Goal: Transaction & Acquisition: Purchase product/service

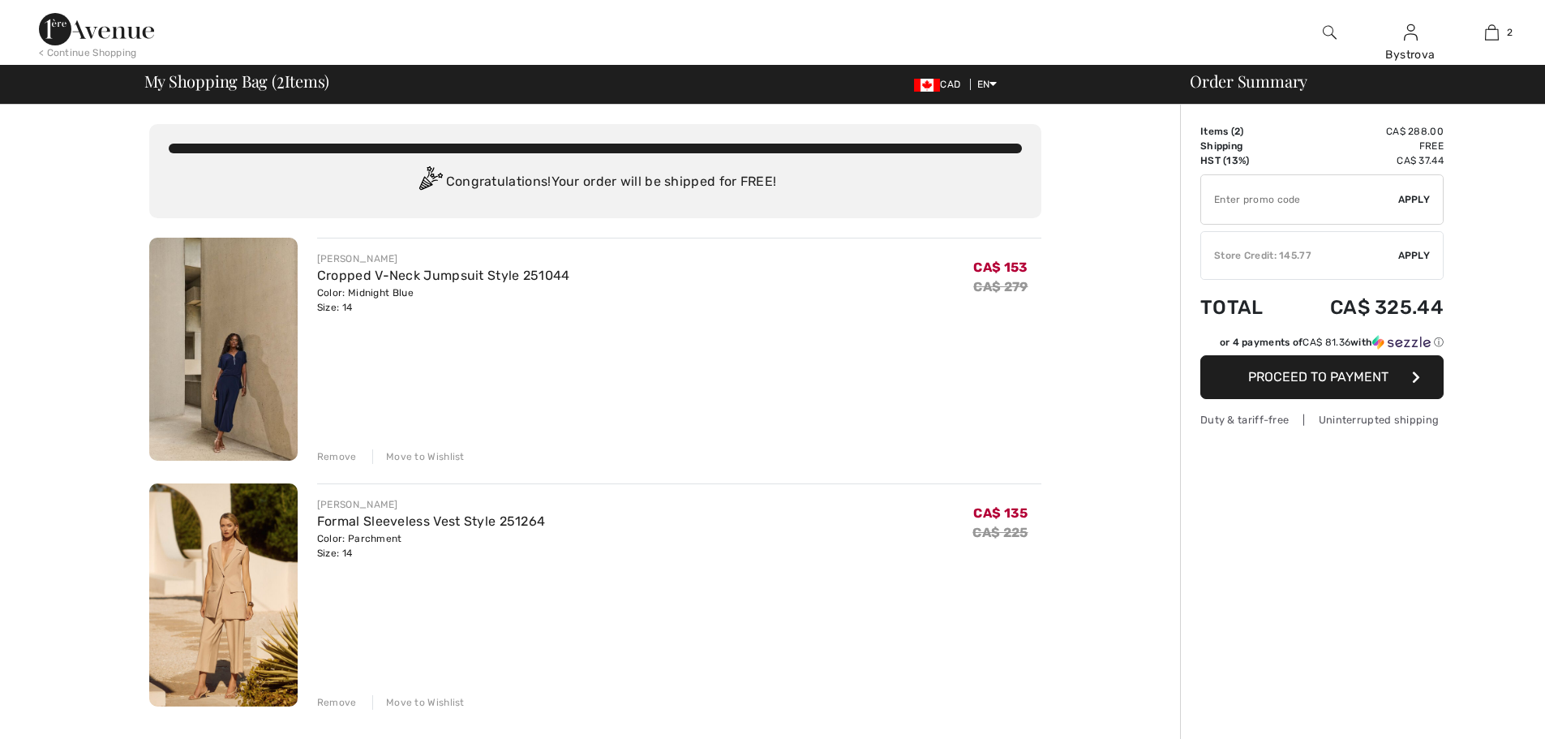
click at [247, 332] on img at bounding box center [223, 349] width 148 height 223
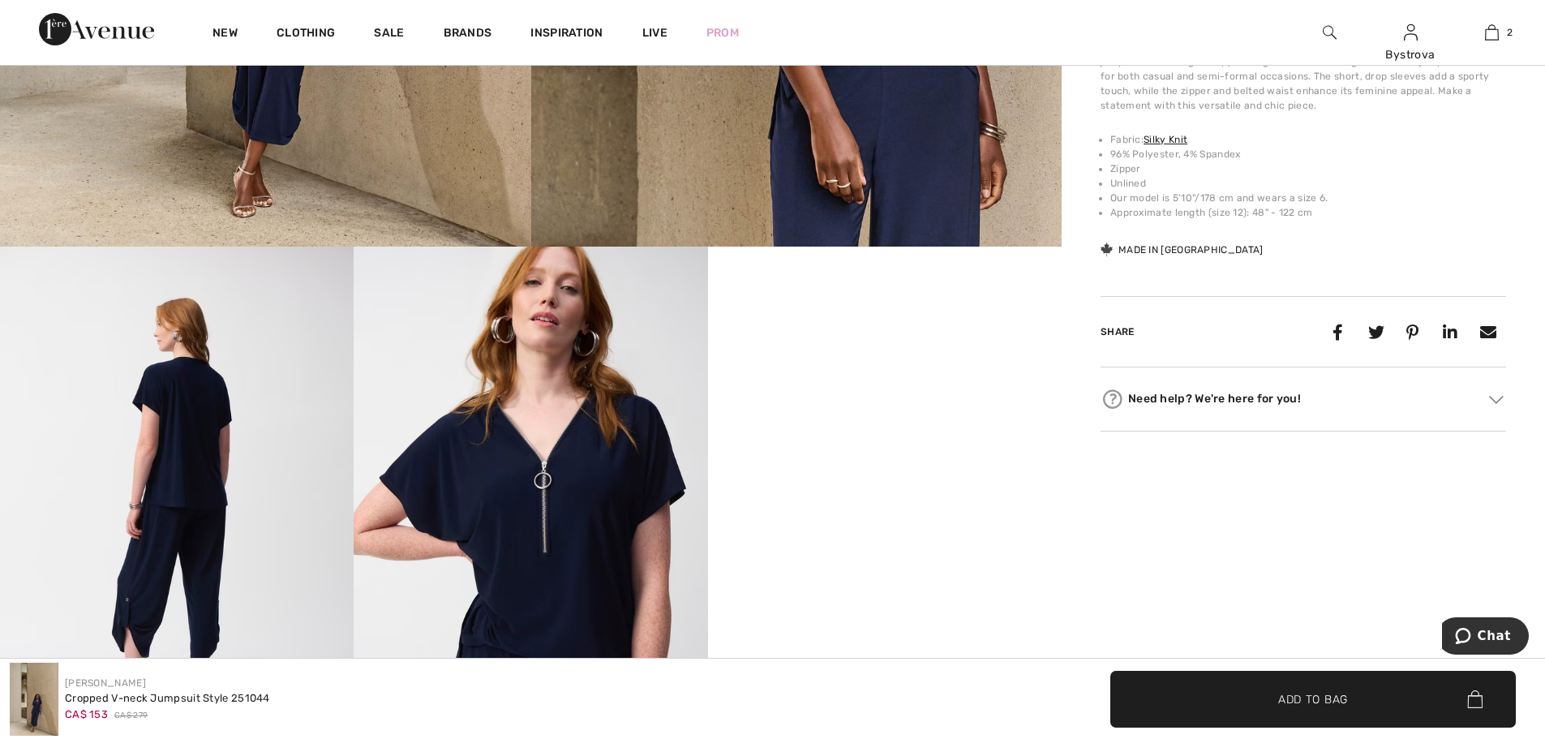
scroll to position [730, 0]
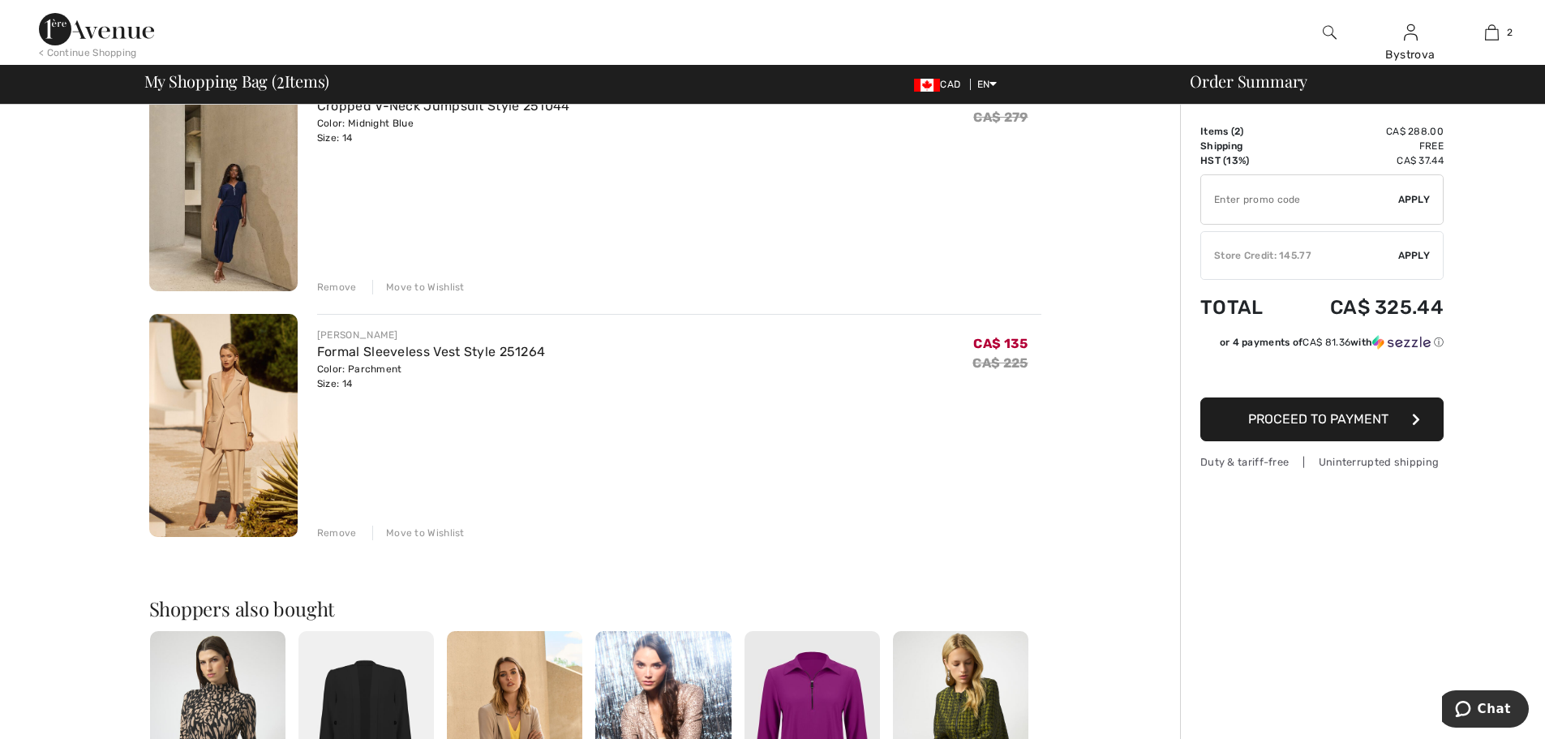
scroll to position [162, 0]
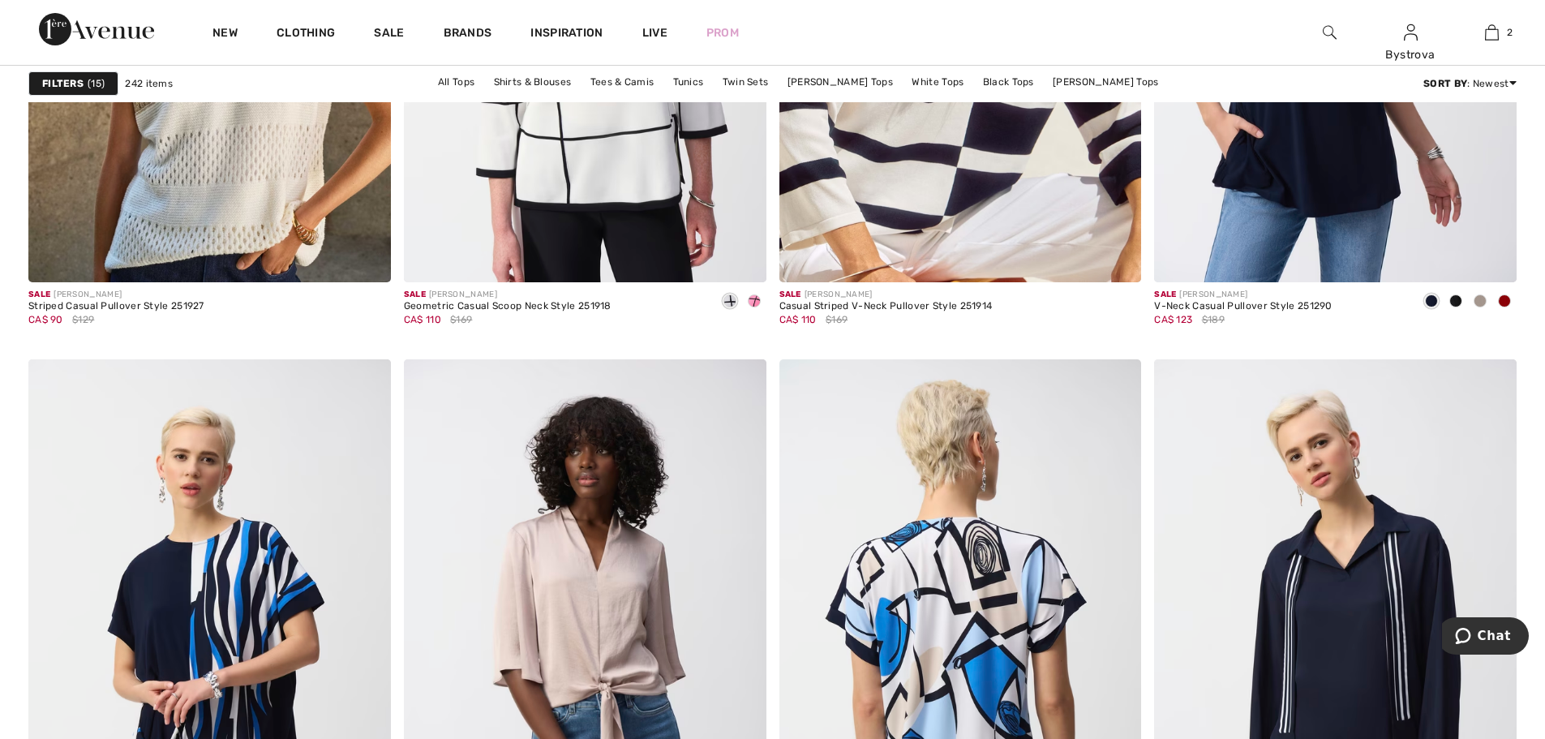
scroll to position [6325, 0]
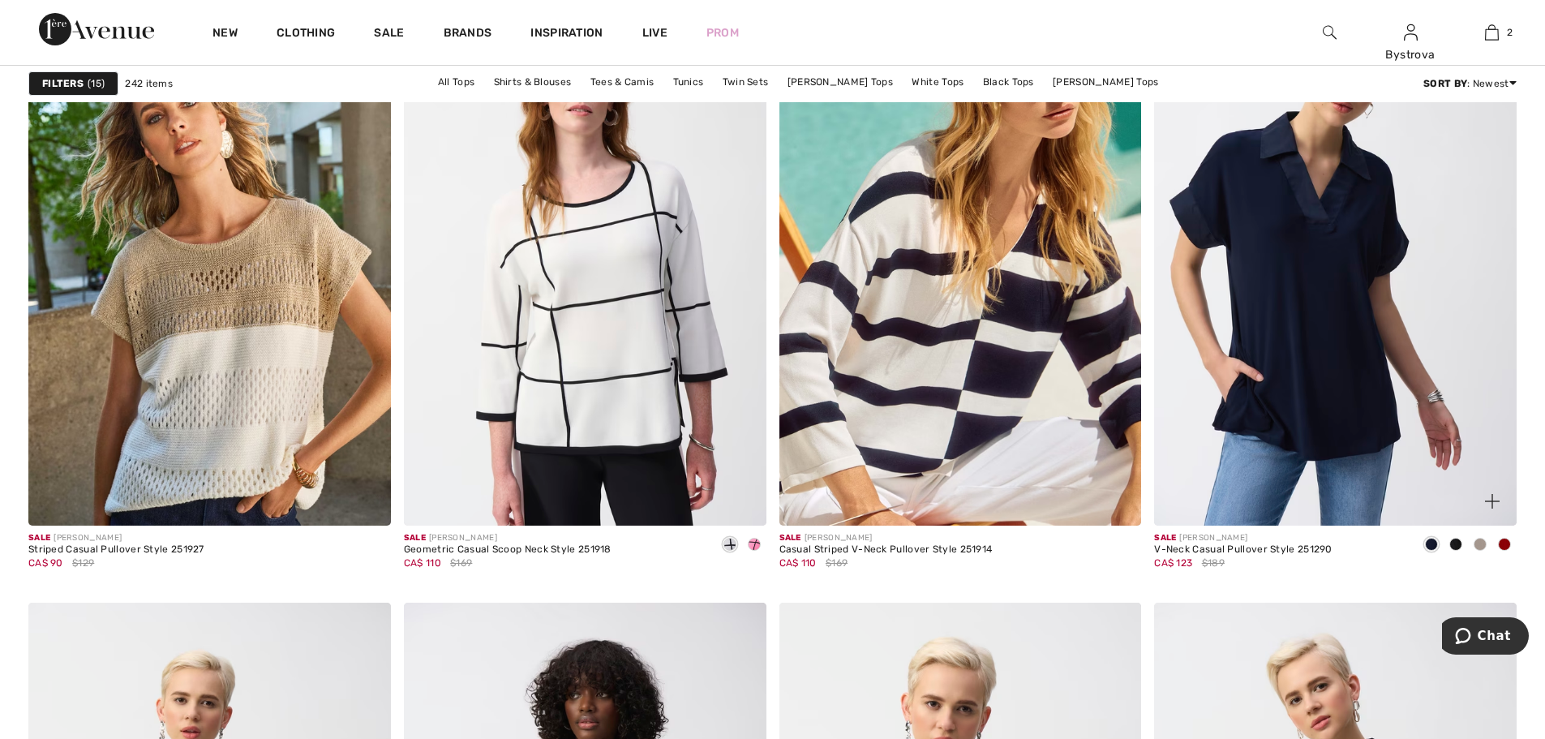
click at [1453, 543] on span at bounding box center [1455, 544] width 13 height 13
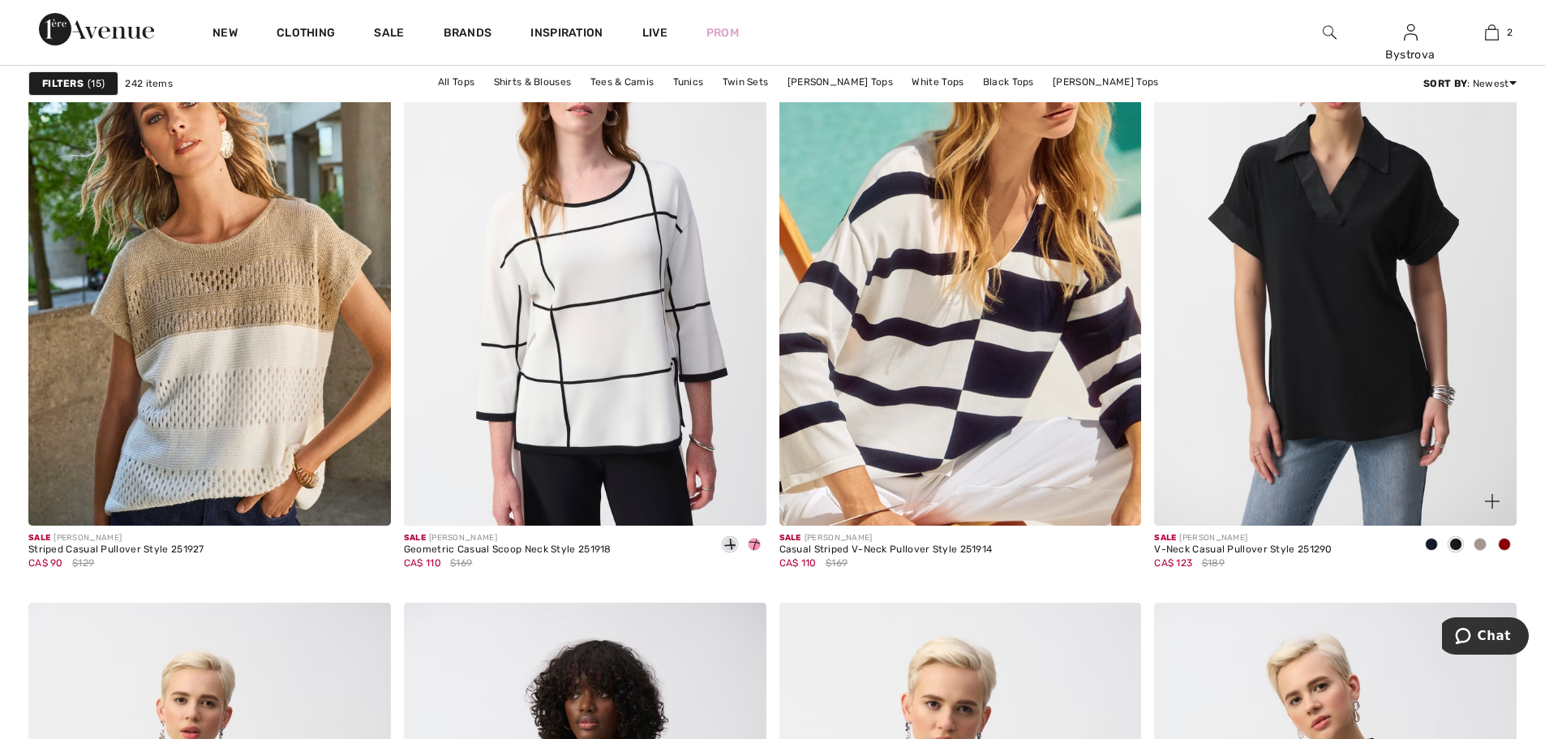
click at [1477, 547] on span at bounding box center [1479, 544] width 13 height 13
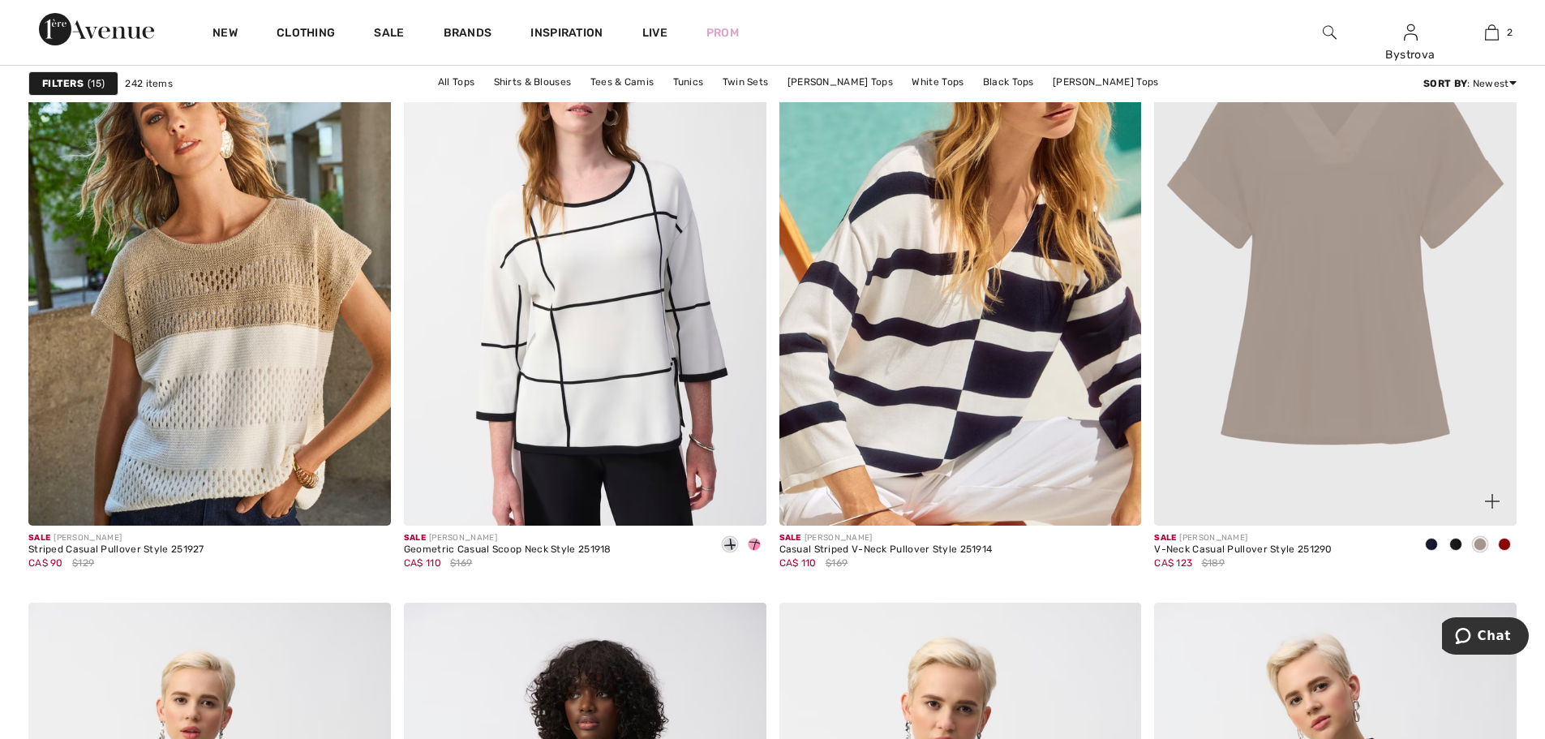
click at [1501, 544] on span at bounding box center [1504, 544] width 13 height 13
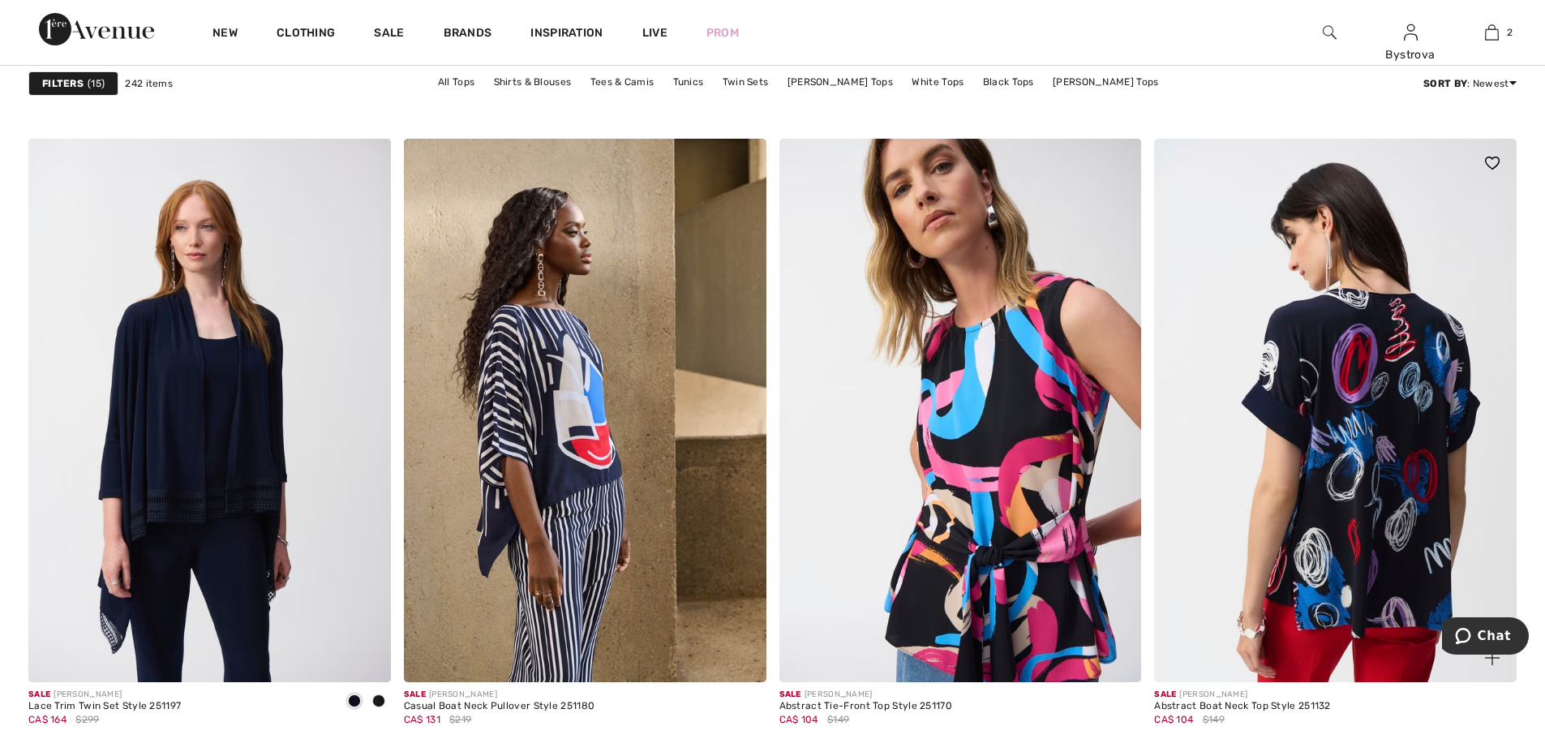
scroll to position [7622, 0]
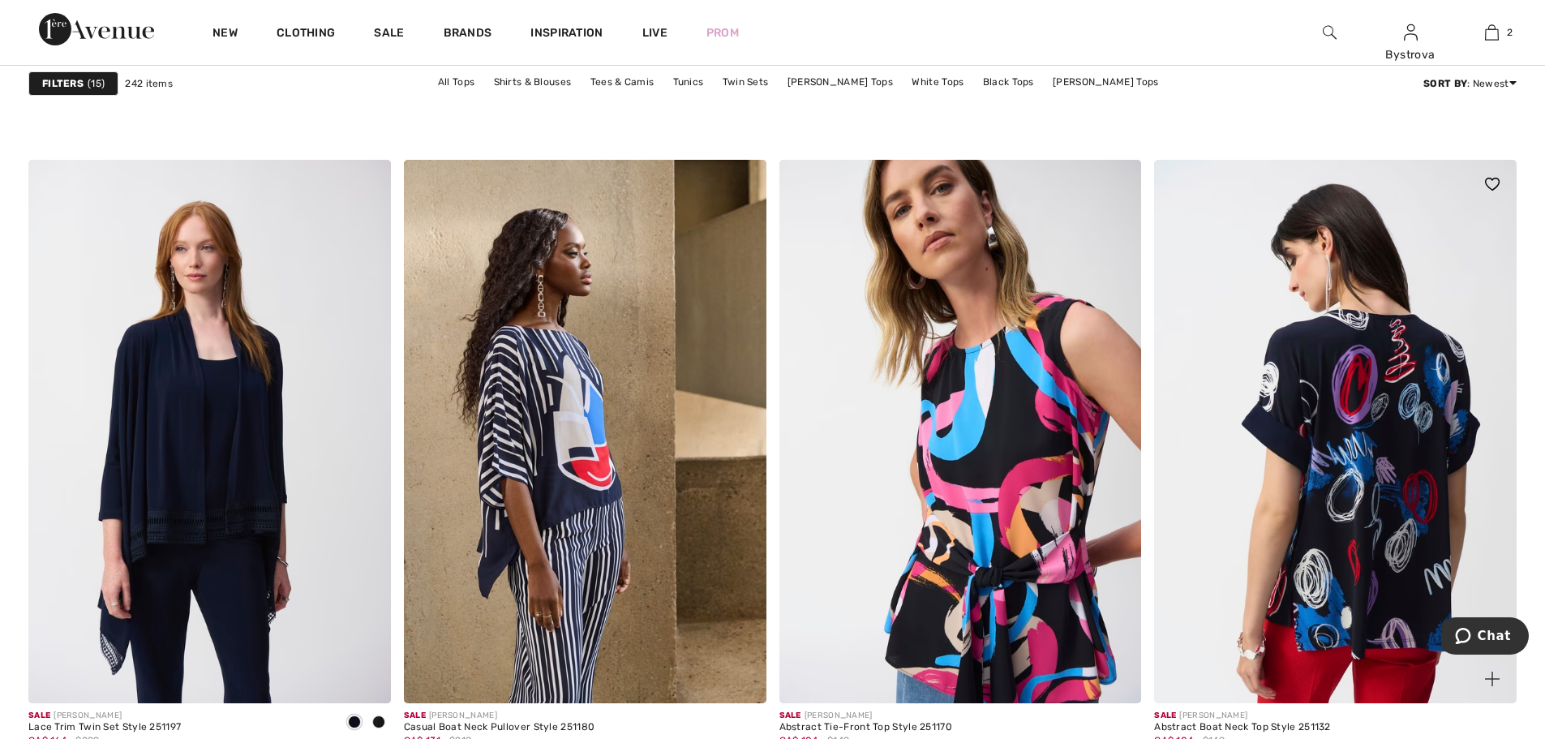
click at [1328, 509] on img at bounding box center [1335, 431] width 362 height 543
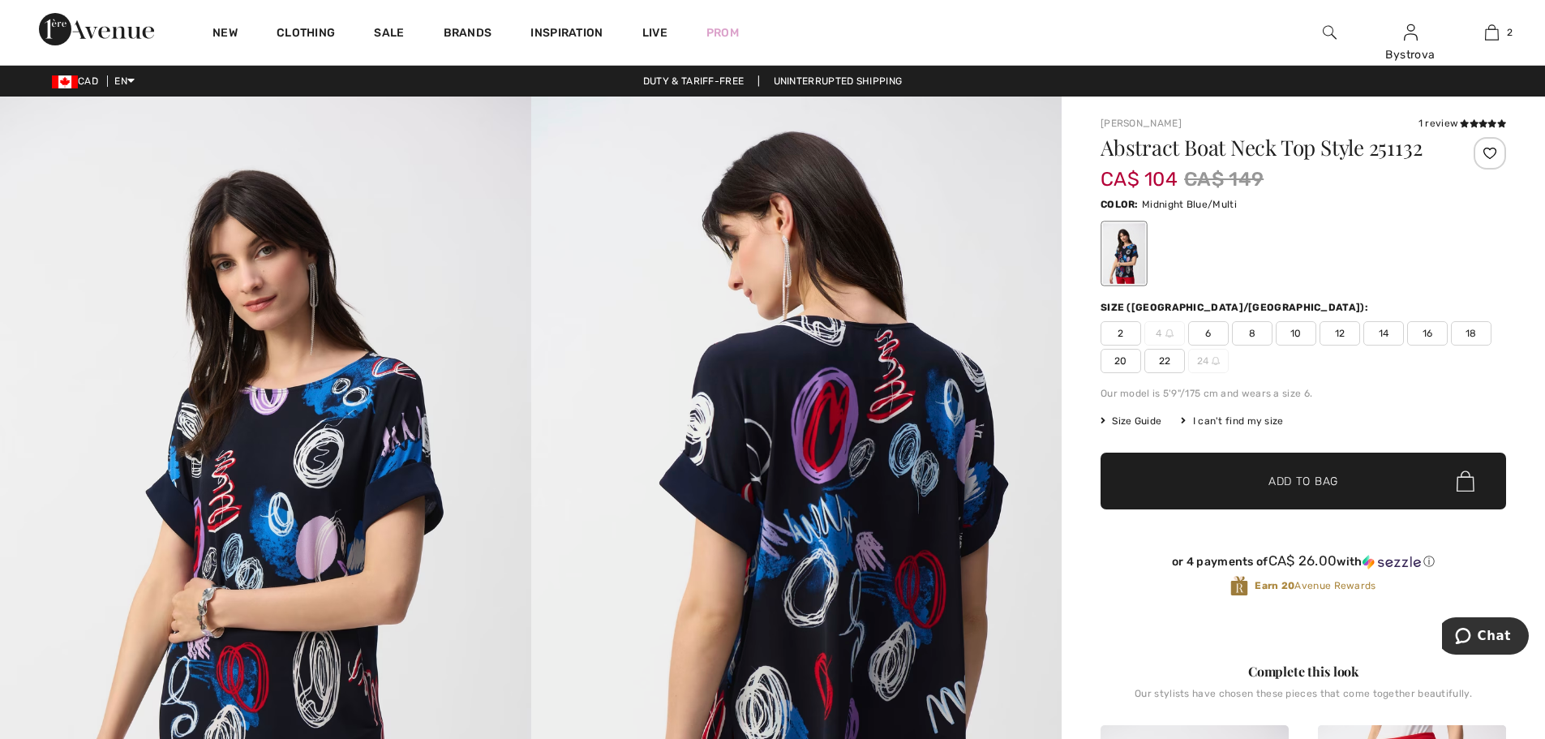
click at [1494, 157] on div at bounding box center [1489, 153] width 32 height 32
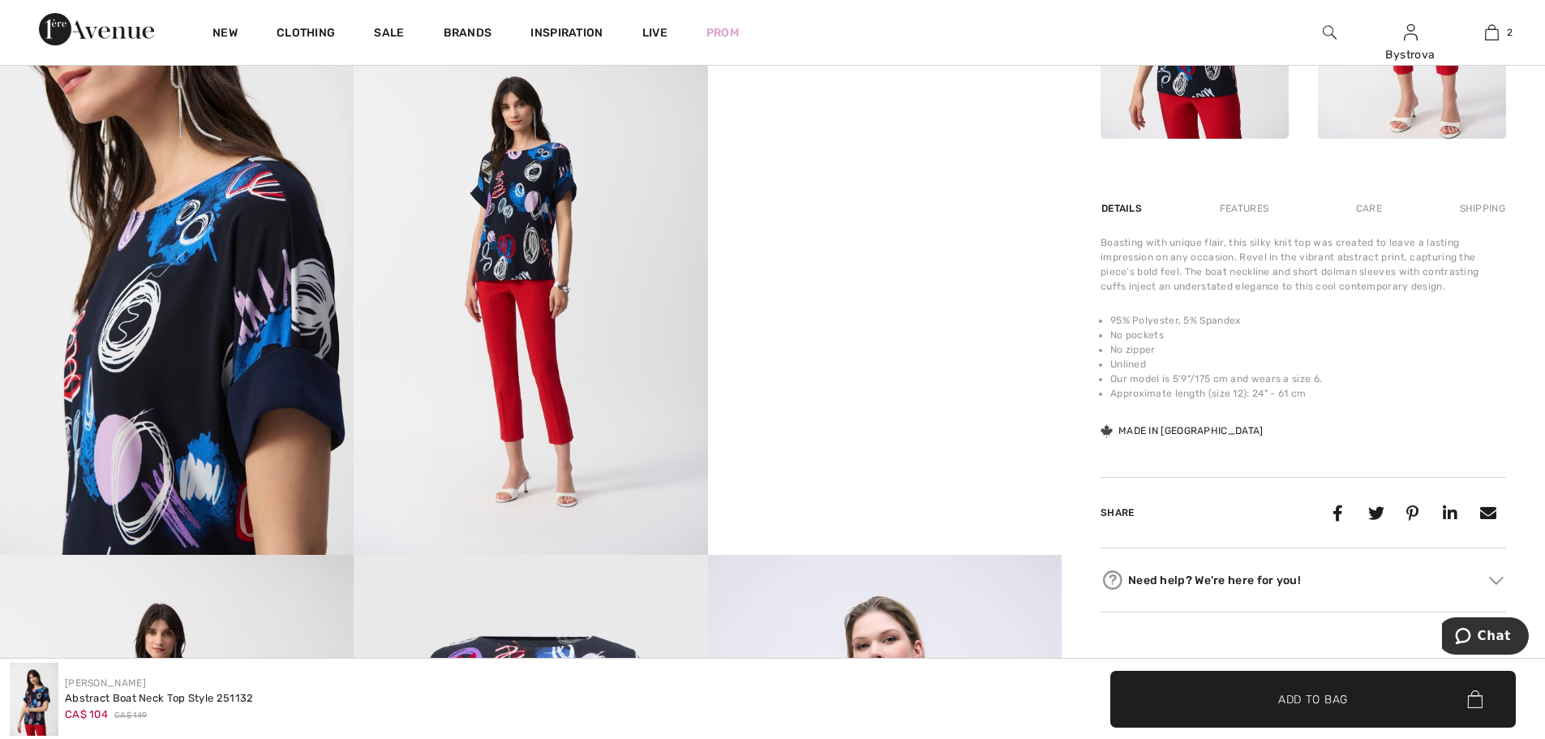
scroll to position [973, 0]
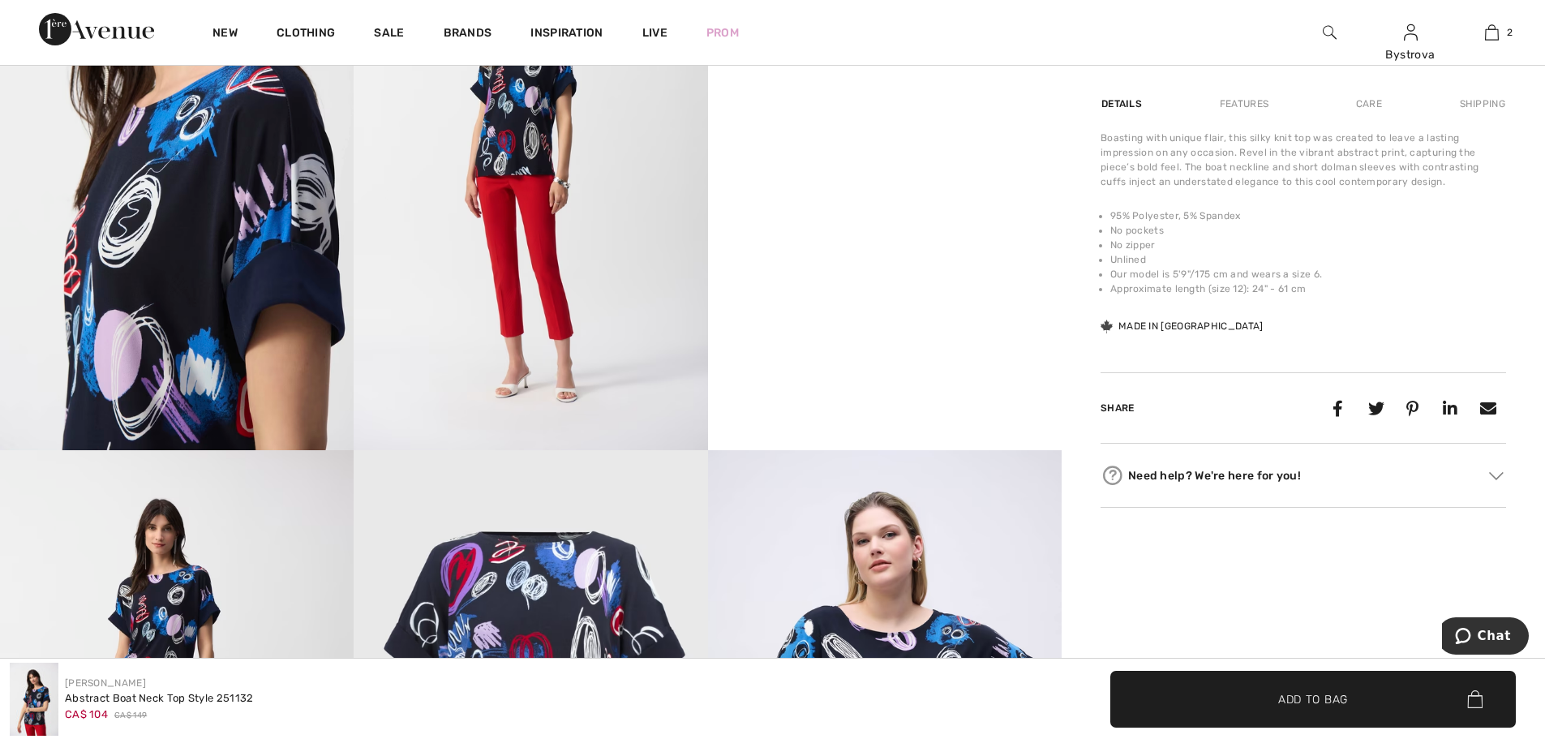
drag, startPoint x: 971, startPoint y: 519, endPoint x: 1102, endPoint y: 549, distance: 134.7
click at [1102, 549] on div "Joseph Ribkoff 1 review 1 review Abstract Boat Neck Top Style 251132 CA$ 104 CA…" at bounding box center [1302, 326] width 483 height 2407
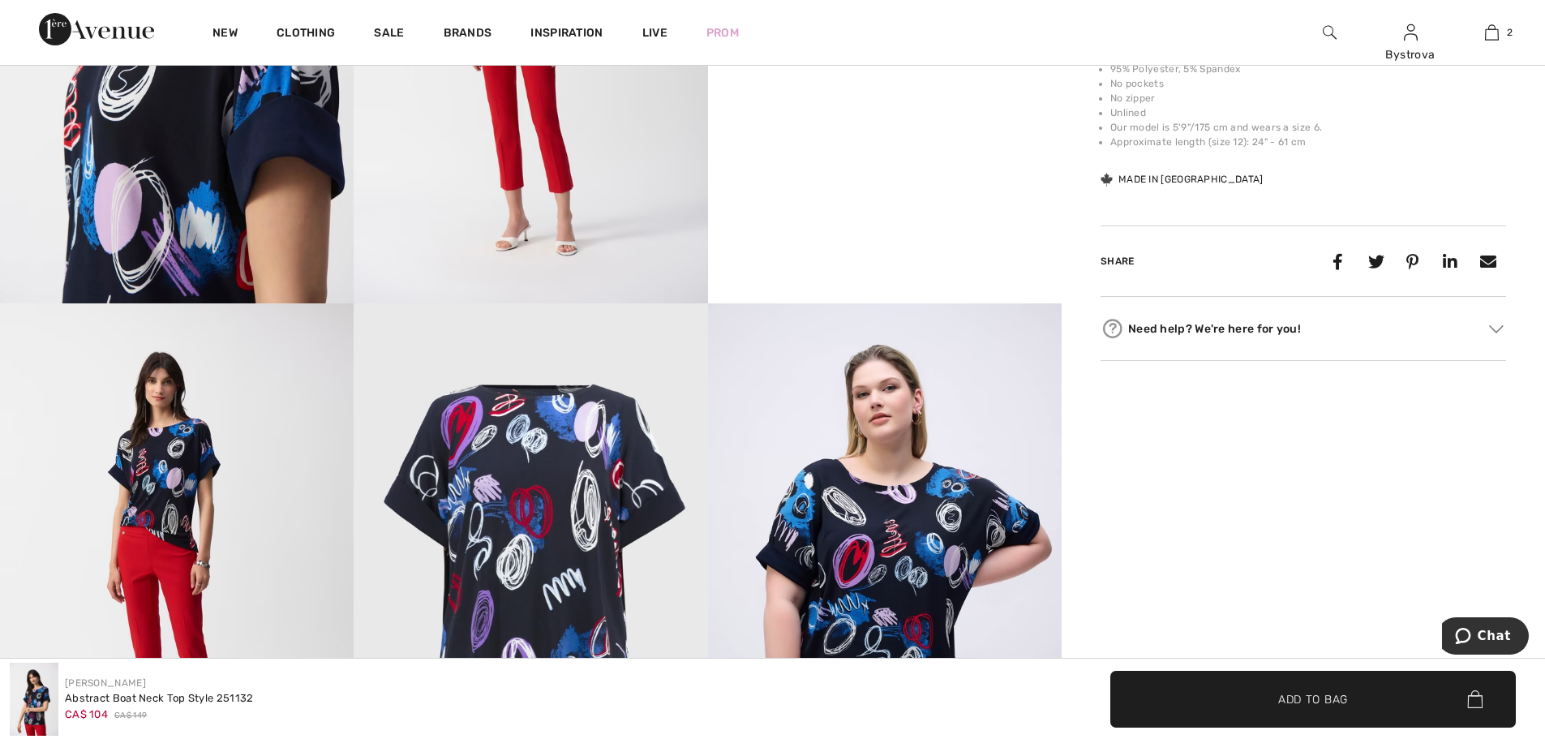
scroll to position [1378, 0]
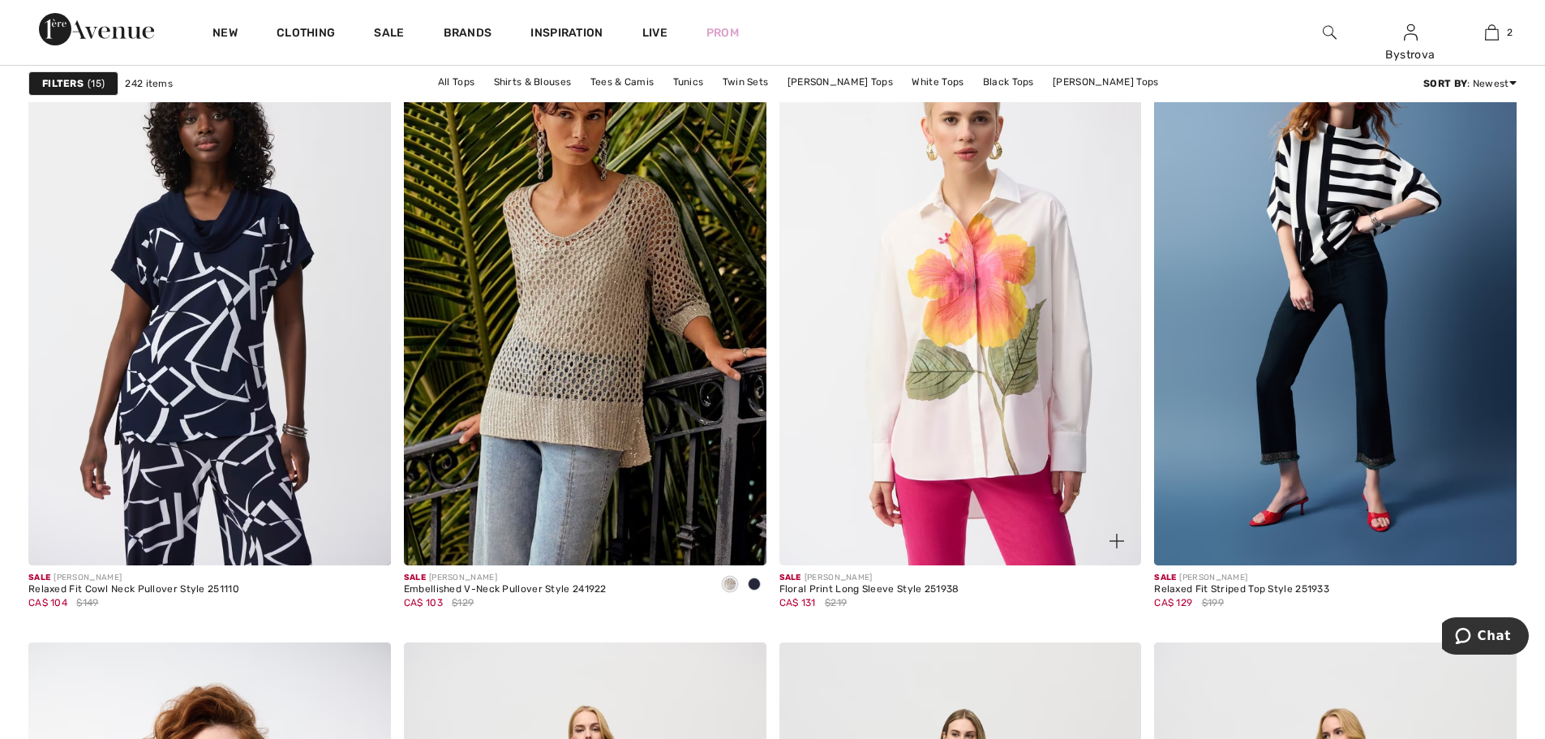
scroll to position [8352, 0]
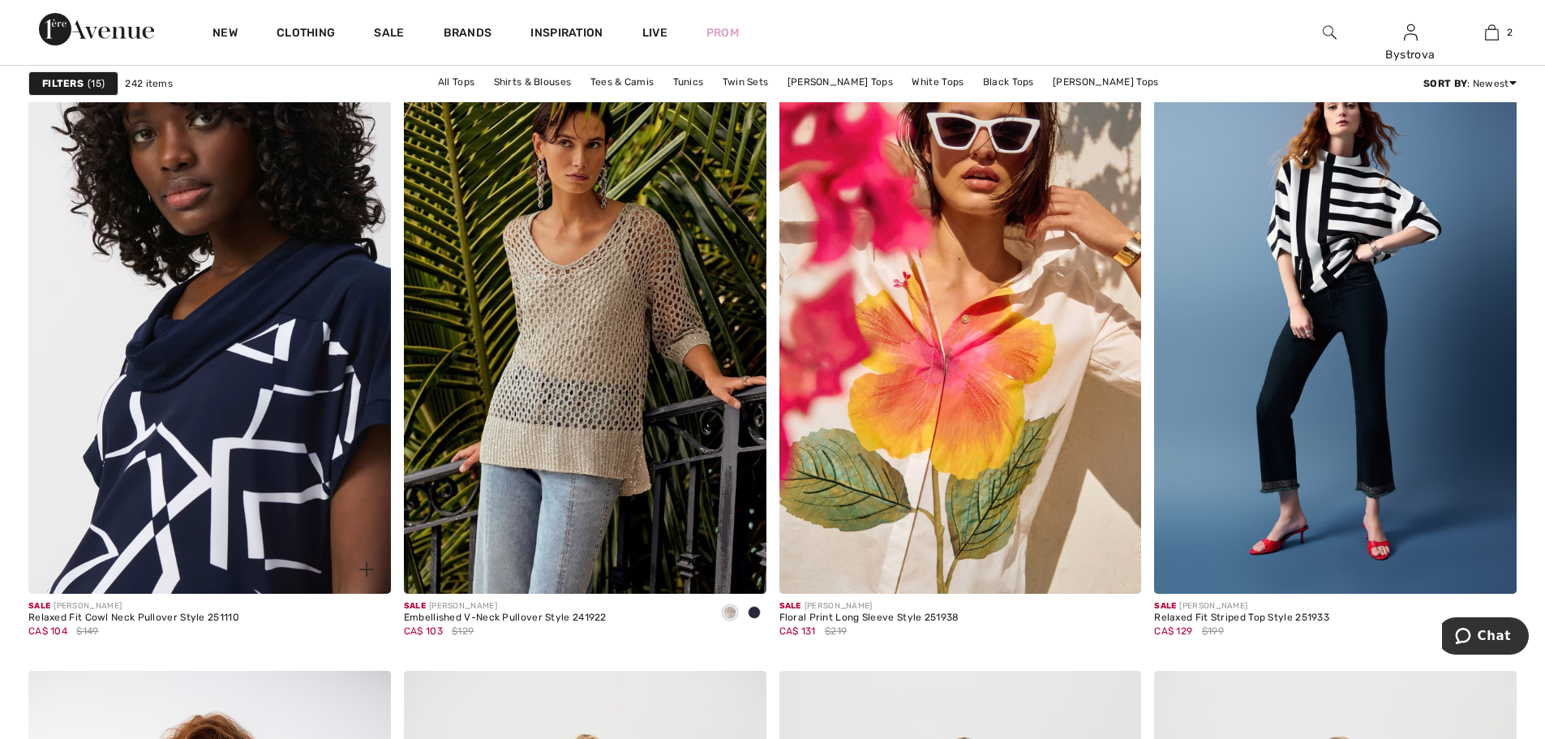
click at [245, 417] on img at bounding box center [209, 321] width 362 height 543
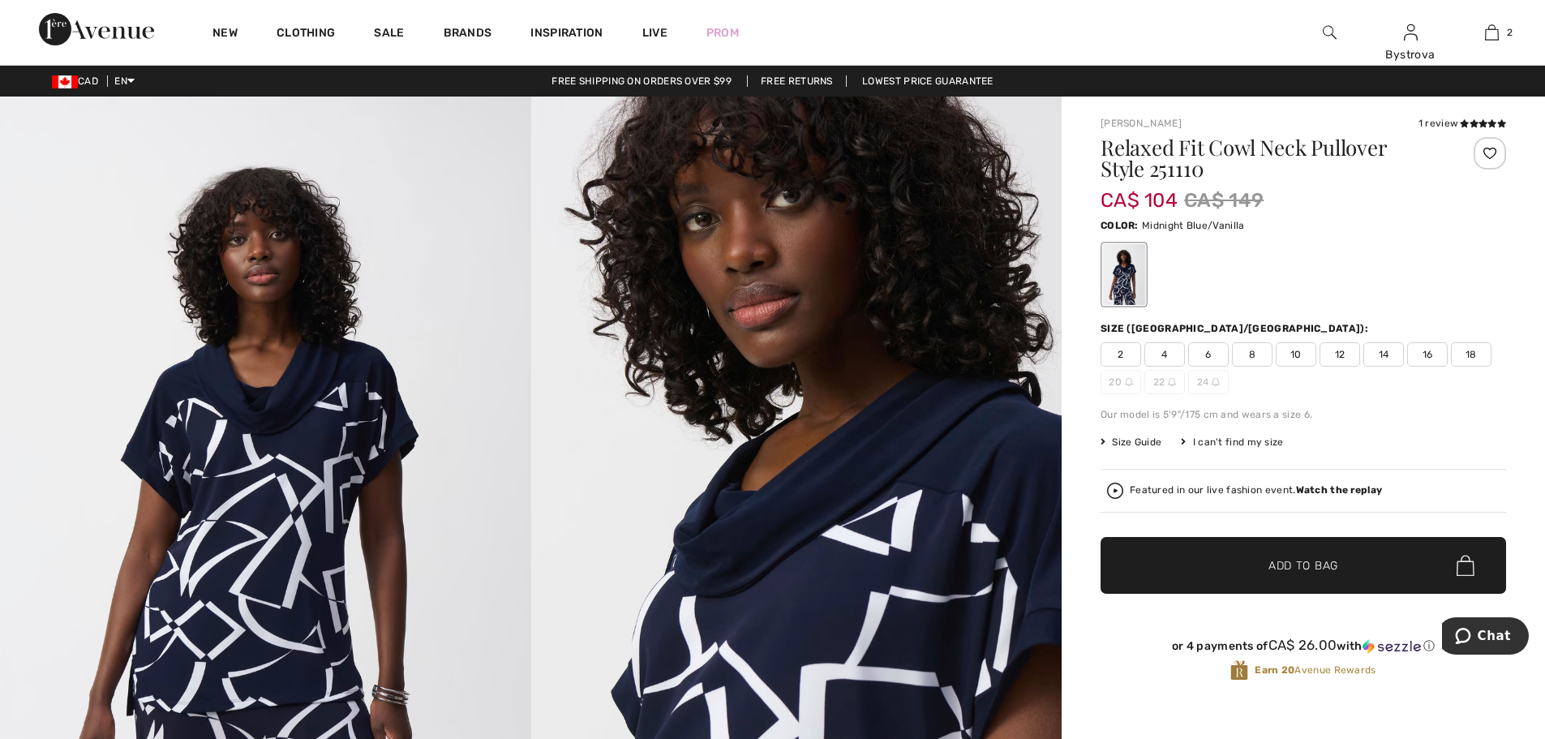
click at [1481, 152] on div at bounding box center [1489, 153] width 32 height 32
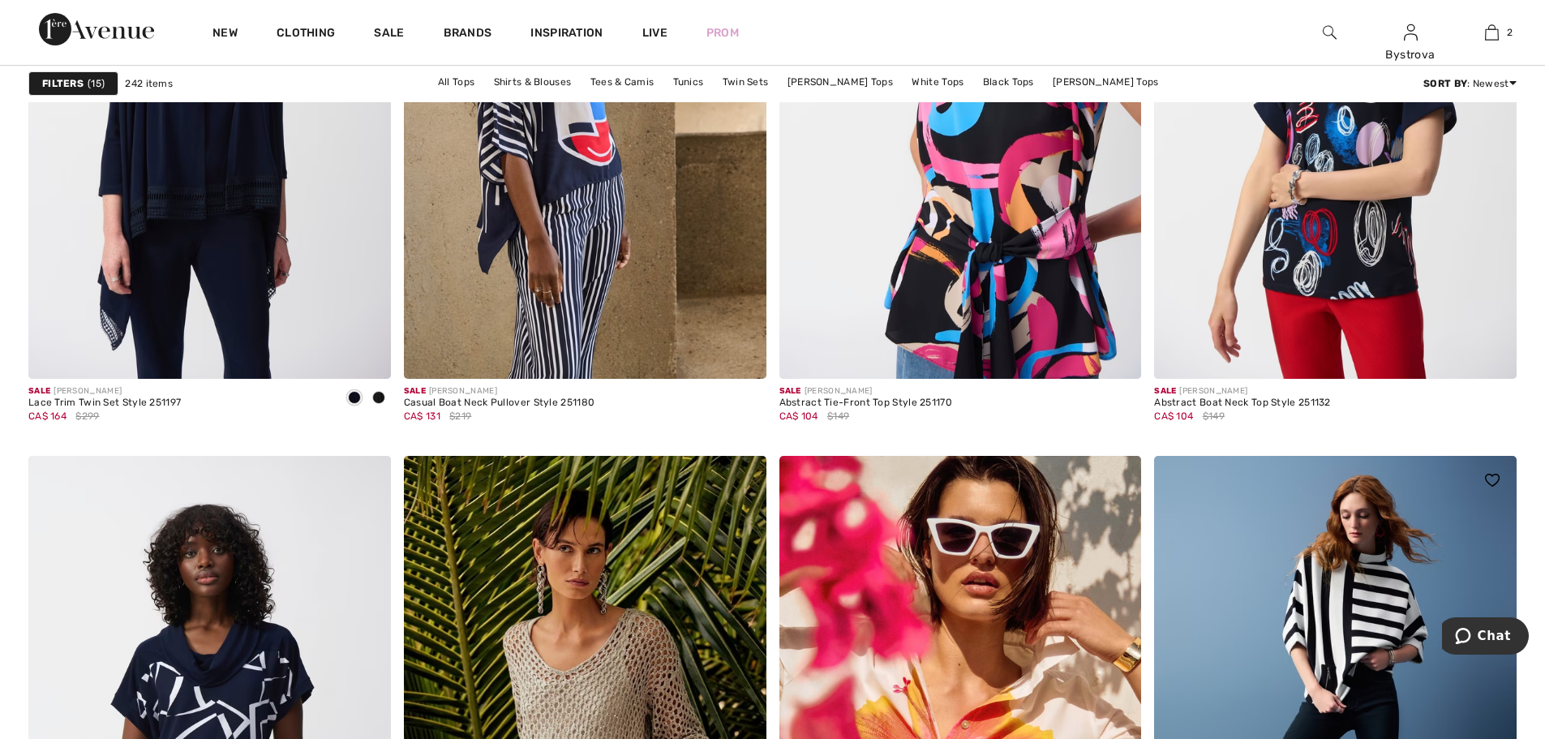
scroll to position [7622, 0]
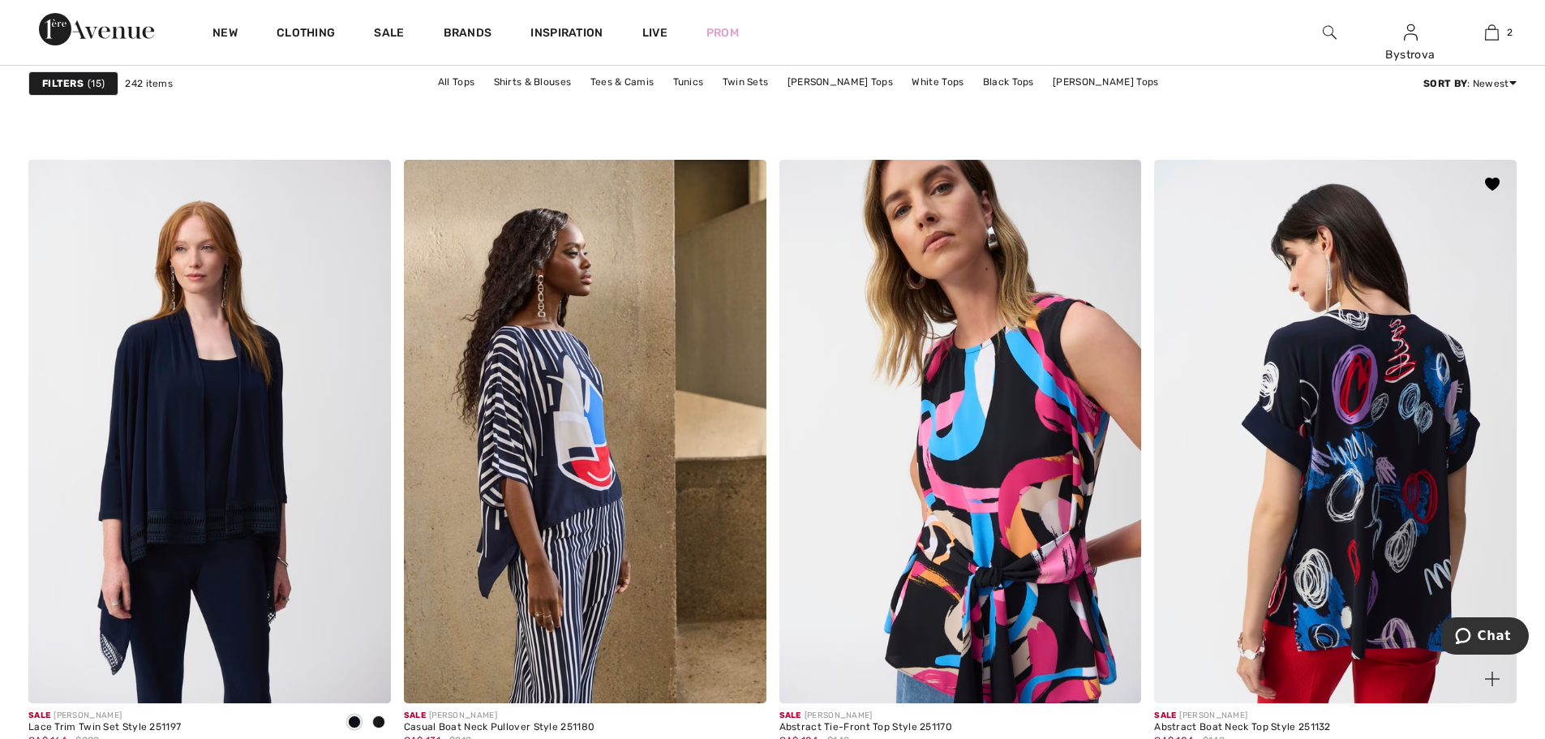
click at [1331, 458] on img at bounding box center [1335, 431] width 362 height 543
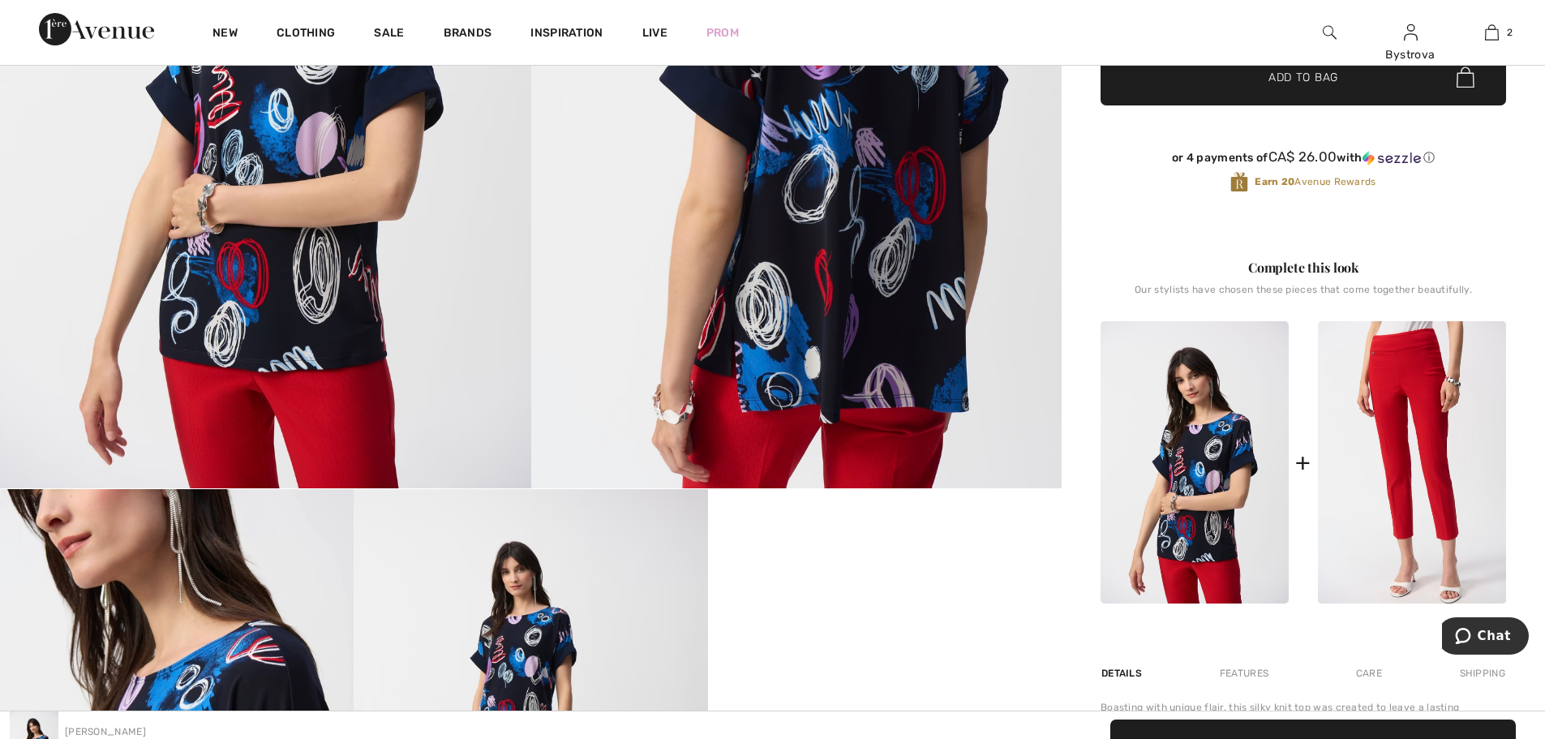
scroll to position [243, 0]
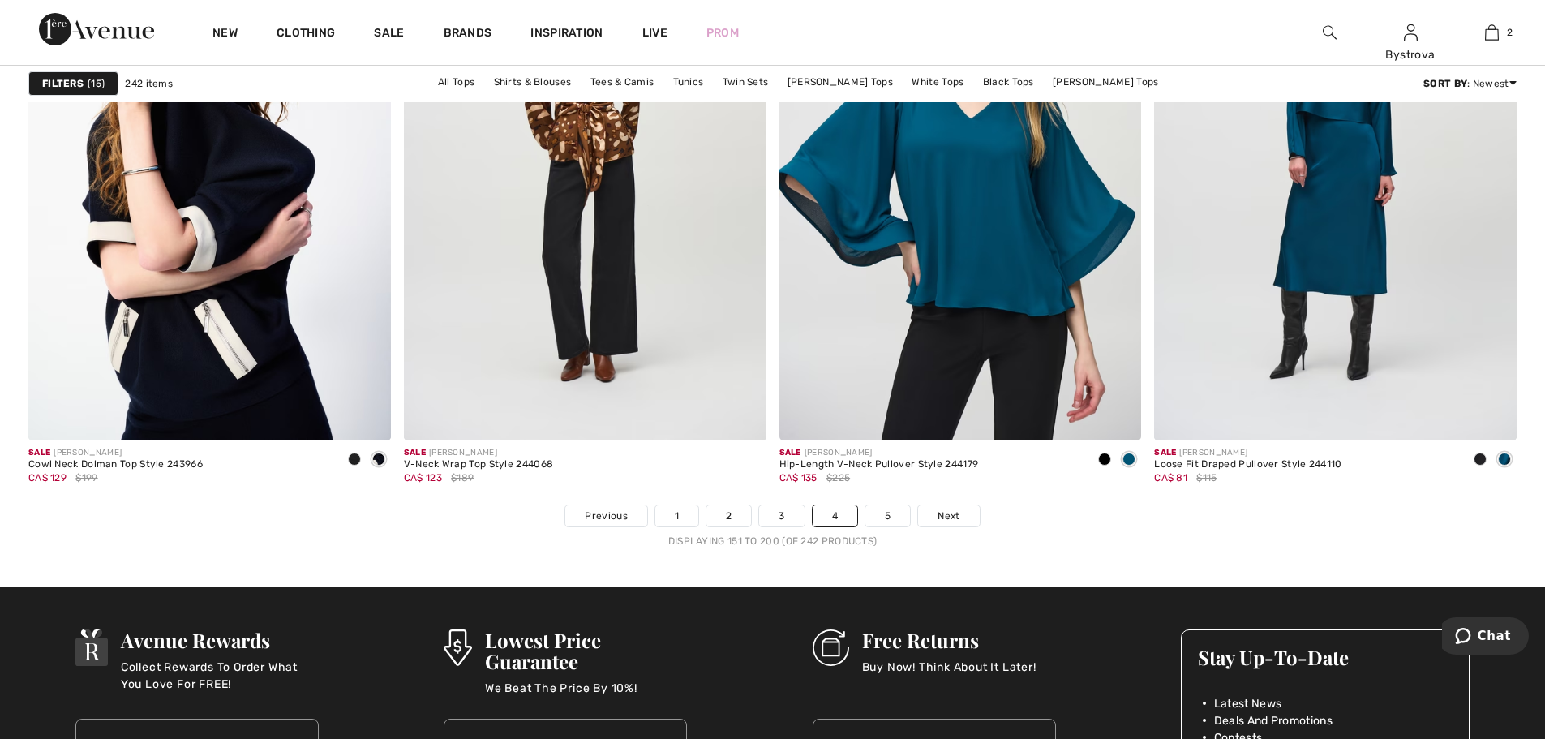
scroll to position [9163, 0]
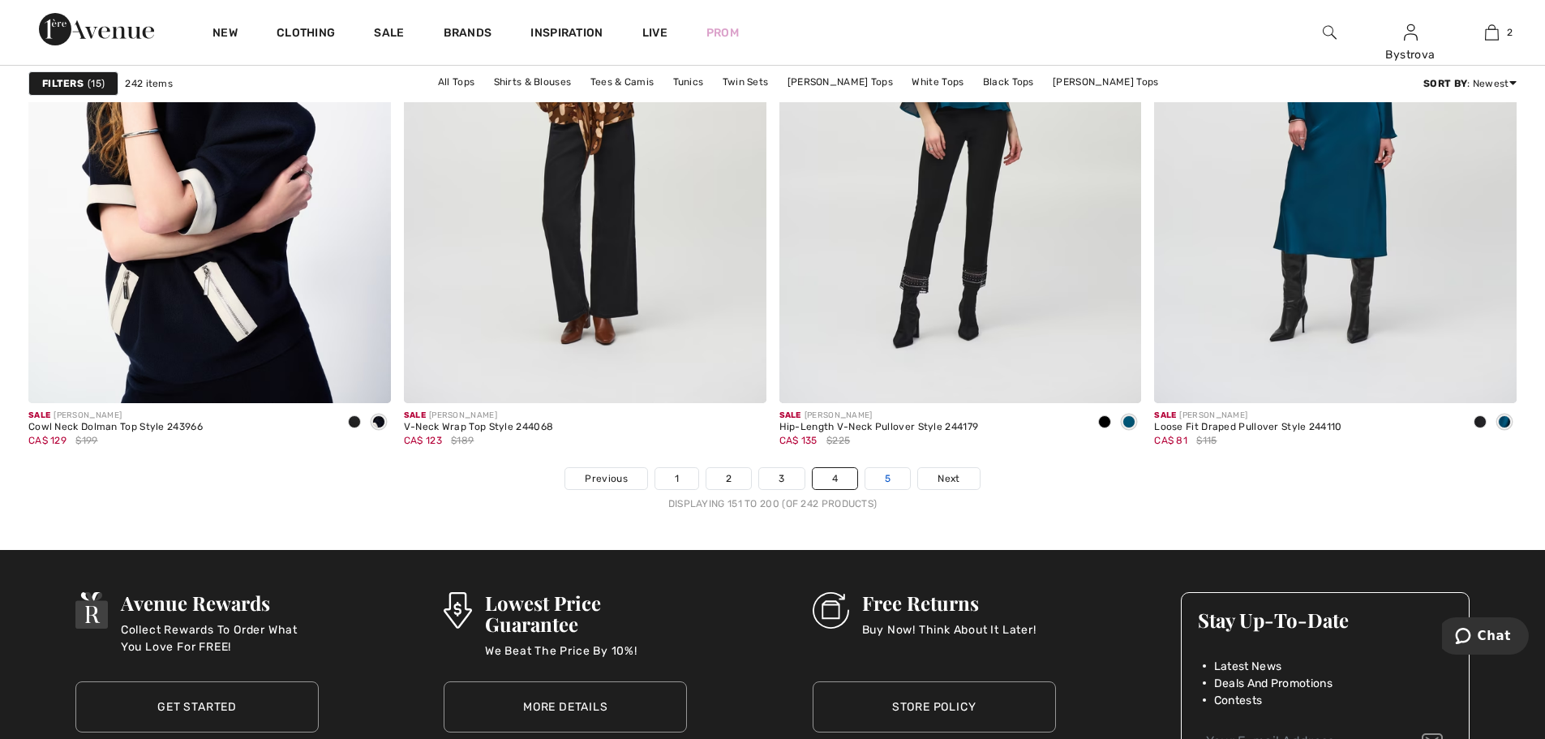
click at [887, 482] on link "5" at bounding box center [887, 478] width 45 height 21
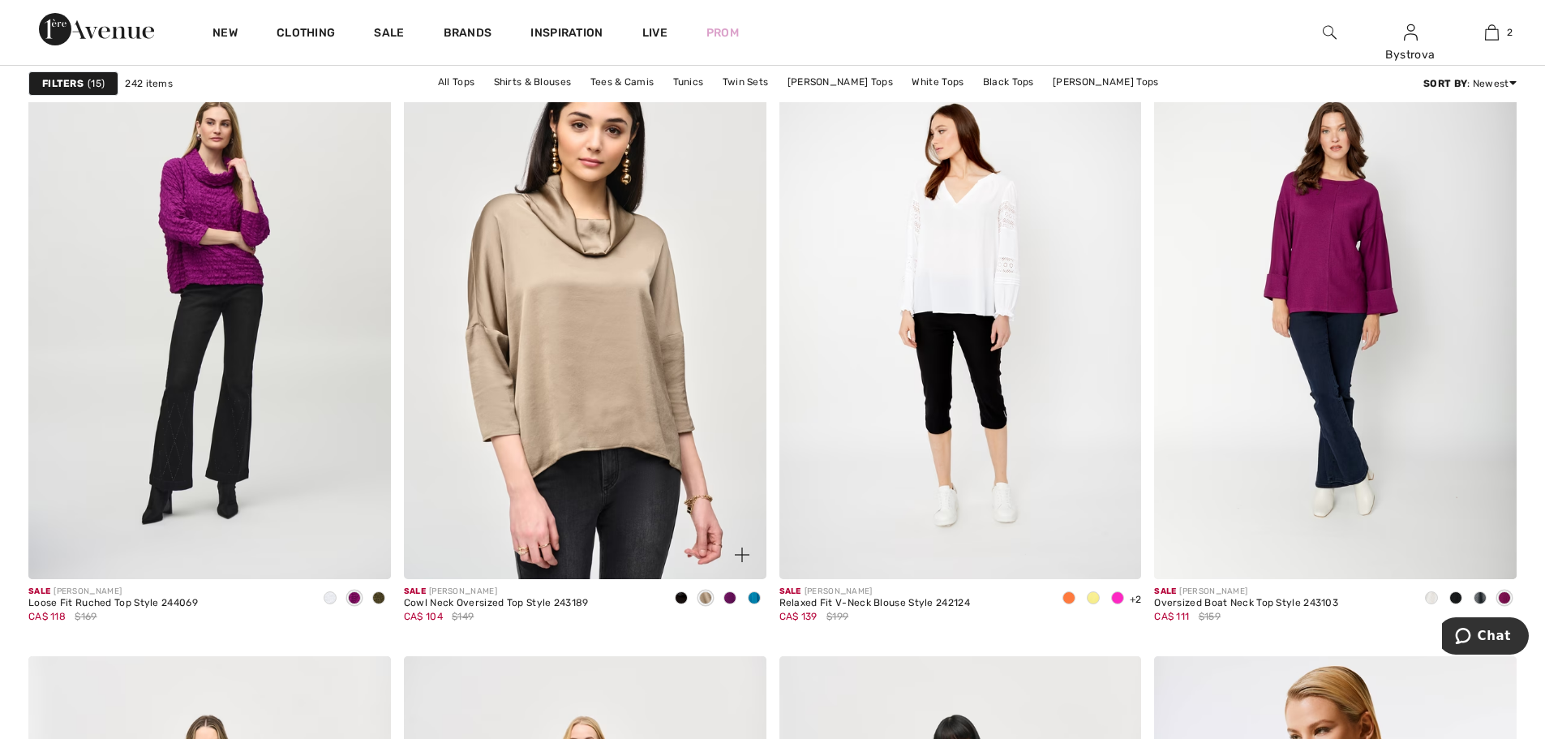
scroll to position [1460, 0]
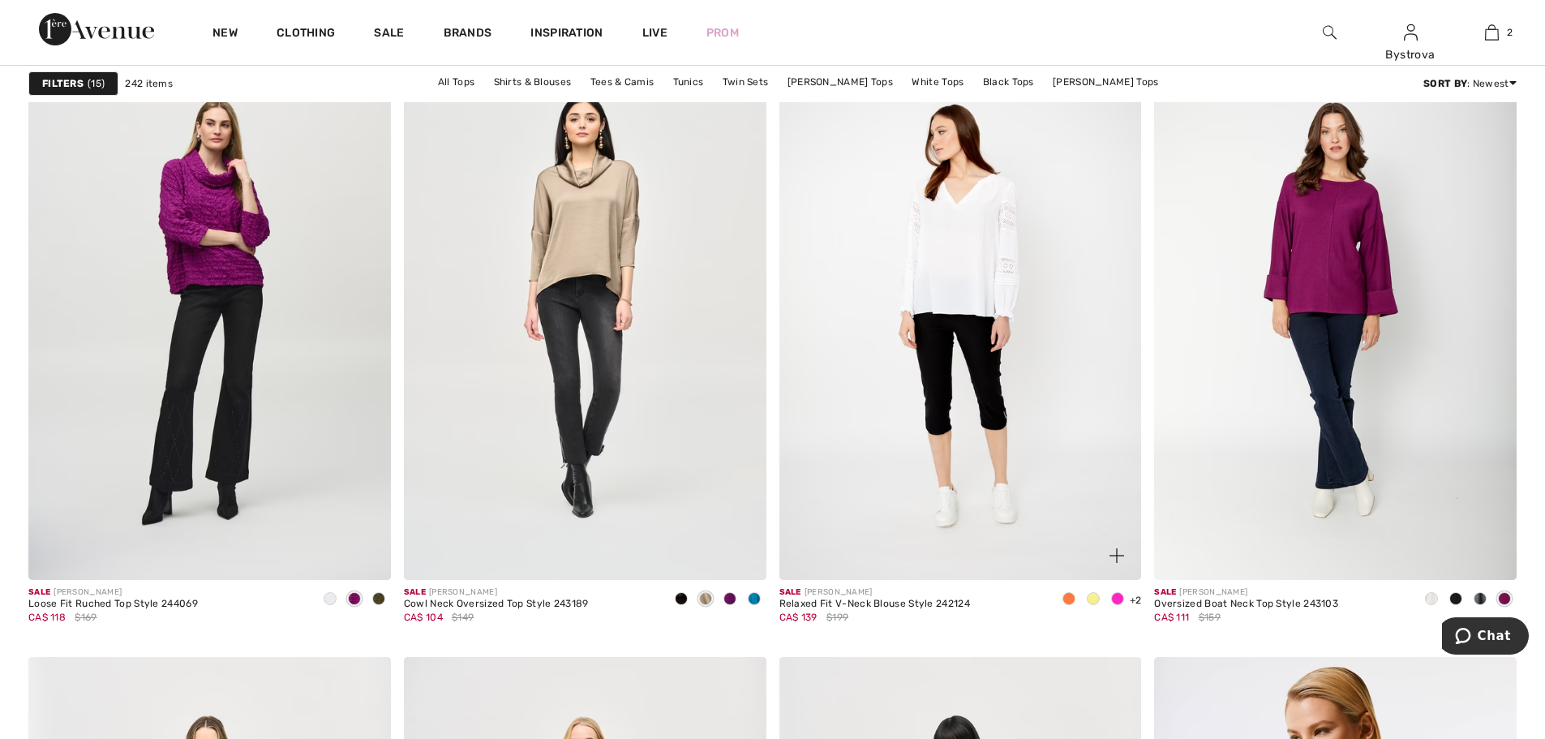
click at [1088, 594] on span at bounding box center [1093, 598] width 13 height 13
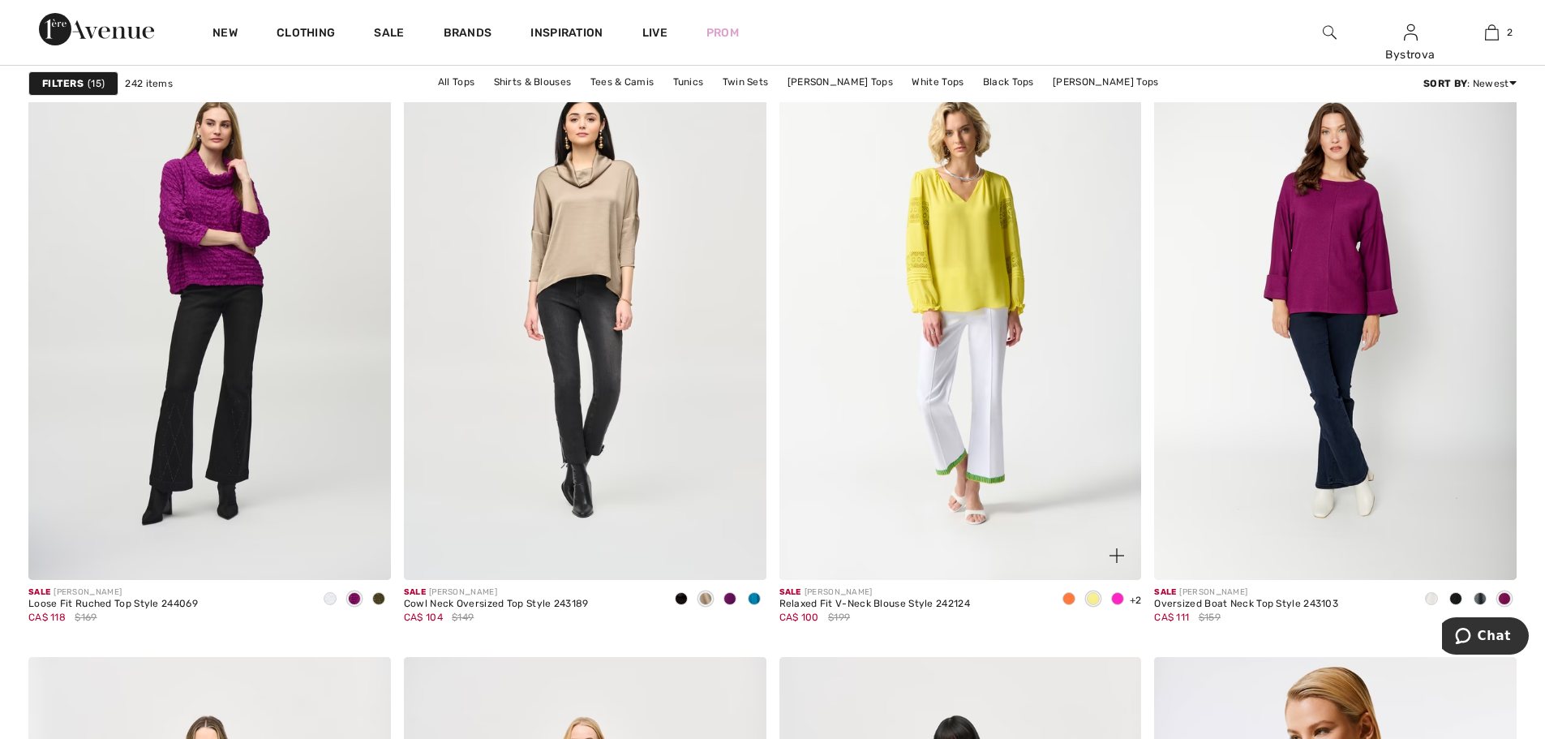
click at [1065, 598] on span at bounding box center [1068, 598] width 13 height 13
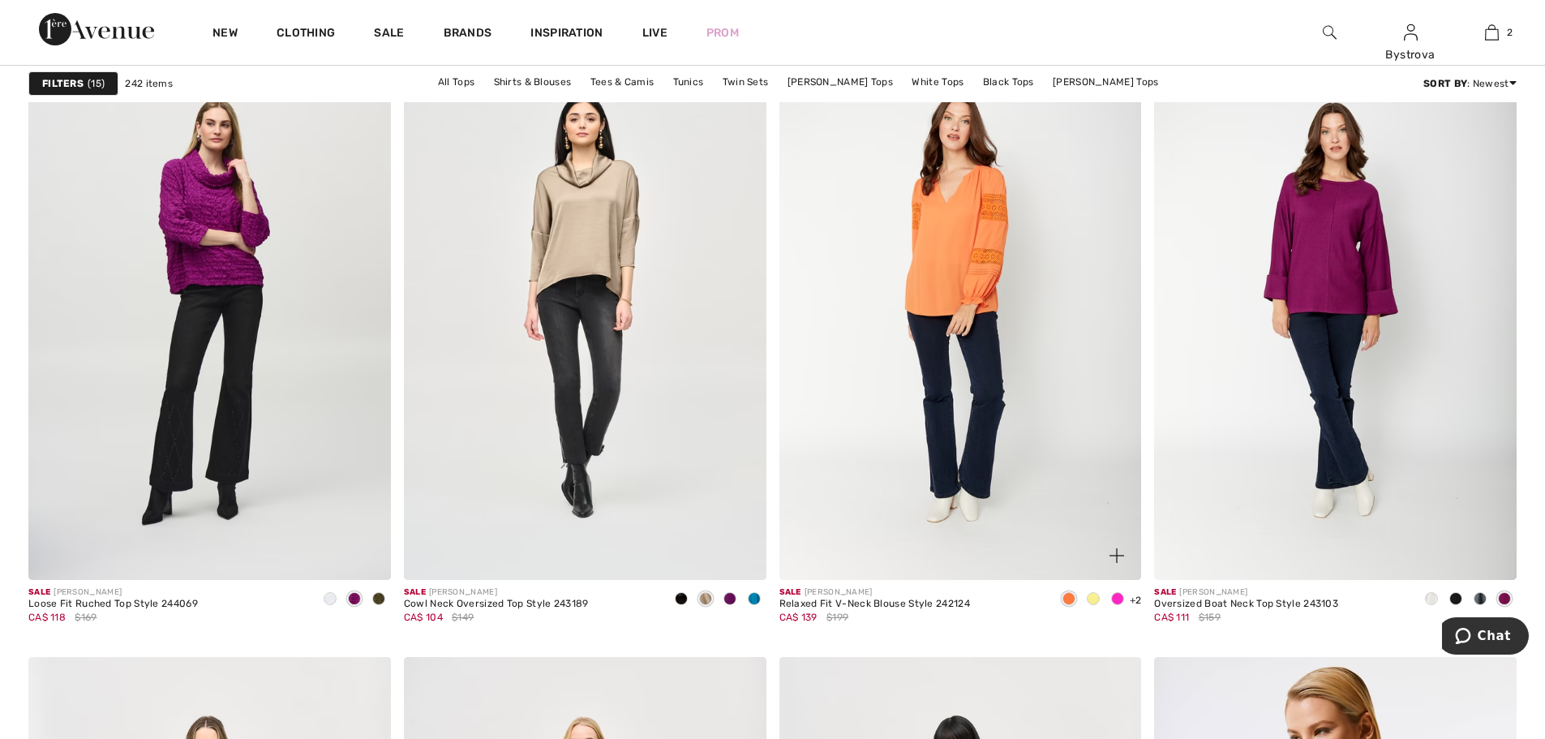
click at [1090, 595] on span at bounding box center [1093, 598] width 13 height 13
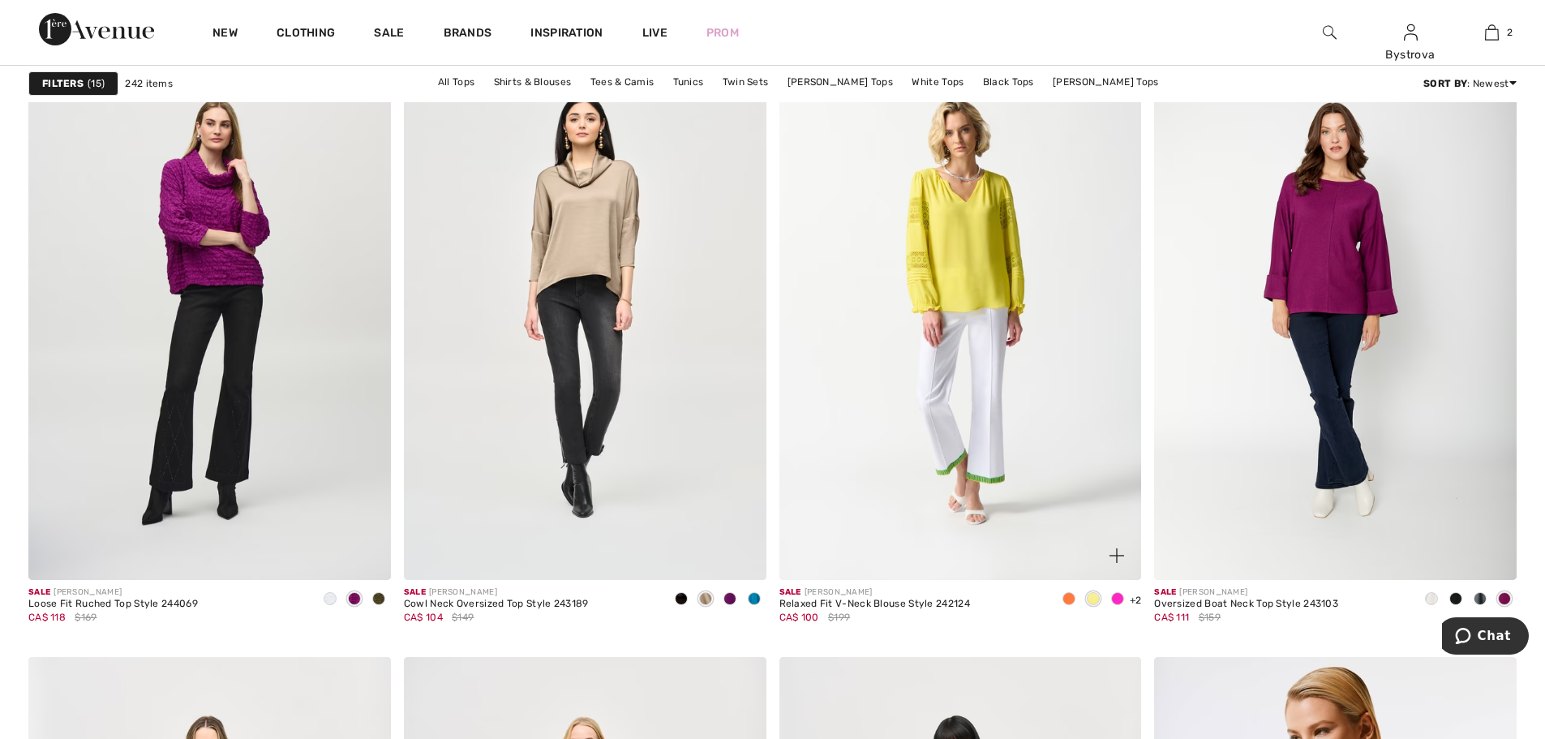
click at [1065, 593] on span at bounding box center [1068, 598] width 13 height 13
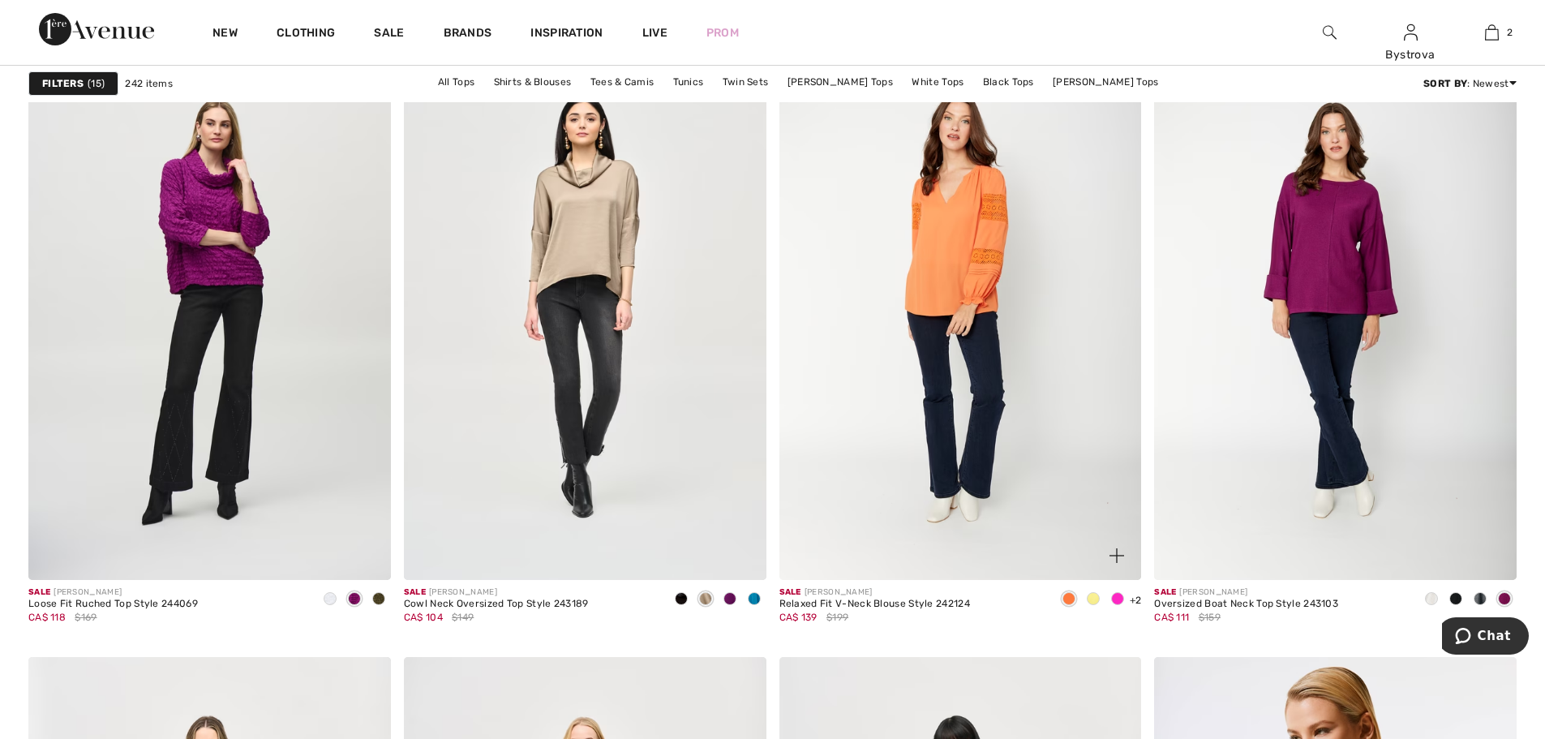
click at [1086, 594] on div at bounding box center [1093, 599] width 24 height 27
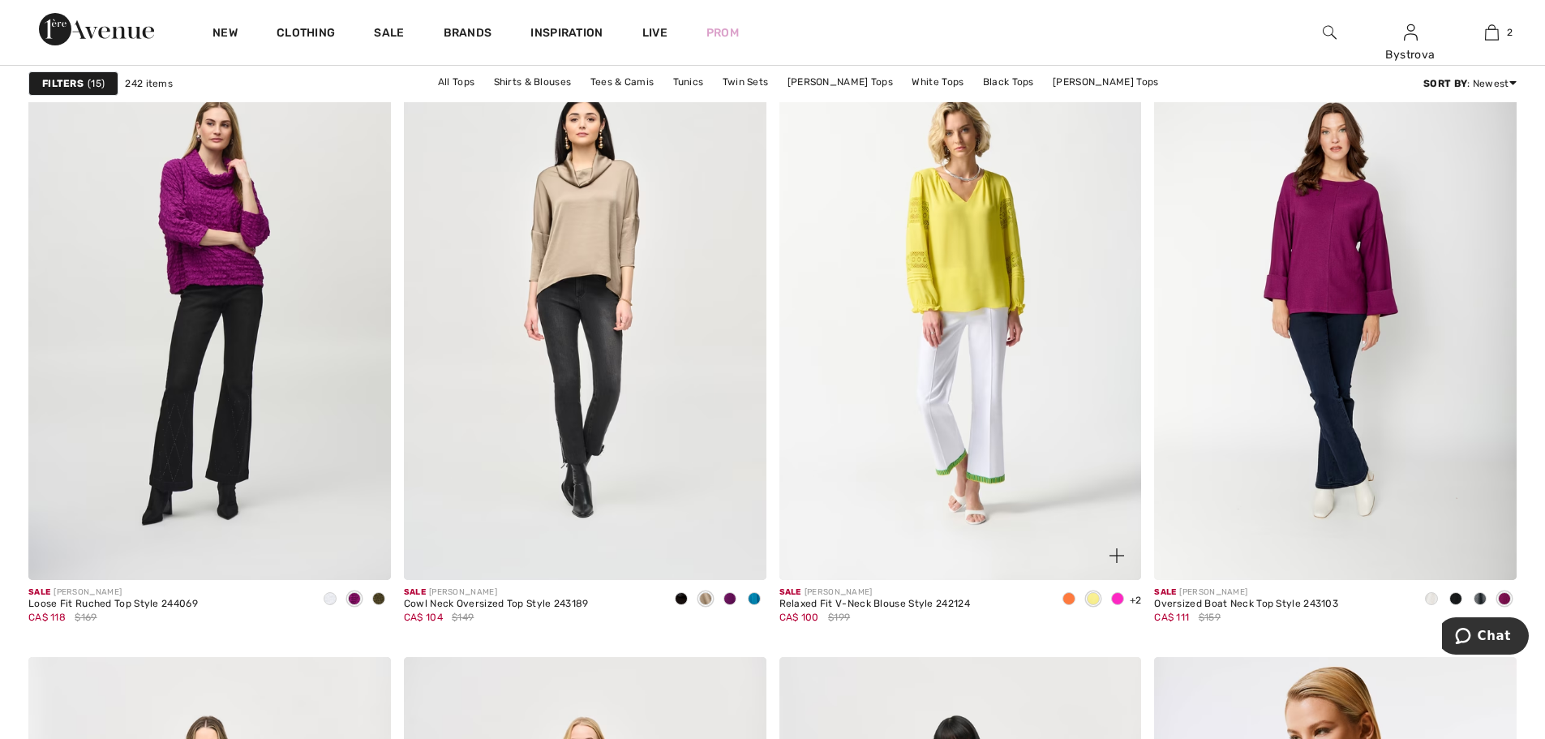
click at [1070, 594] on span at bounding box center [1068, 598] width 13 height 13
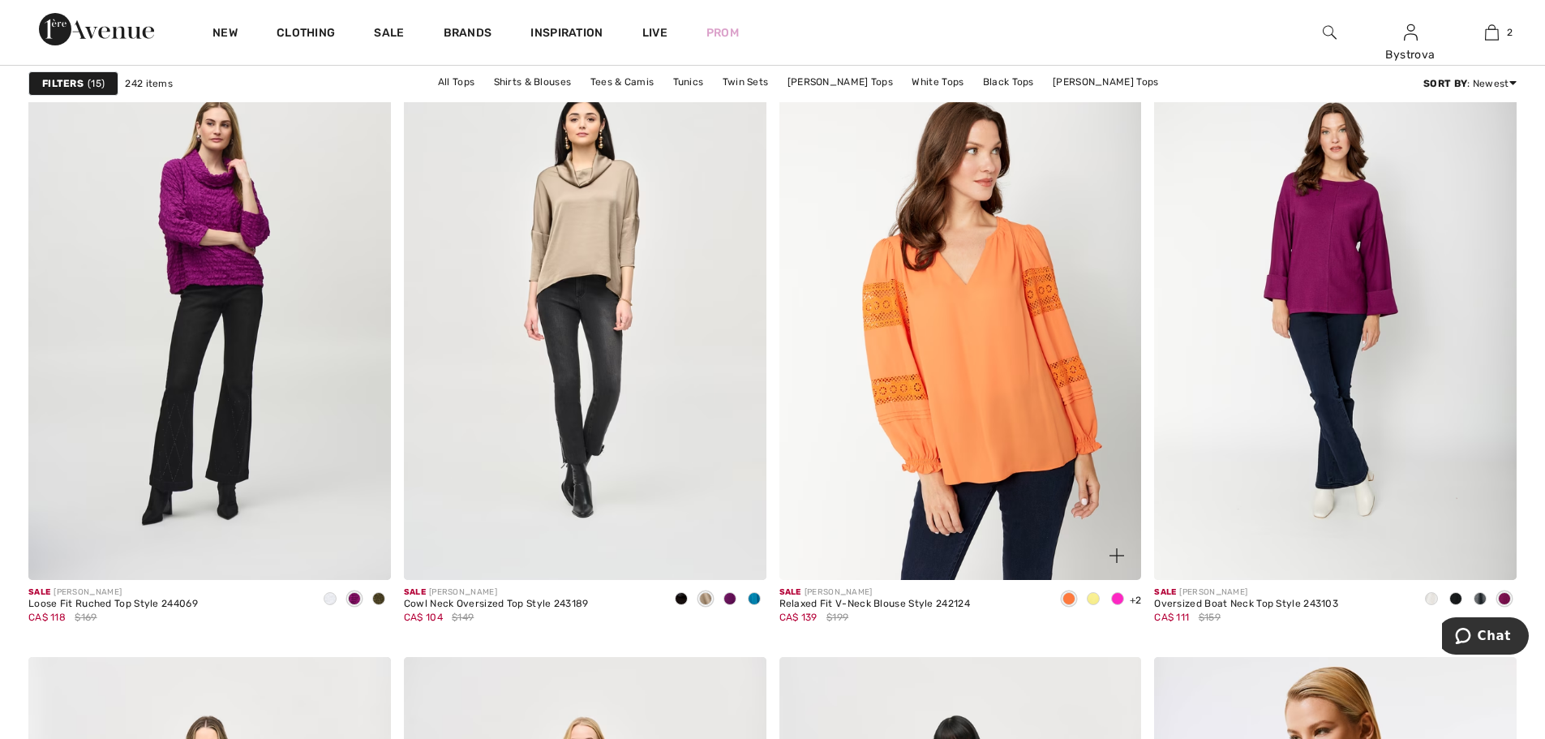
click at [1000, 474] on img at bounding box center [960, 307] width 362 height 543
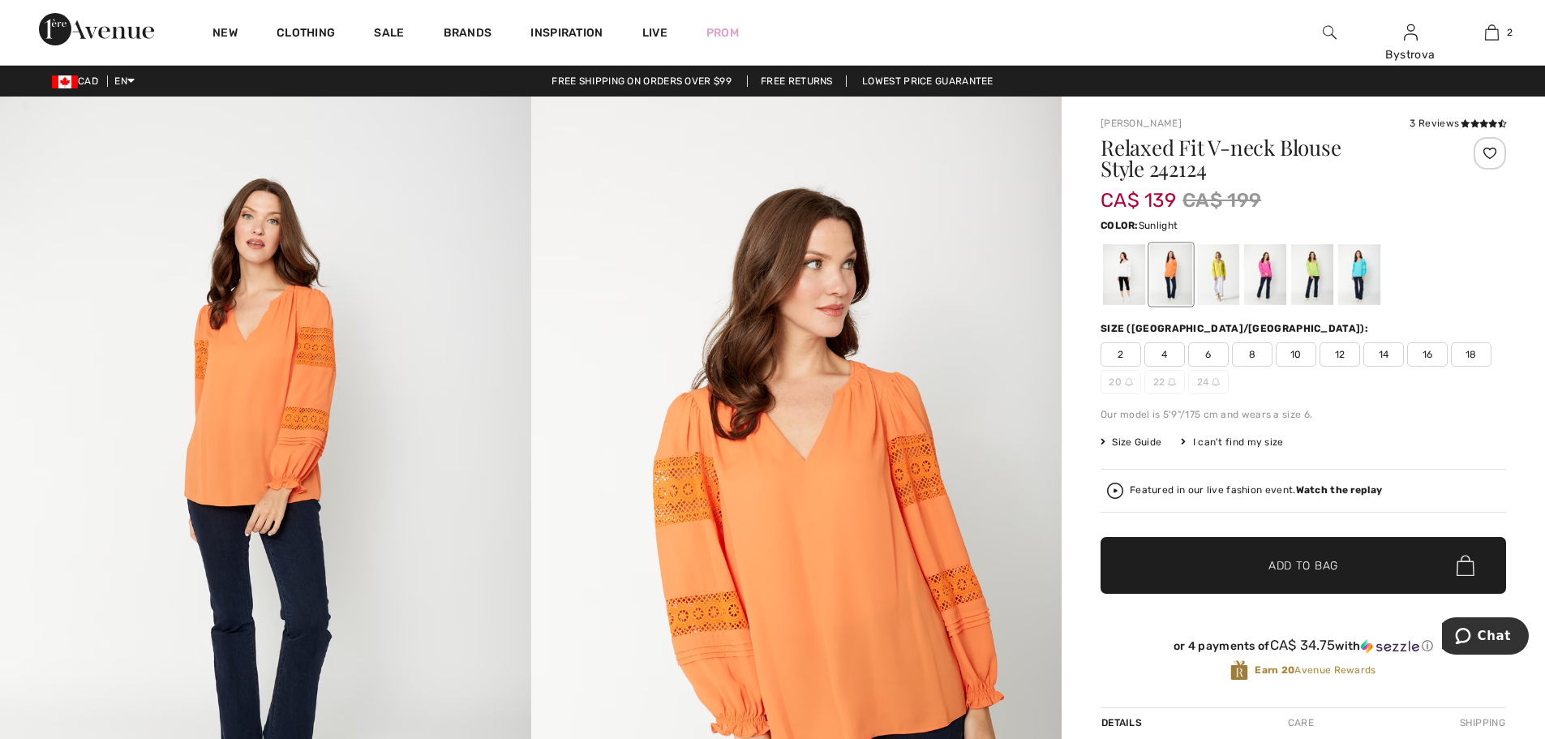
click at [1229, 281] on div at bounding box center [1218, 274] width 42 height 61
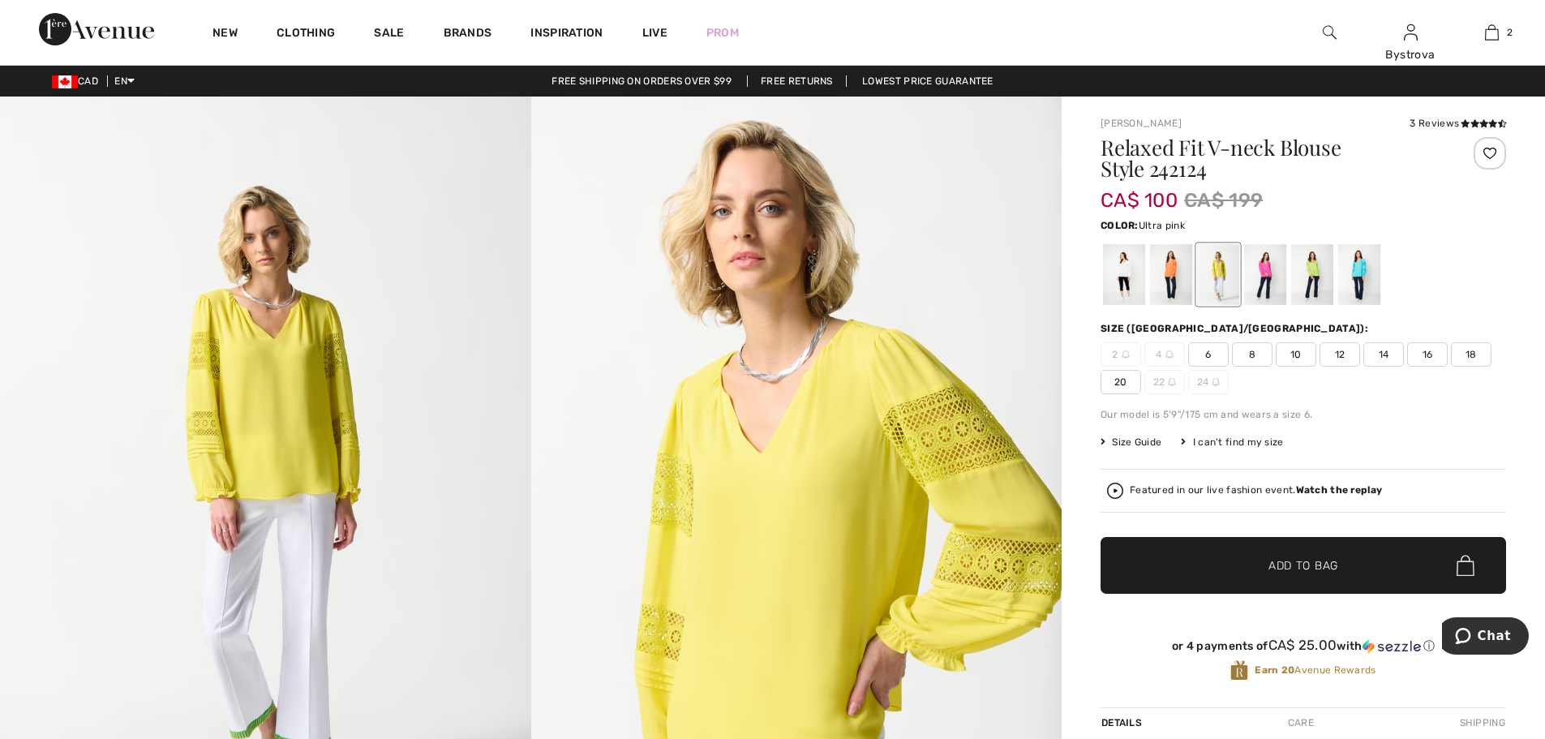
click at [1276, 289] on div at bounding box center [1265, 274] width 42 height 61
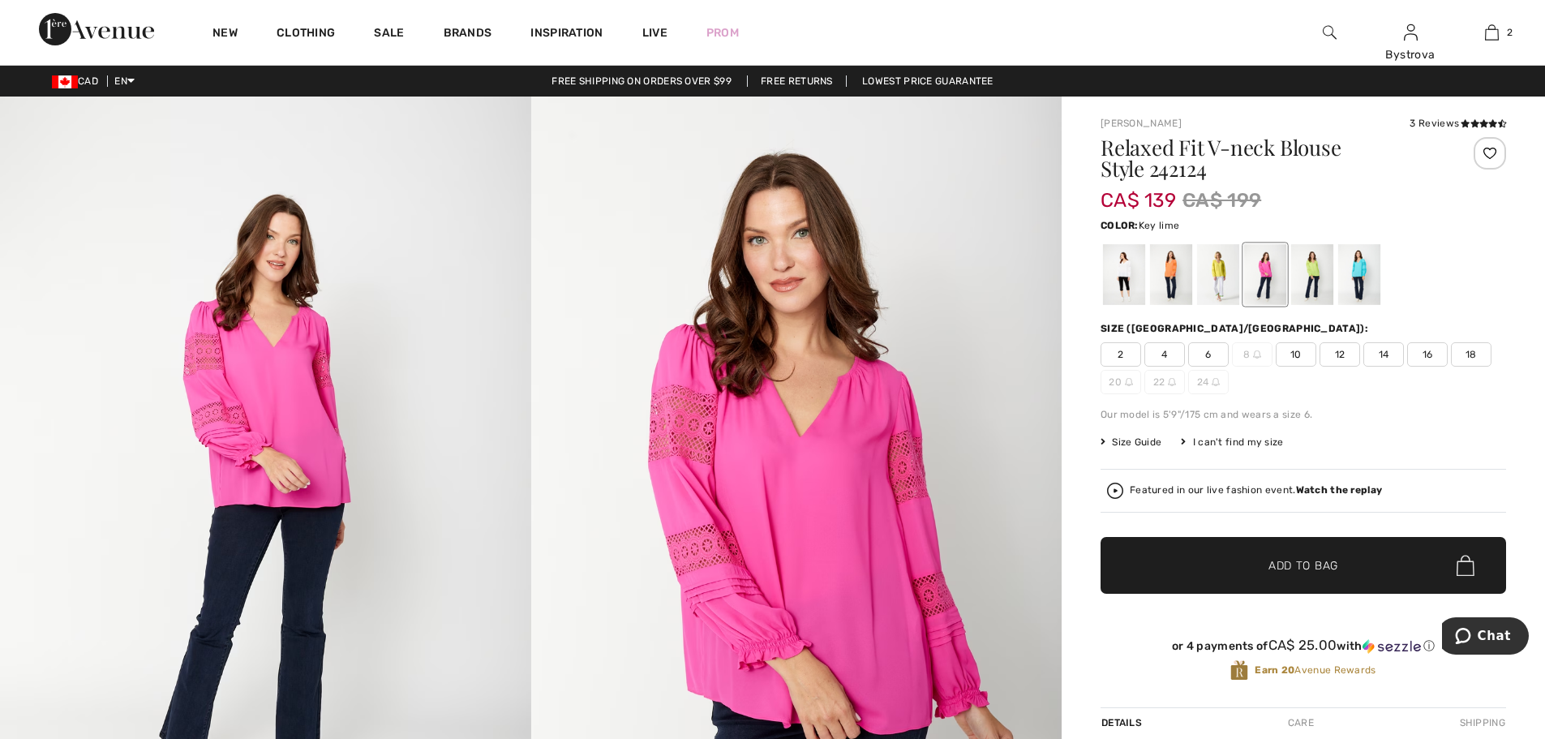
click at [1307, 289] on div at bounding box center [1312, 274] width 42 height 61
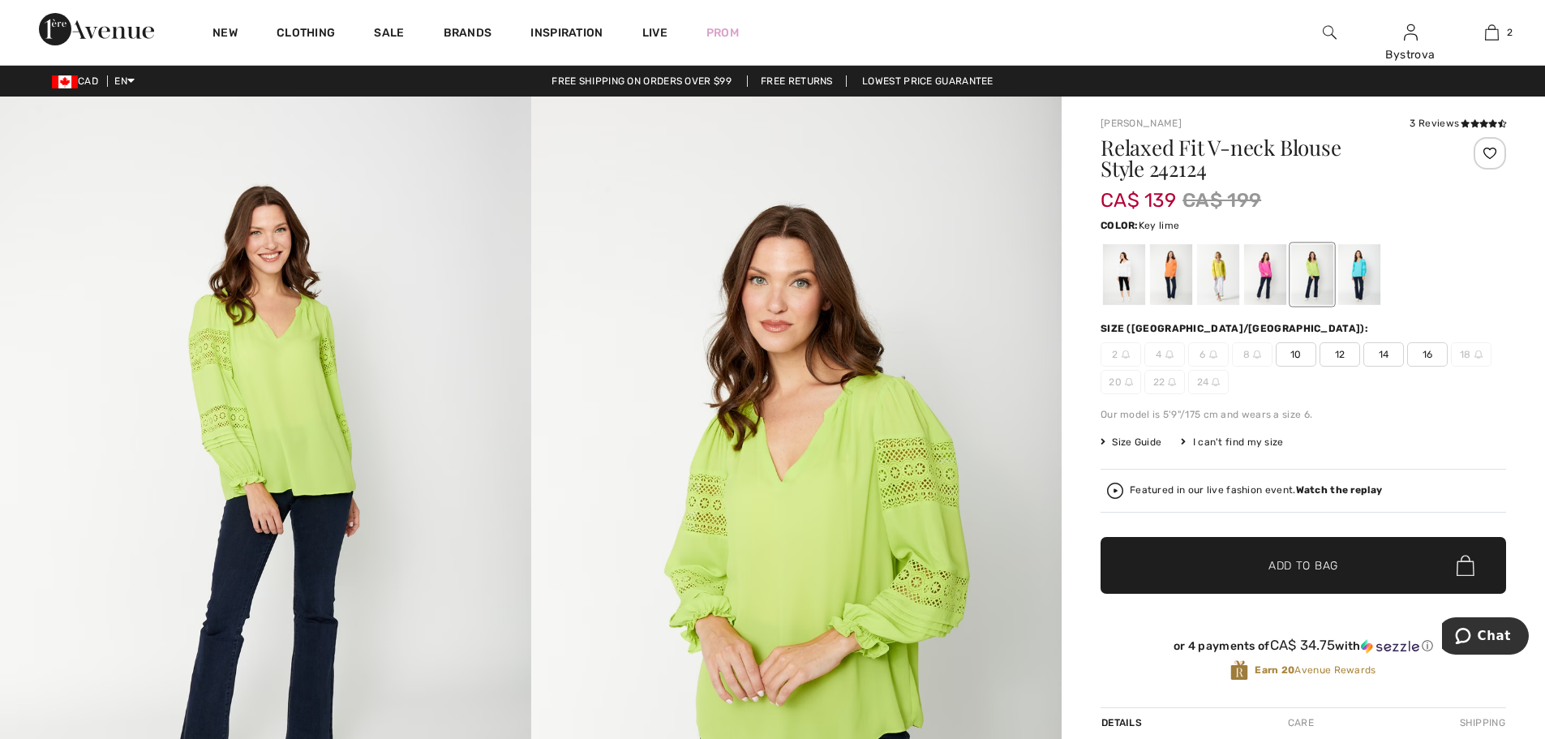
click at [1490, 157] on div at bounding box center [1489, 153] width 32 height 32
click at [1365, 292] on div at bounding box center [1359, 274] width 42 height 61
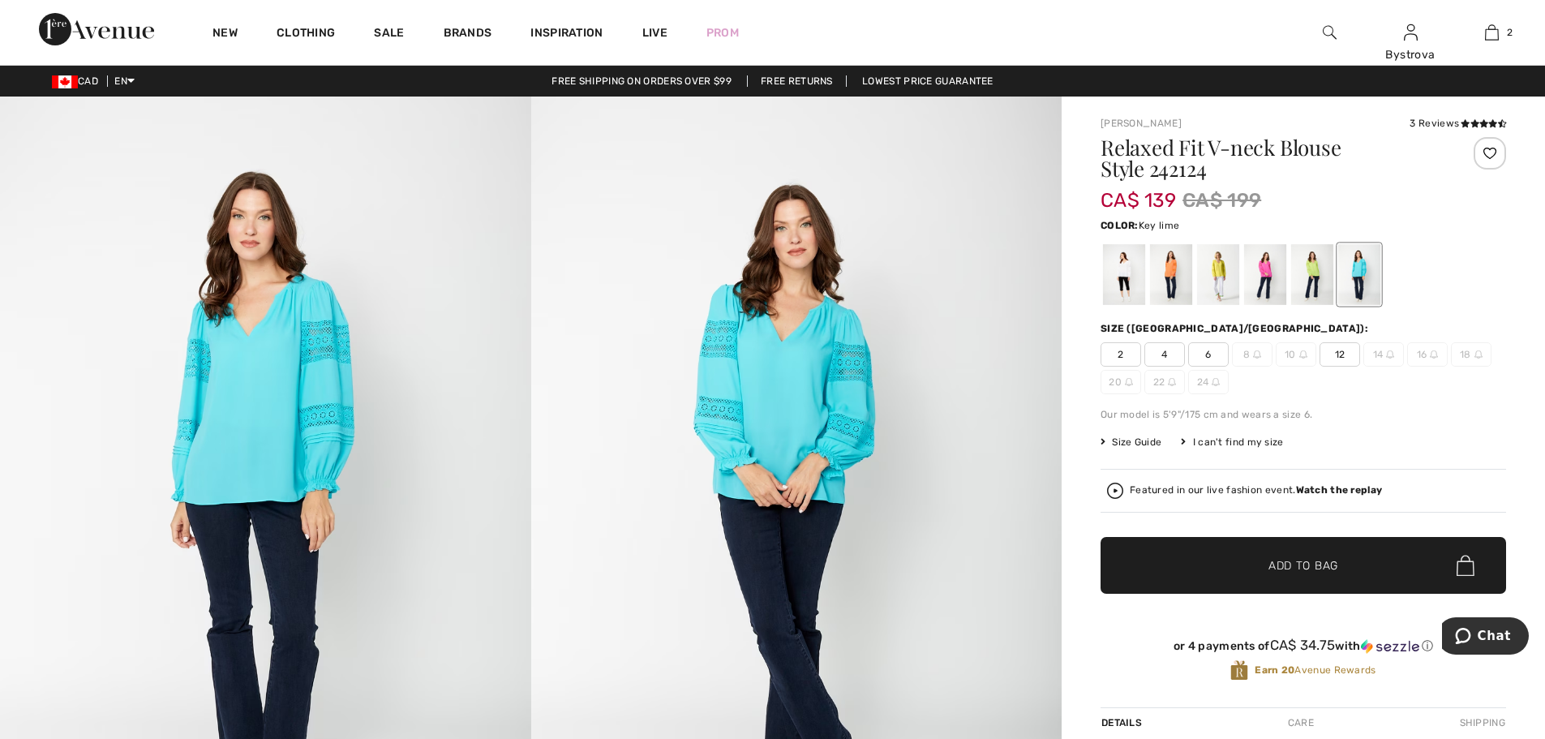
click at [1302, 296] on div at bounding box center [1312, 274] width 42 height 61
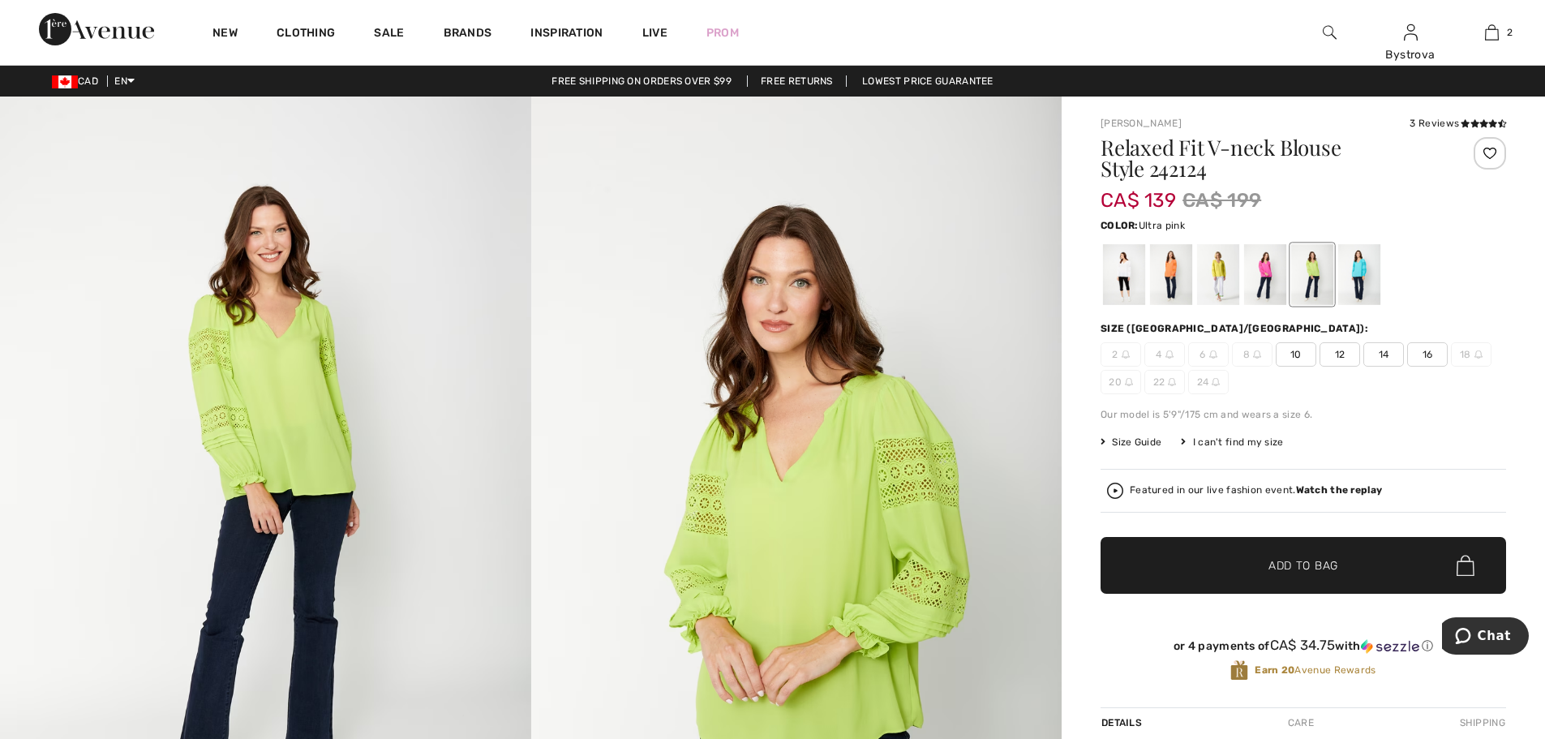
drag, startPoint x: 1273, startPoint y: 296, endPoint x: 1250, endPoint y: 293, distance: 22.9
click at [1273, 296] on div at bounding box center [1265, 274] width 42 height 61
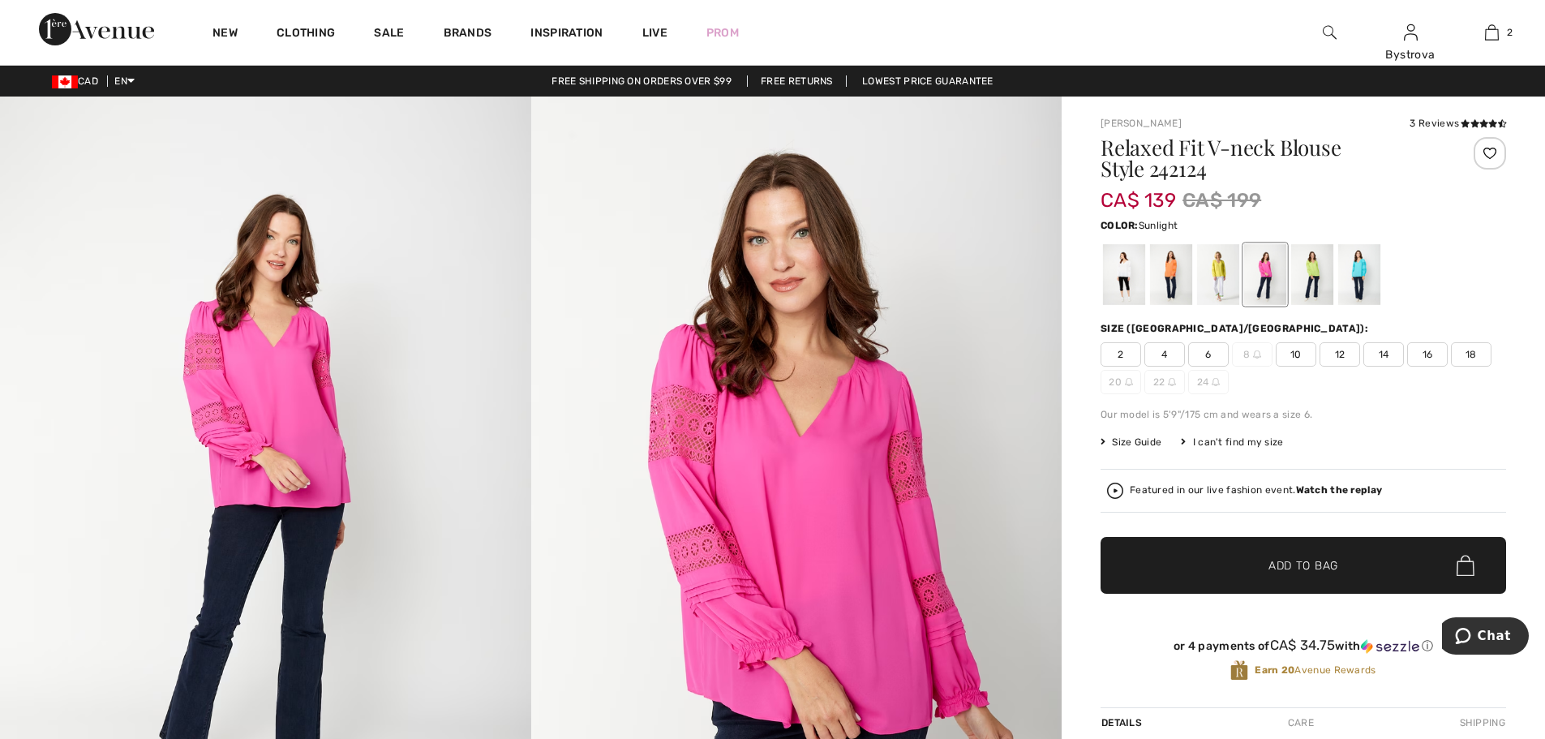
click at [1219, 290] on div at bounding box center [1218, 274] width 42 height 61
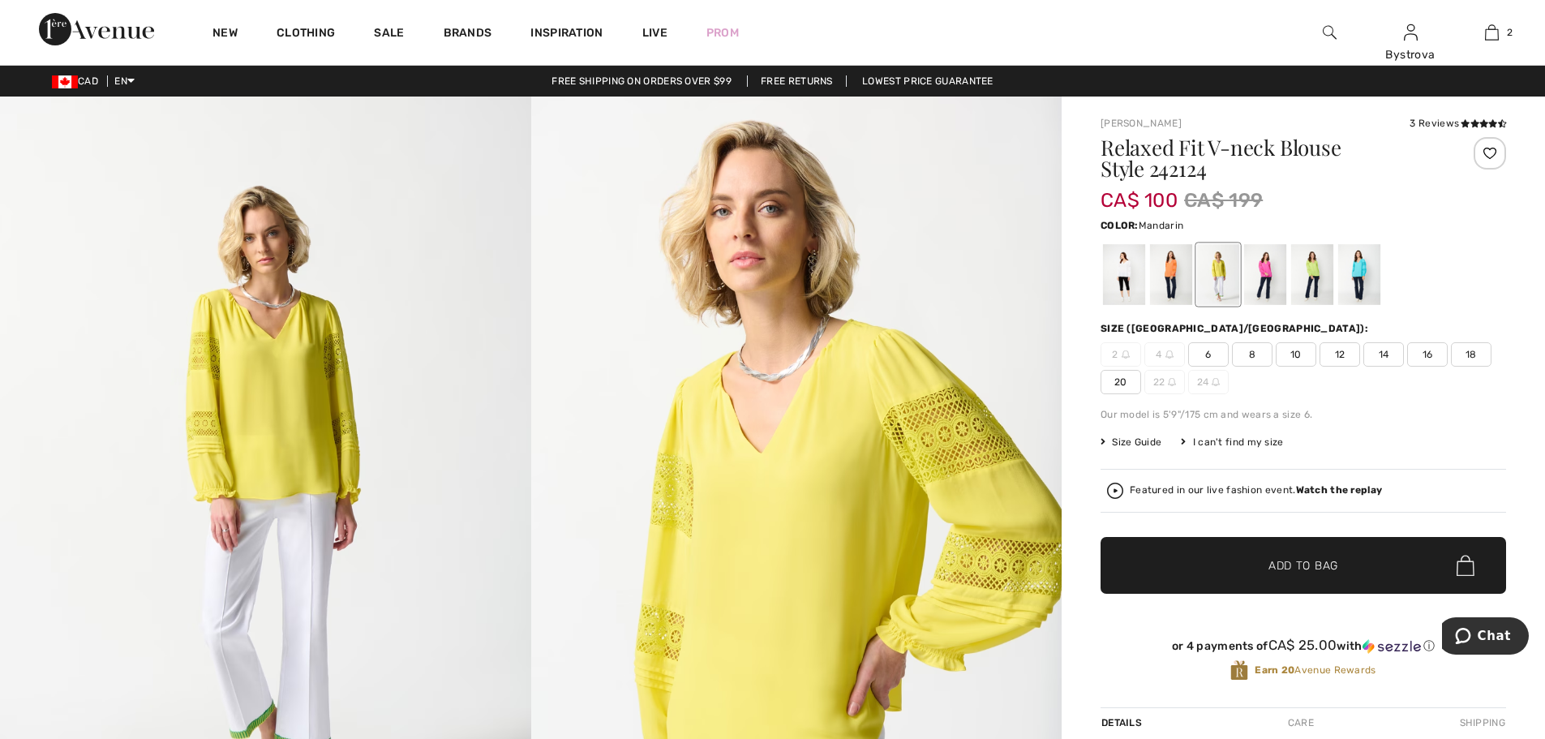
click at [1174, 288] on div at bounding box center [1171, 274] width 42 height 61
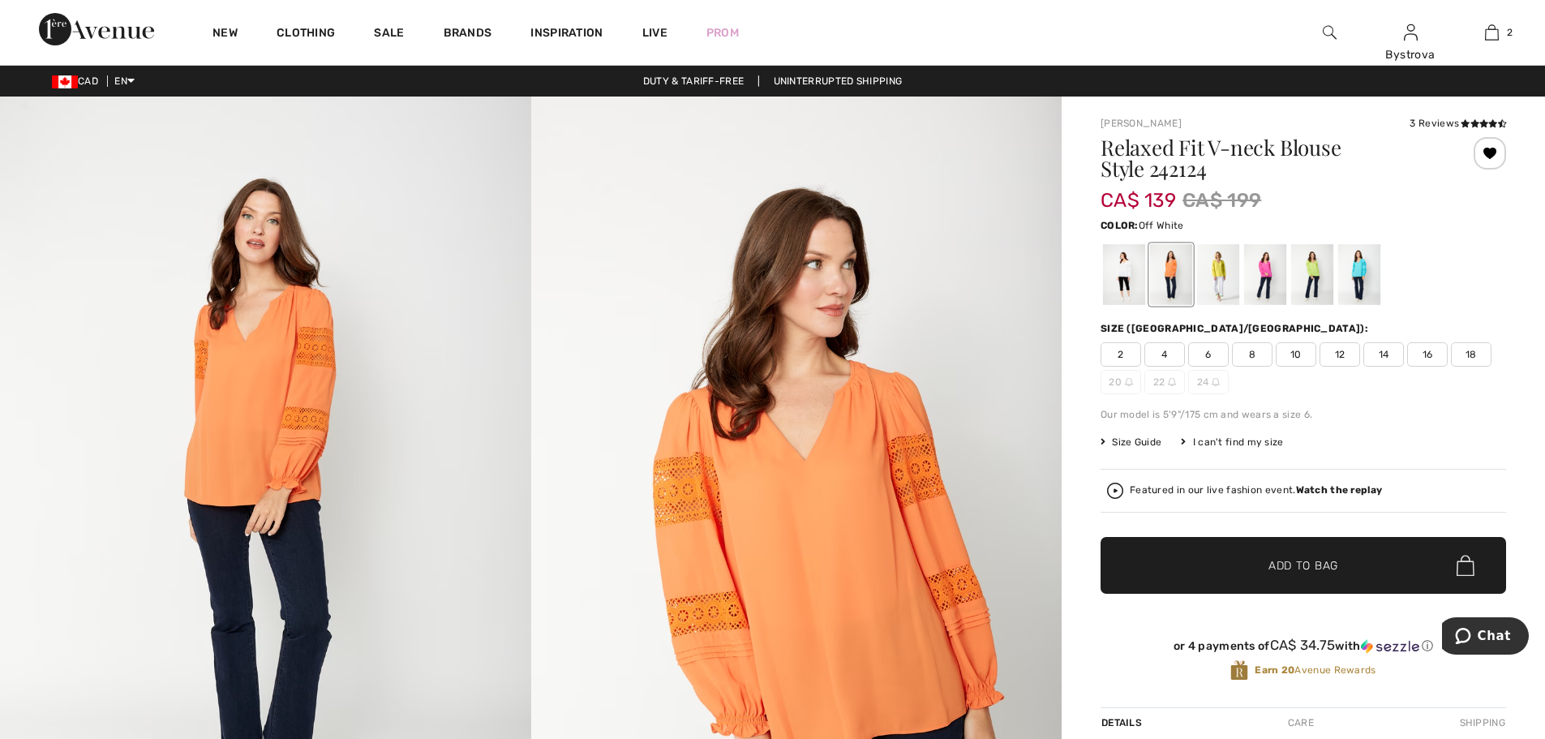
click at [1130, 287] on div at bounding box center [1124, 274] width 42 height 61
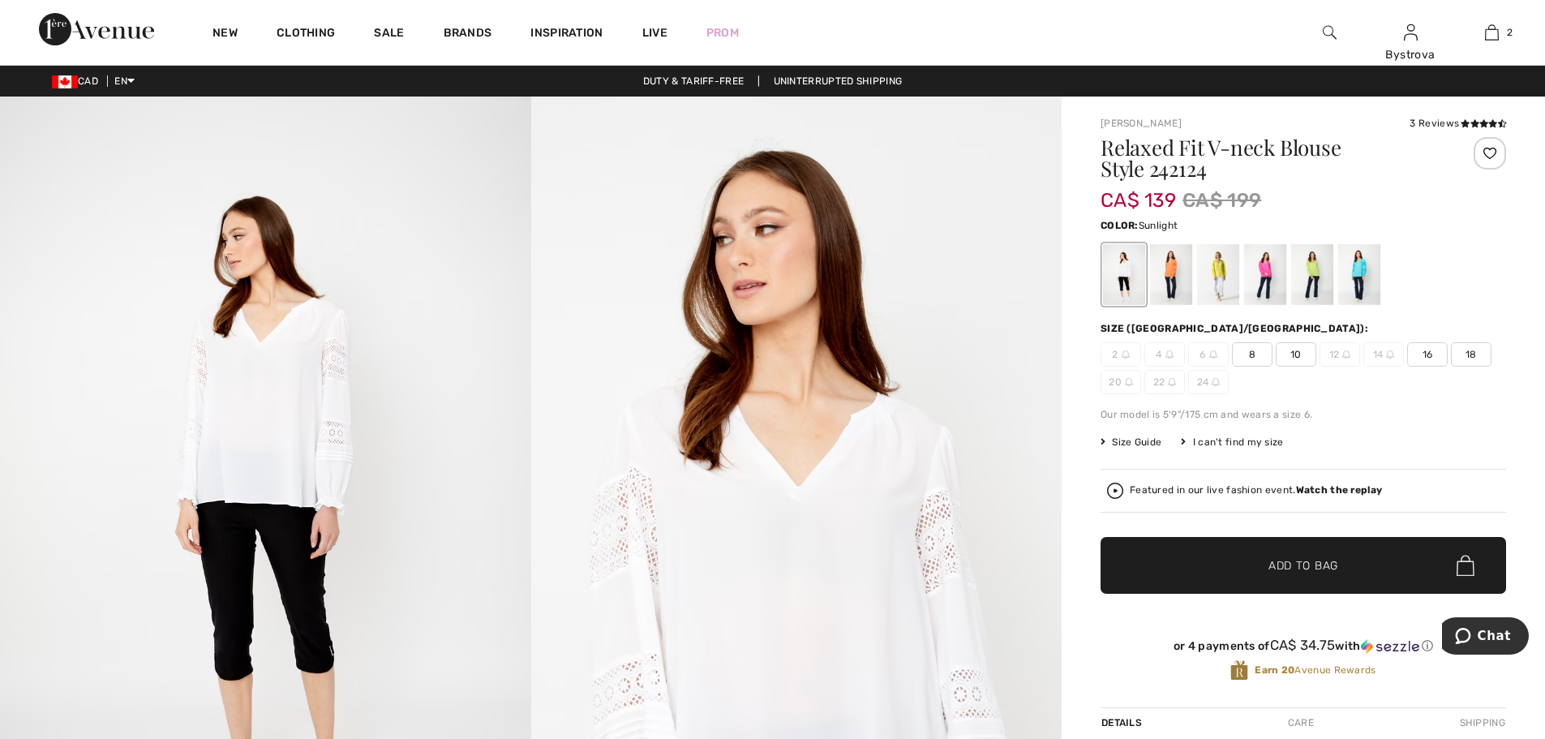
click at [1217, 289] on div at bounding box center [1218, 274] width 42 height 61
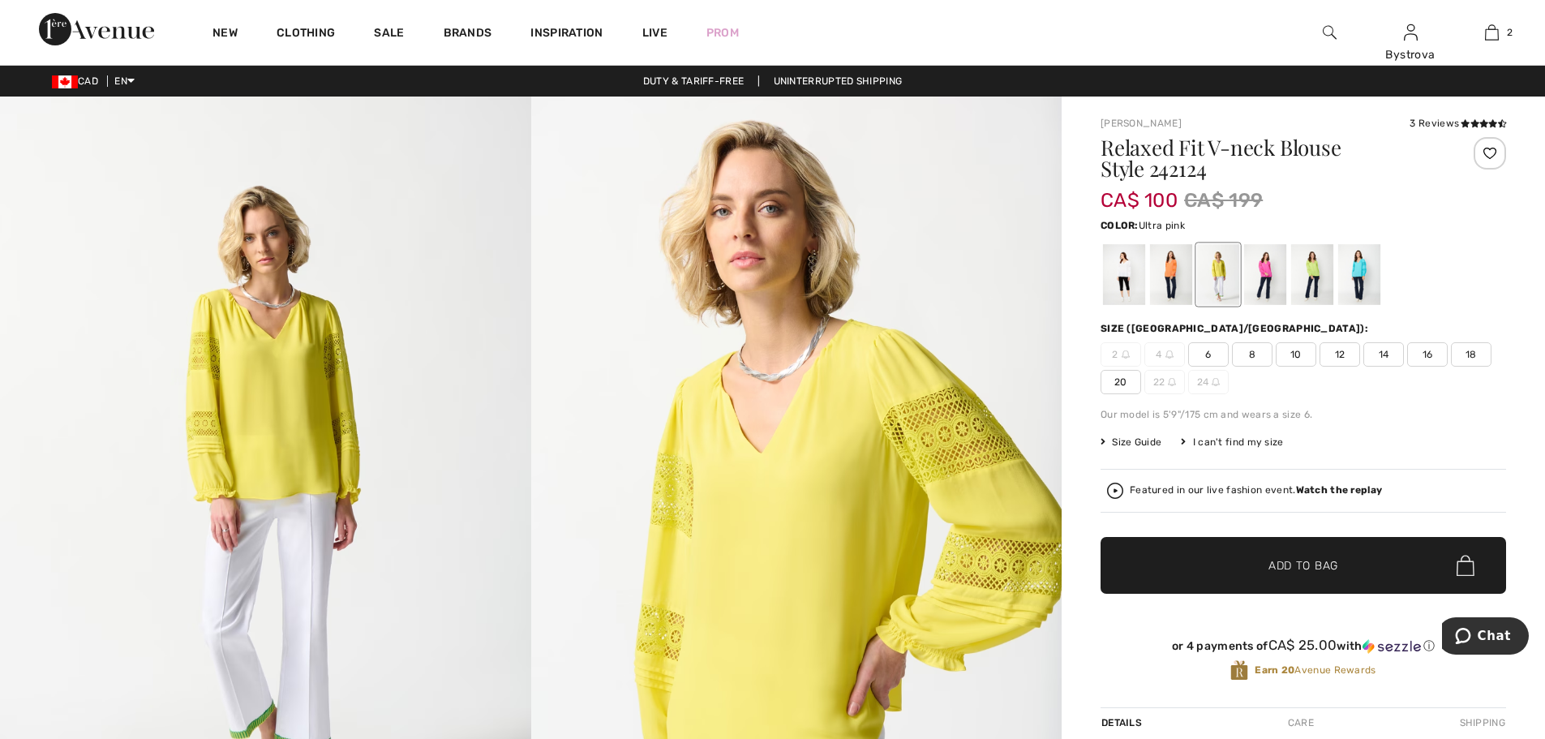
click at [1258, 291] on div at bounding box center [1265, 274] width 42 height 61
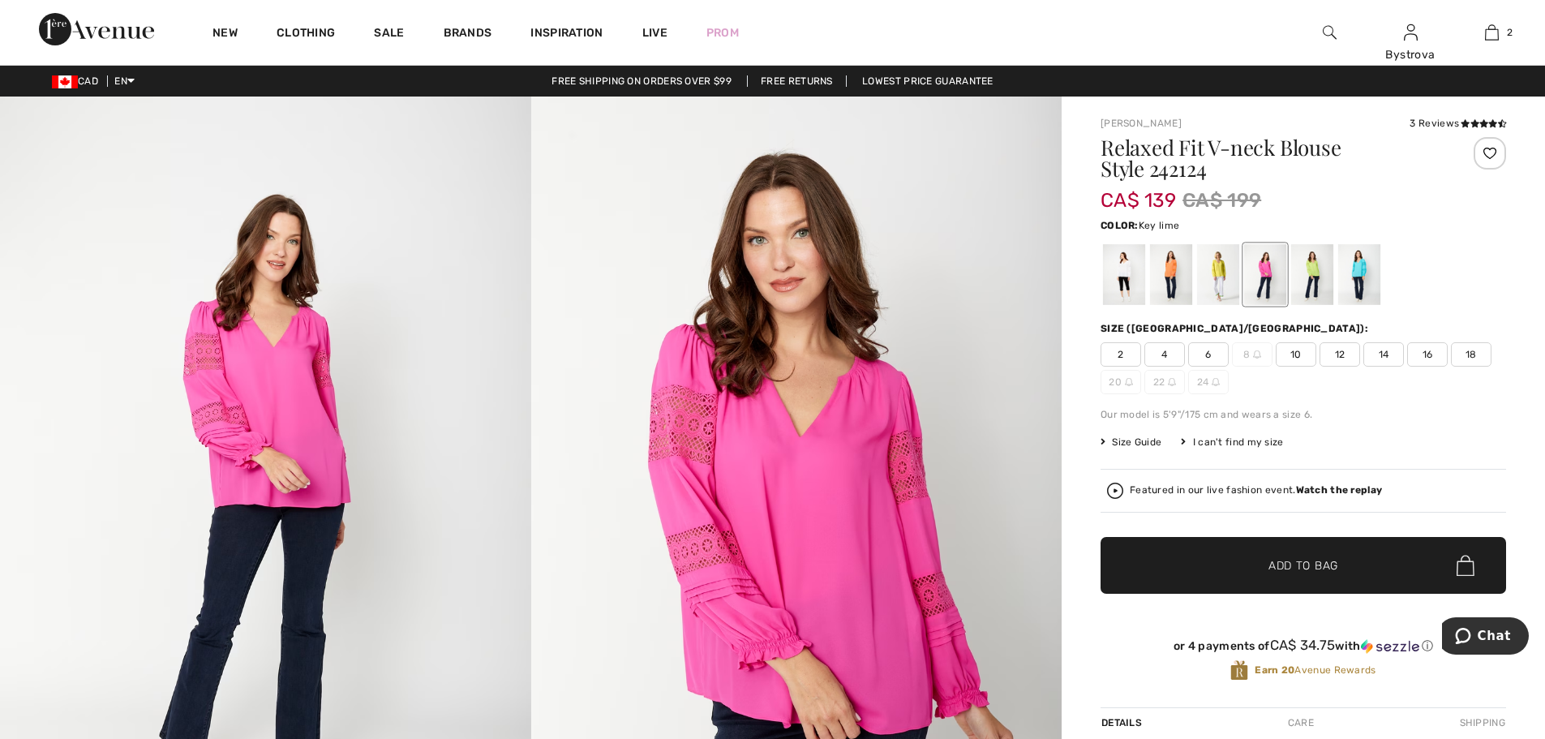
click at [1305, 277] on div at bounding box center [1312, 274] width 42 height 61
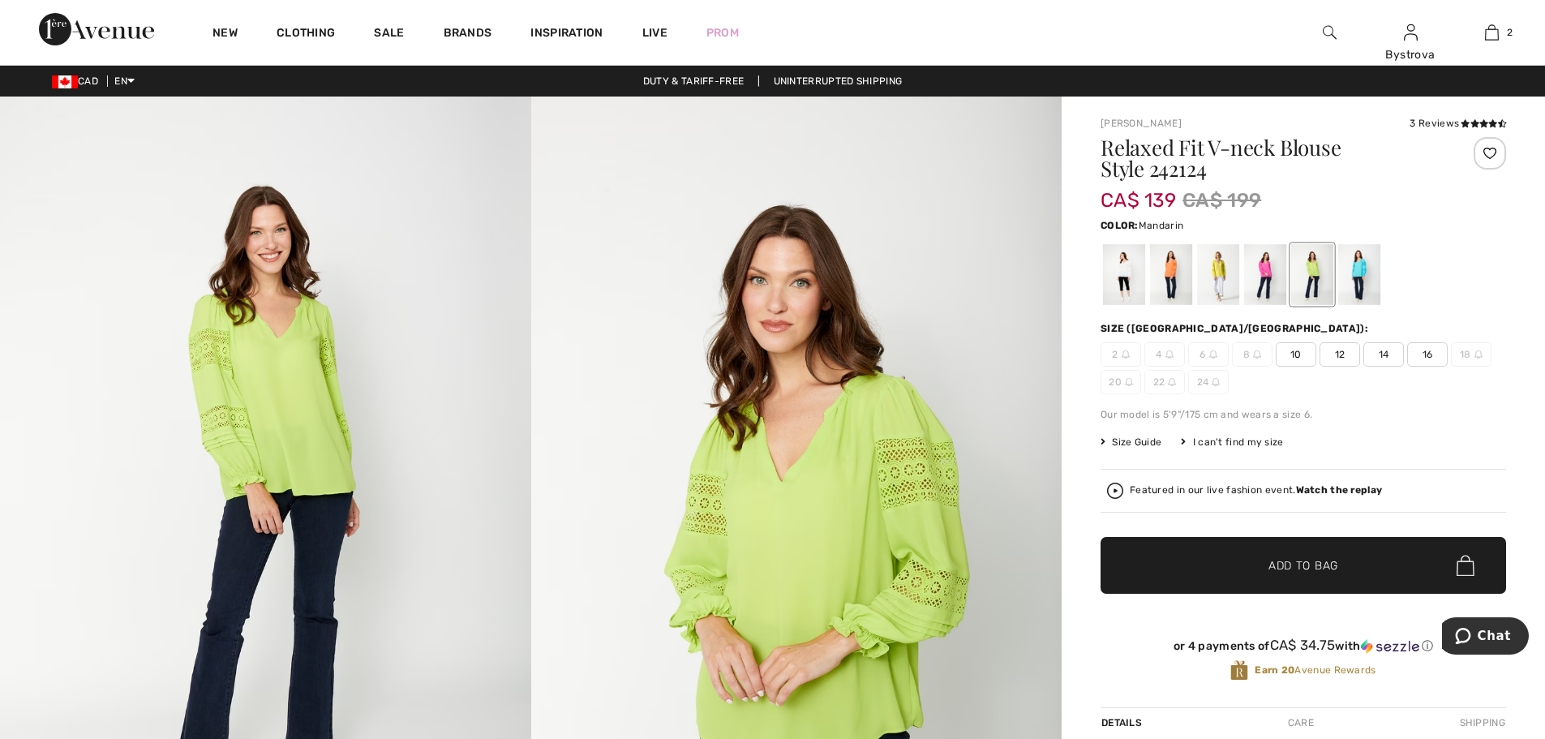
click at [1185, 299] on div at bounding box center [1171, 274] width 42 height 61
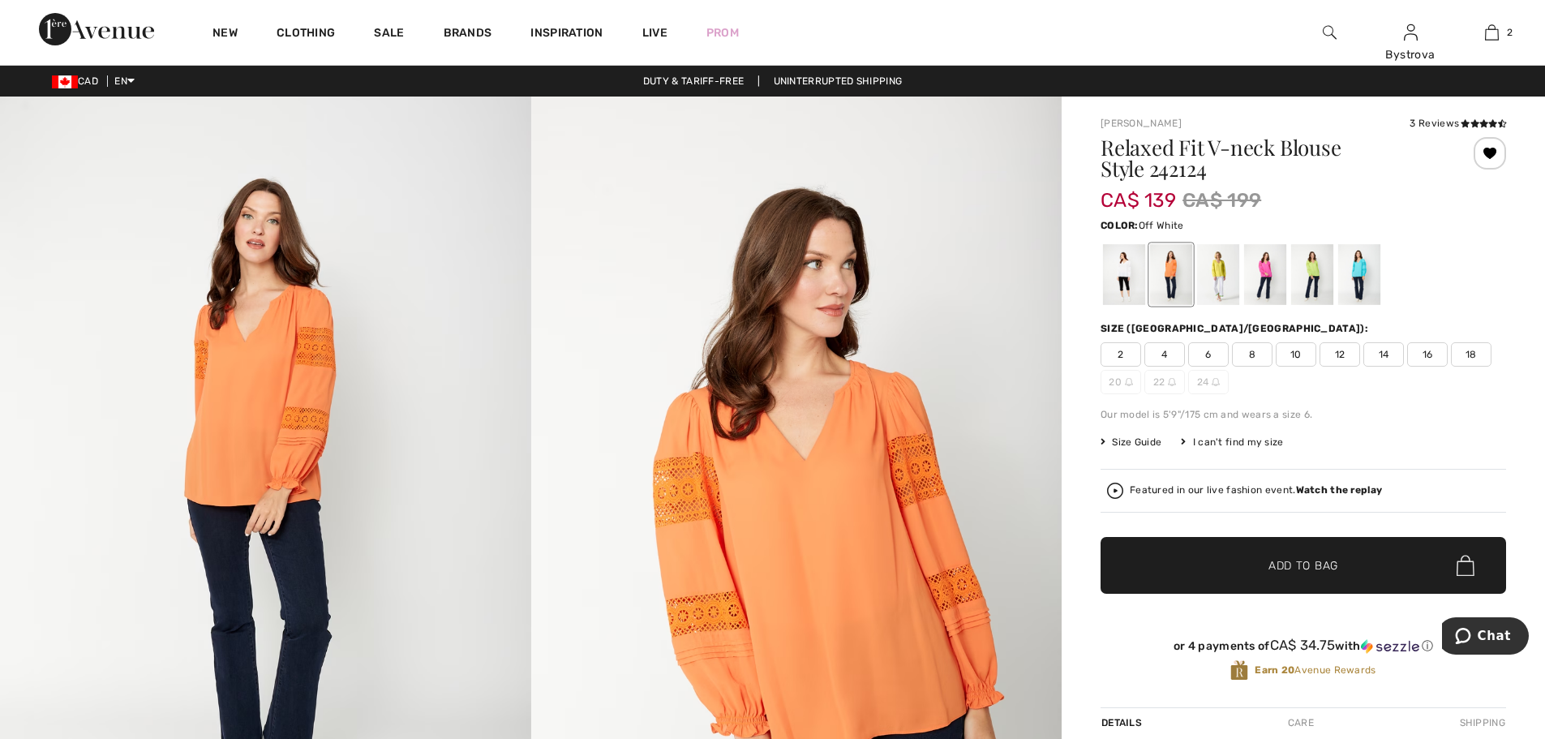
click at [1126, 293] on div at bounding box center [1124, 274] width 42 height 61
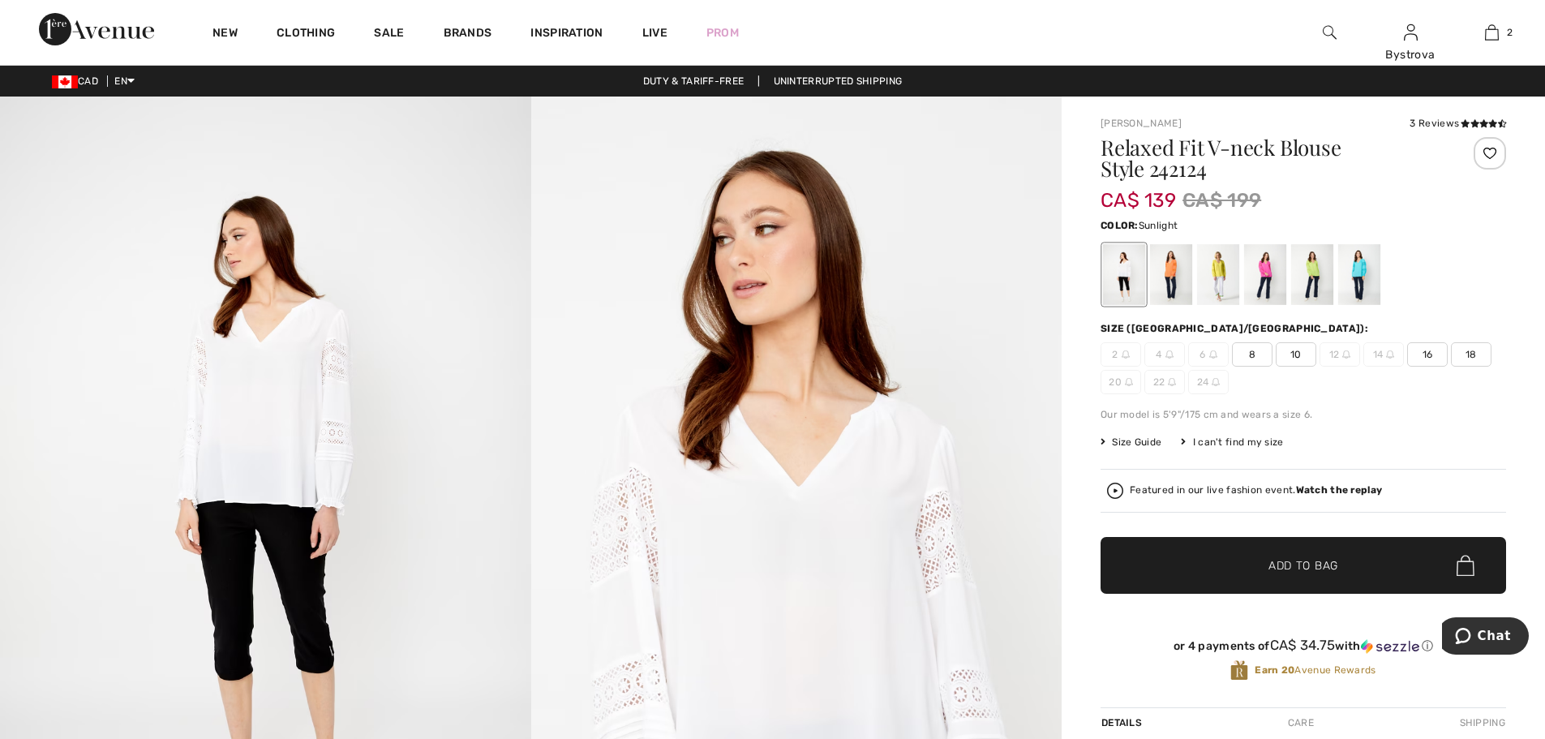
click at [1214, 290] on div at bounding box center [1218, 274] width 42 height 61
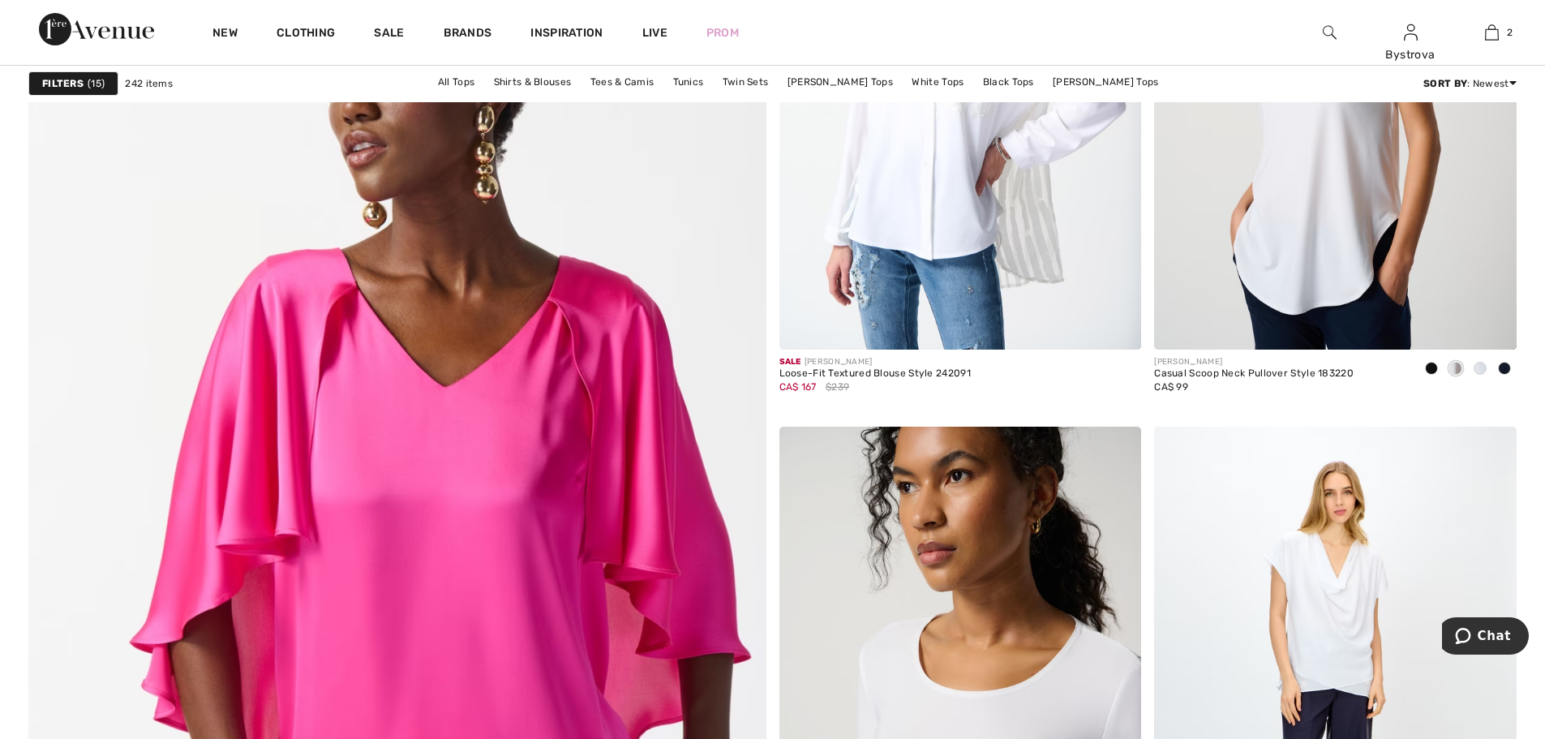
scroll to position [5109, 0]
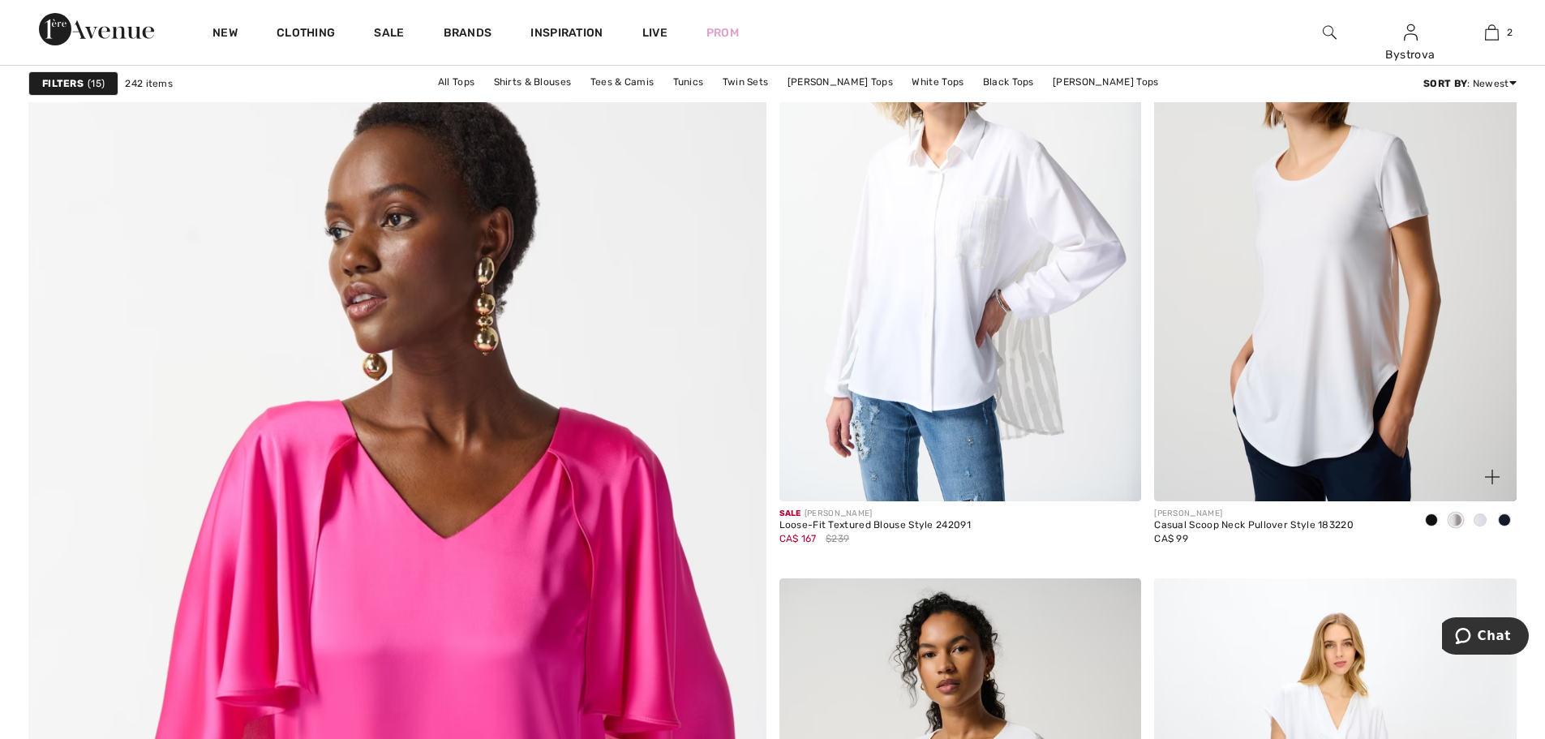
click at [1485, 522] on span at bounding box center [1479, 519] width 13 height 13
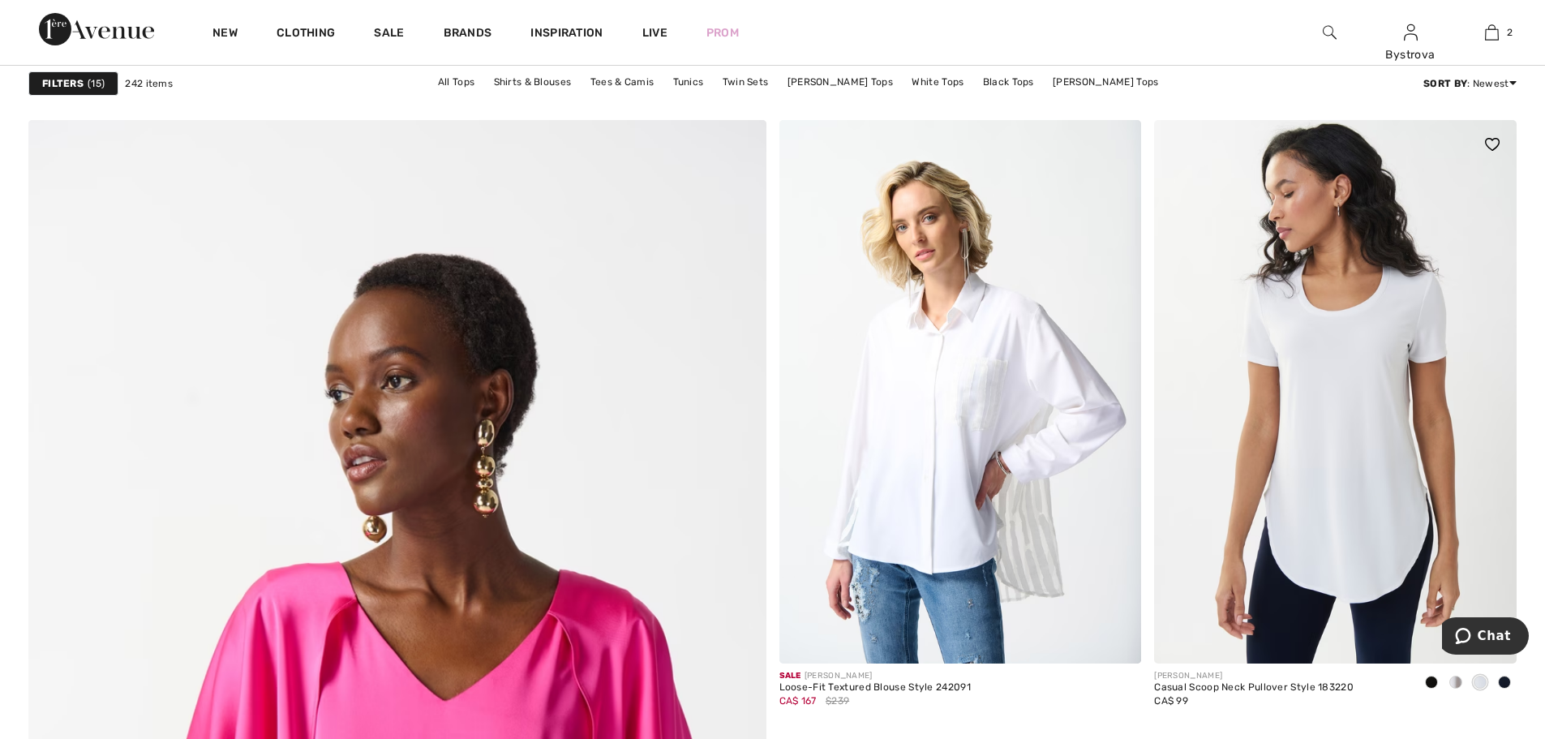
scroll to position [5027, 0]
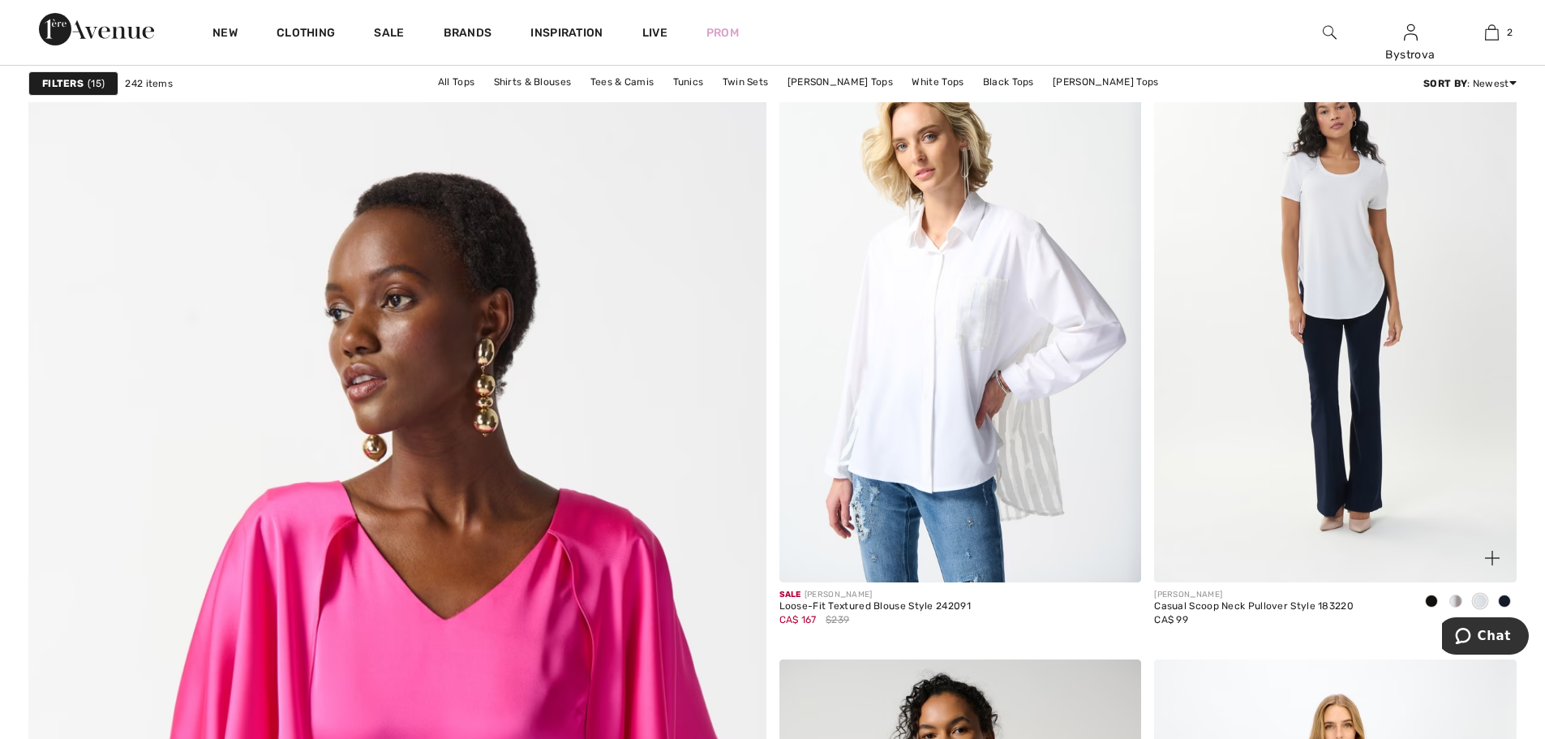
click at [1428, 603] on span at bounding box center [1431, 600] width 13 height 13
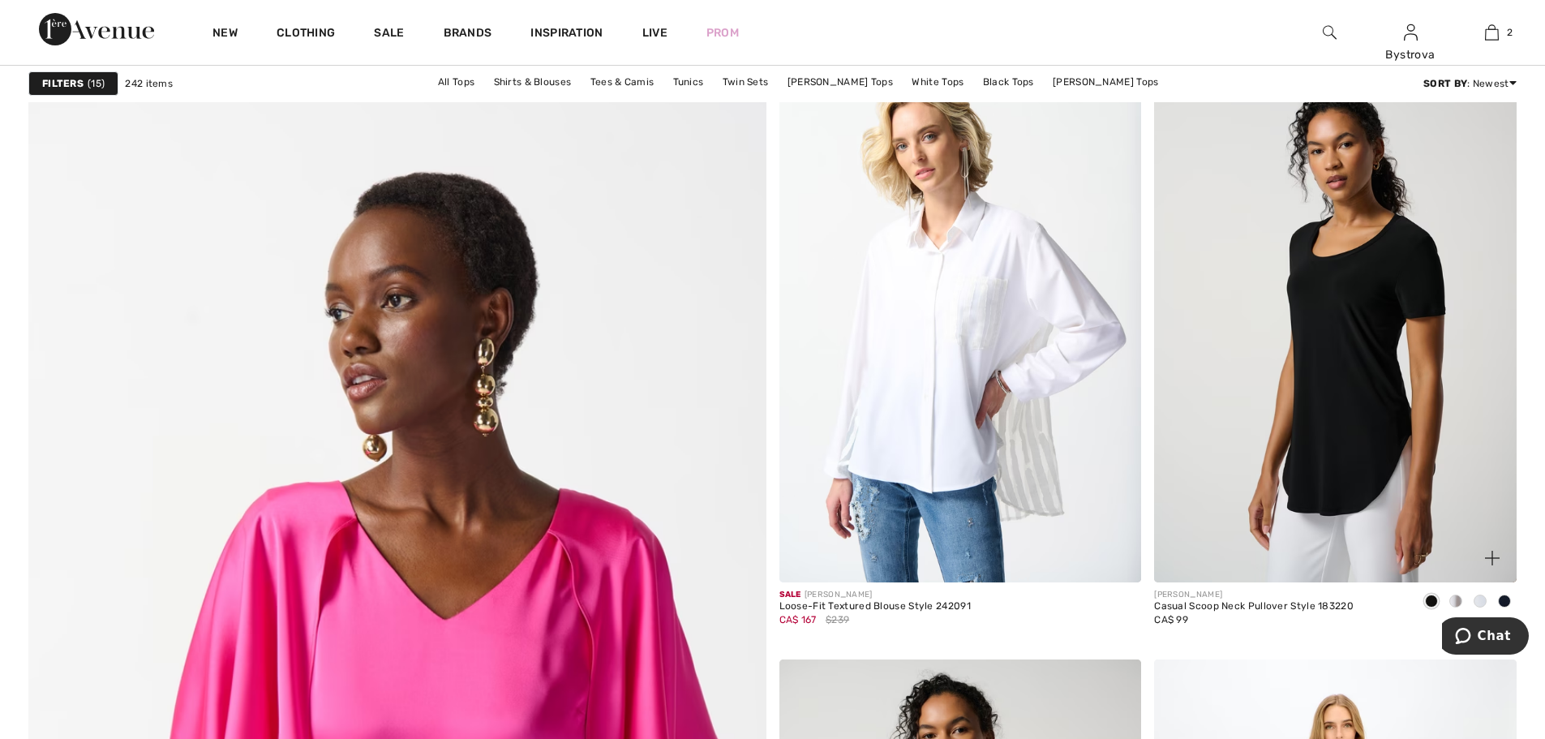
click at [1463, 600] on div at bounding box center [1455, 602] width 24 height 27
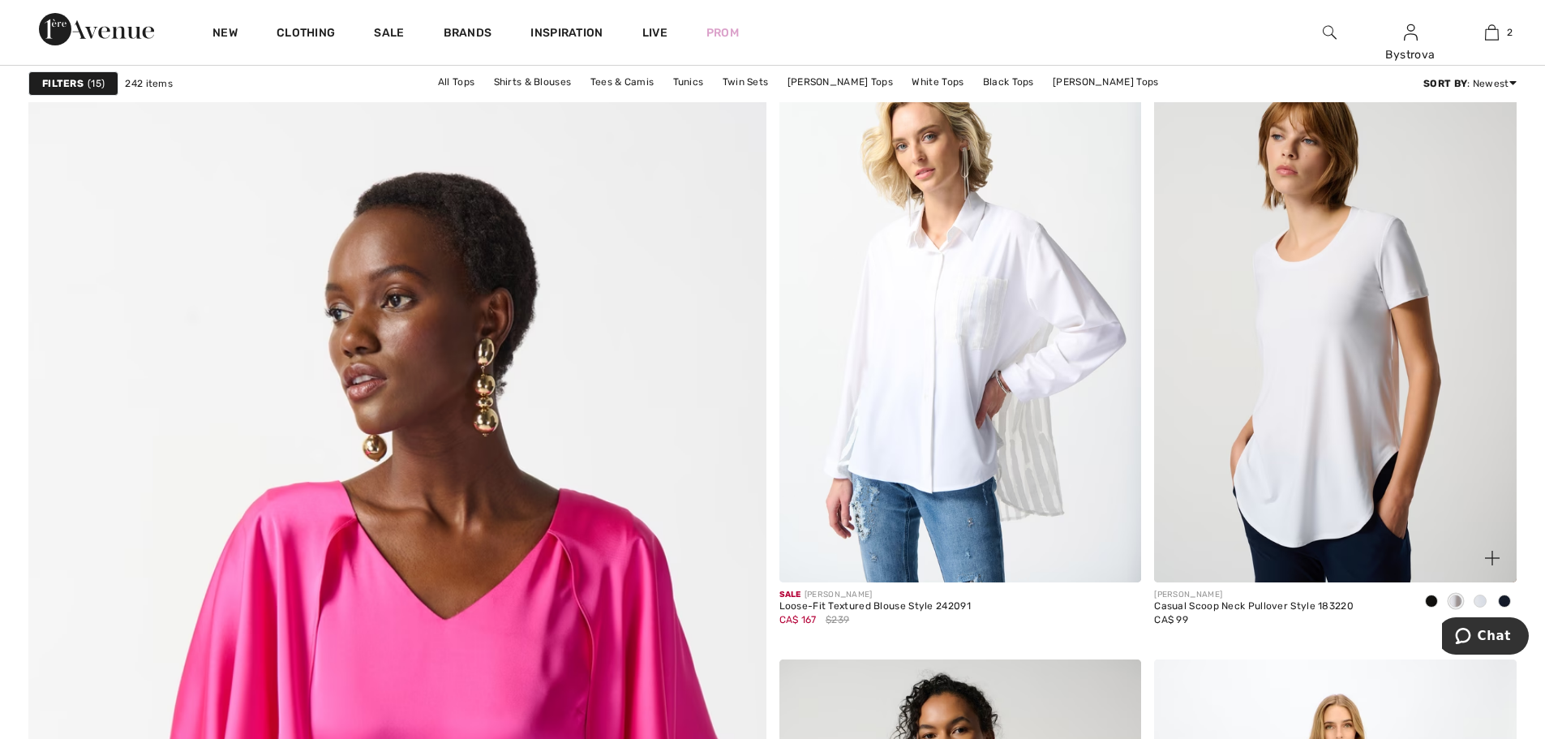
click at [1477, 598] on span at bounding box center [1479, 600] width 13 height 13
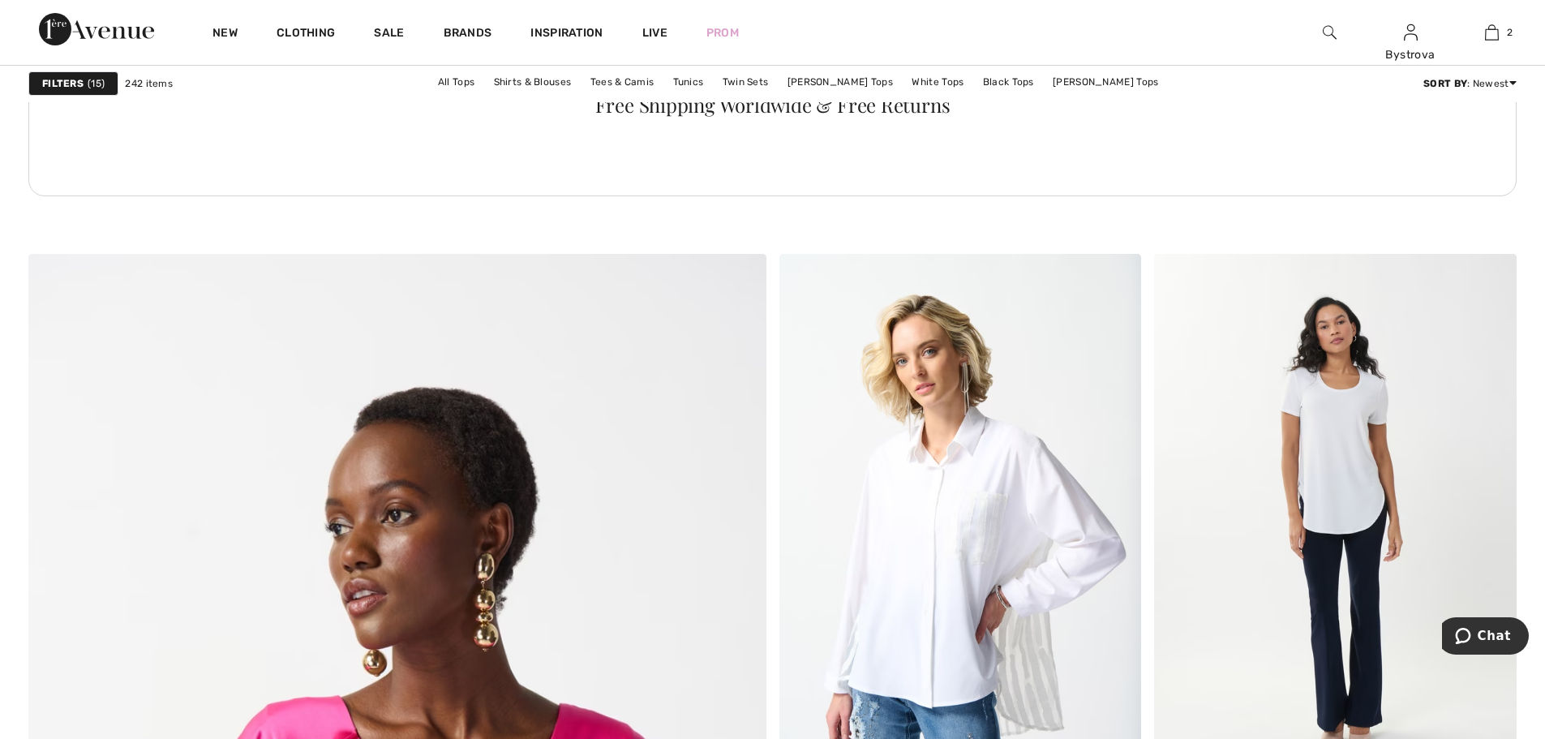
scroll to position [4784, 0]
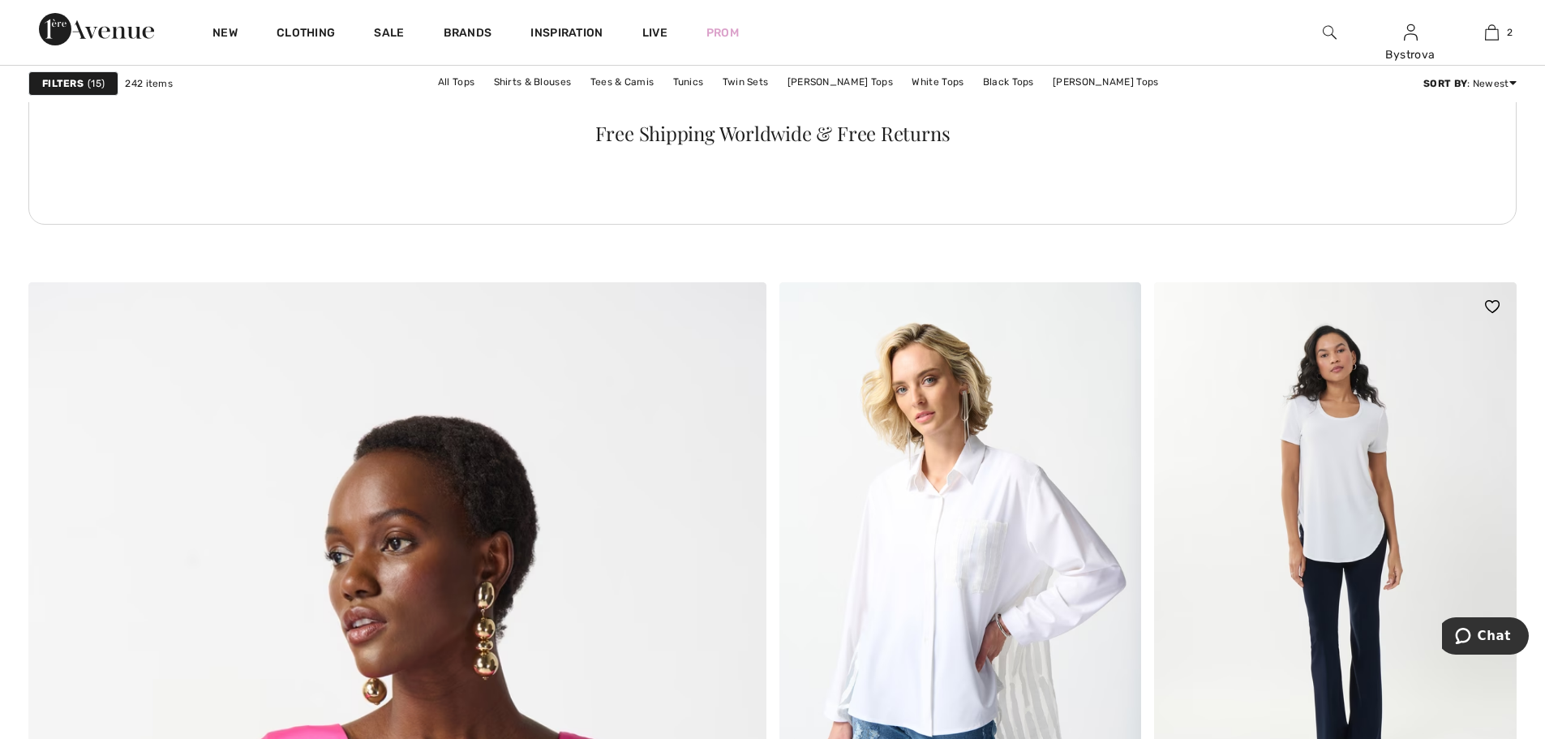
click at [1494, 304] on img at bounding box center [1492, 306] width 15 height 13
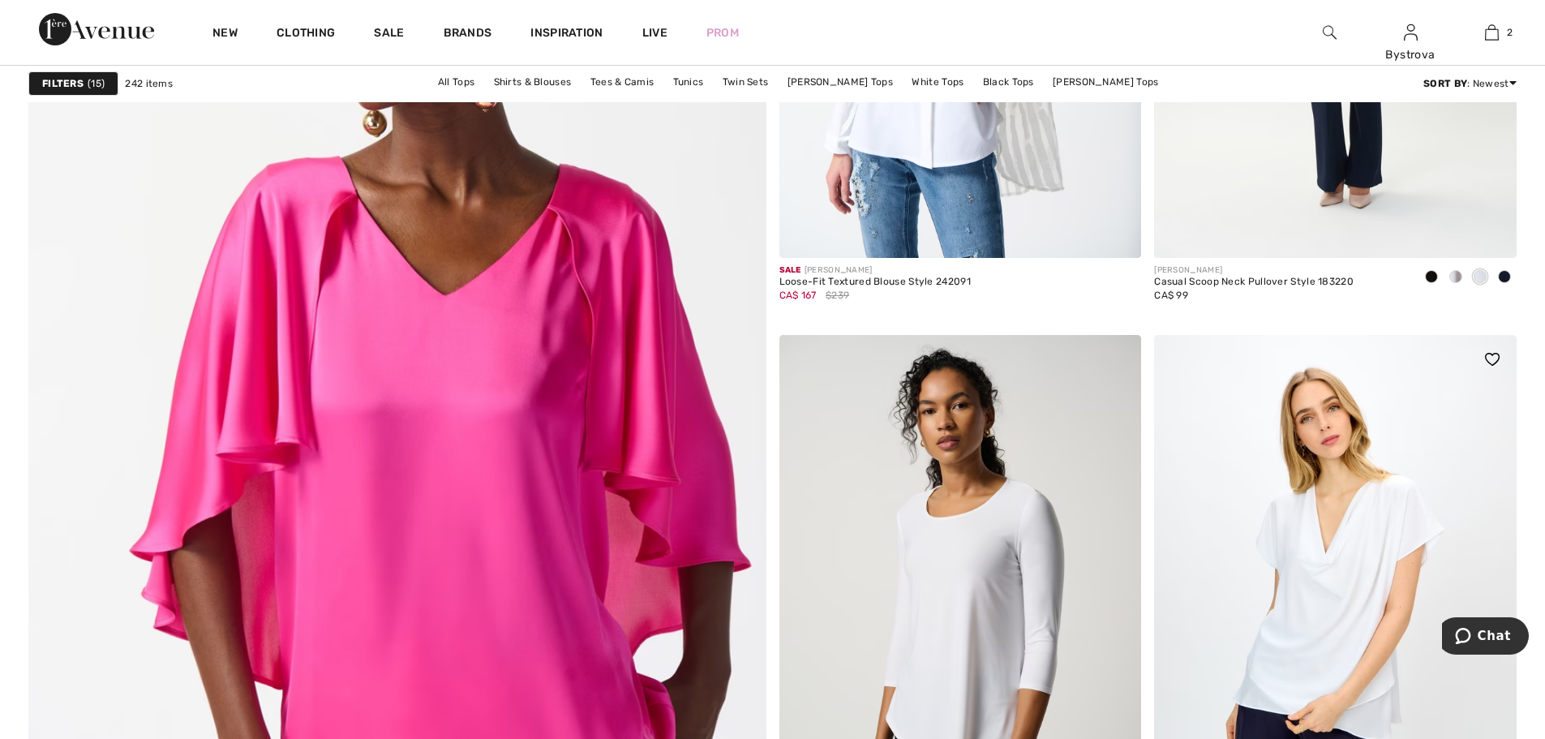
scroll to position [5109, 0]
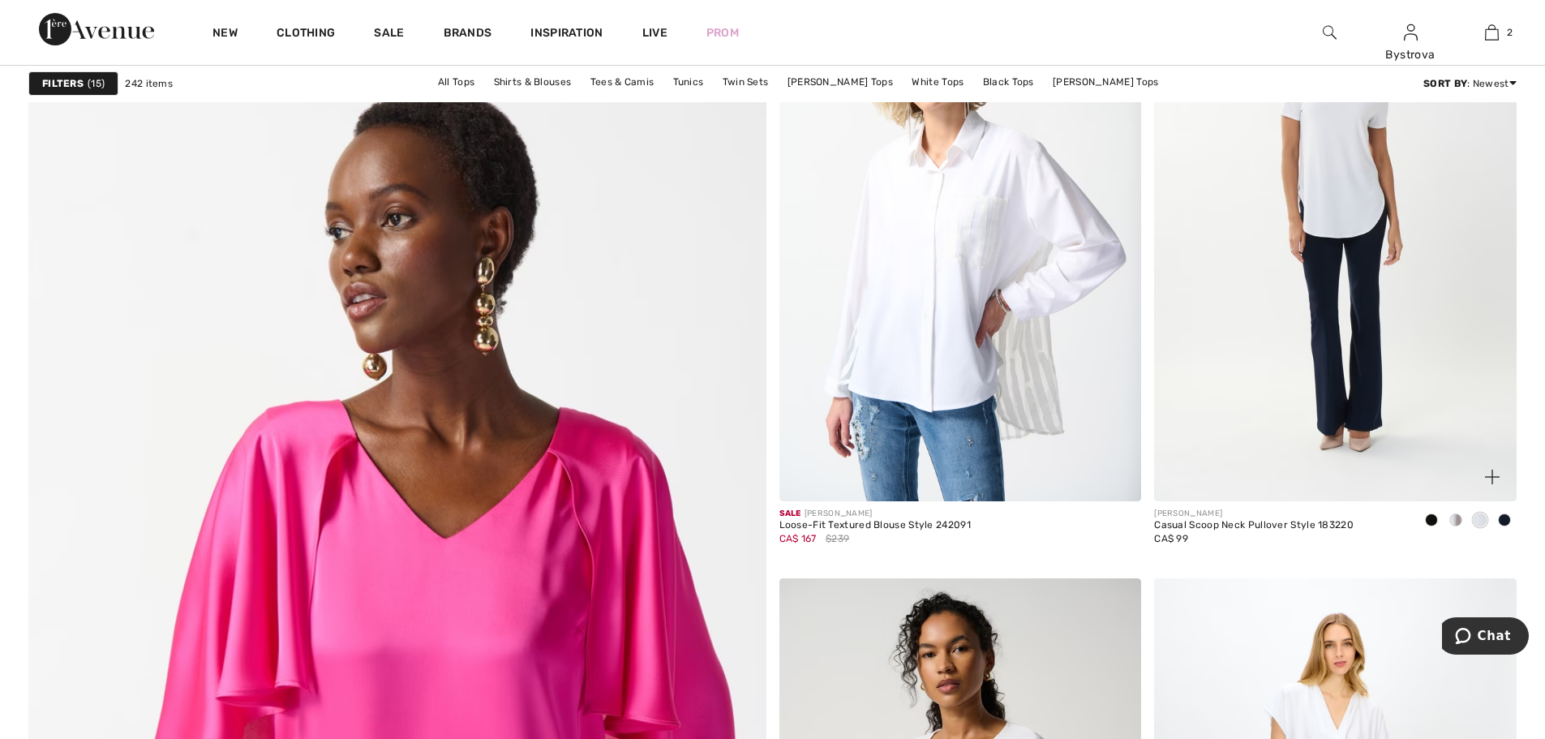
click at [1511, 519] on div at bounding box center [1504, 521] width 24 height 27
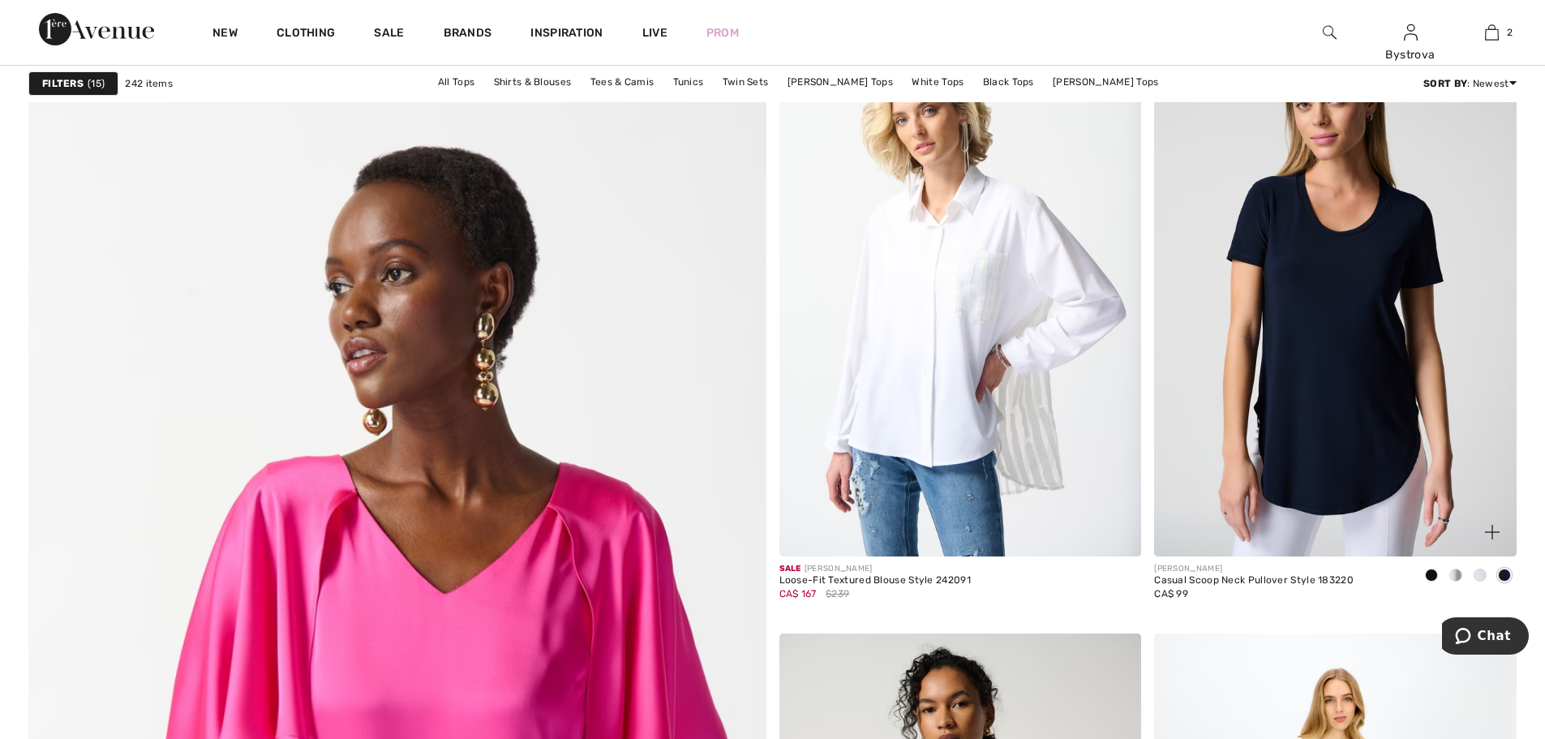
scroll to position [5027, 0]
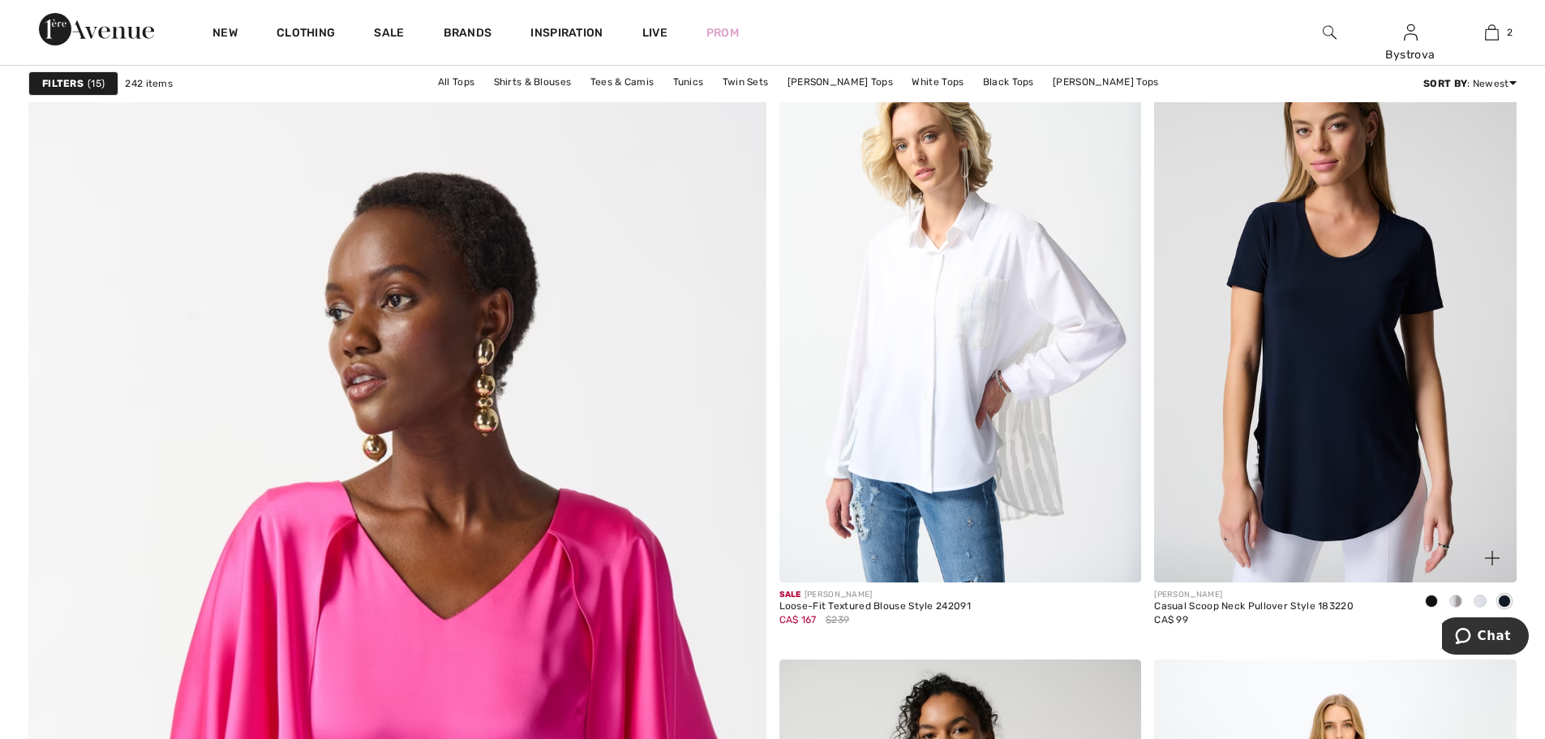
click at [1458, 604] on span at bounding box center [1455, 600] width 13 height 13
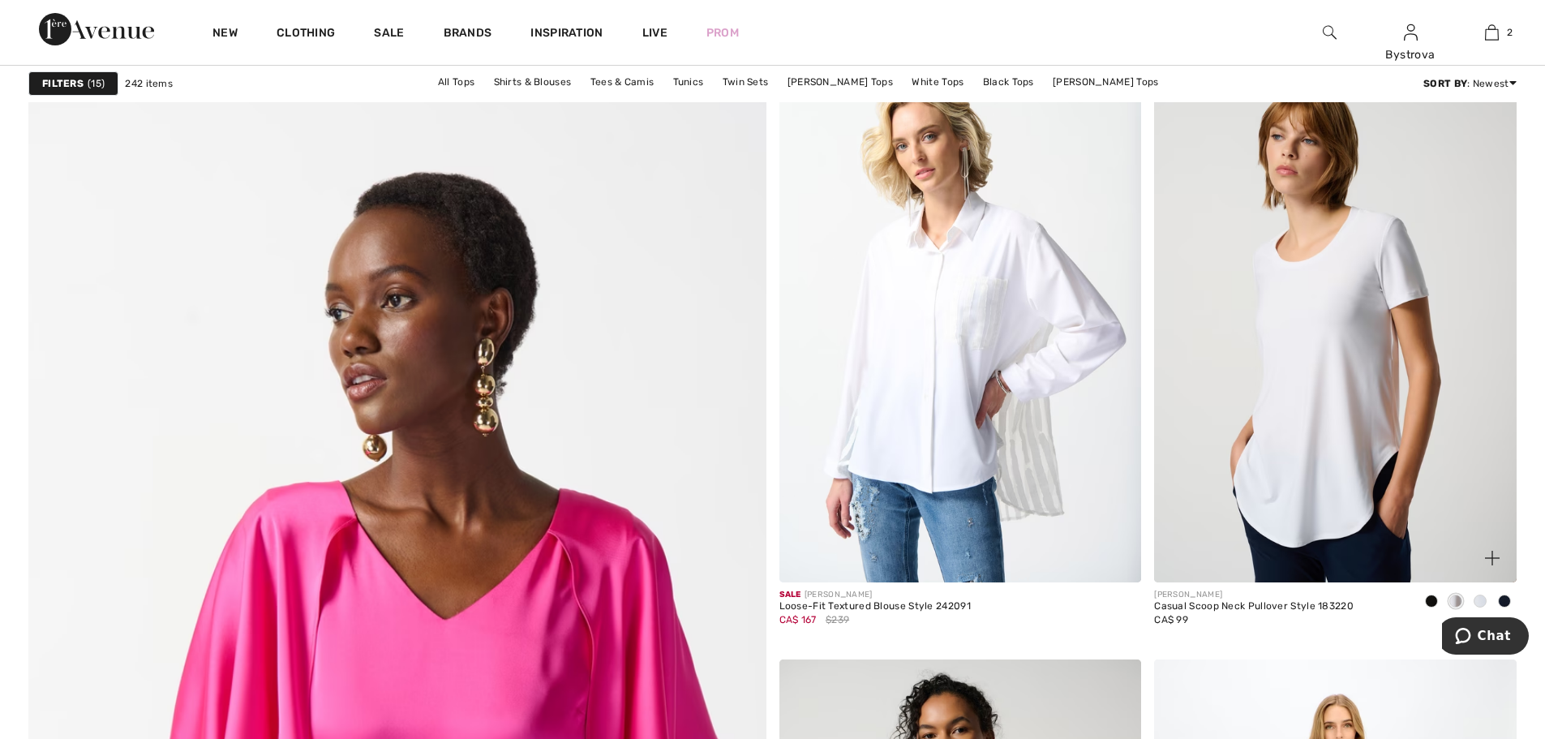
click at [1481, 597] on span at bounding box center [1479, 600] width 13 height 13
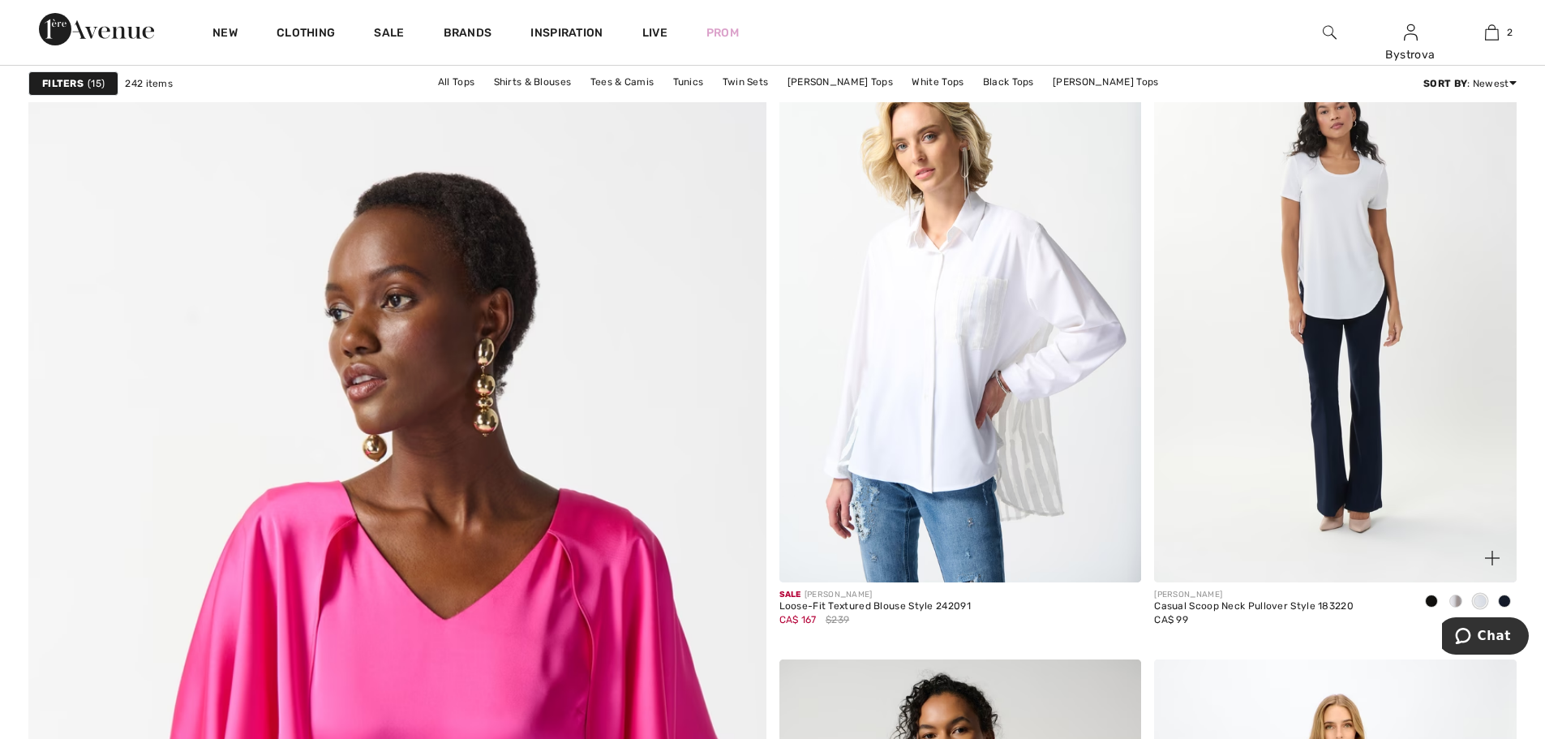
click at [1431, 599] on span at bounding box center [1431, 600] width 13 height 13
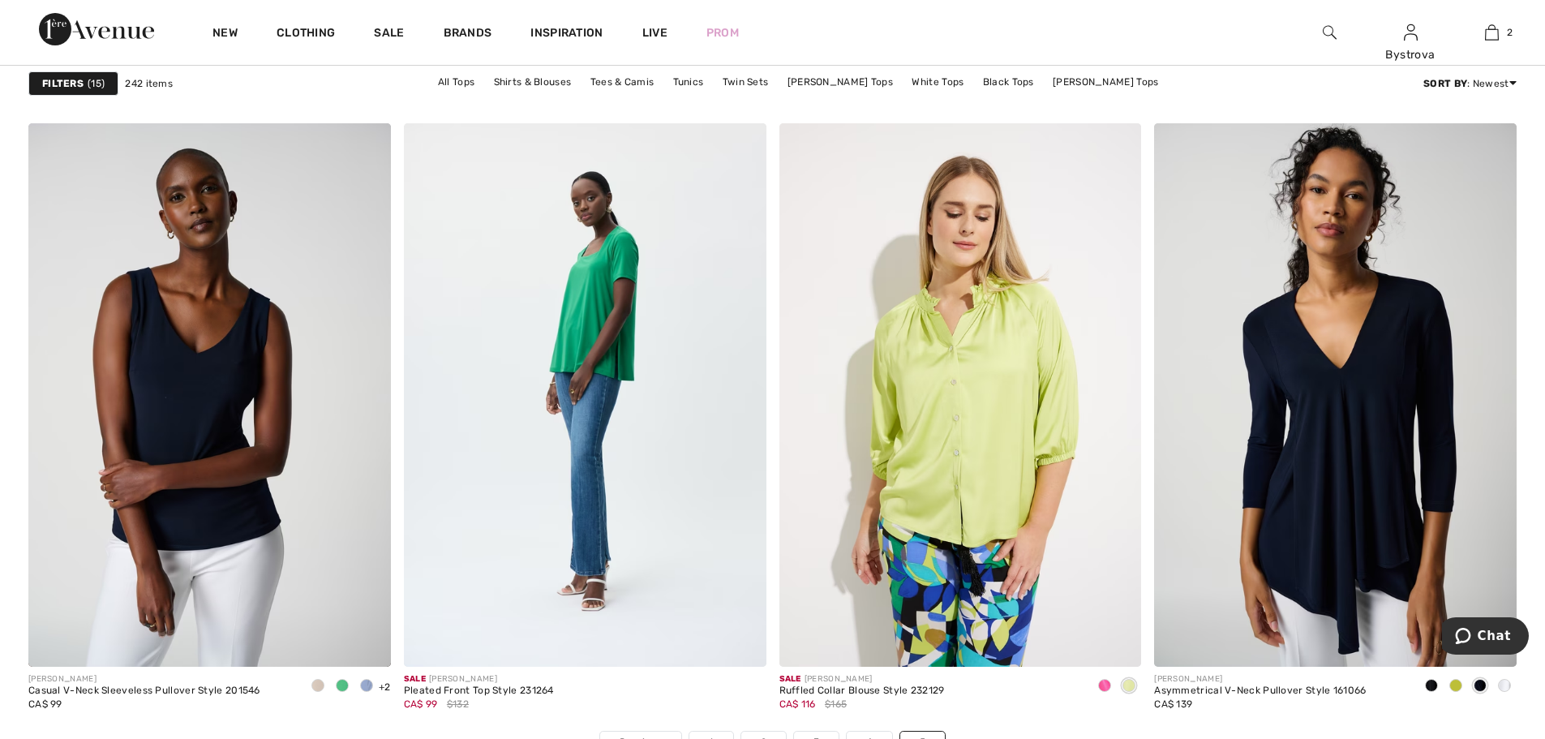
scroll to position [7772, 0]
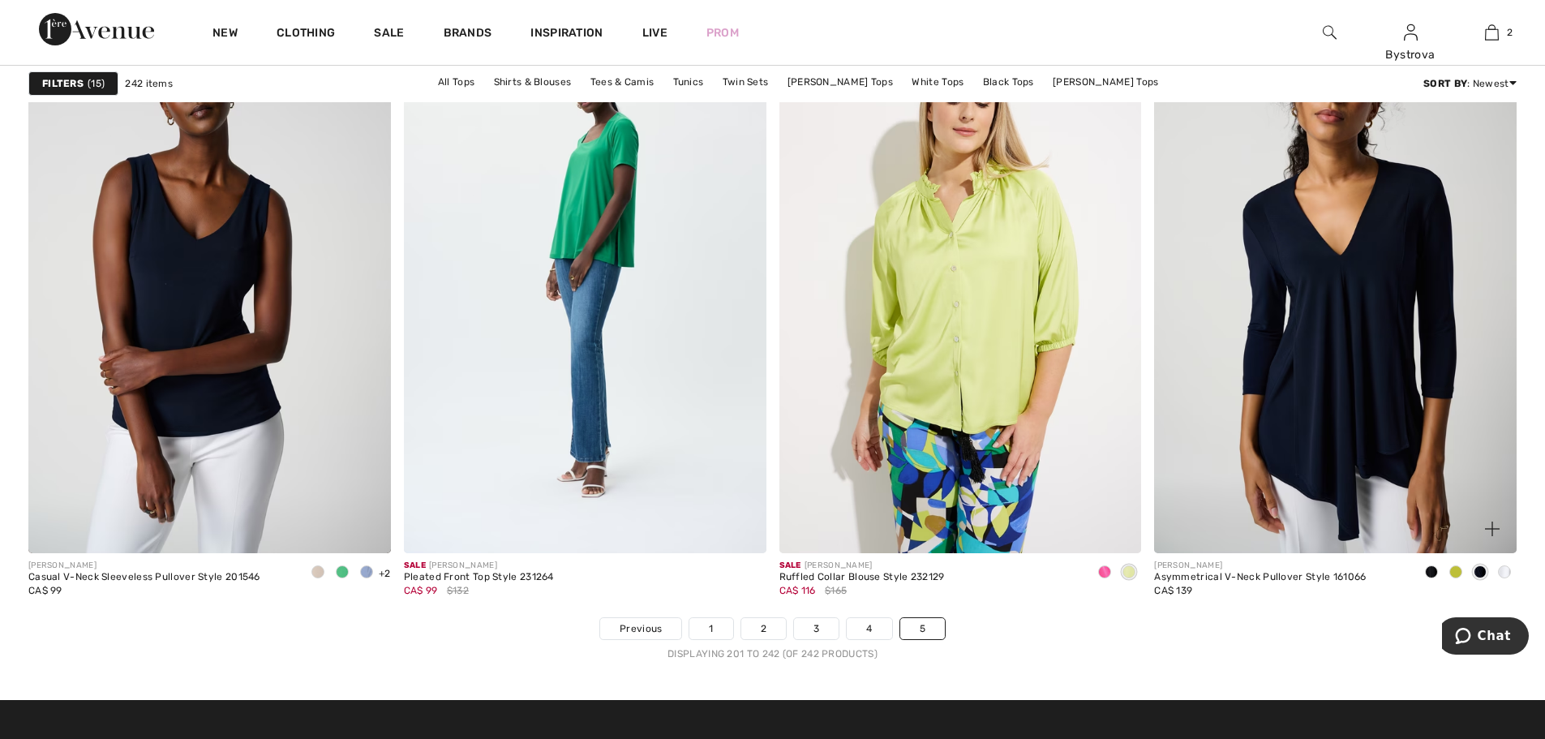
click at [1456, 574] on span at bounding box center [1455, 571] width 13 height 13
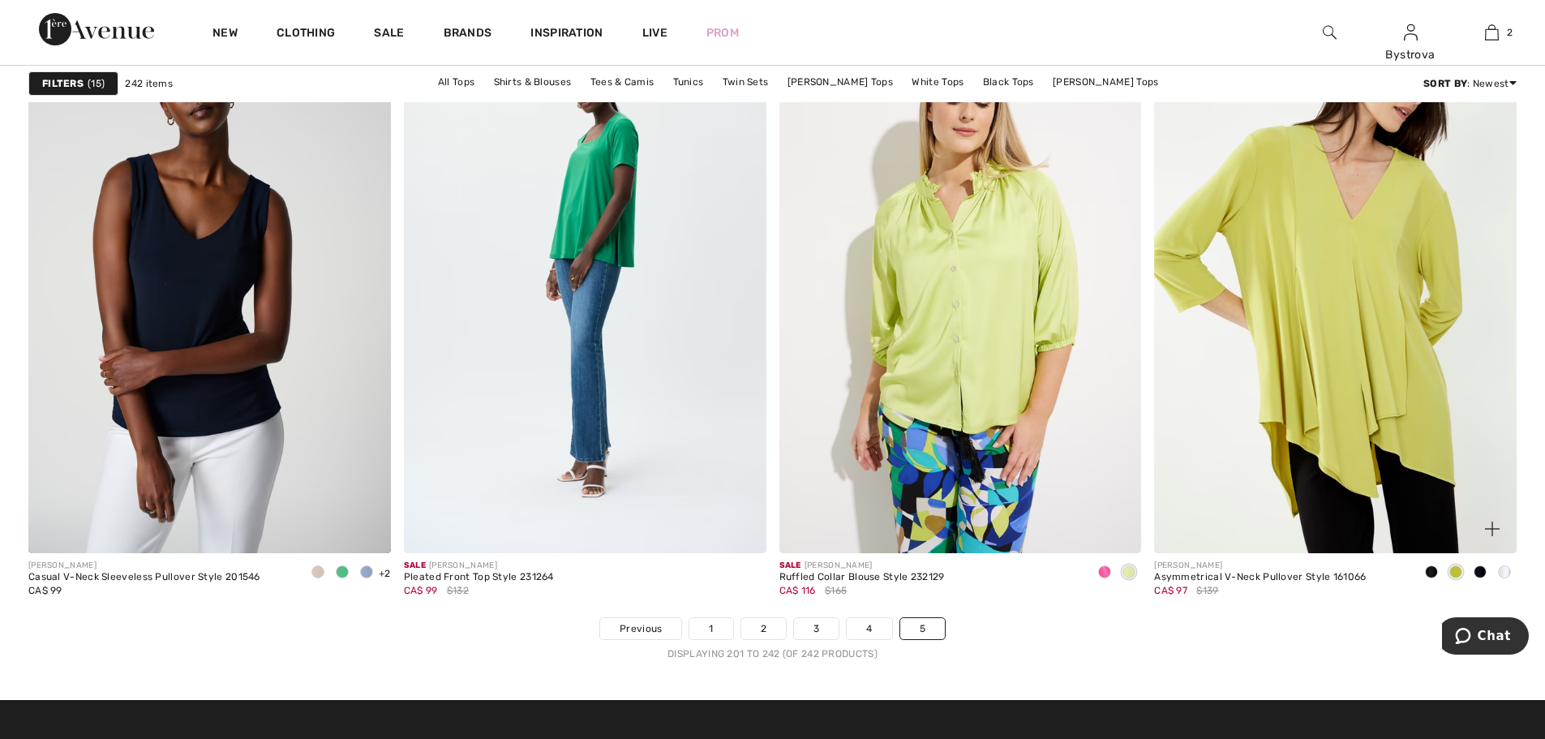
click at [1428, 577] on span at bounding box center [1431, 571] width 13 height 13
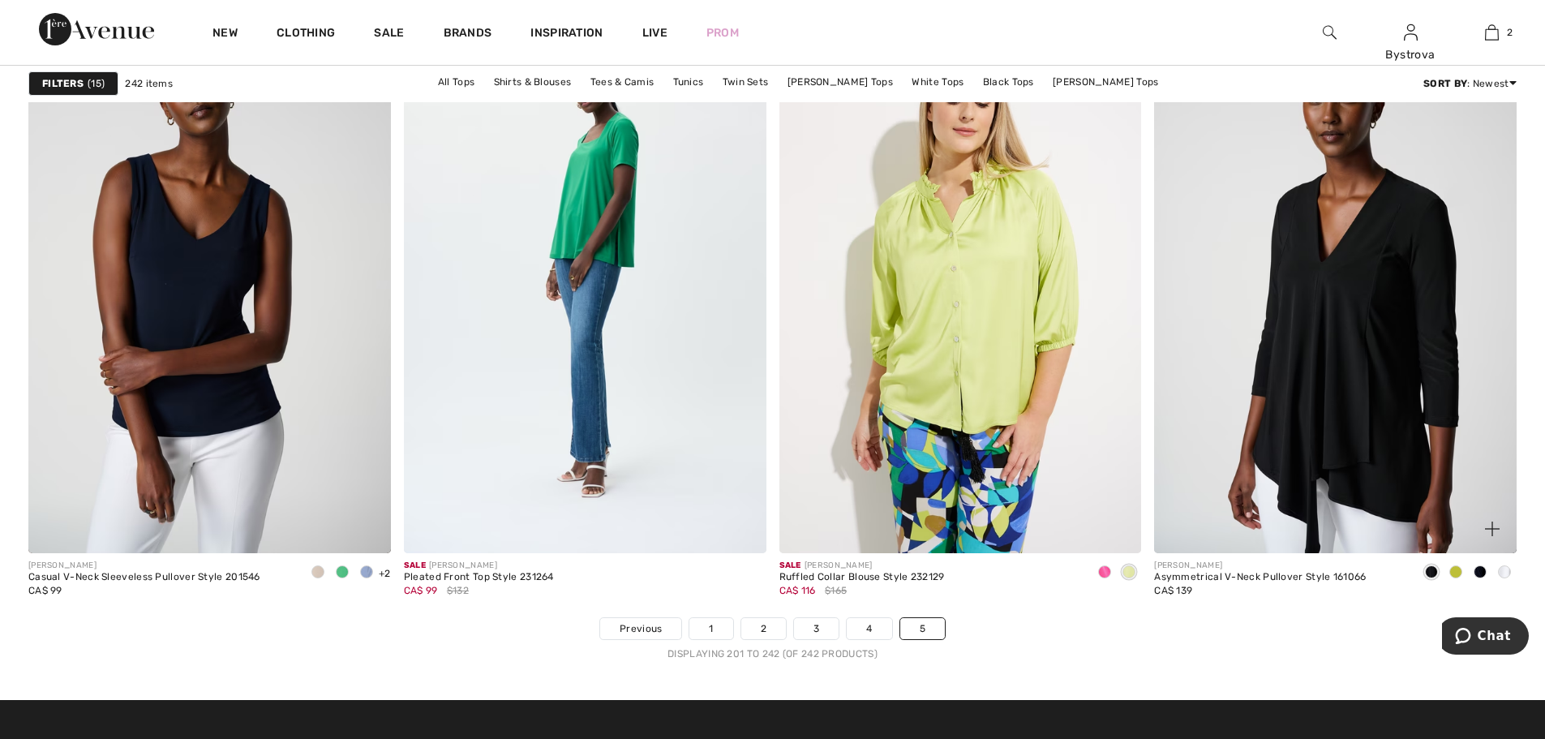
click at [1459, 575] on span at bounding box center [1455, 571] width 13 height 13
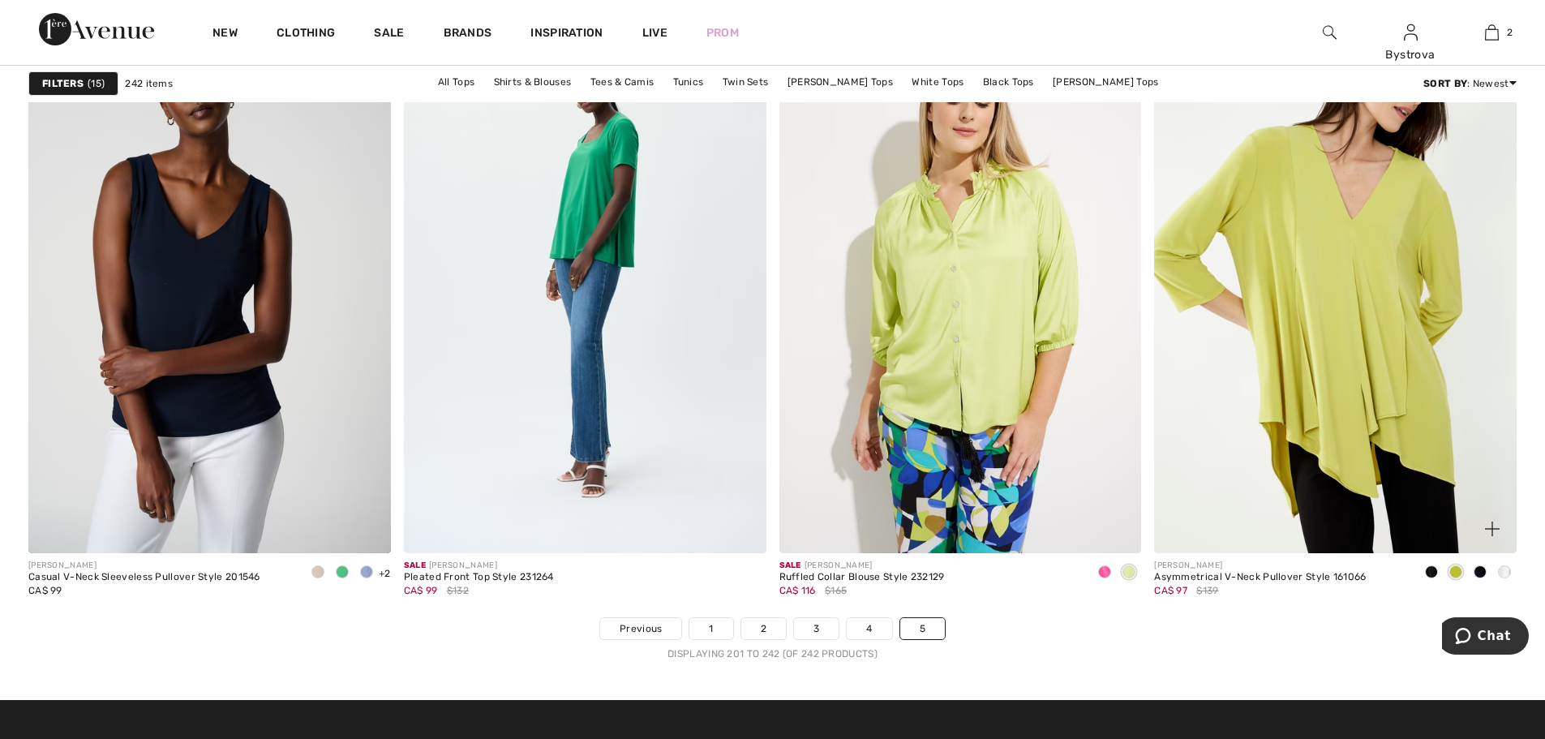
click at [1477, 573] on span at bounding box center [1479, 571] width 13 height 13
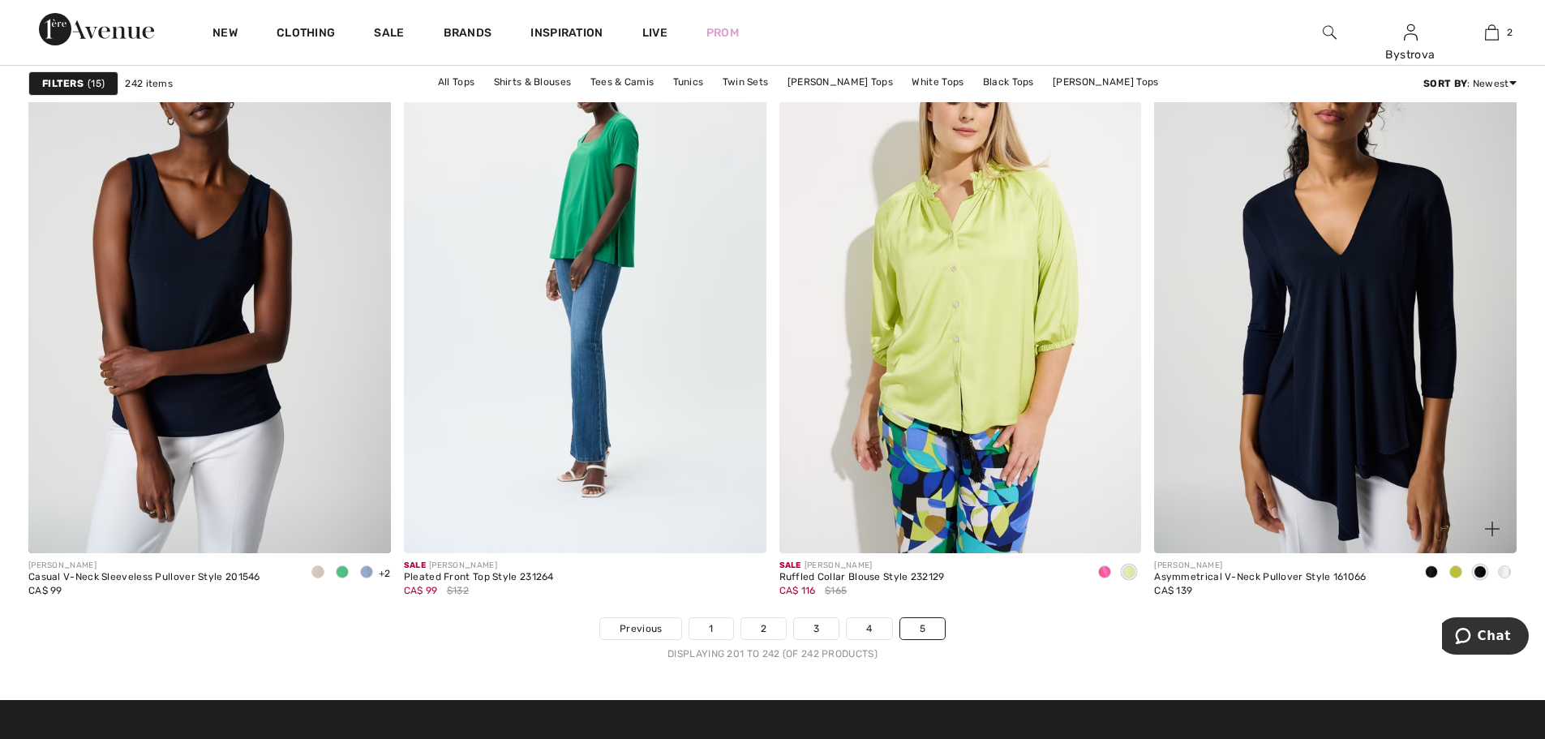
click at [1505, 571] on span at bounding box center [1504, 571] width 13 height 13
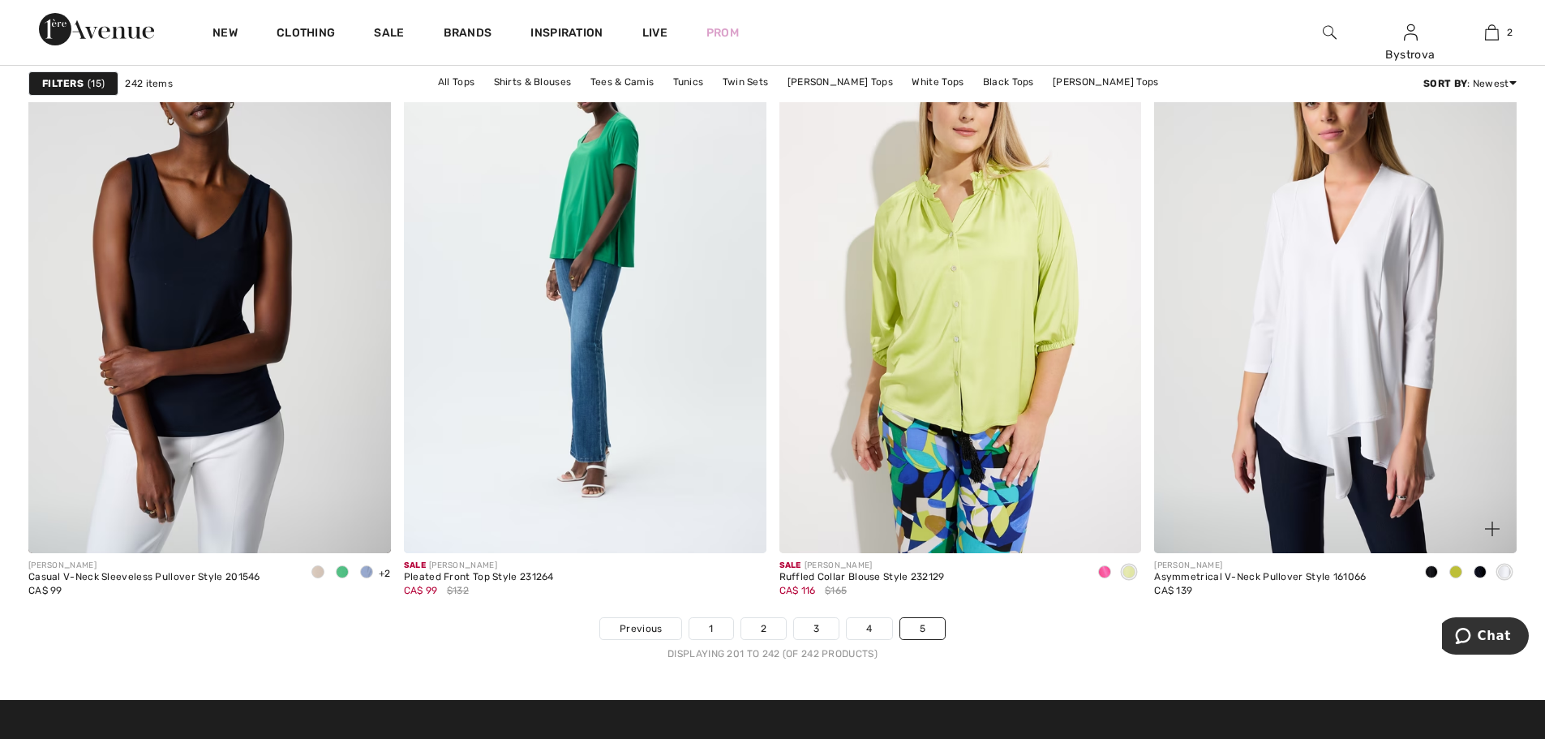
click at [1460, 572] on span at bounding box center [1455, 571] width 13 height 13
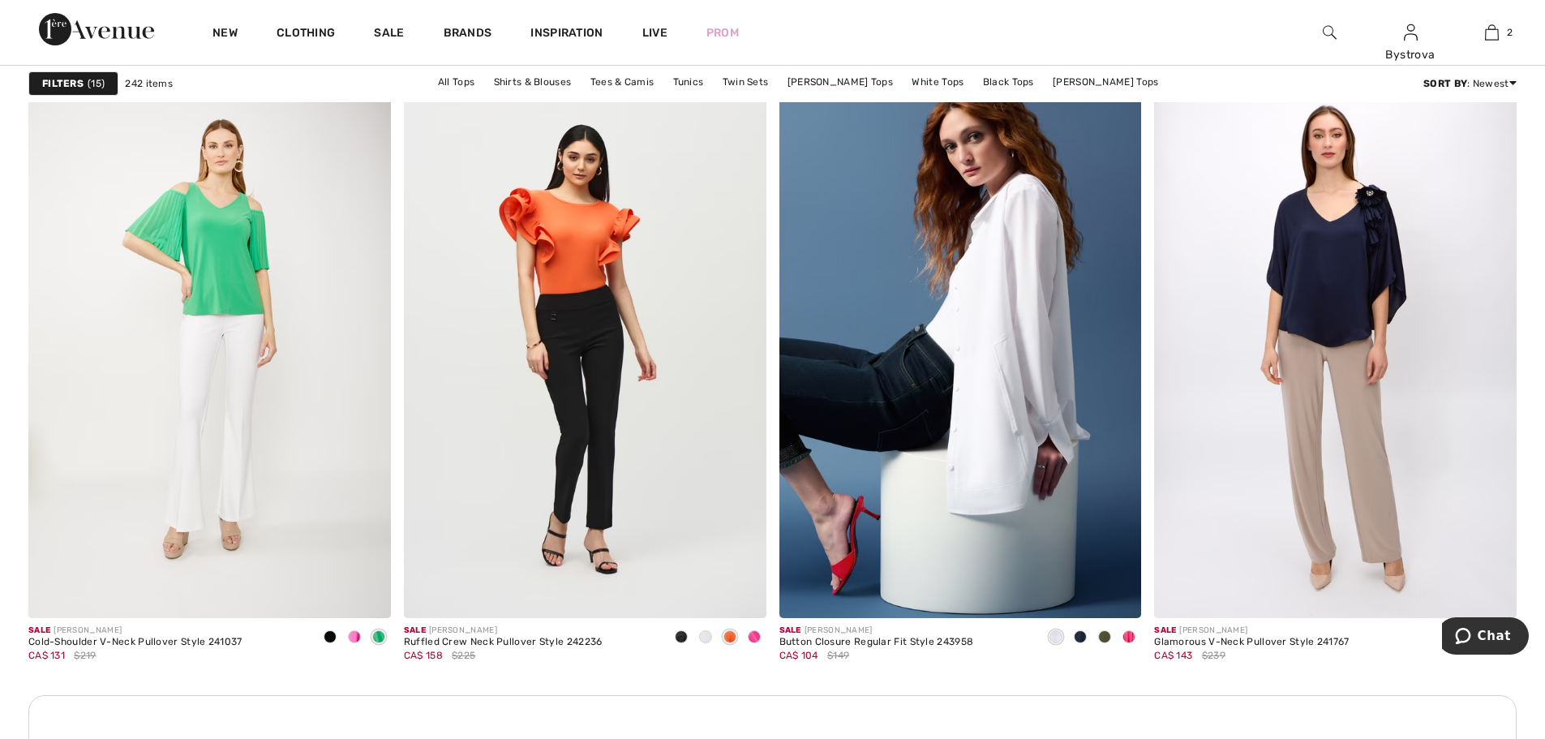
scroll to position [0, 0]
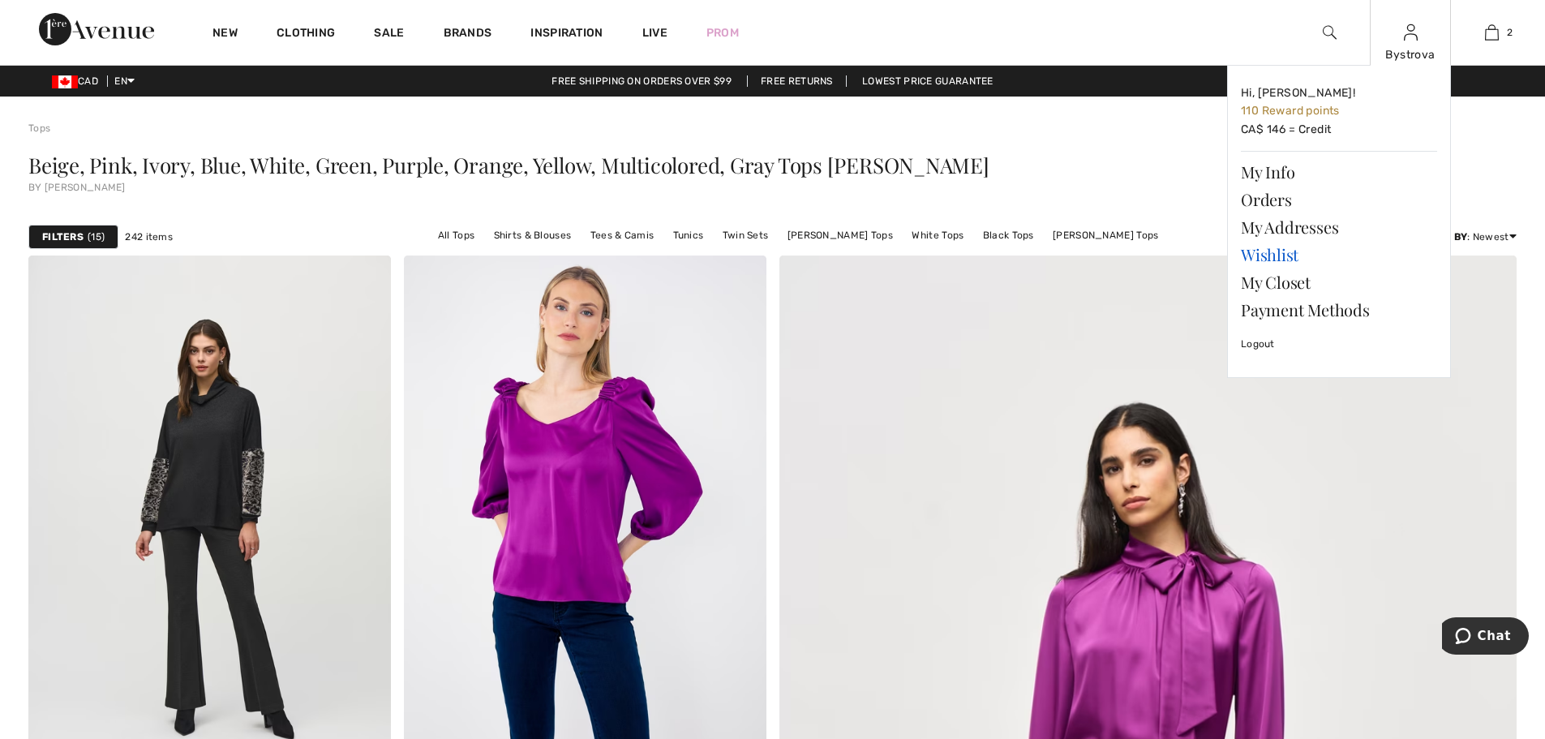
click at [1273, 253] on link "Wishlist" at bounding box center [1339, 255] width 196 height 28
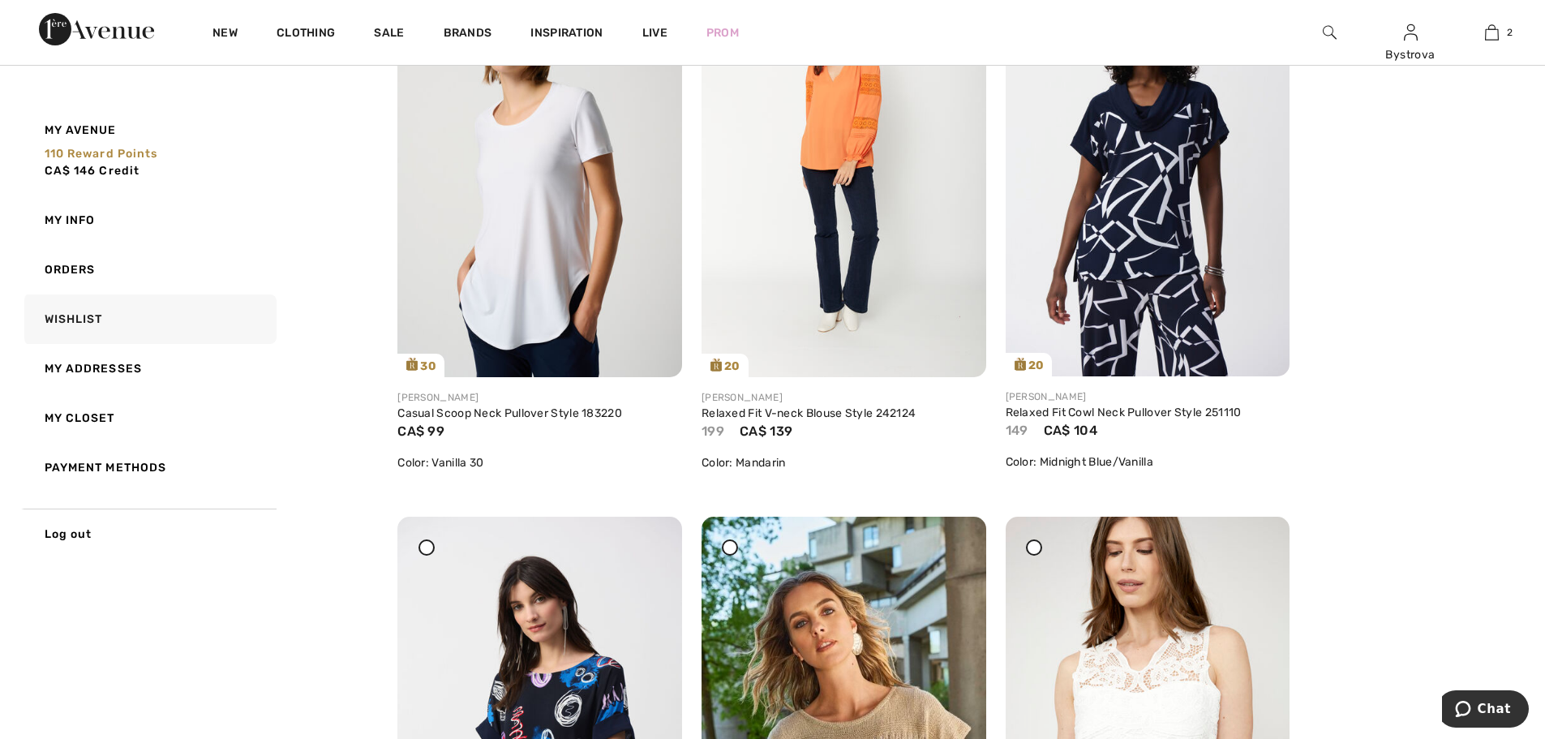
scroll to position [162, 0]
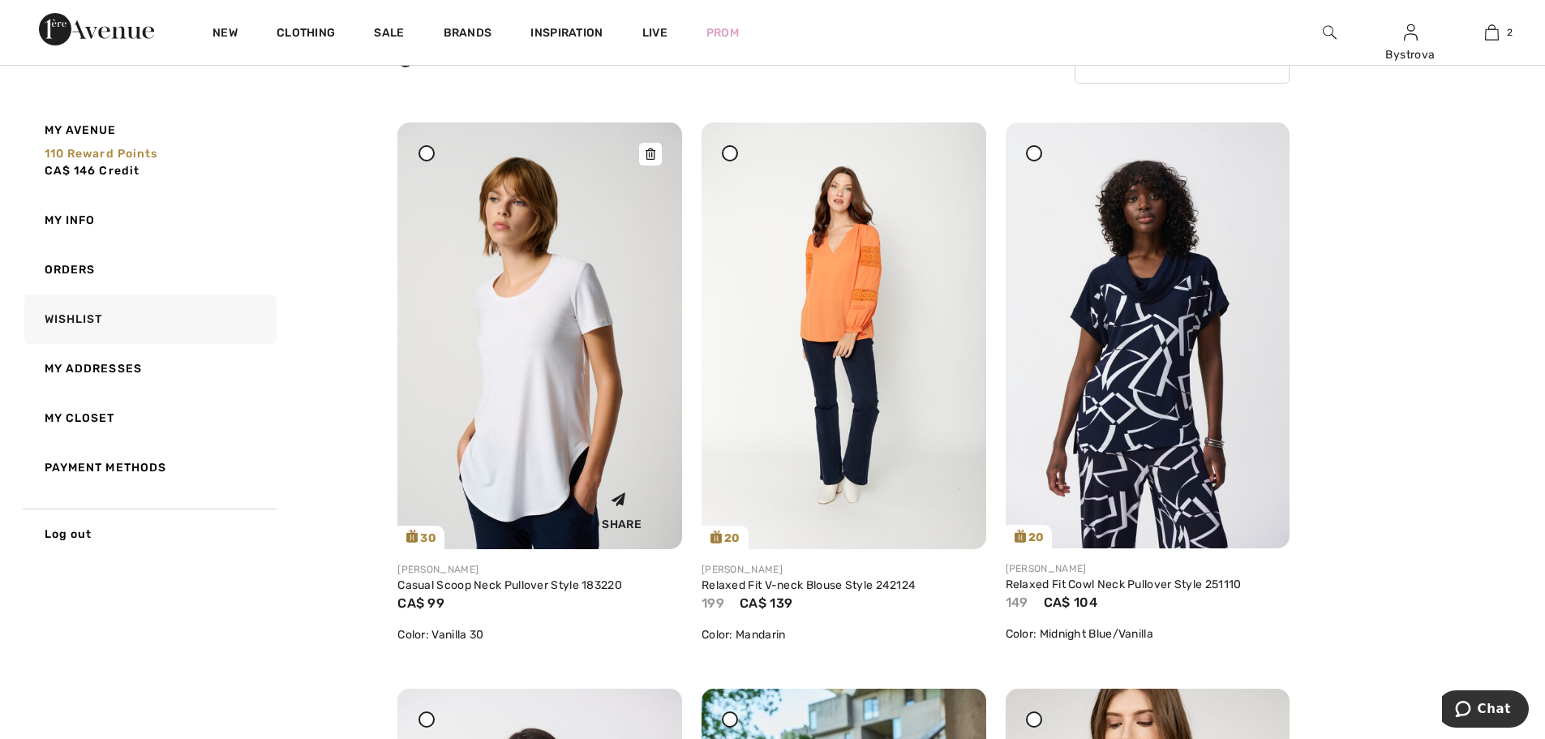
click at [649, 466] on img at bounding box center [539, 335] width 285 height 427
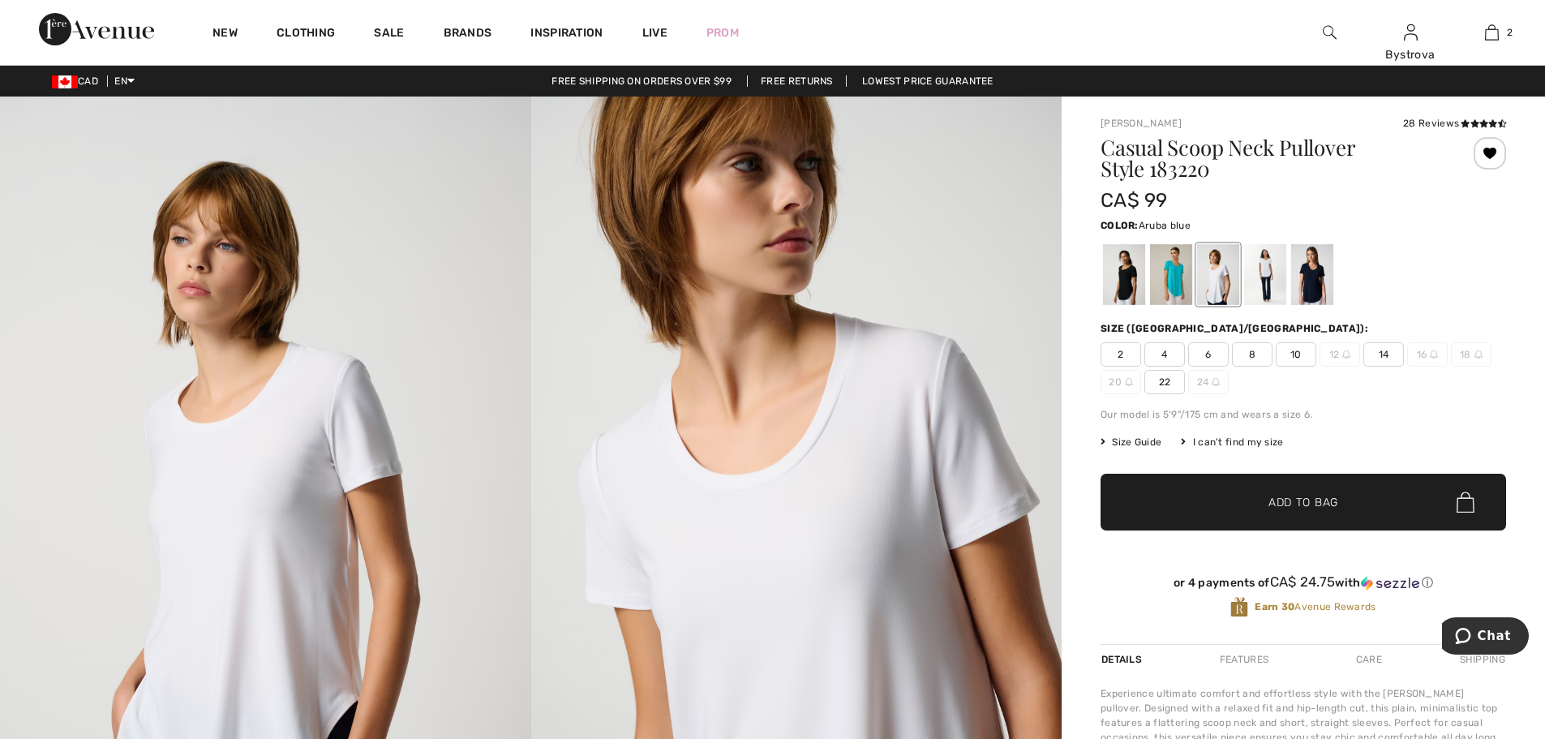
click at [1181, 273] on div at bounding box center [1171, 274] width 42 height 61
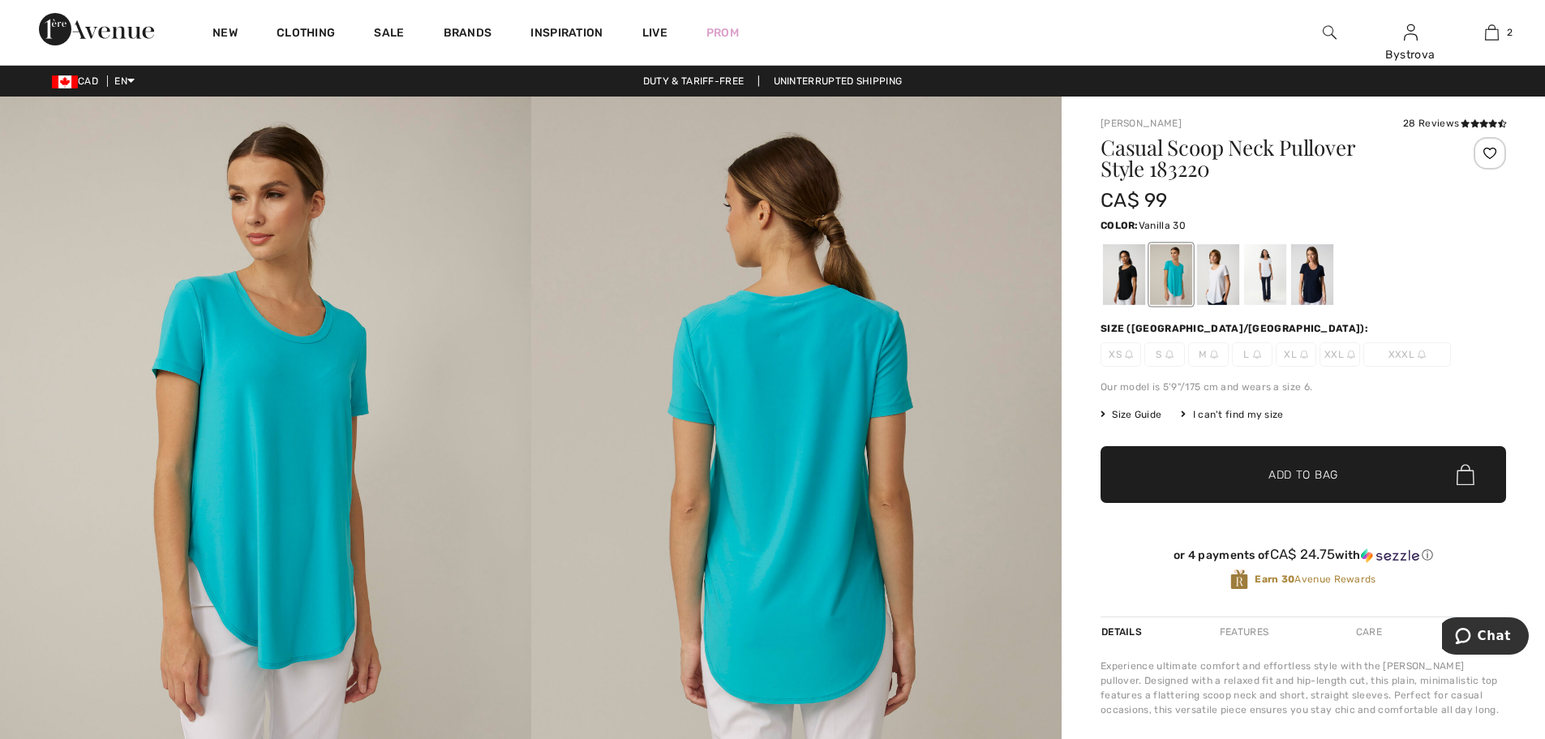
drag, startPoint x: 1200, startPoint y: 283, endPoint x: 1224, endPoint y: 286, distance: 24.5
click at [1202, 283] on div at bounding box center [1218, 274] width 42 height 61
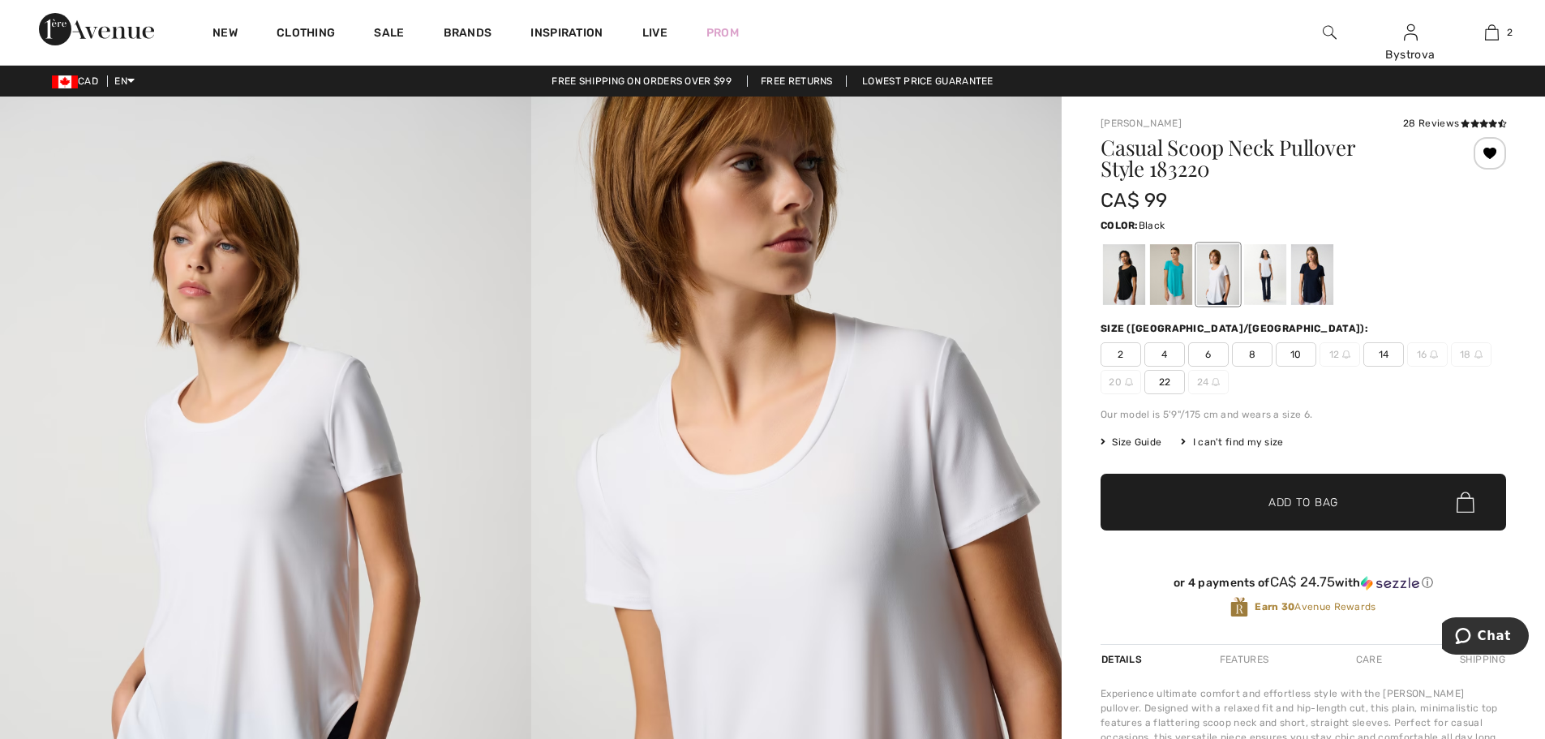
click at [1127, 284] on div at bounding box center [1124, 274] width 42 height 61
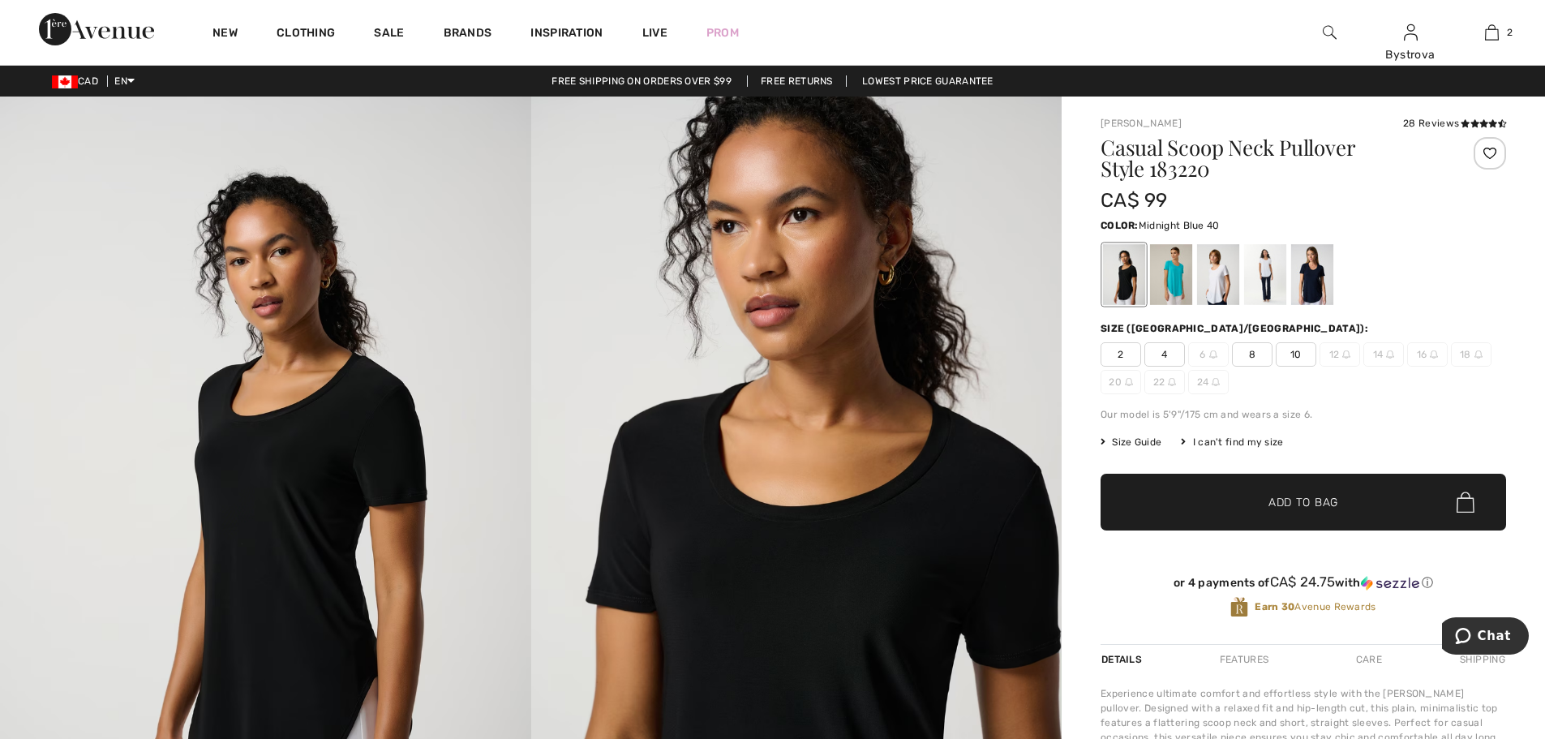
click at [1302, 285] on div at bounding box center [1312, 274] width 42 height 61
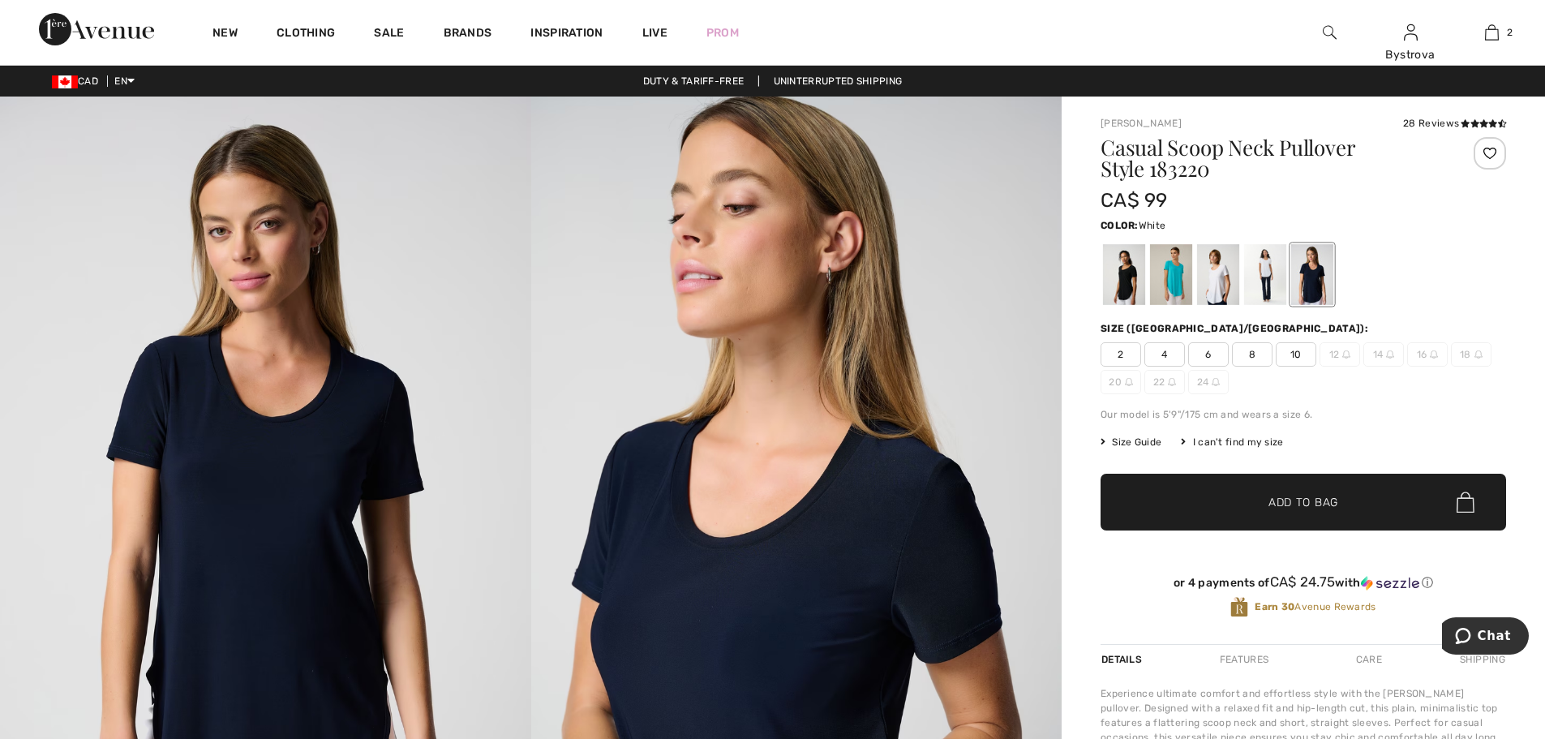
click at [1263, 288] on div at bounding box center [1265, 274] width 42 height 61
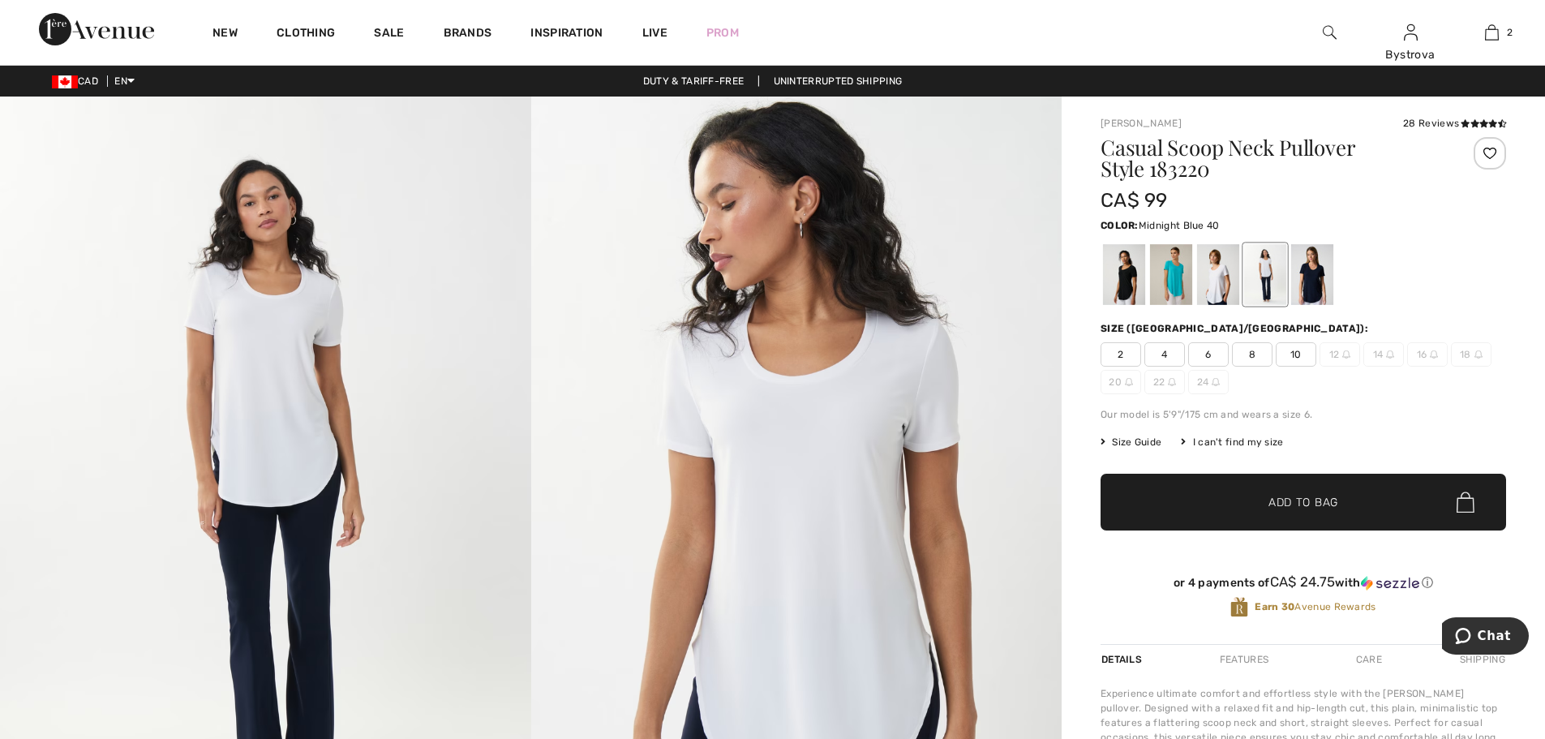
click at [1303, 289] on div at bounding box center [1312, 274] width 42 height 61
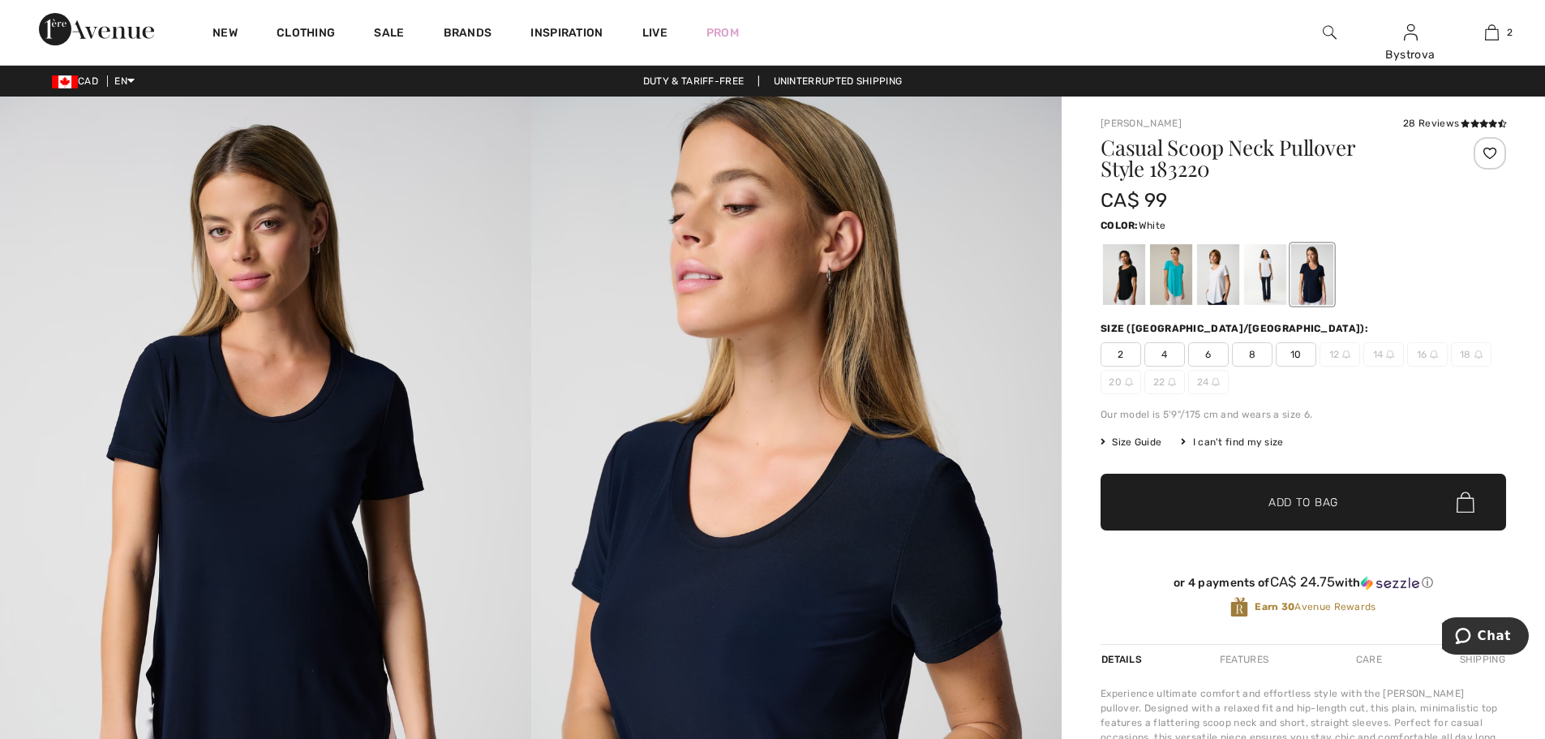
click at [1267, 298] on div at bounding box center [1265, 274] width 42 height 61
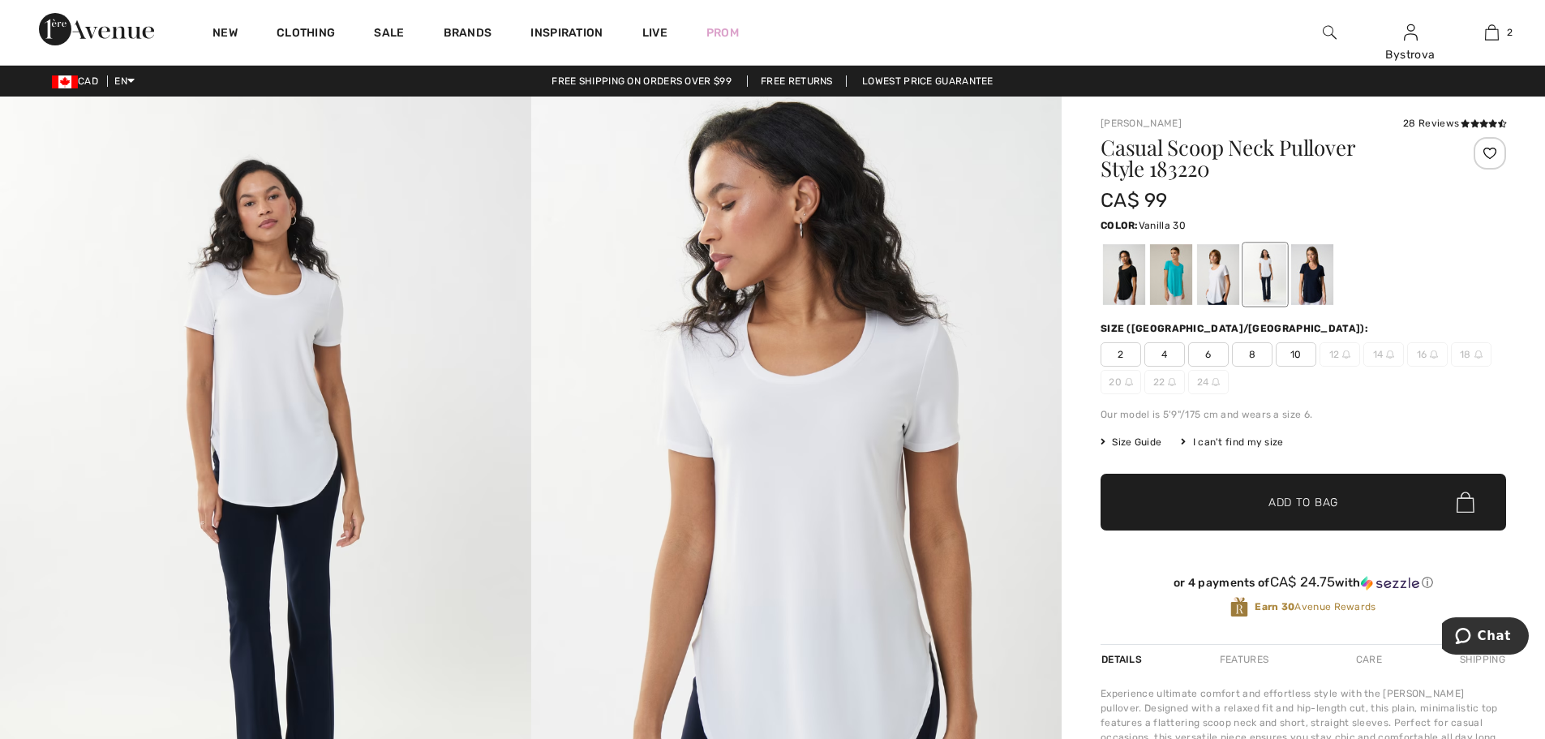
click at [1219, 295] on div at bounding box center [1218, 274] width 42 height 61
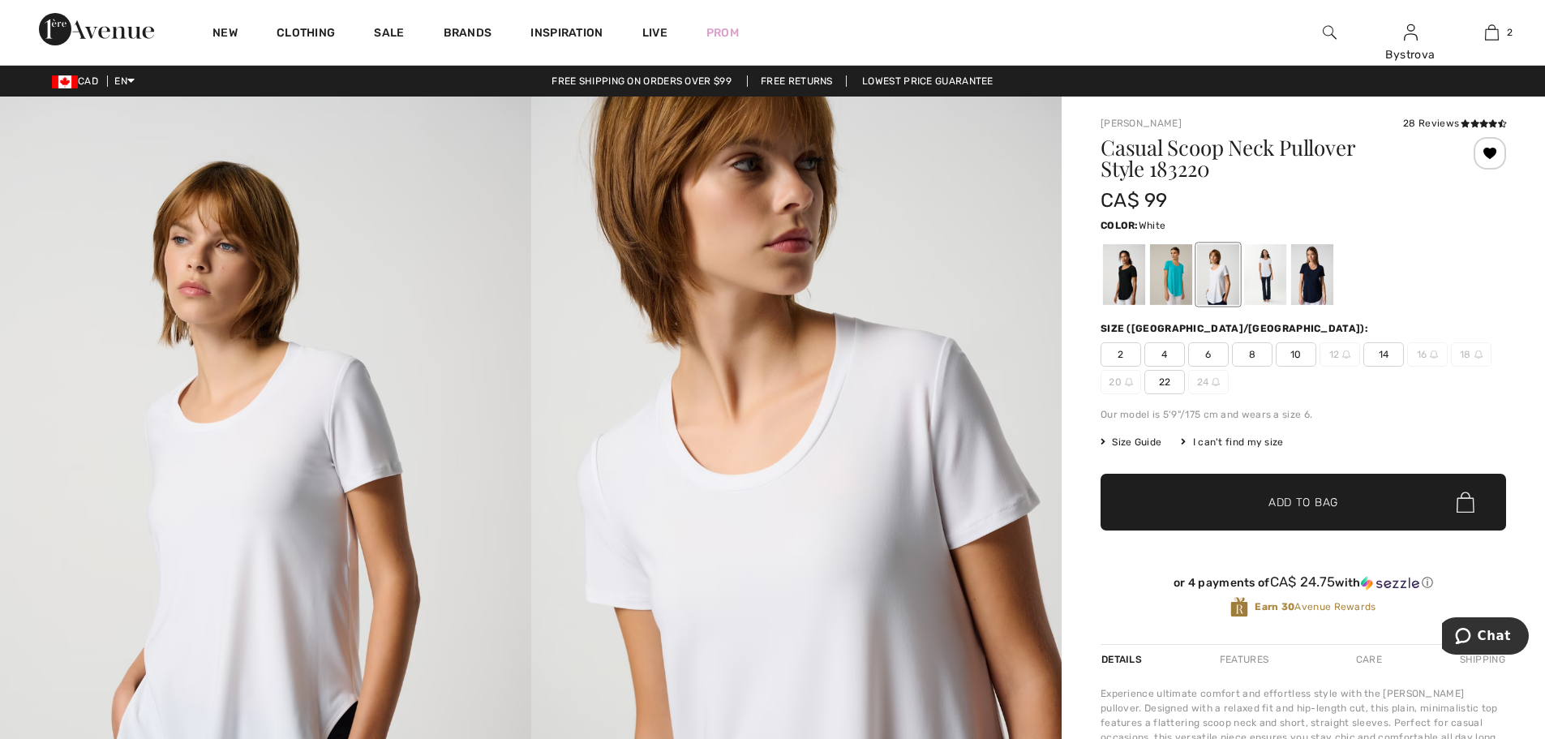
click at [1271, 291] on div at bounding box center [1265, 274] width 42 height 61
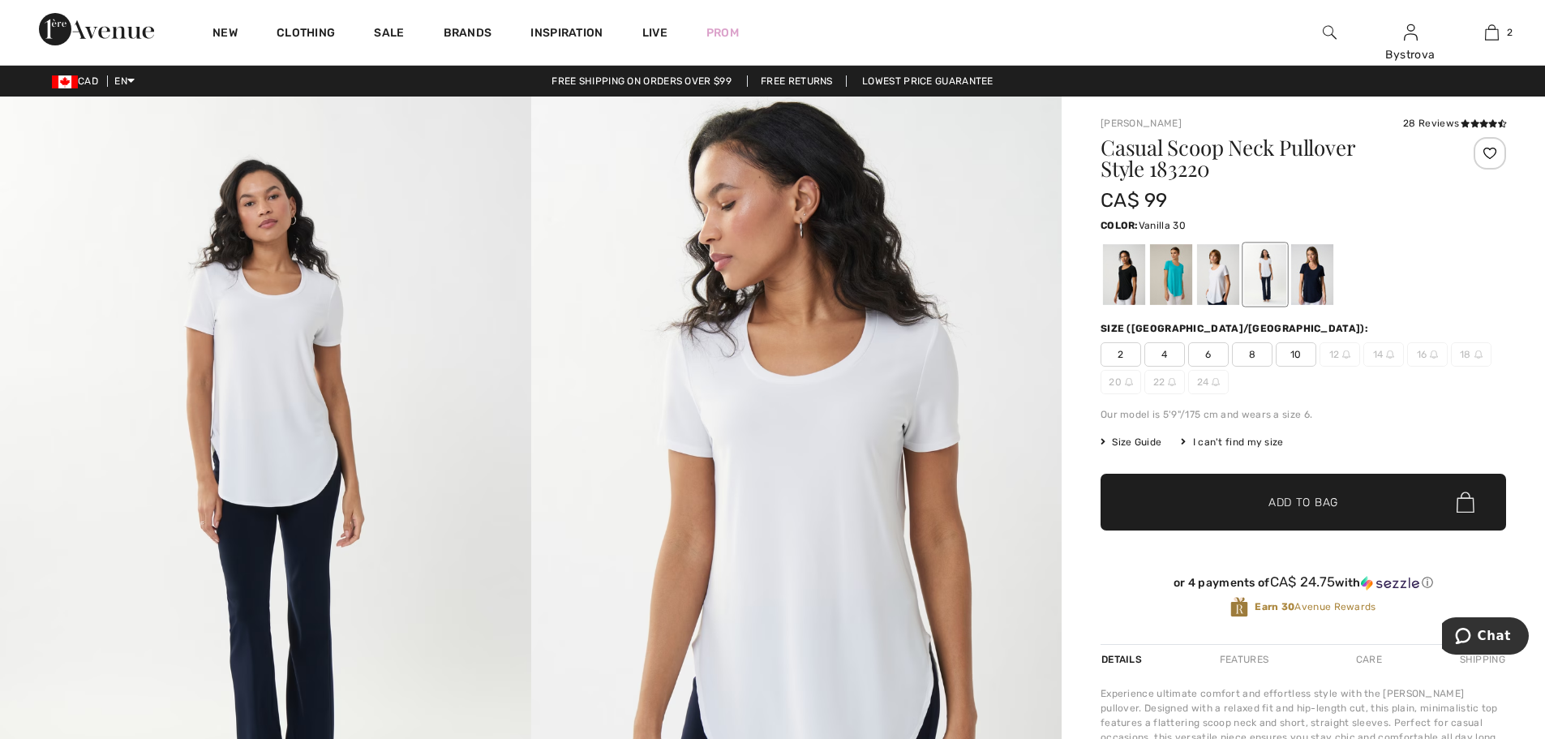
click at [1226, 298] on div at bounding box center [1218, 274] width 42 height 61
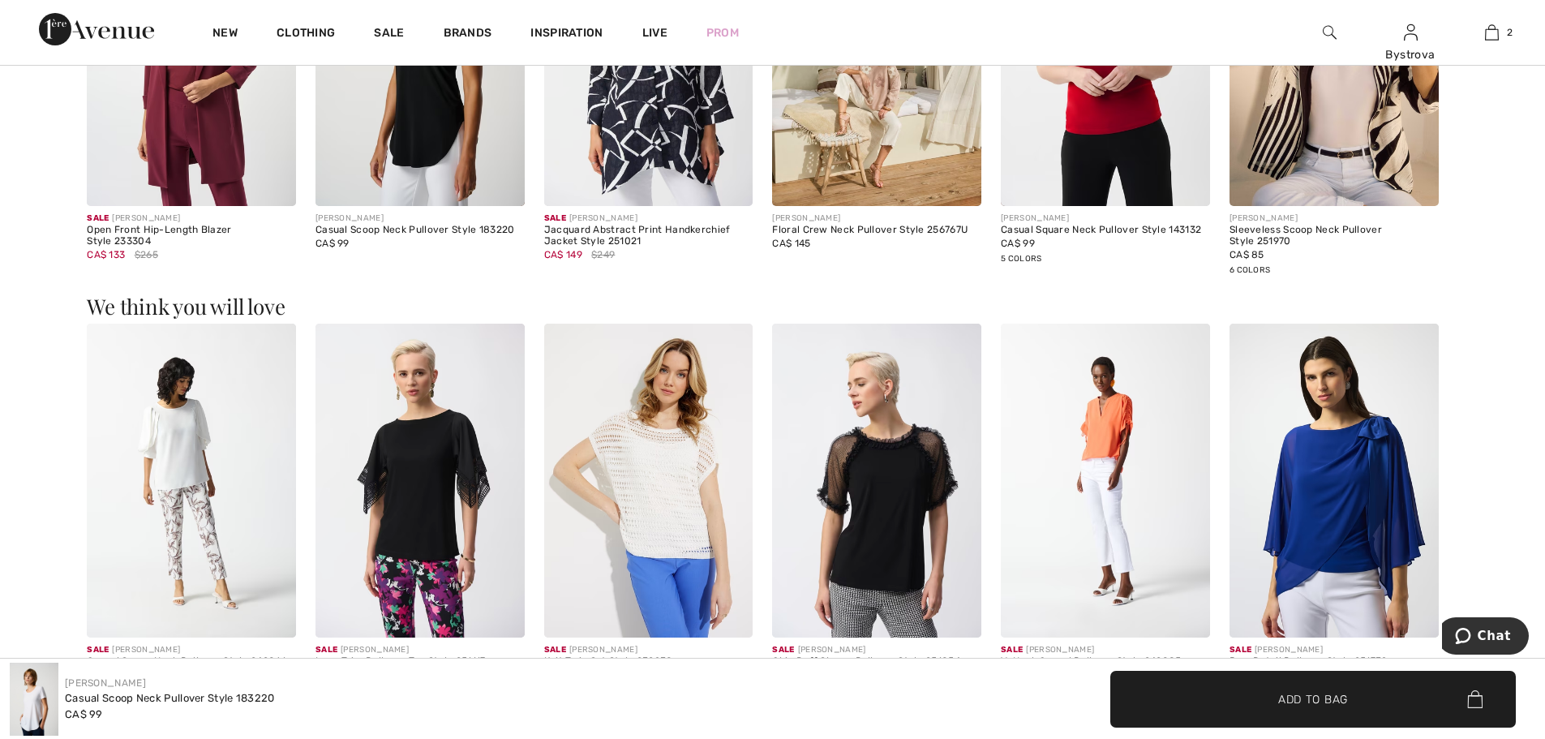
scroll to position [2189, 0]
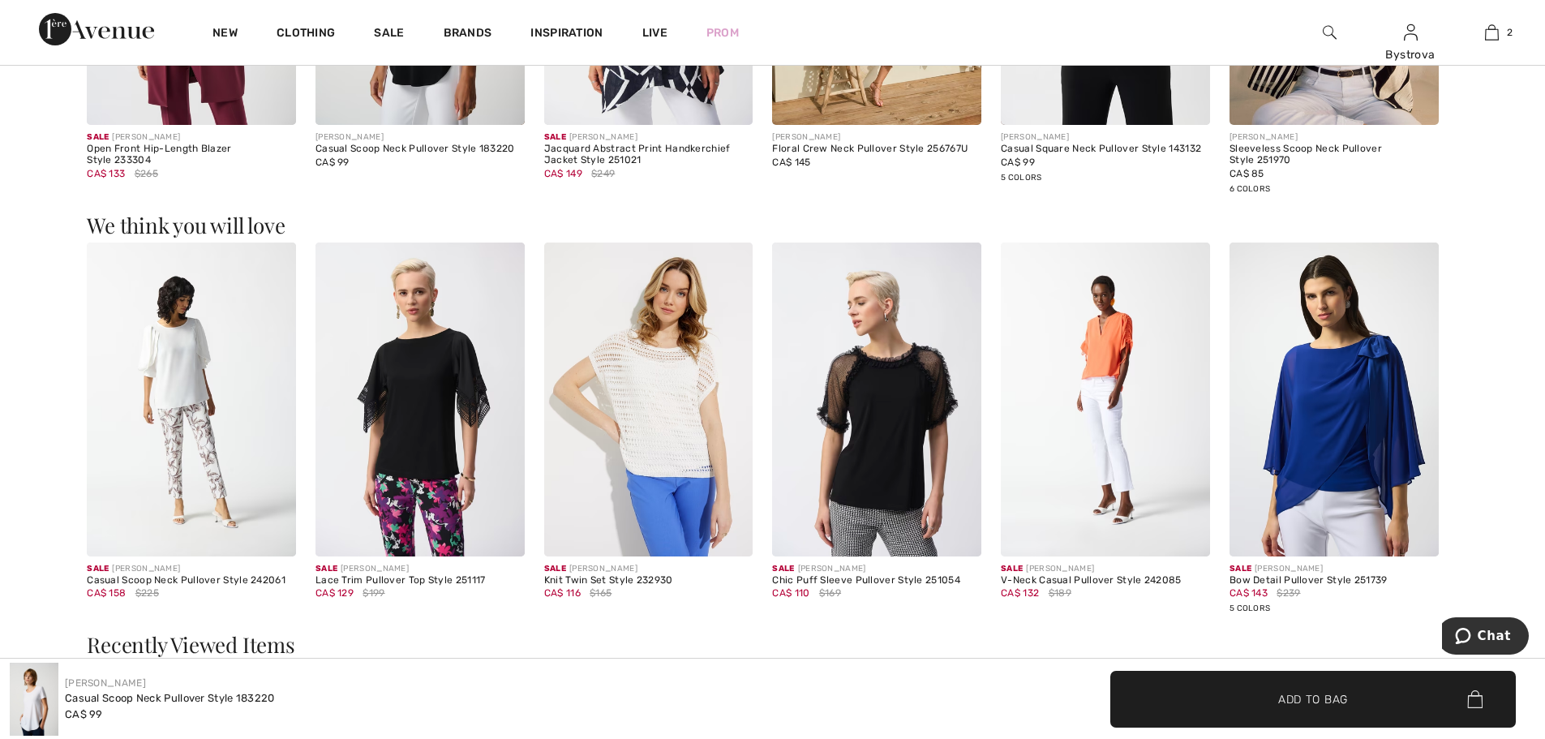
click at [225, 455] on img at bounding box center [191, 399] width 209 height 314
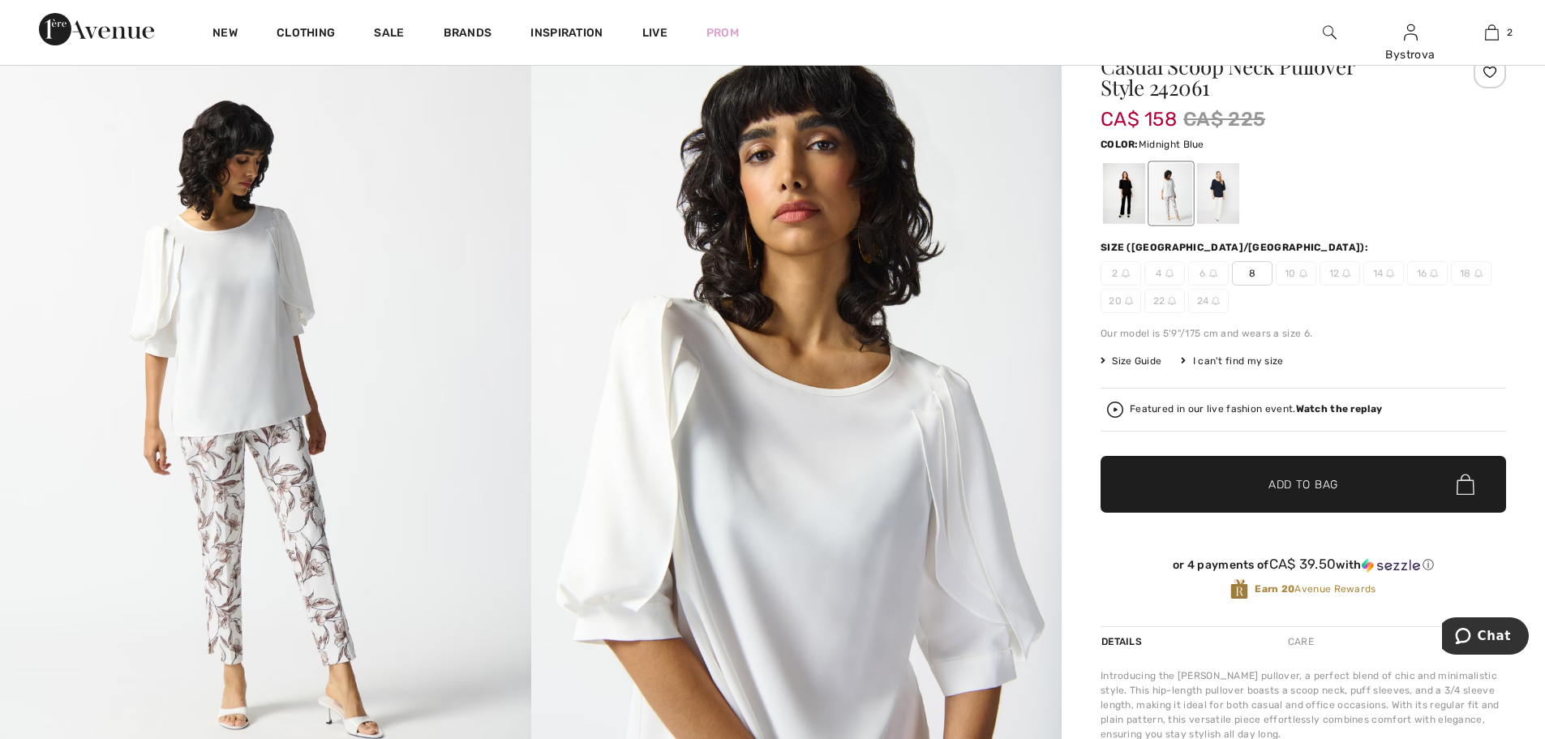
click at [1216, 205] on div at bounding box center [1218, 193] width 42 height 61
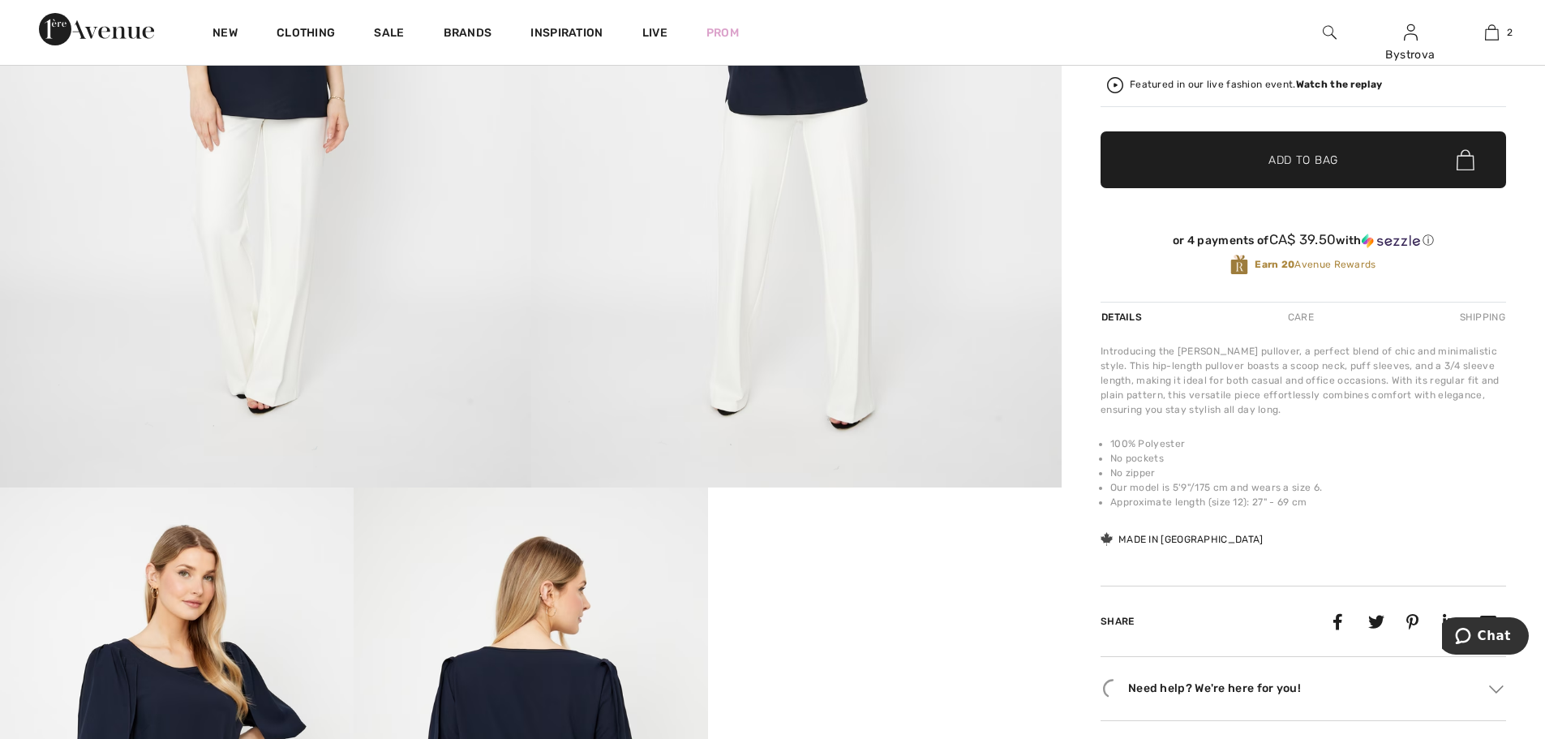
scroll to position [81, 0]
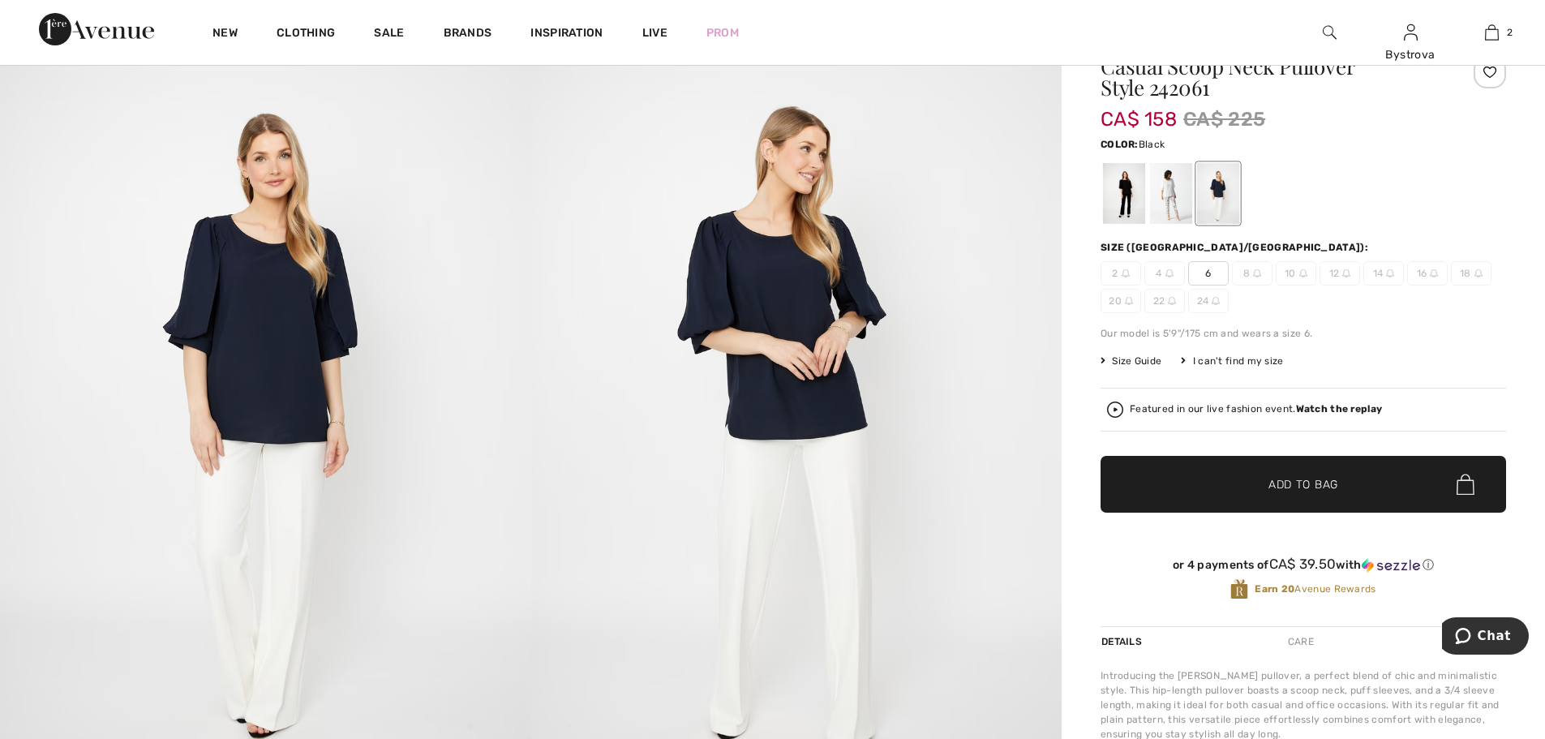
click at [1128, 195] on div at bounding box center [1124, 193] width 42 height 61
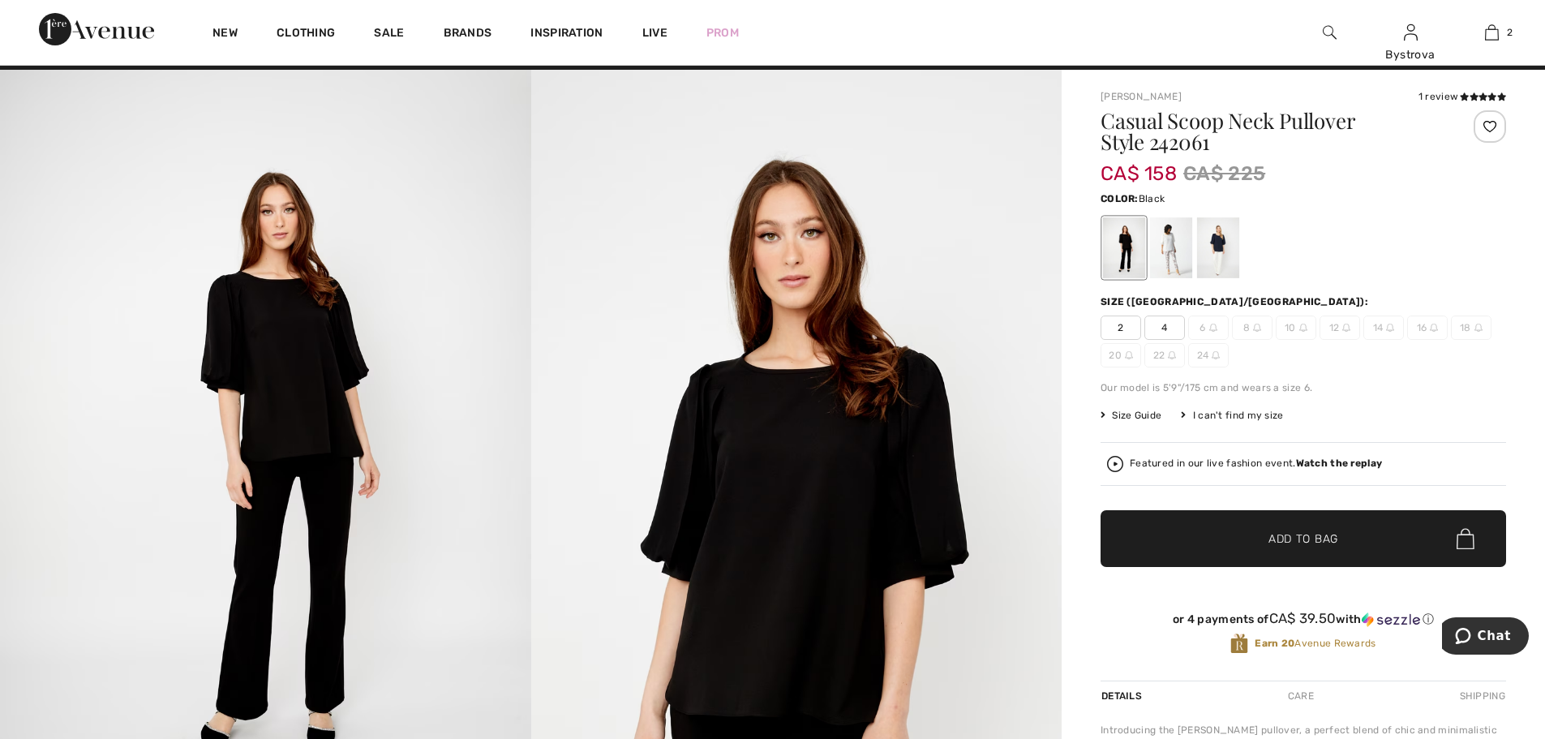
scroll to position [0, 0]
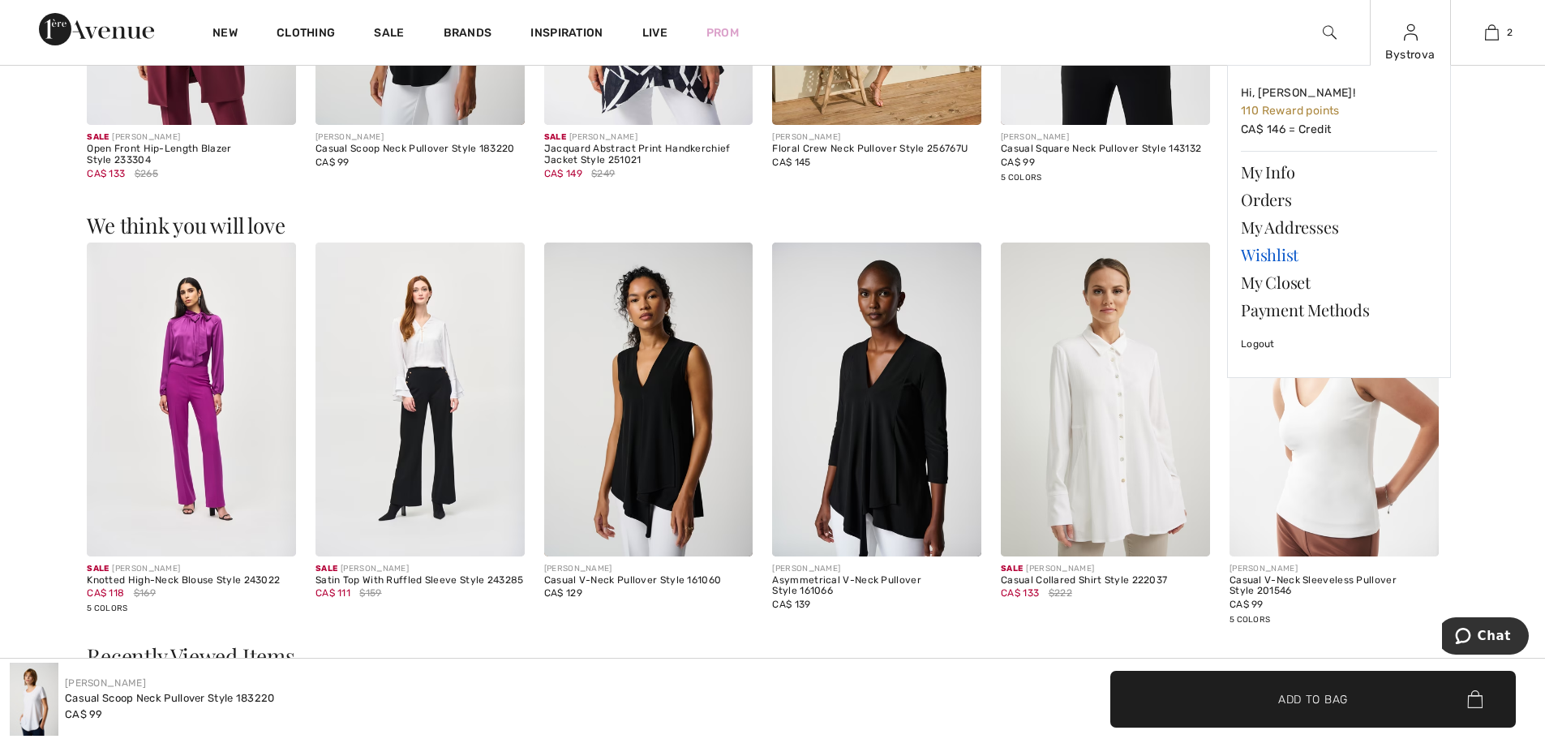
click at [1280, 248] on link "Wishlist" at bounding box center [1339, 255] width 196 height 28
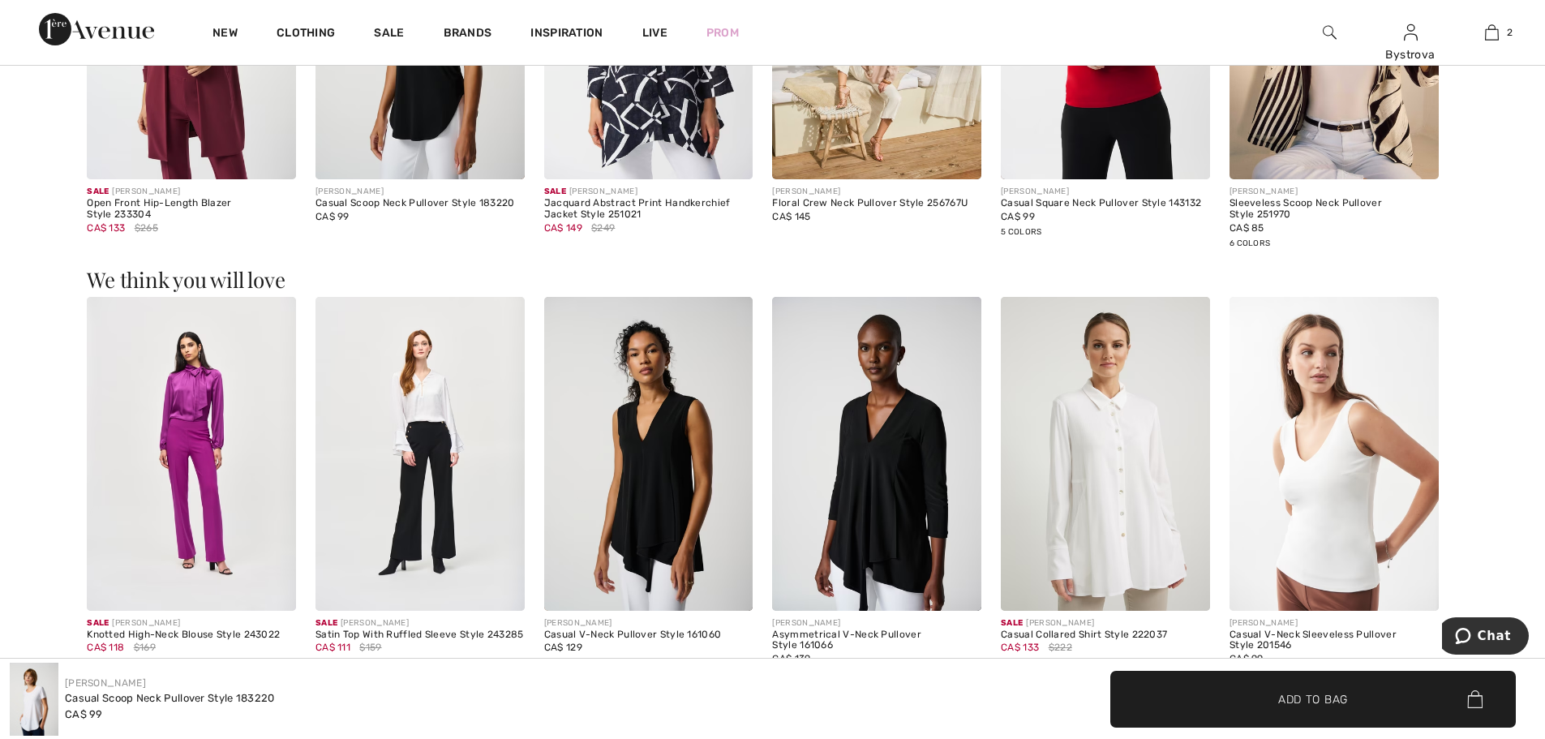
scroll to position [2108, 0]
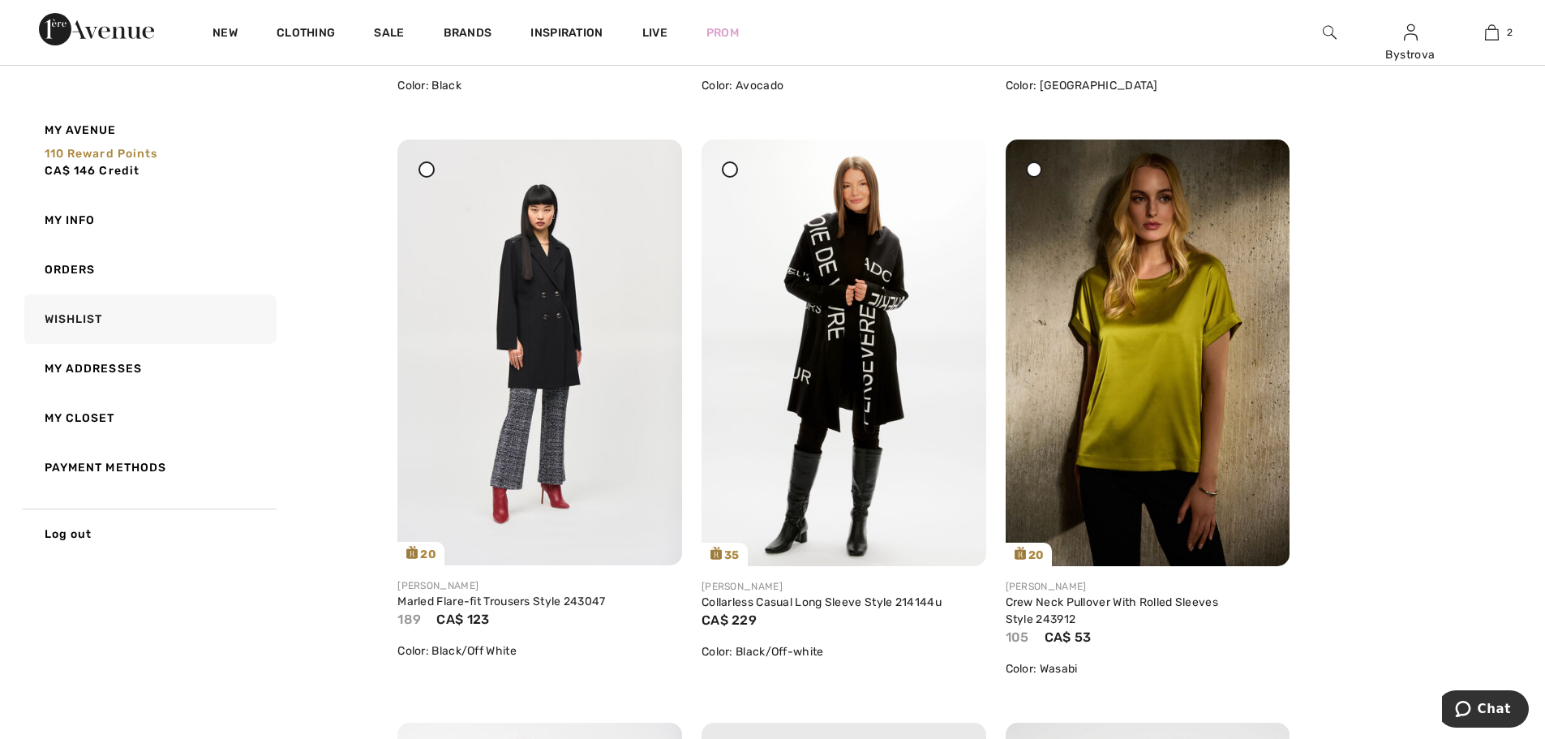
scroll to position [5919, 0]
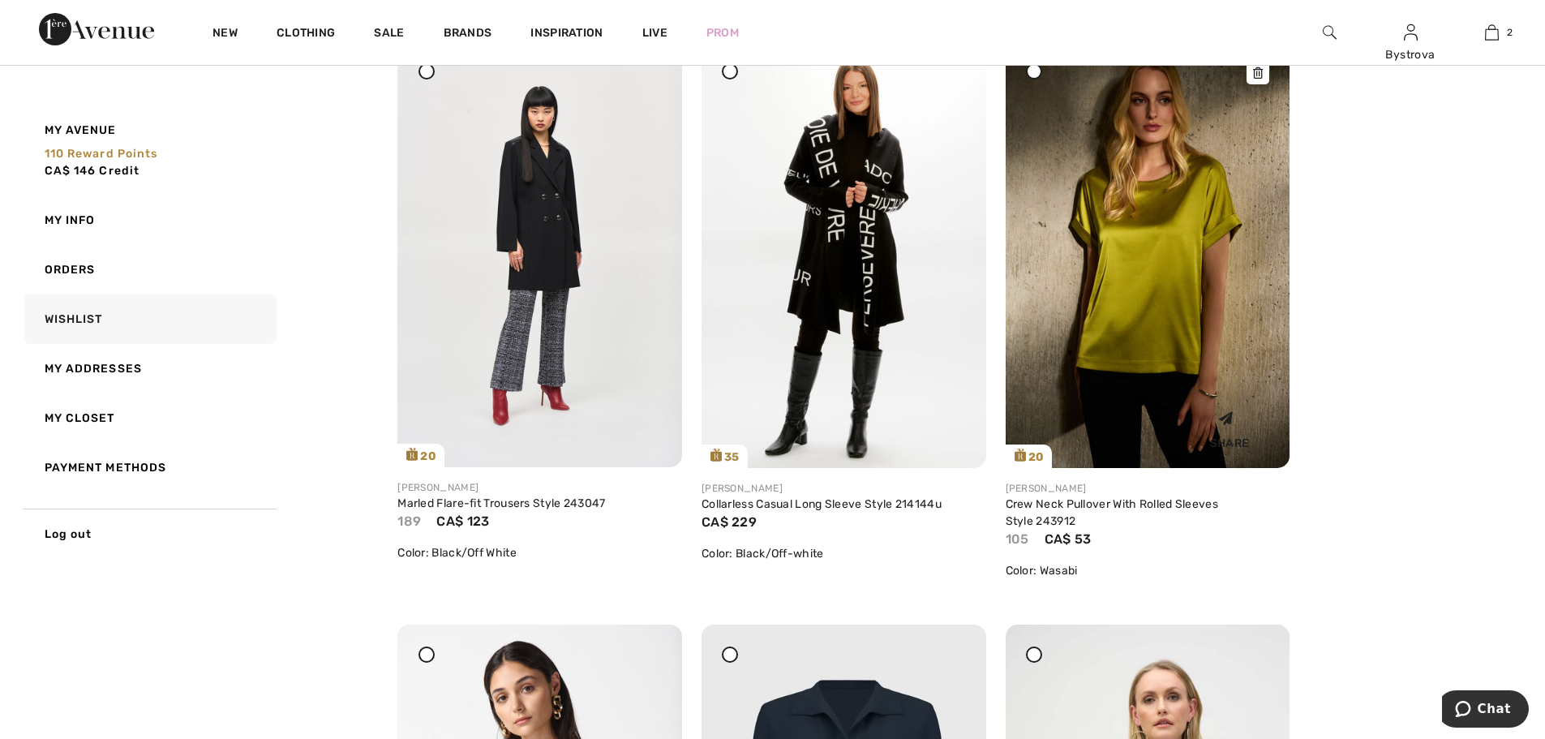
click at [1100, 360] on img at bounding box center [1147, 254] width 285 height 427
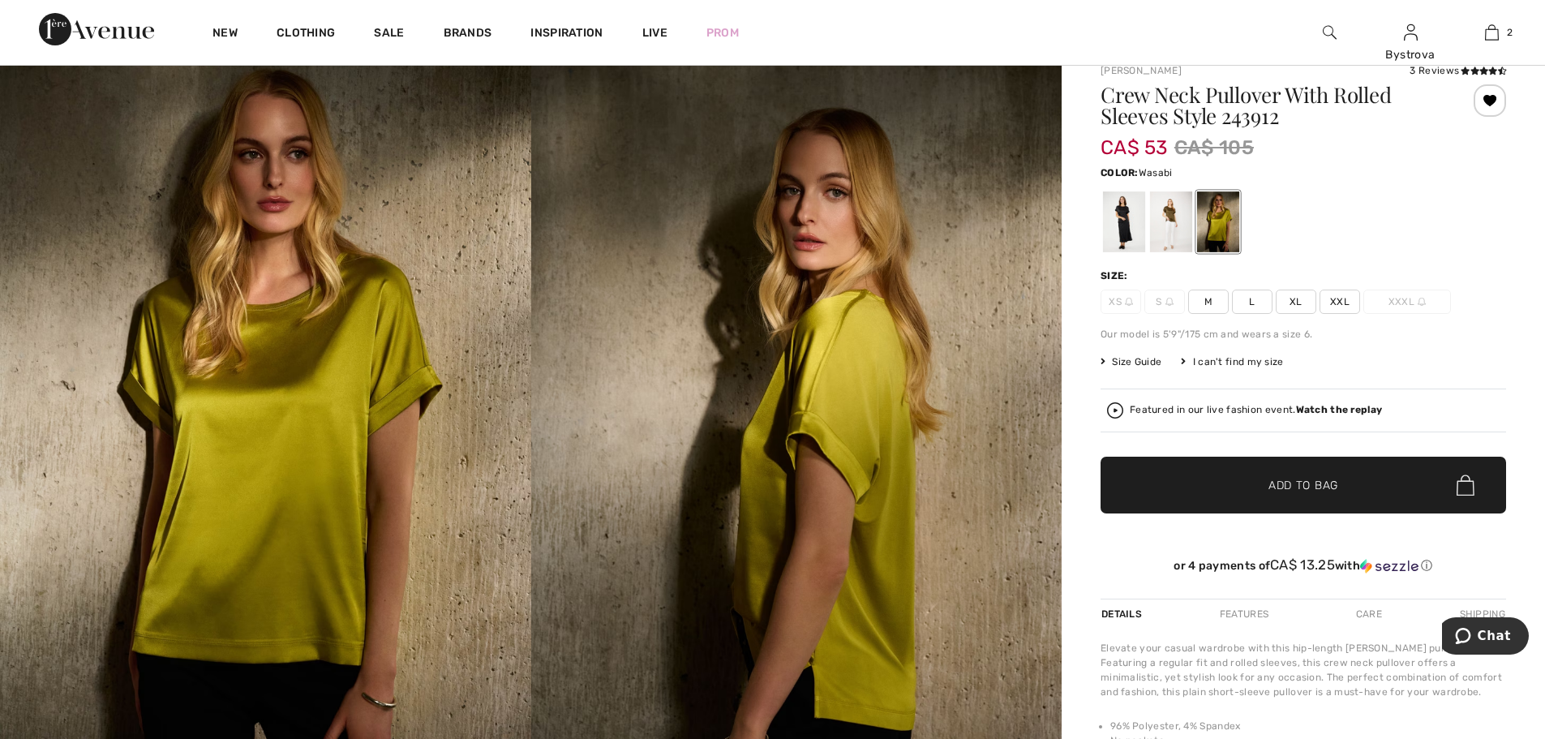
scroll to position [81, 0]
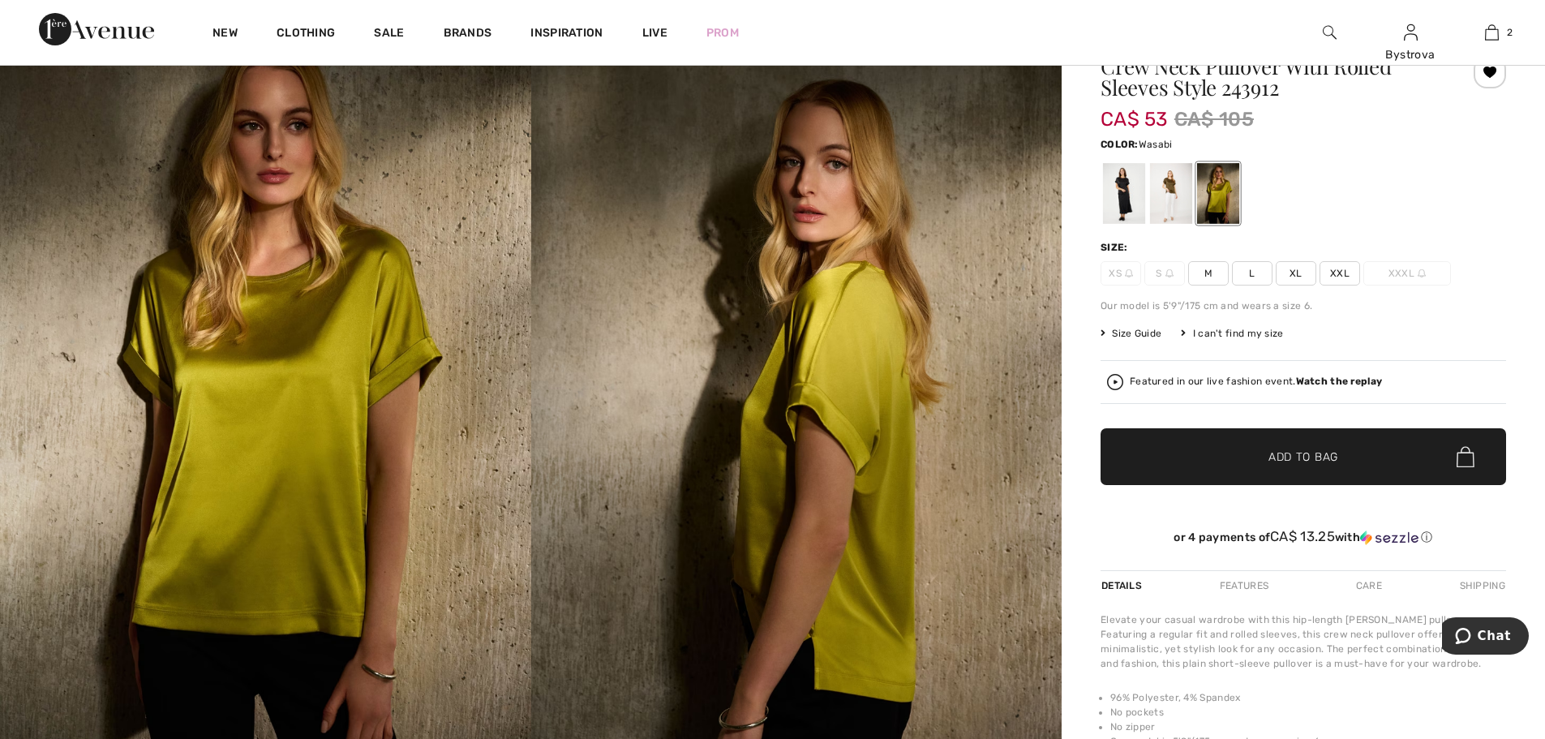
click at [1306, 272] on span "XL" at bounding box center [1296, 273] width 41 height 24
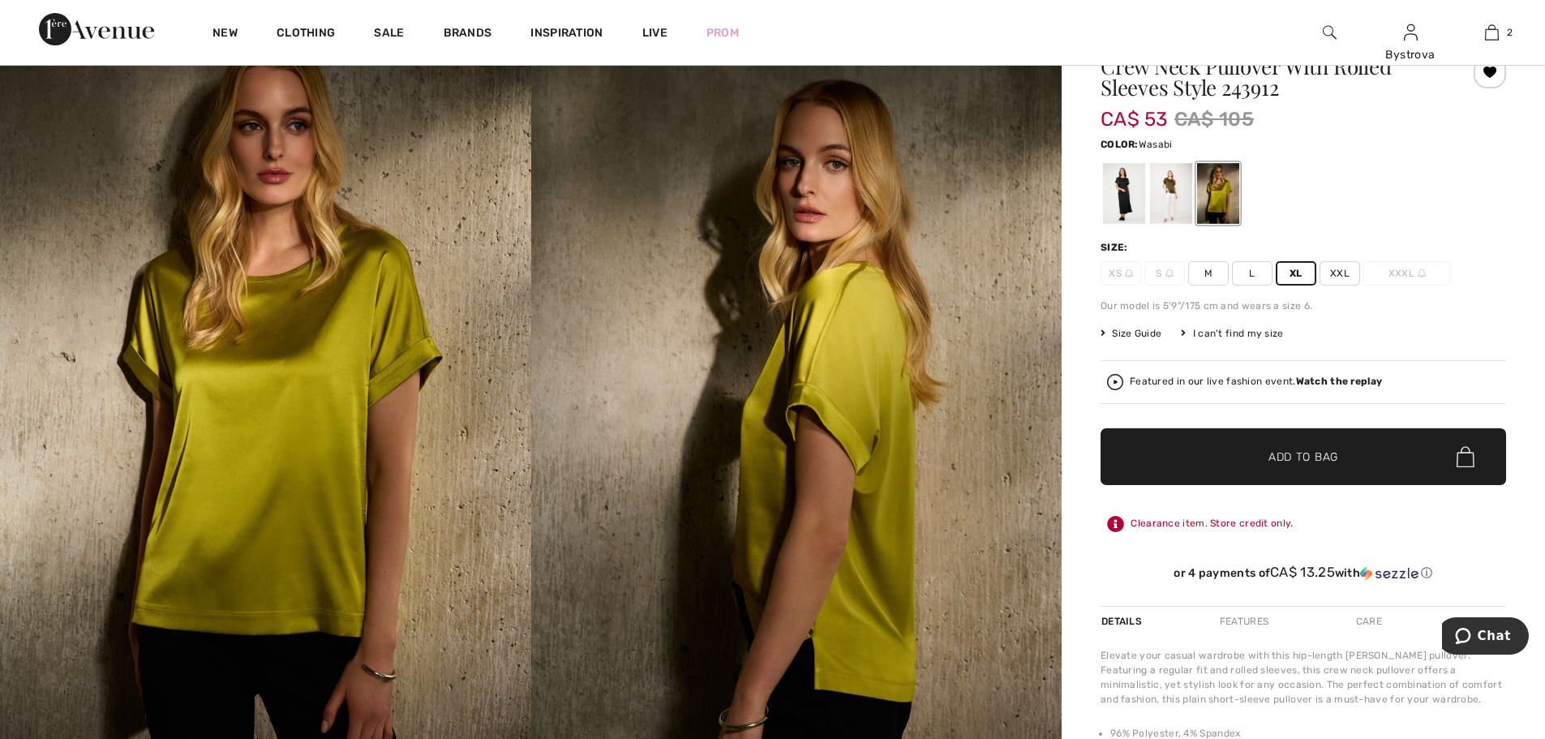
click at [1330, 459] on span "Add to Bag" at bounding box center [1303, 456] width 70 height 17
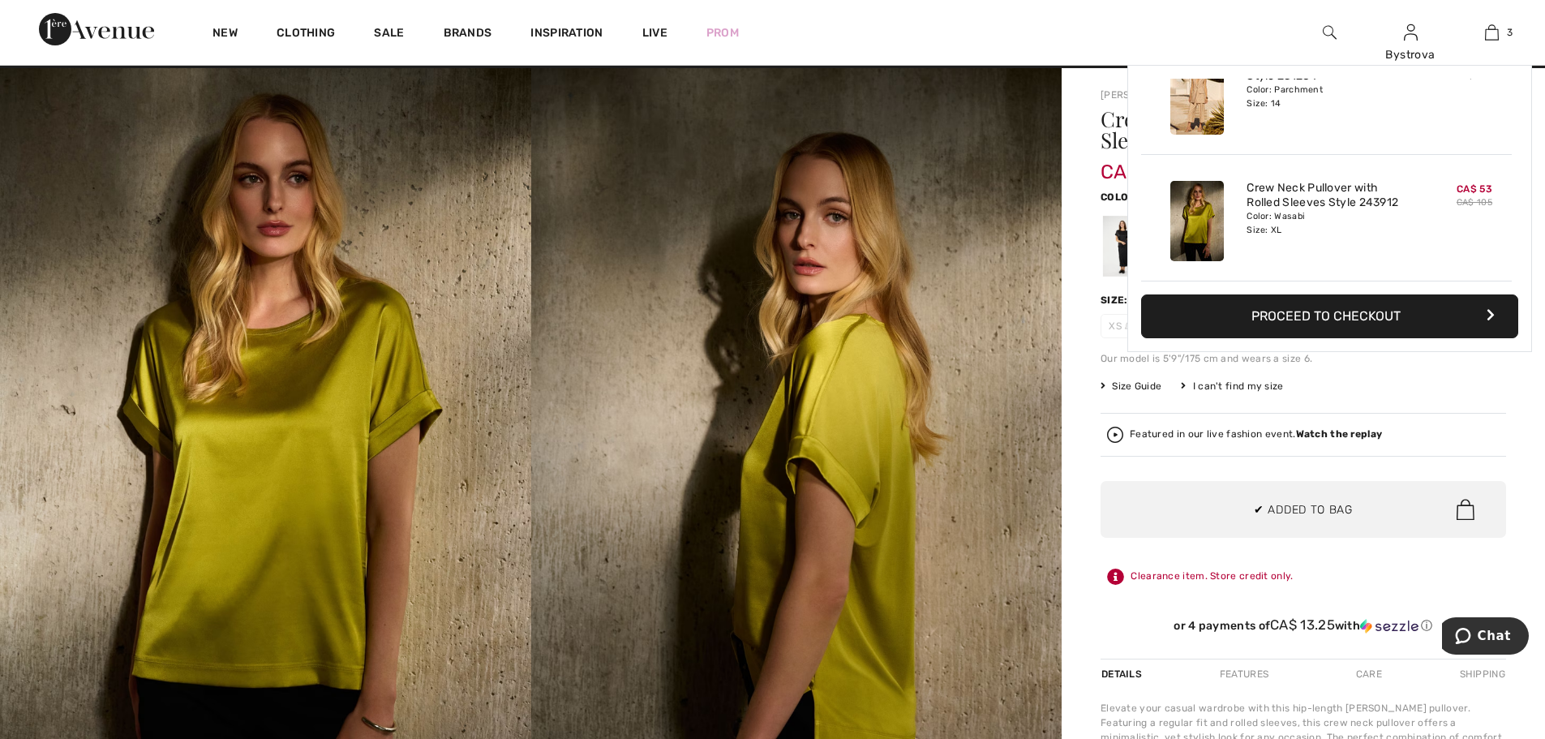
scroll to position [0, 0]
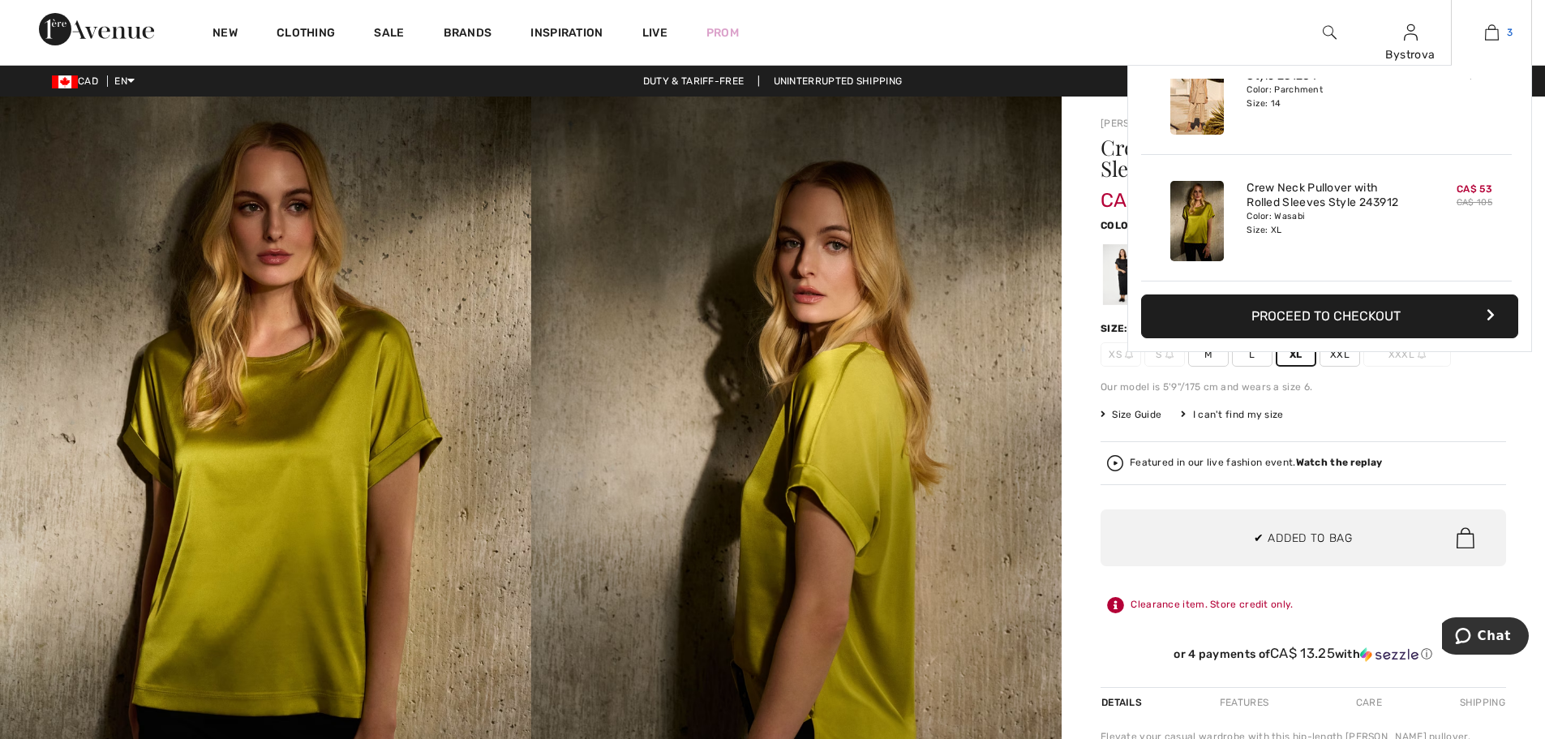
click at [1497, 36] on img at bounding box center [1492, 32] width 14 height 19
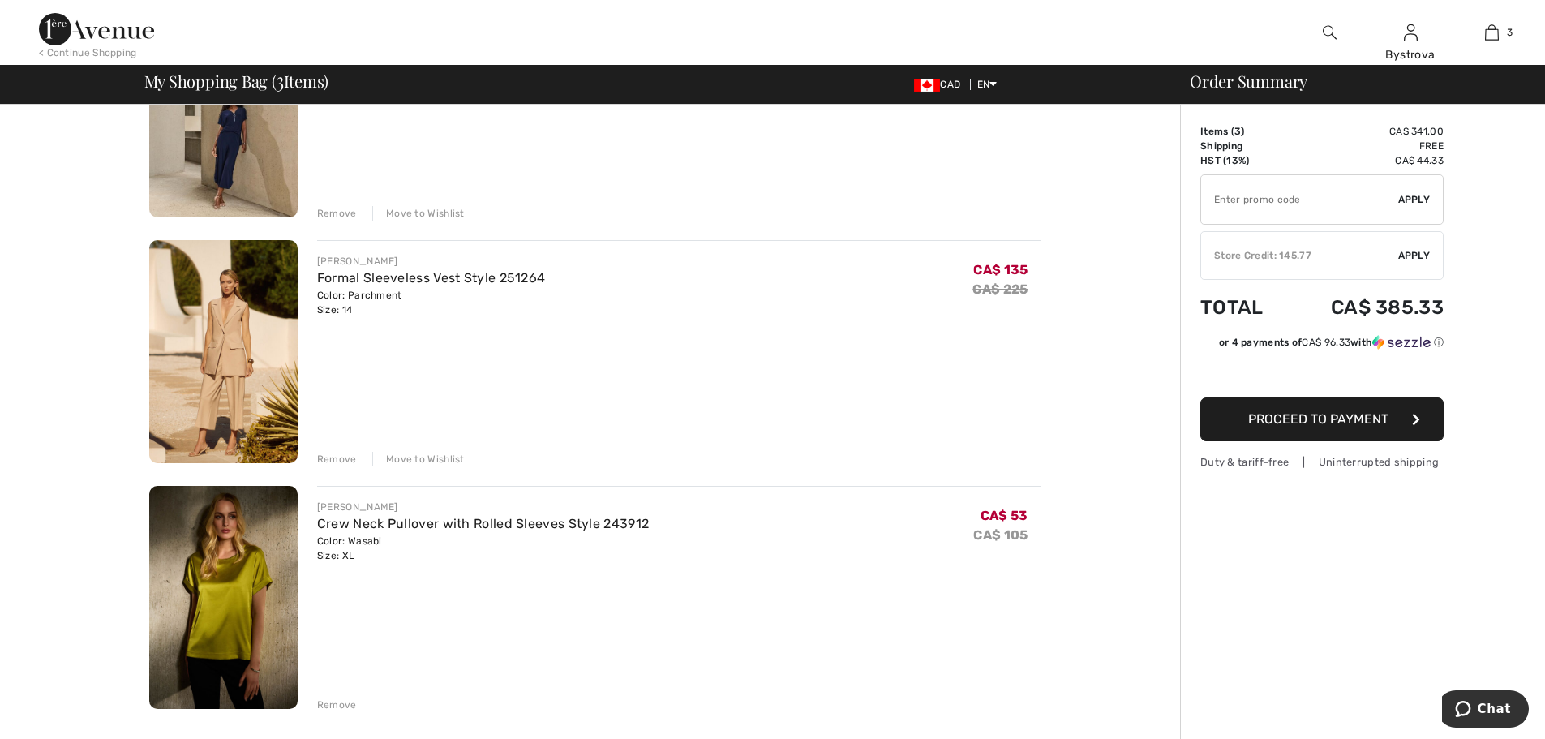
click at [226, 347] on img at bounding box center [223, 351] width 148 height 223
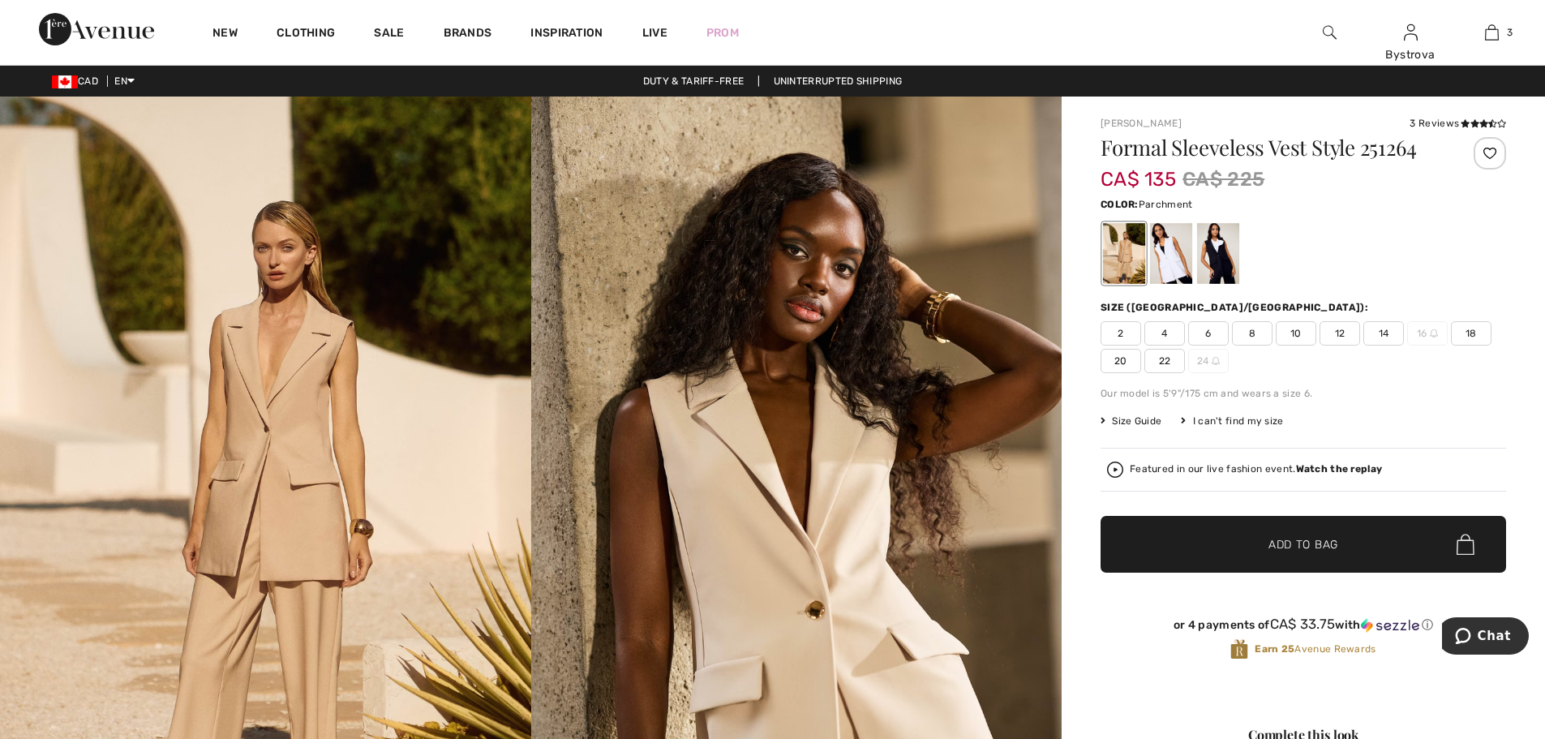
click at [1488, 157] on div at bounding box center [1489, 153] width 32 height 32
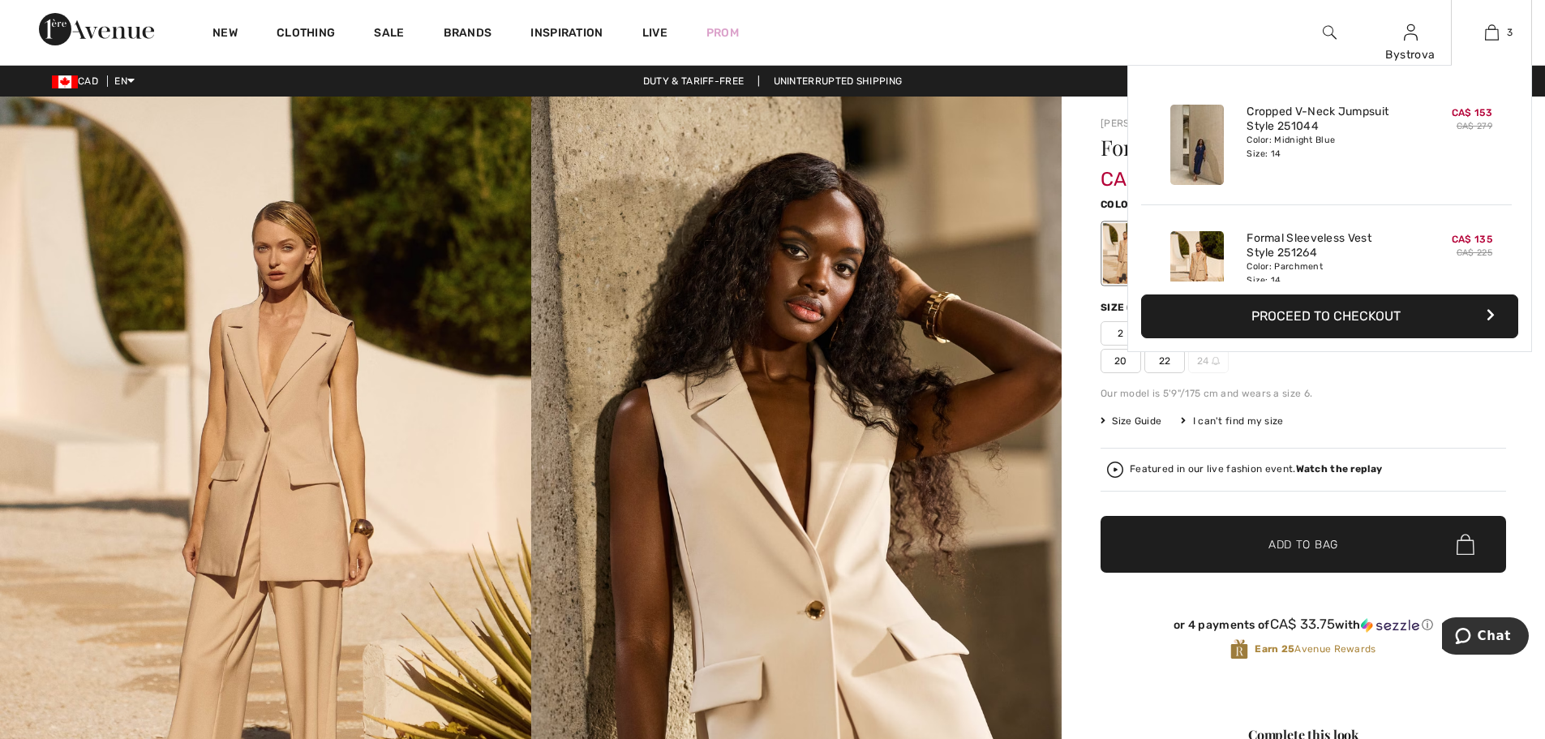
click at [1189, 159] on img at bounding box center [1197, 145] width 54 height 80
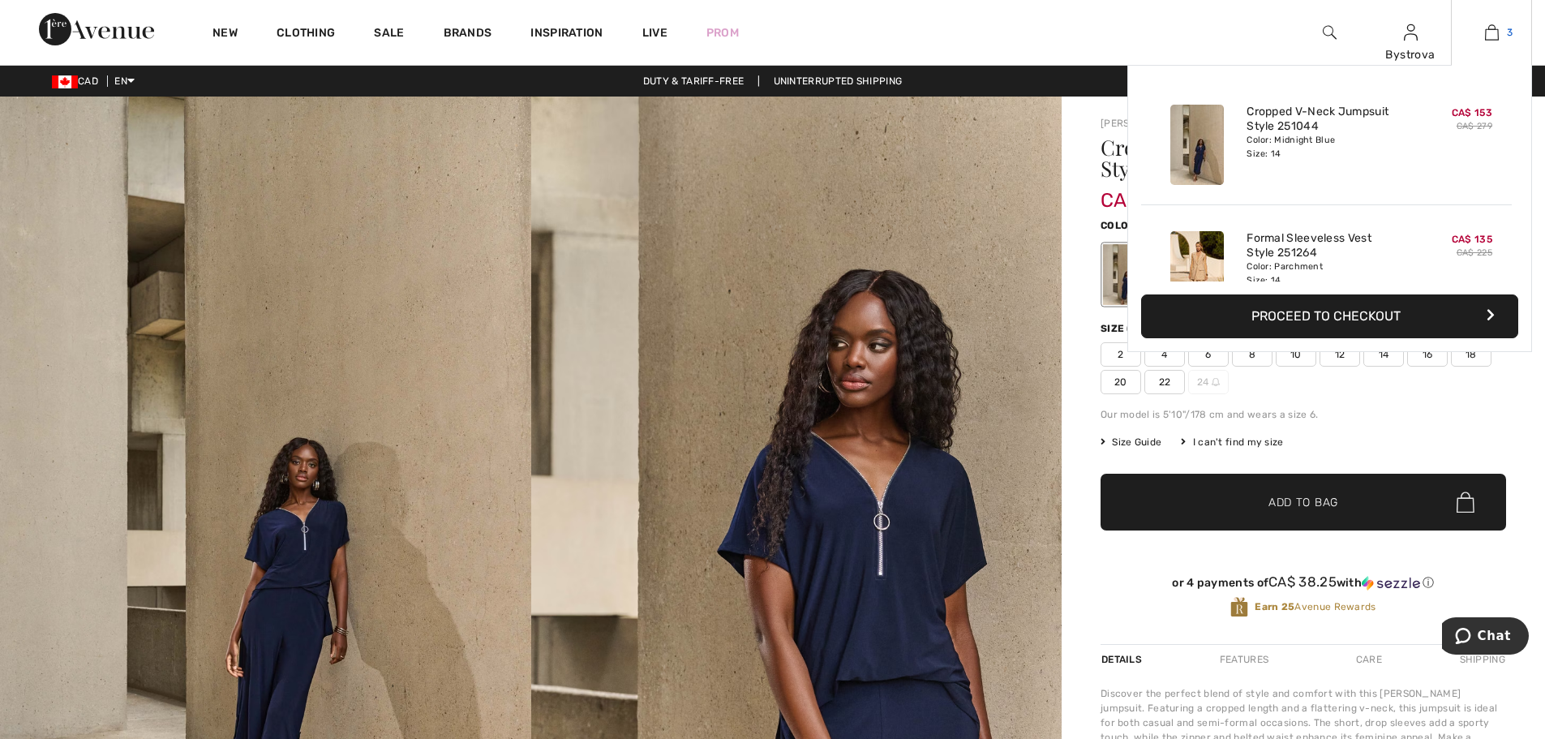
click at [1487, 40] on img at bounding box center [1492, 32] width 14 height 19
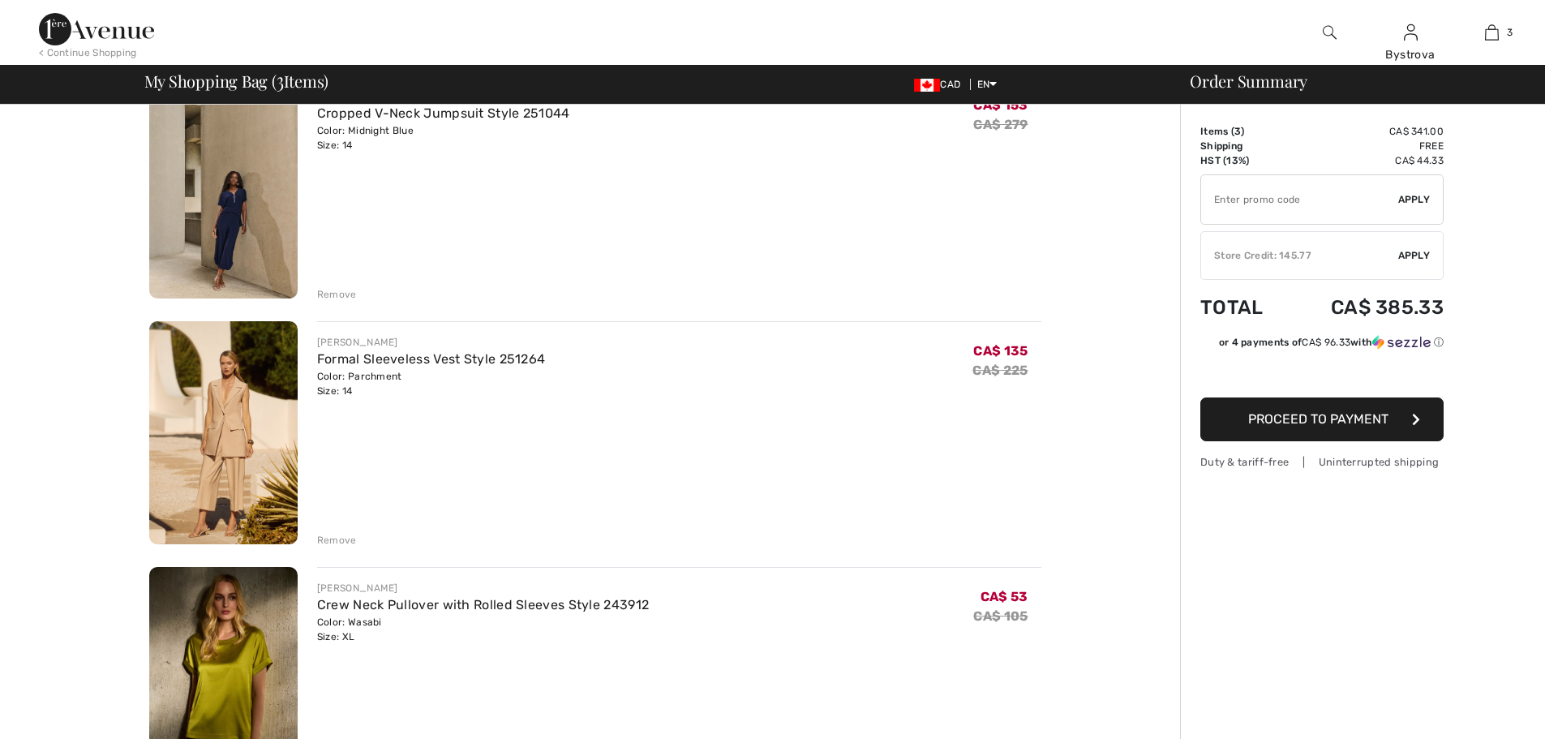
click at [331, 294] on div "Remove" at bounding box center [337, 294] width 40 height 15
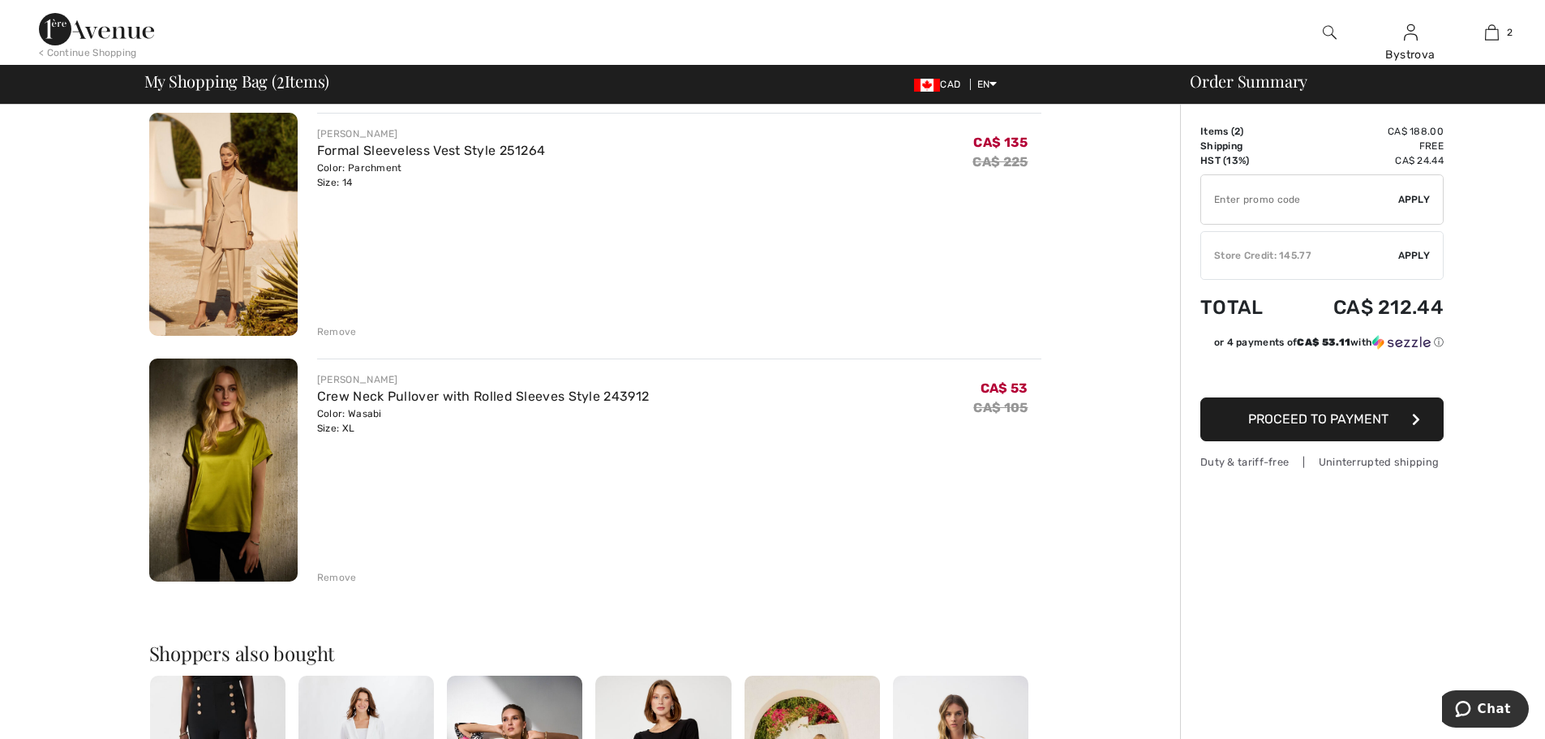
click at [345, 334] on div "Remove" at bounding box center [337, 331] width 40 height 15
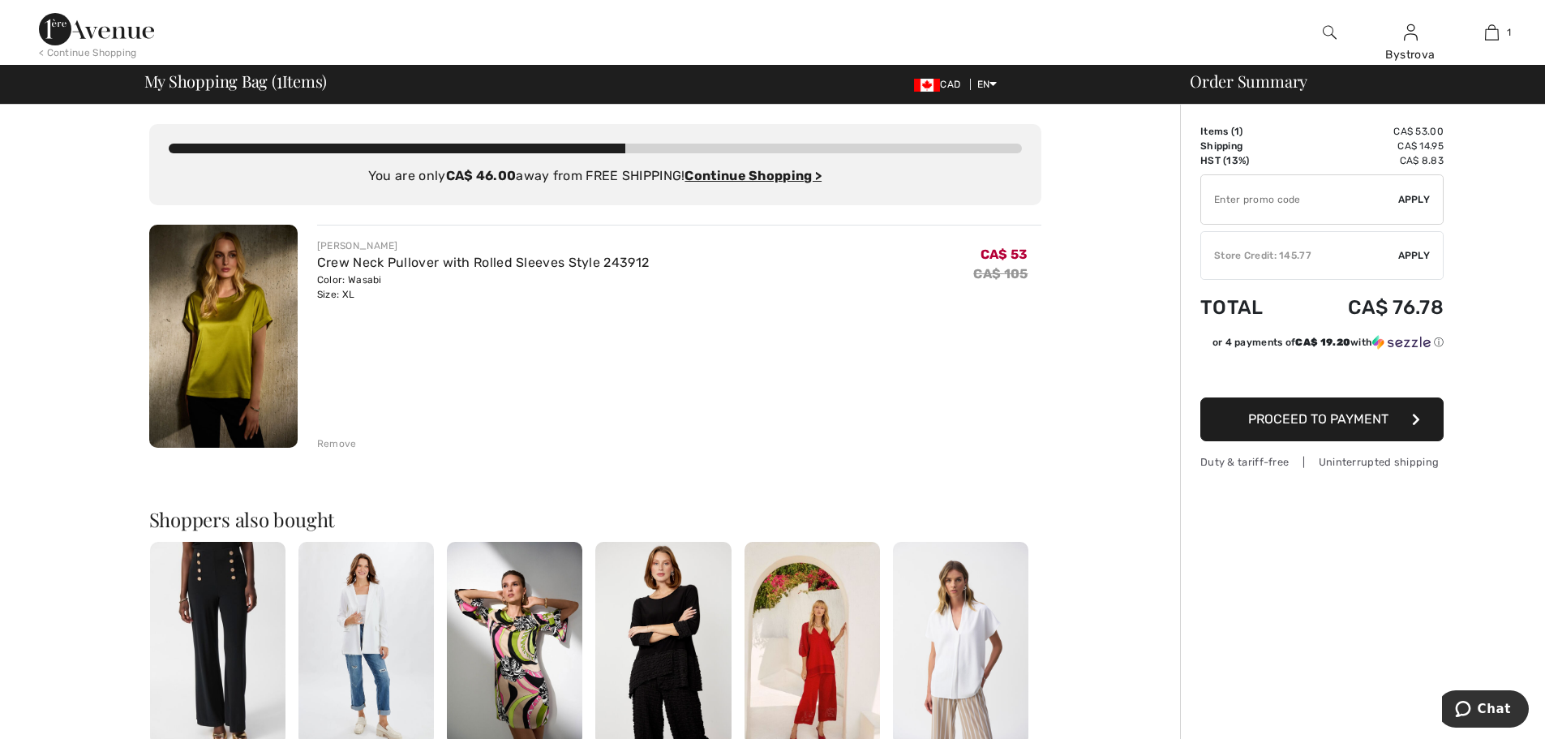
click at [1352, 266] on div "✔ Store Credit: 145.77 Apply Remove" at bounding box center [1321, 255] width 243 height 49
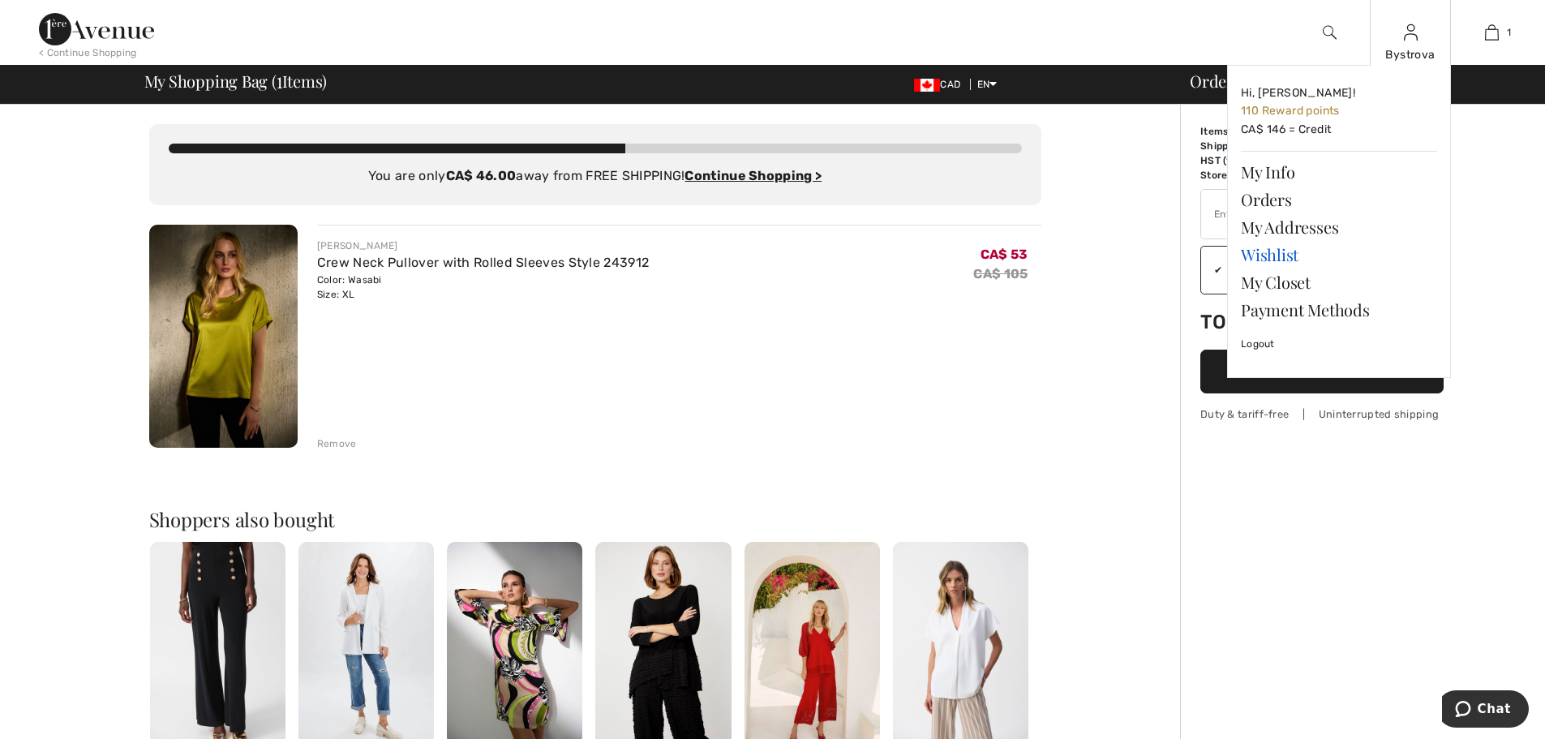
click at [1270, 254] on link "Wishlist" at bounding box center [1339, 255] width 196 height 28
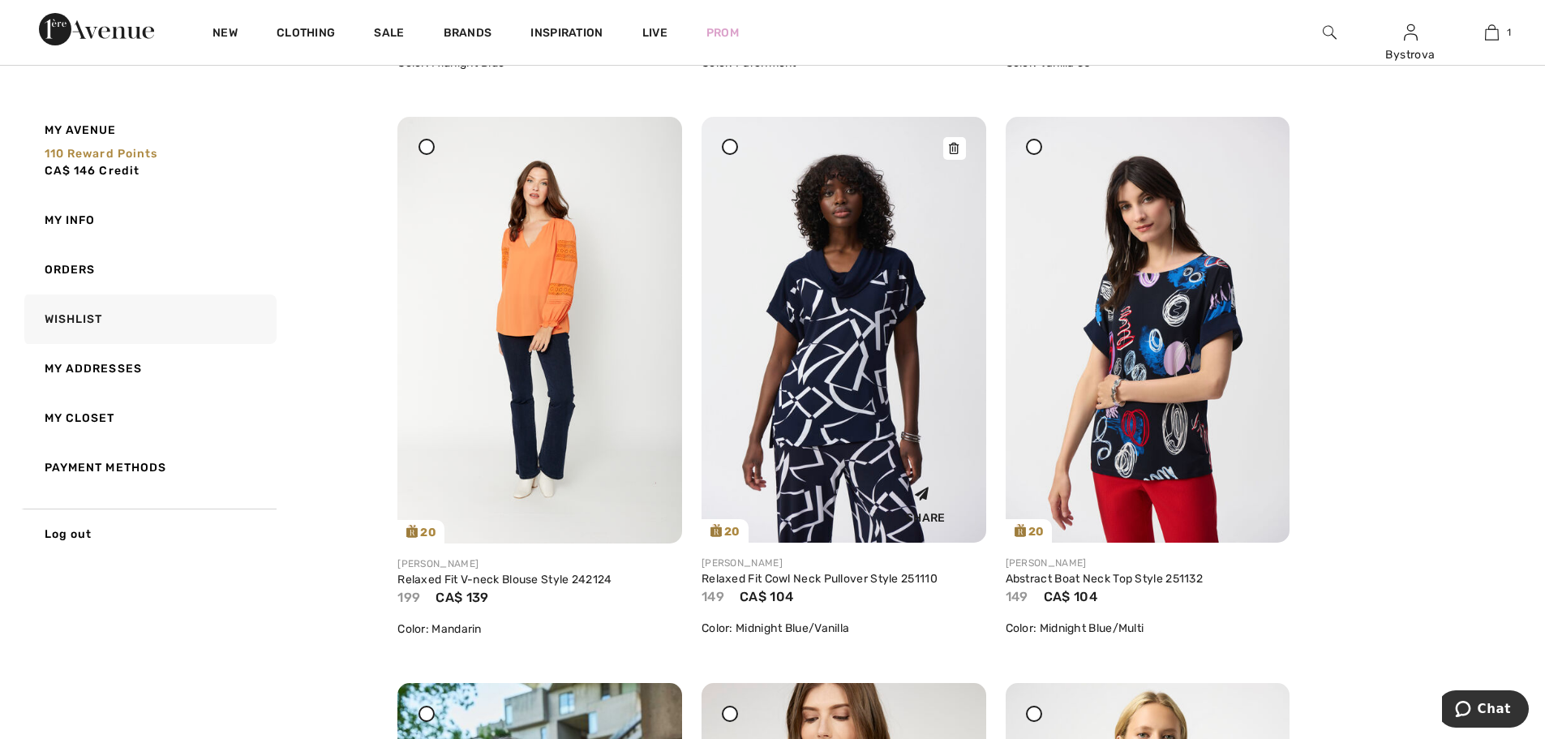
scroll to position [730, 0]
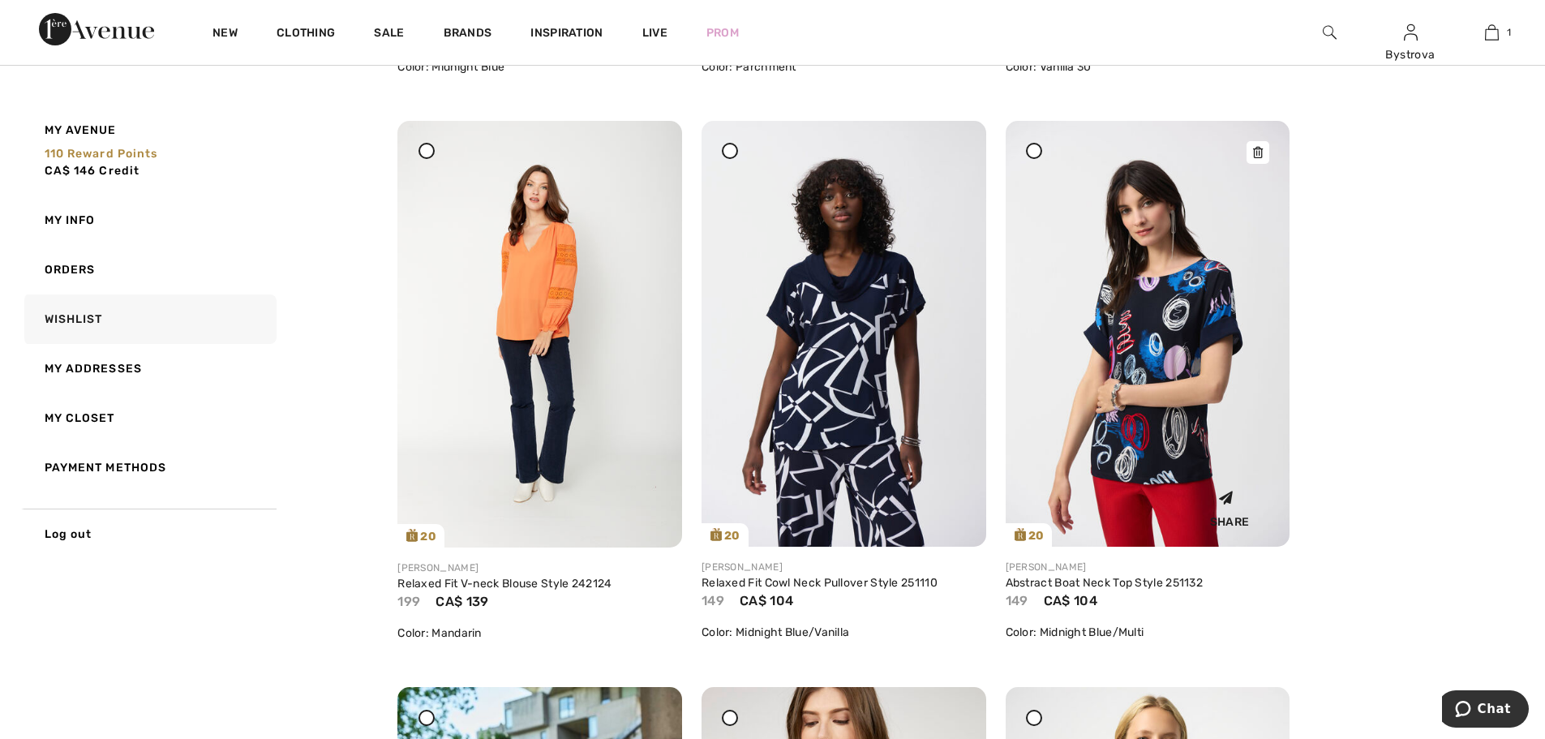
click at [1116, 418] on img at bounding box center [1147, 334] width 285 height 426
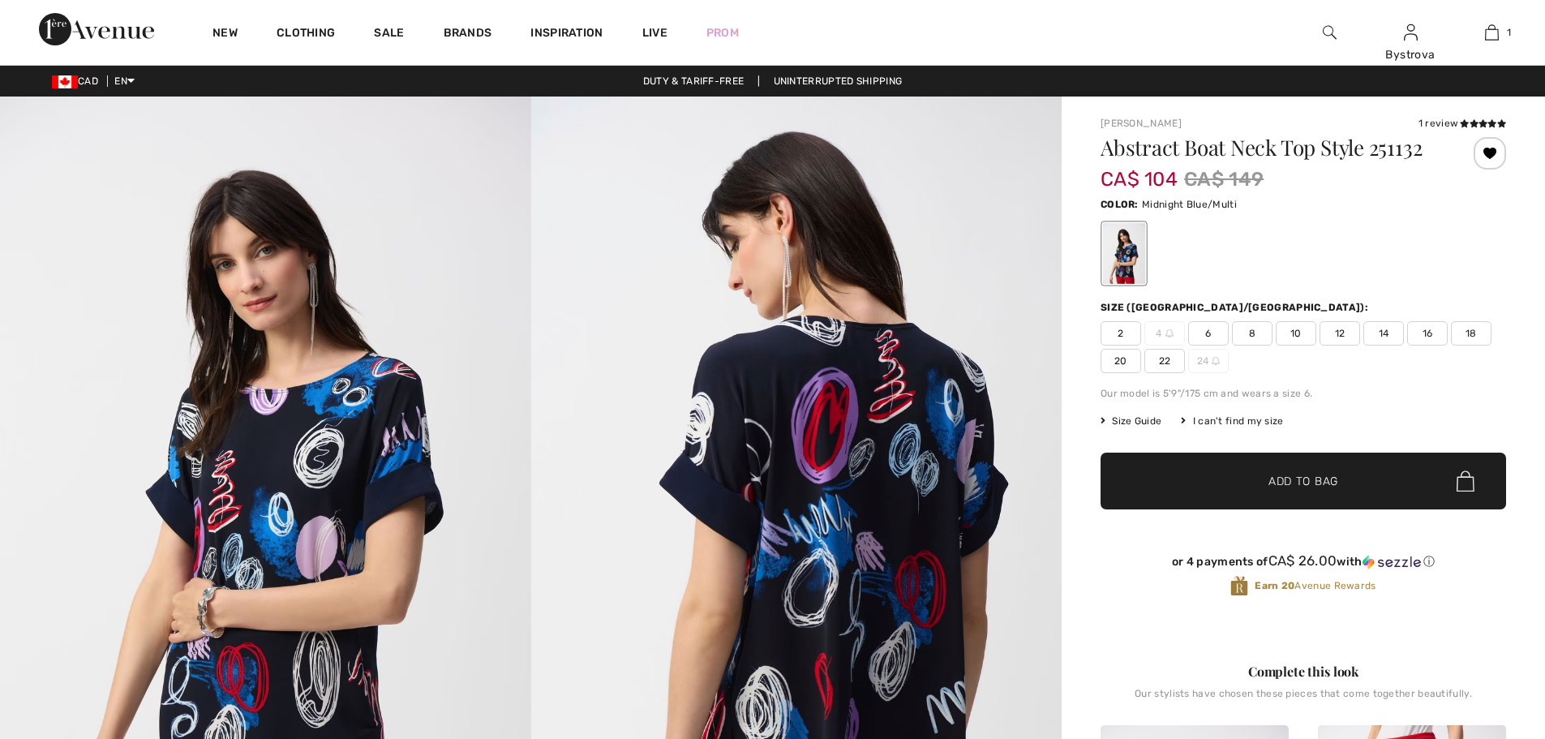
click at [1378, 332] on span "14" at bounding box center [1383, 333] width 41 height 24
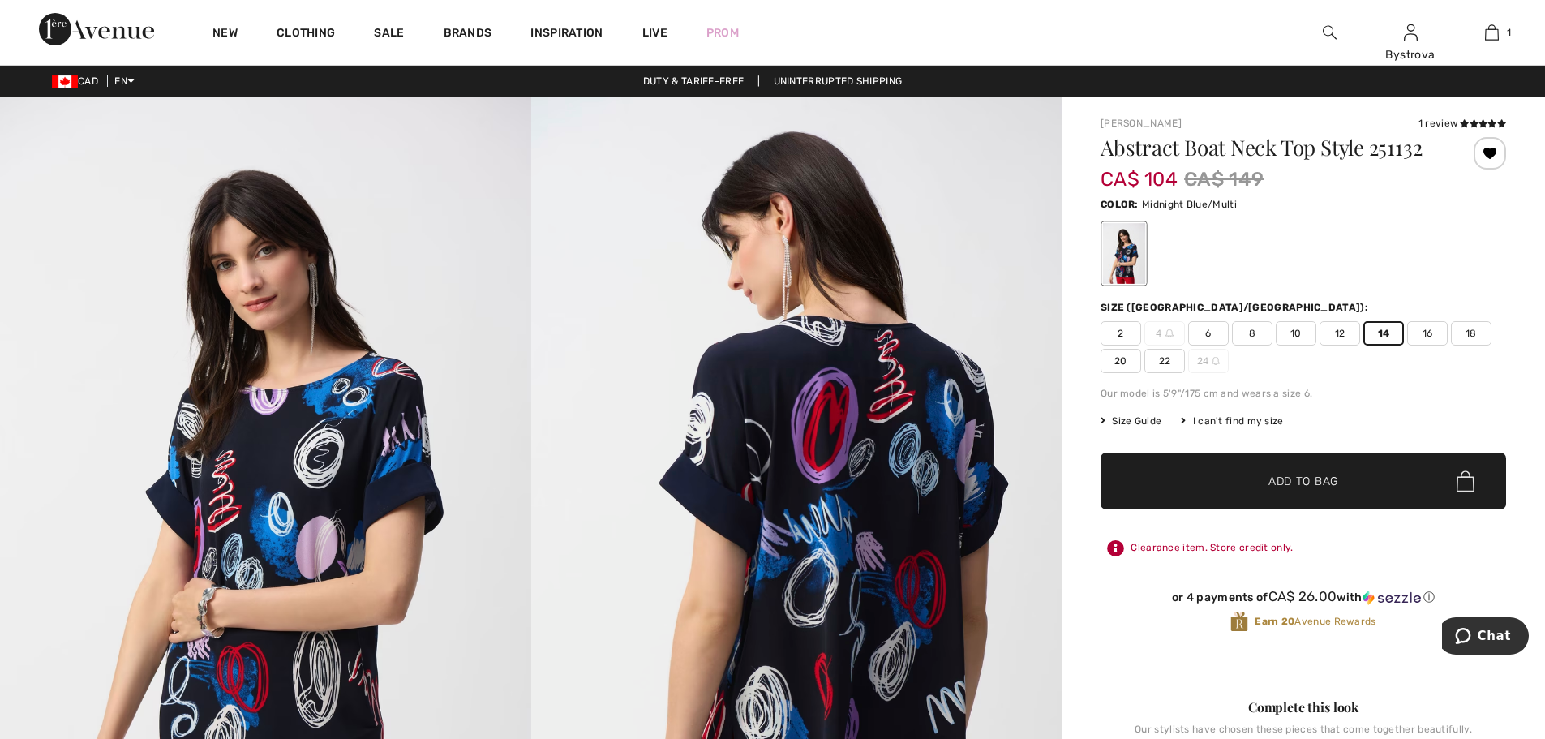
click at [1338, 491] on span "✔ Added to Bag Add to Bag" at bounding box center [1302, 480] width 405 height 57
click at [1486, 38] on img at bounding box center [1492, 32] width 14 height 19
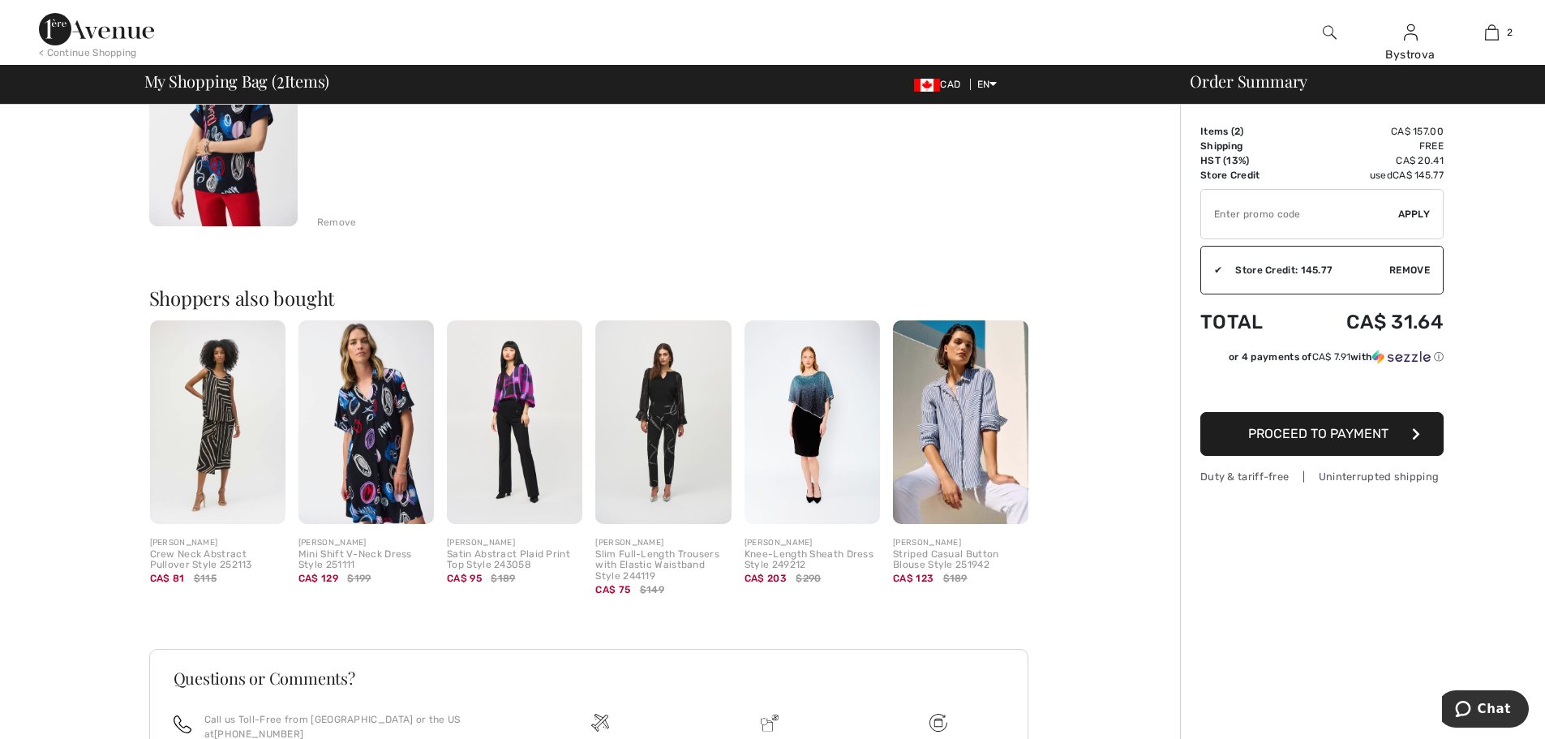
scroll to position [487, 0]
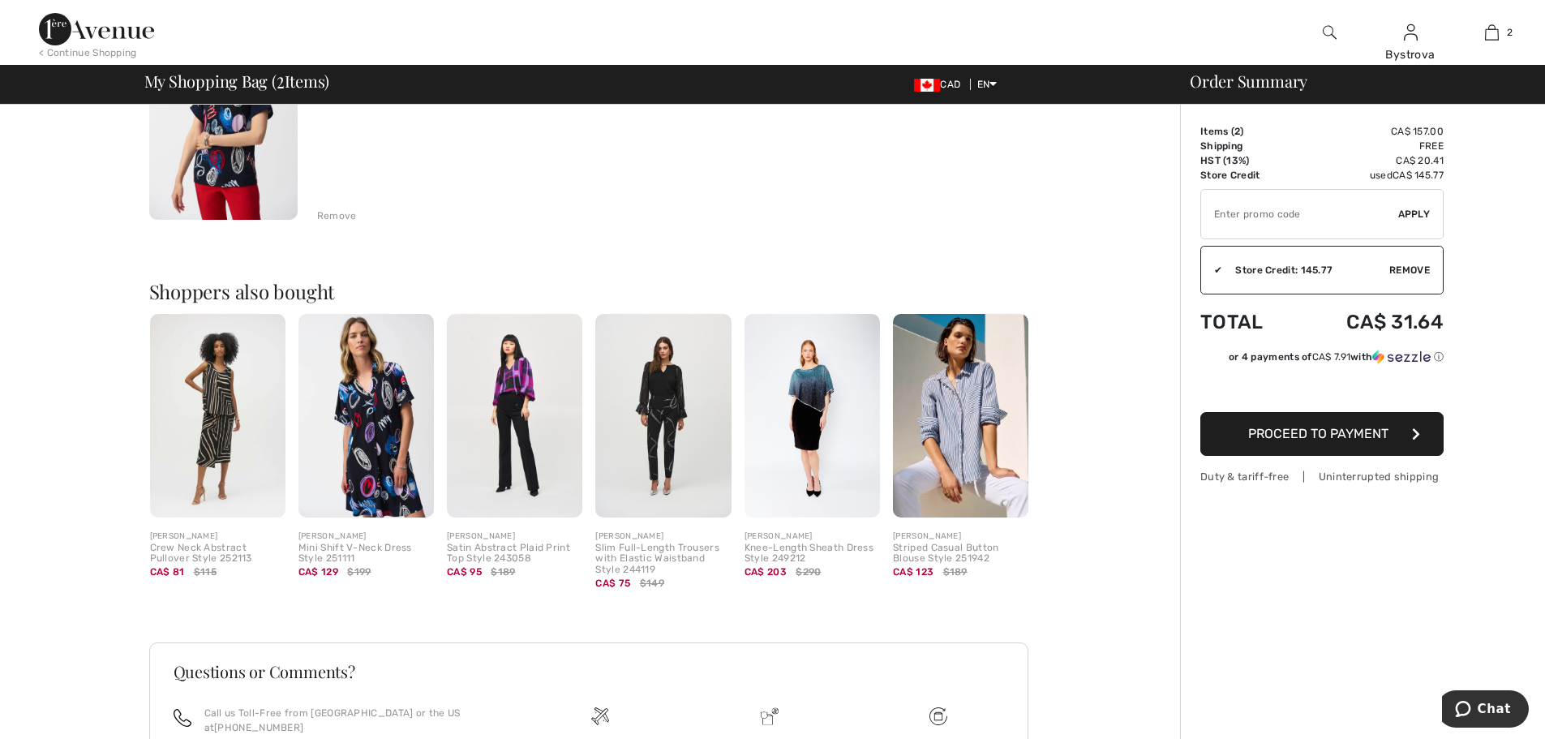
click at [384, 469] on img at bounding box center [365, 416] width 135 height 204
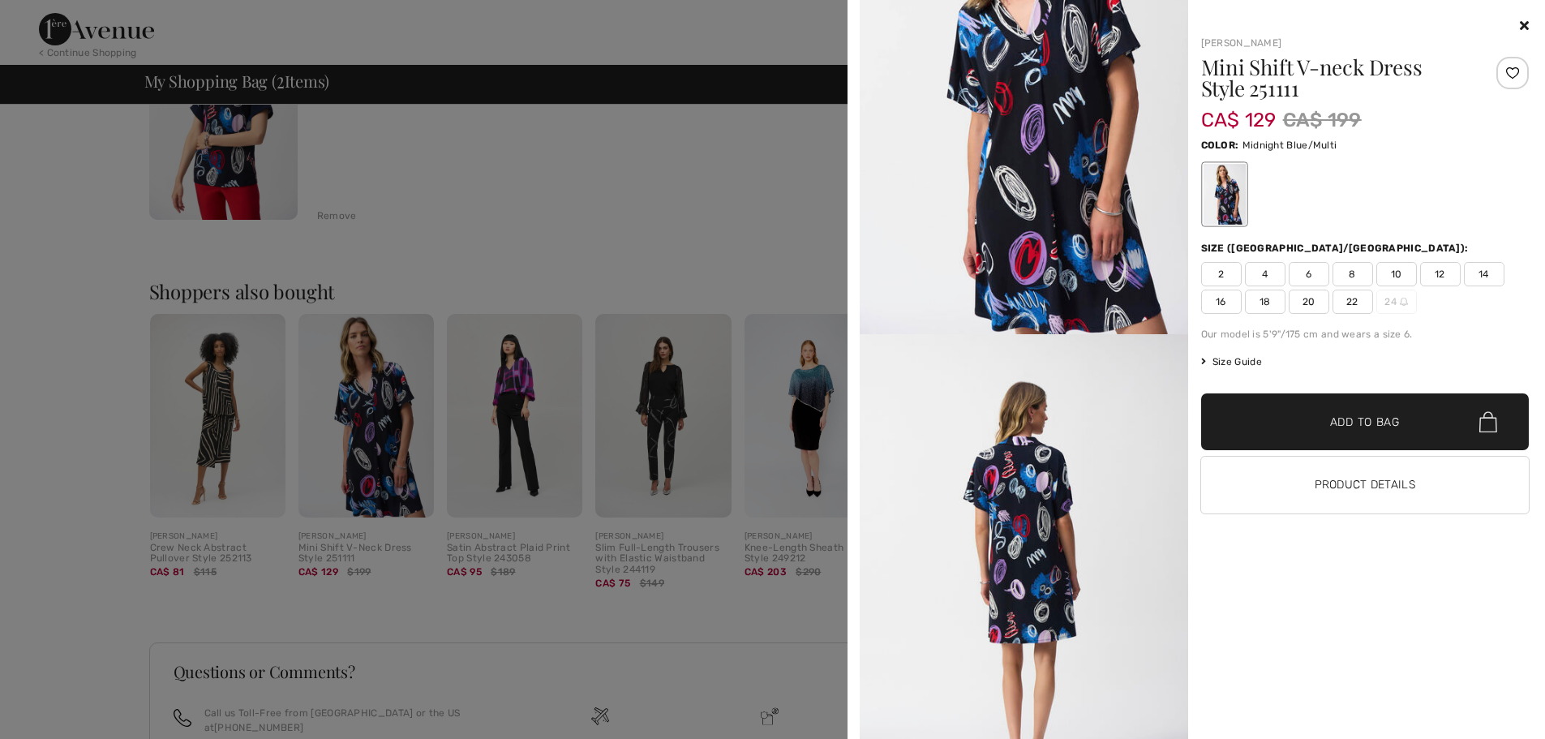
scroll to position [81, 0]
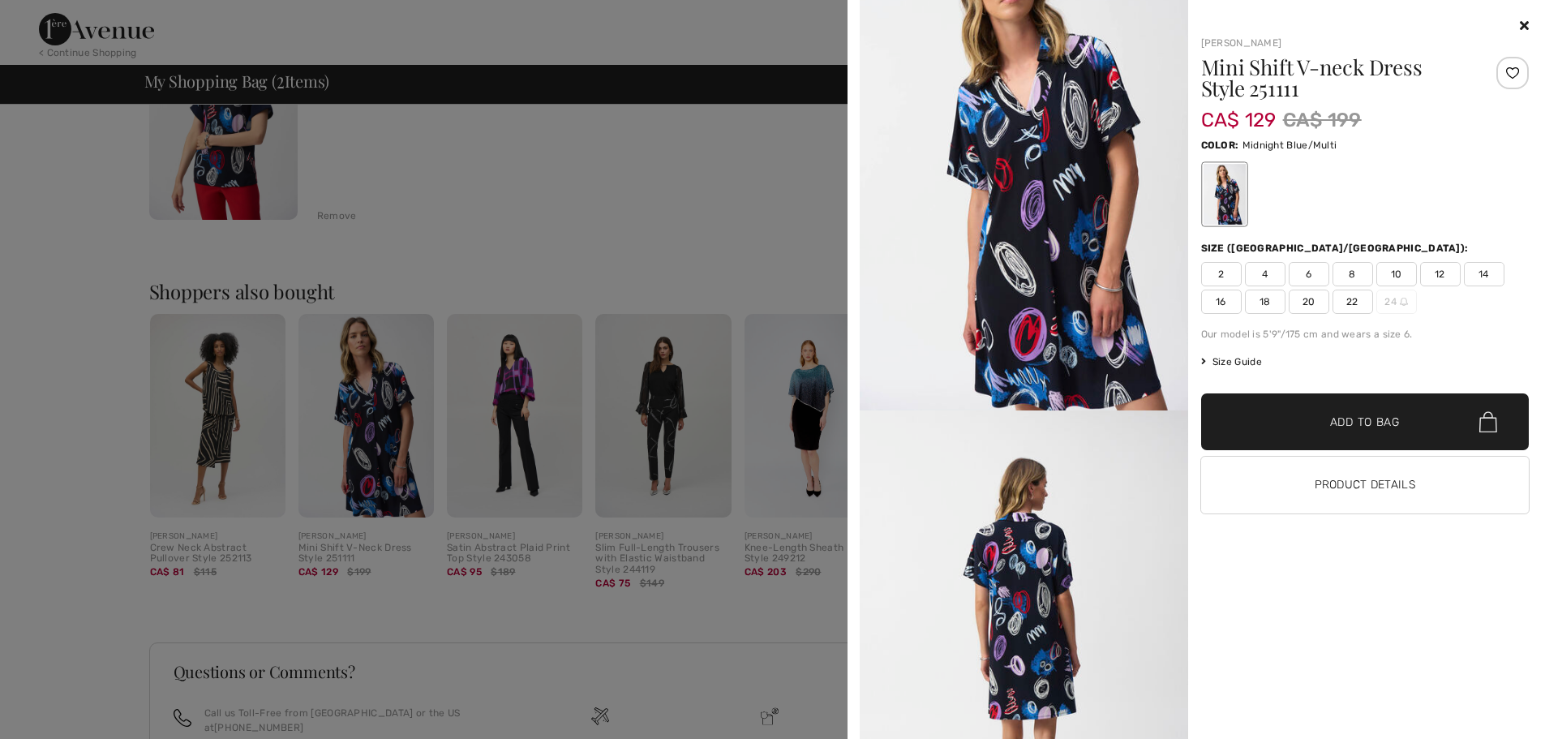
click at [1518, 25] on div at bounding box center [1365, 25] width 328 height 19
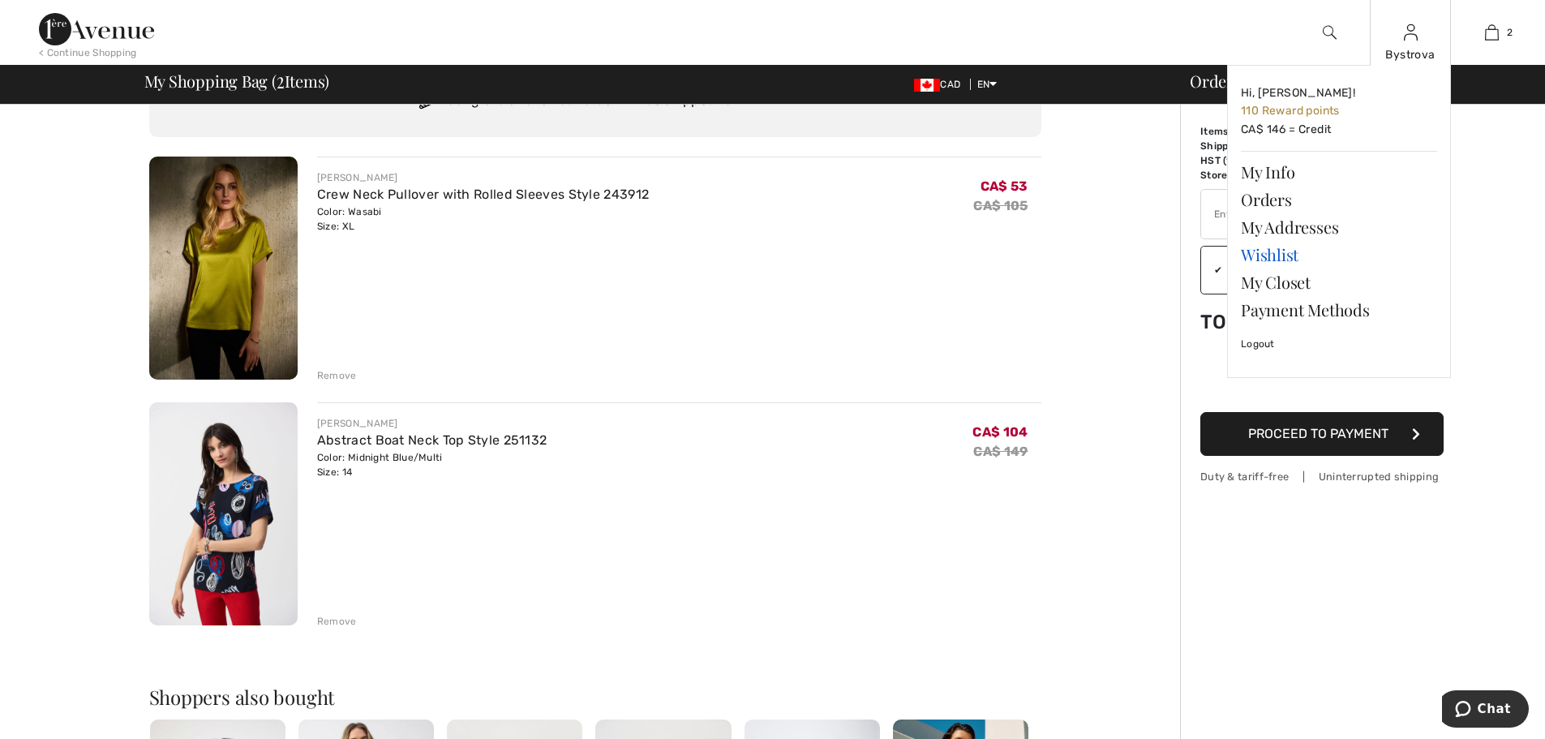
click at [1288, 250] on link "Wishlist" at bounding box center [1339, 255] width 196 height 28
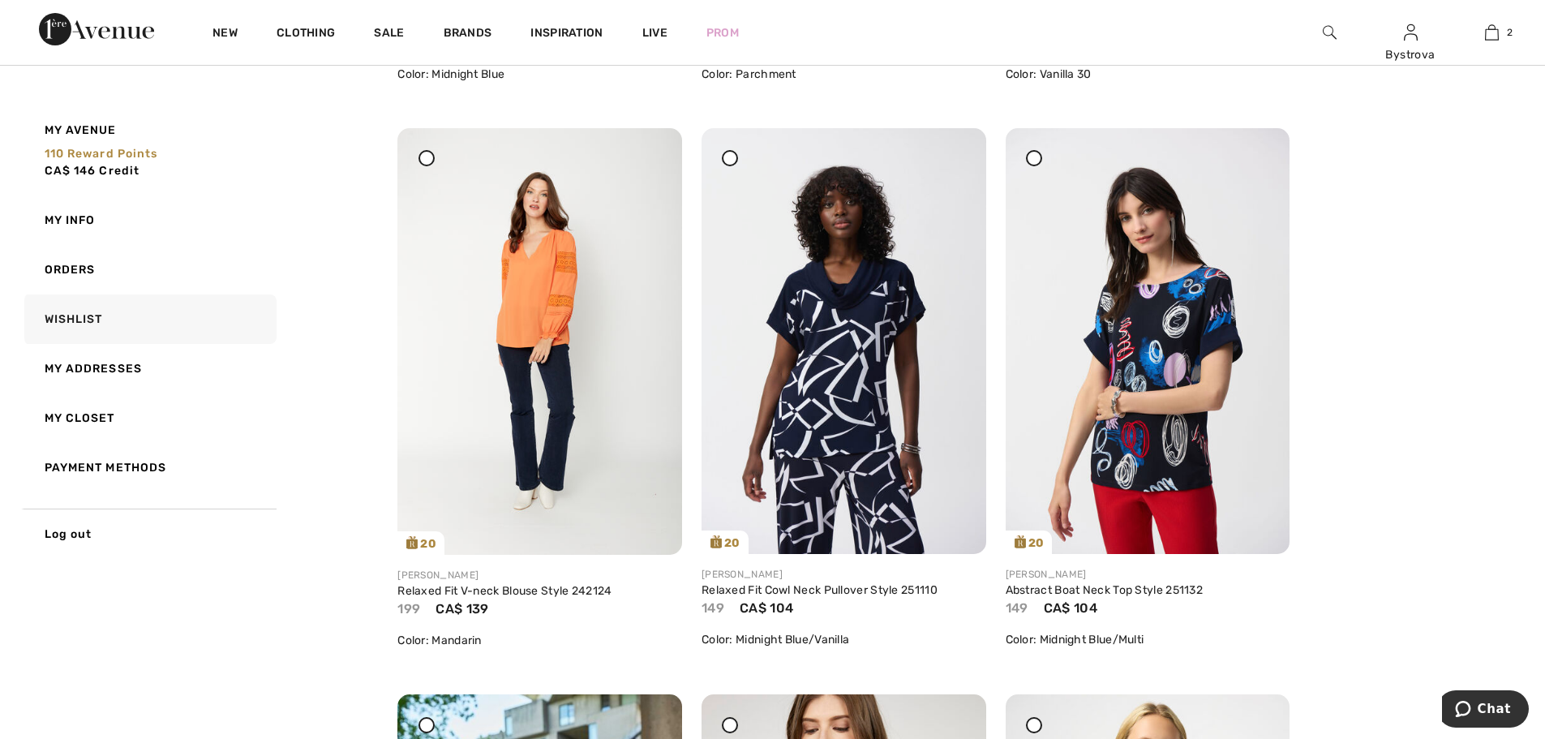
scroll to position [730, 0]
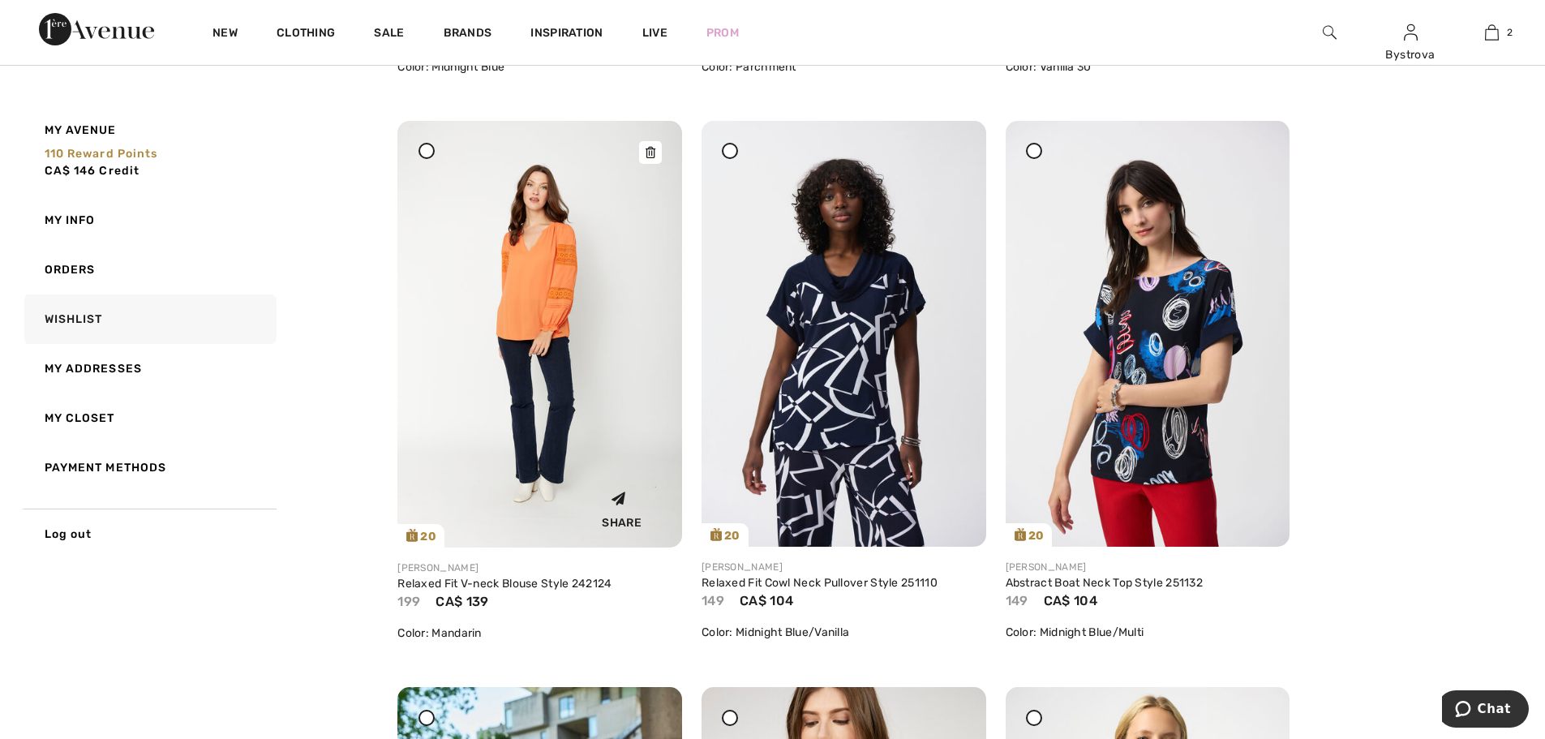
click at [577, 342] on img at bounding box center [539, 334] width 285 height 427
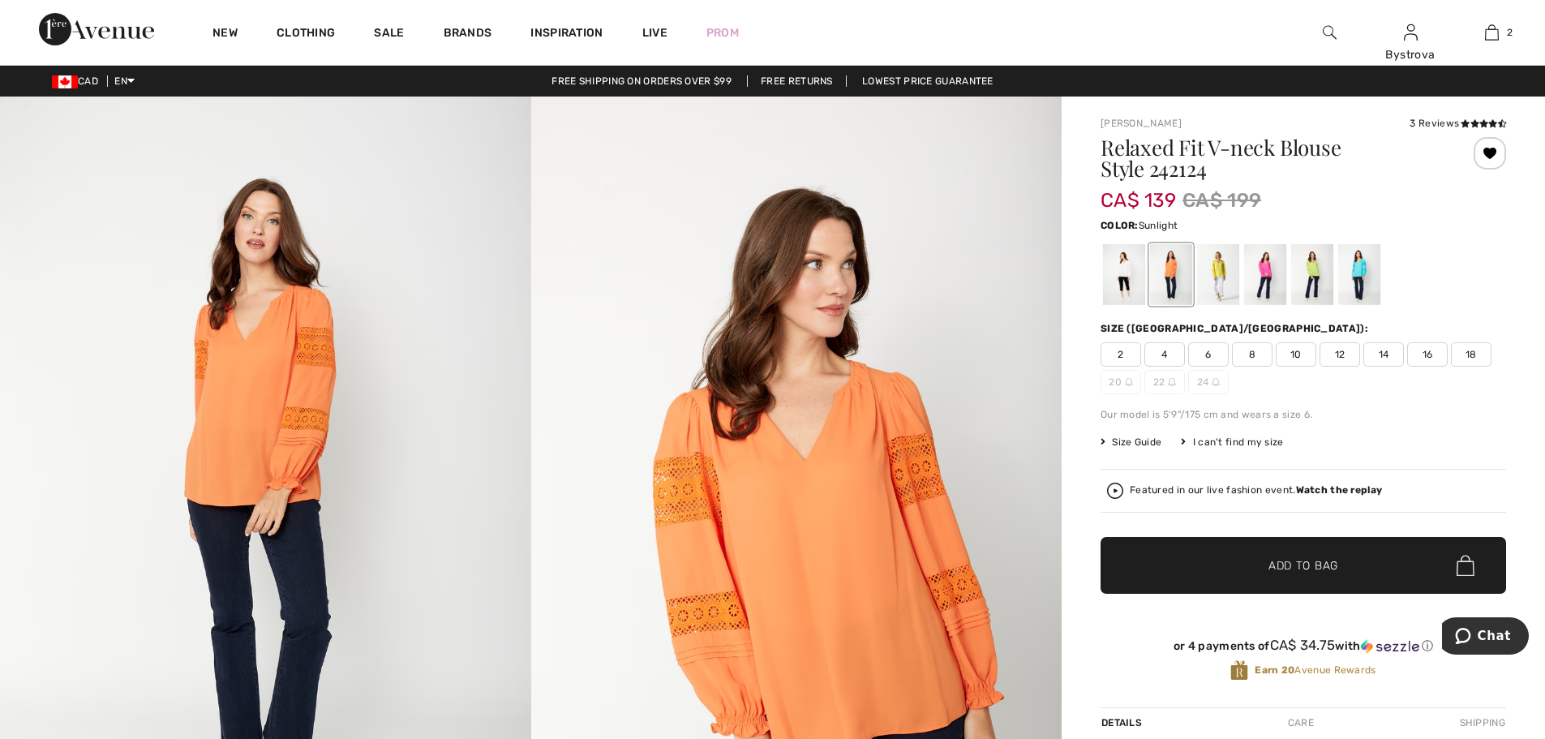
click at [1221, 269] on div at bounding box center [1218, 274] width 42 height 61
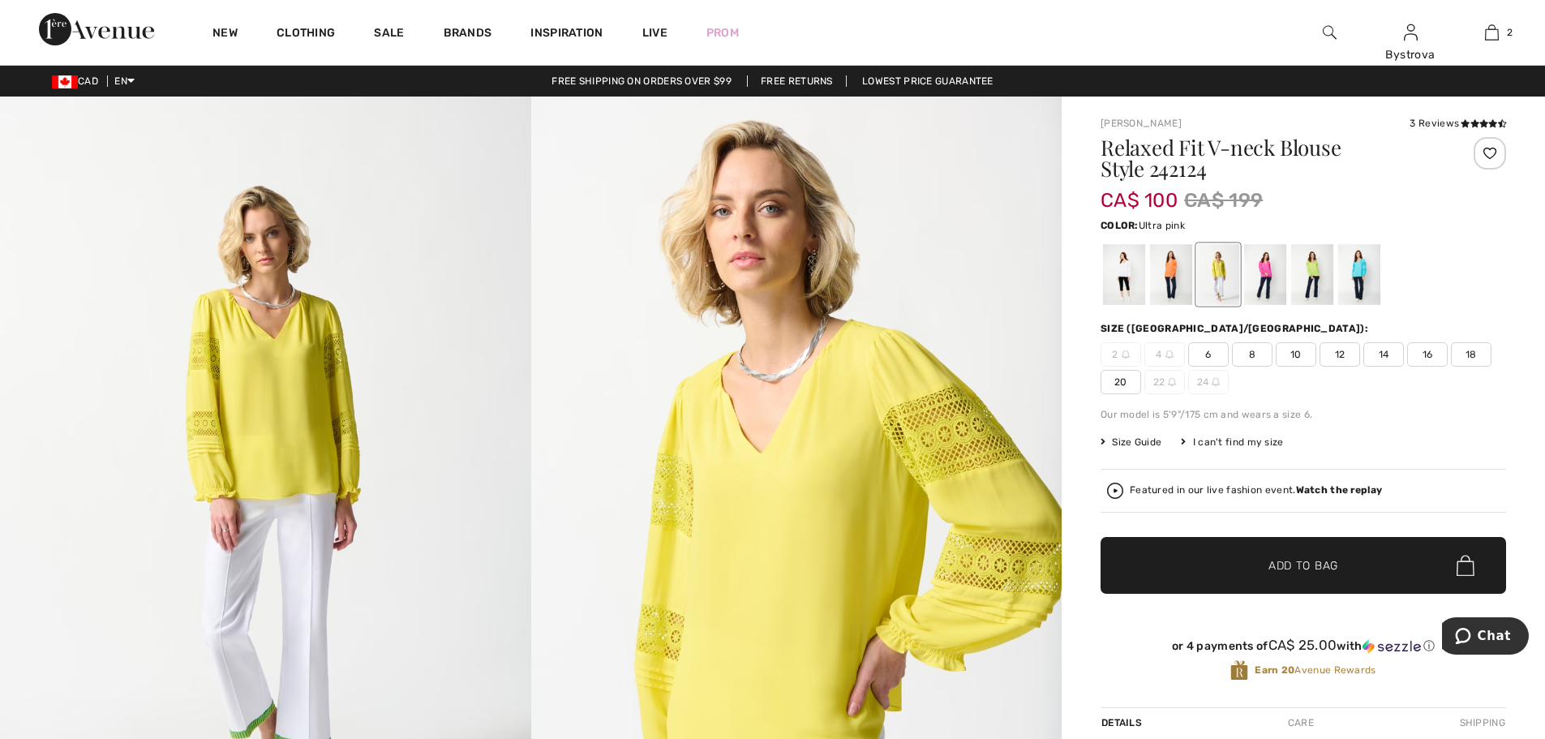
click at [1257, 278] on div at bounding box center [1265, 274] width 42 height 61
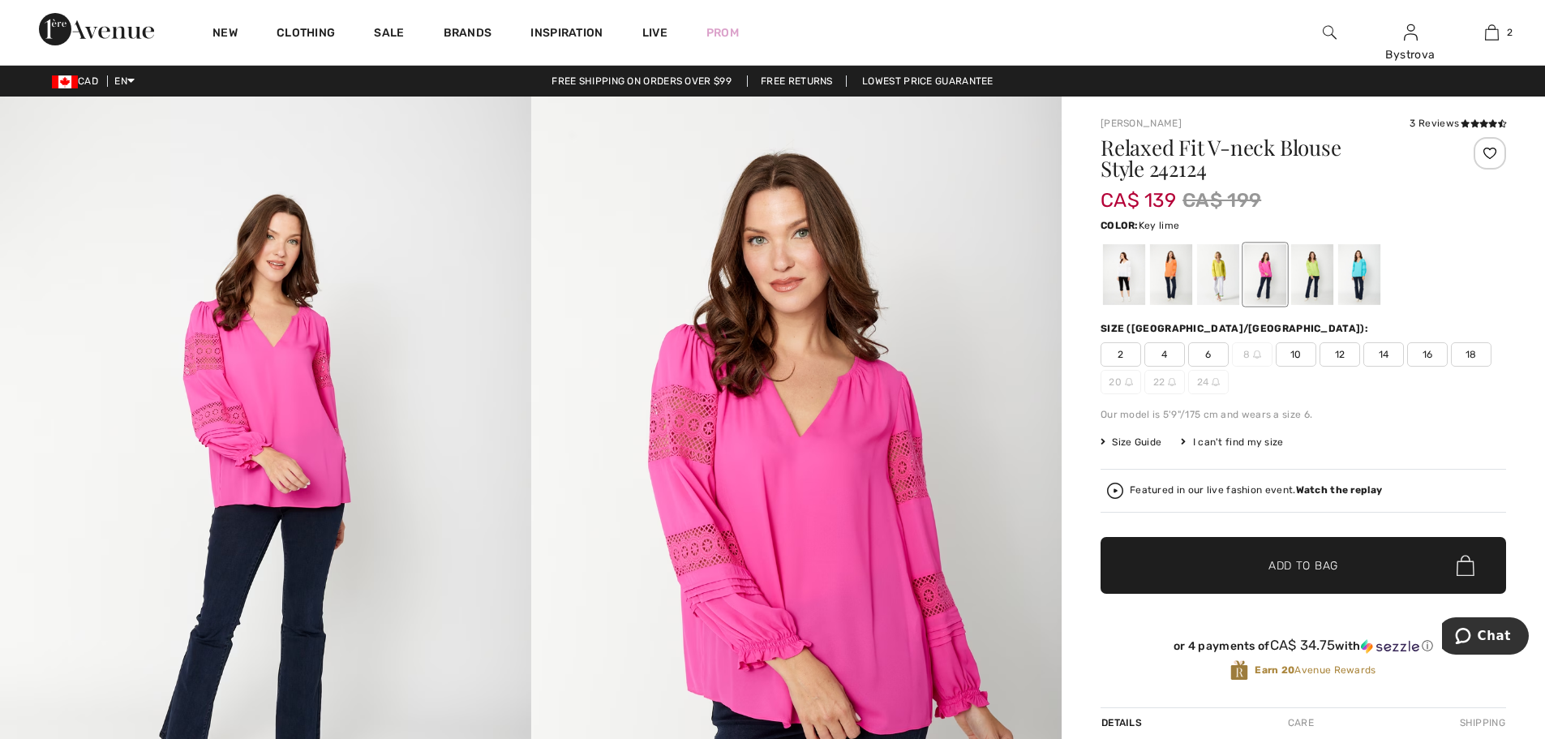
drag, startPoint x: 1318, startPoint y: 279, endPoint x: 1331, endPoint y: 278, distance: 13.0
click at [1318, 279] on div at bounding box center [1312, 274] width 42 height 61
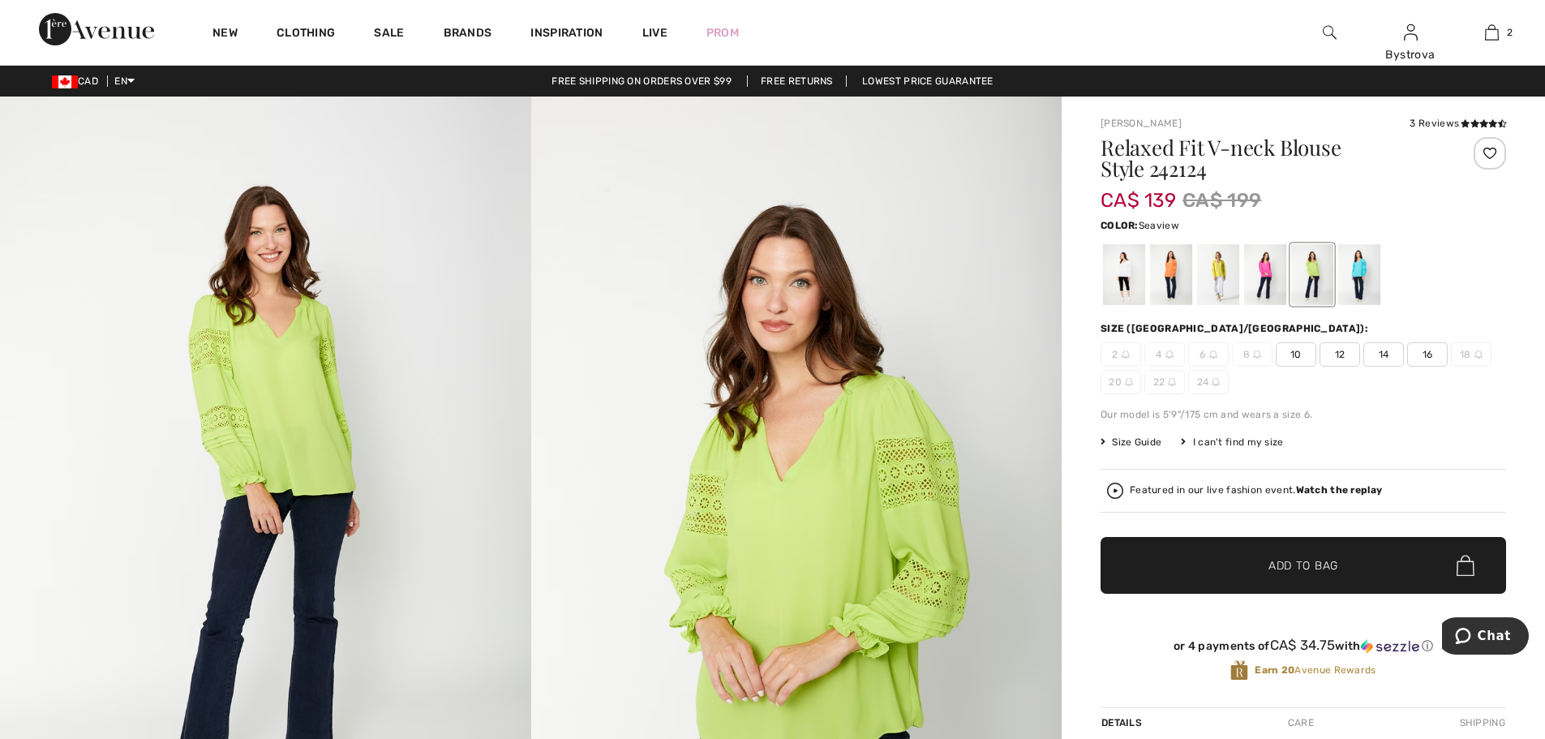
click at [1354, 277] on div at bounding box center [1359, 274] width 42 height 61
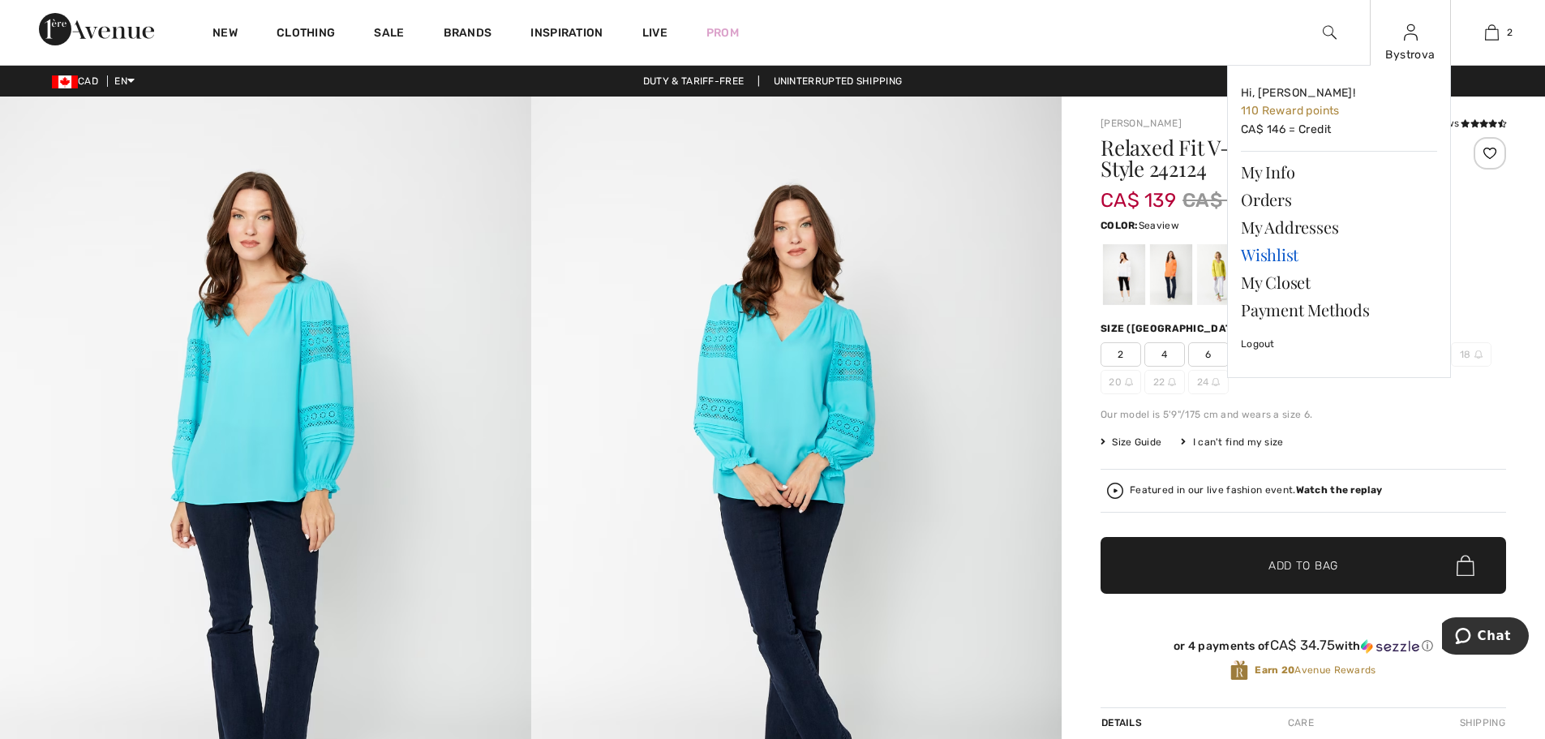
click at [1284, 259] on link "Wishlist" at bounding box center [1339, 255] width 196 height 28
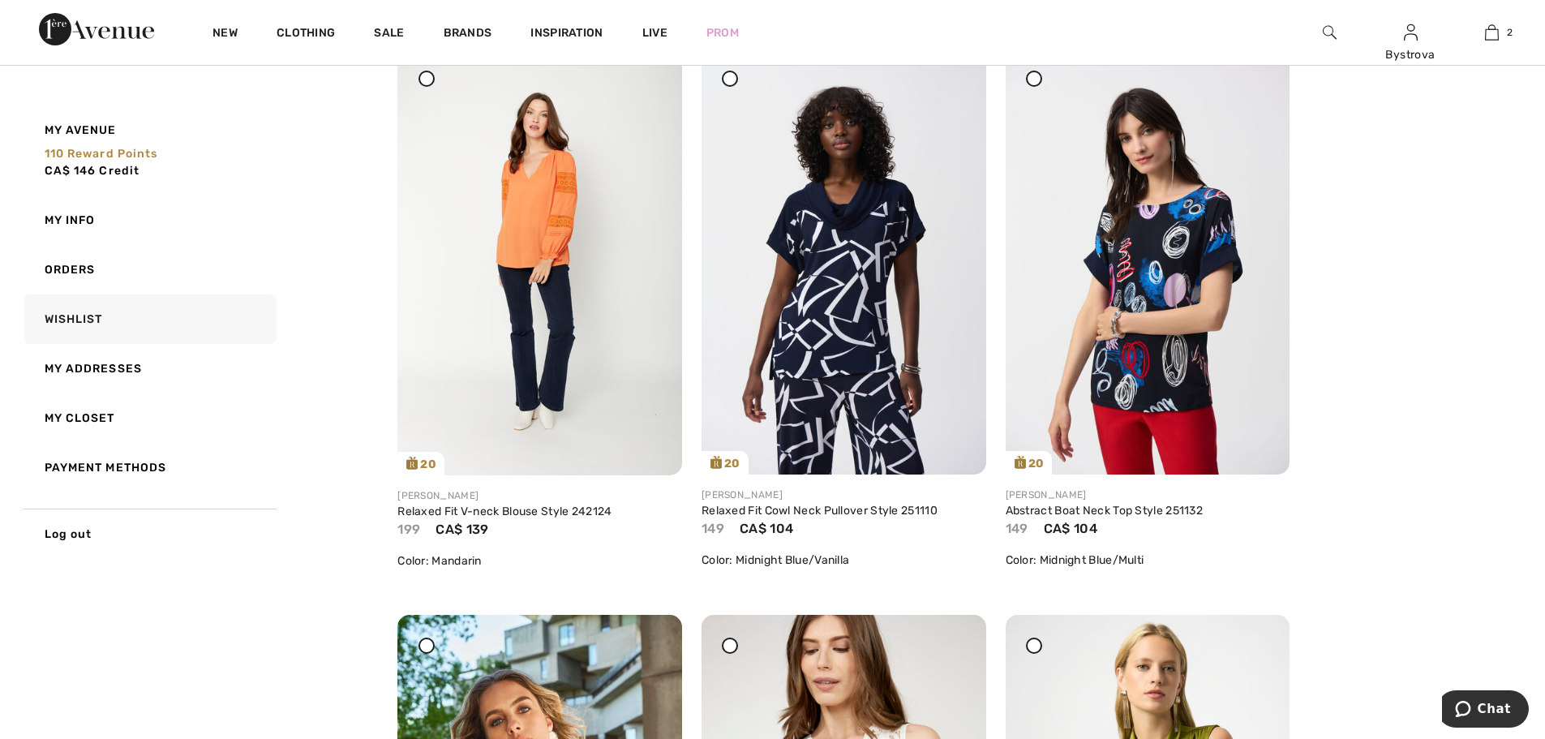
scroll to position [811, 0]
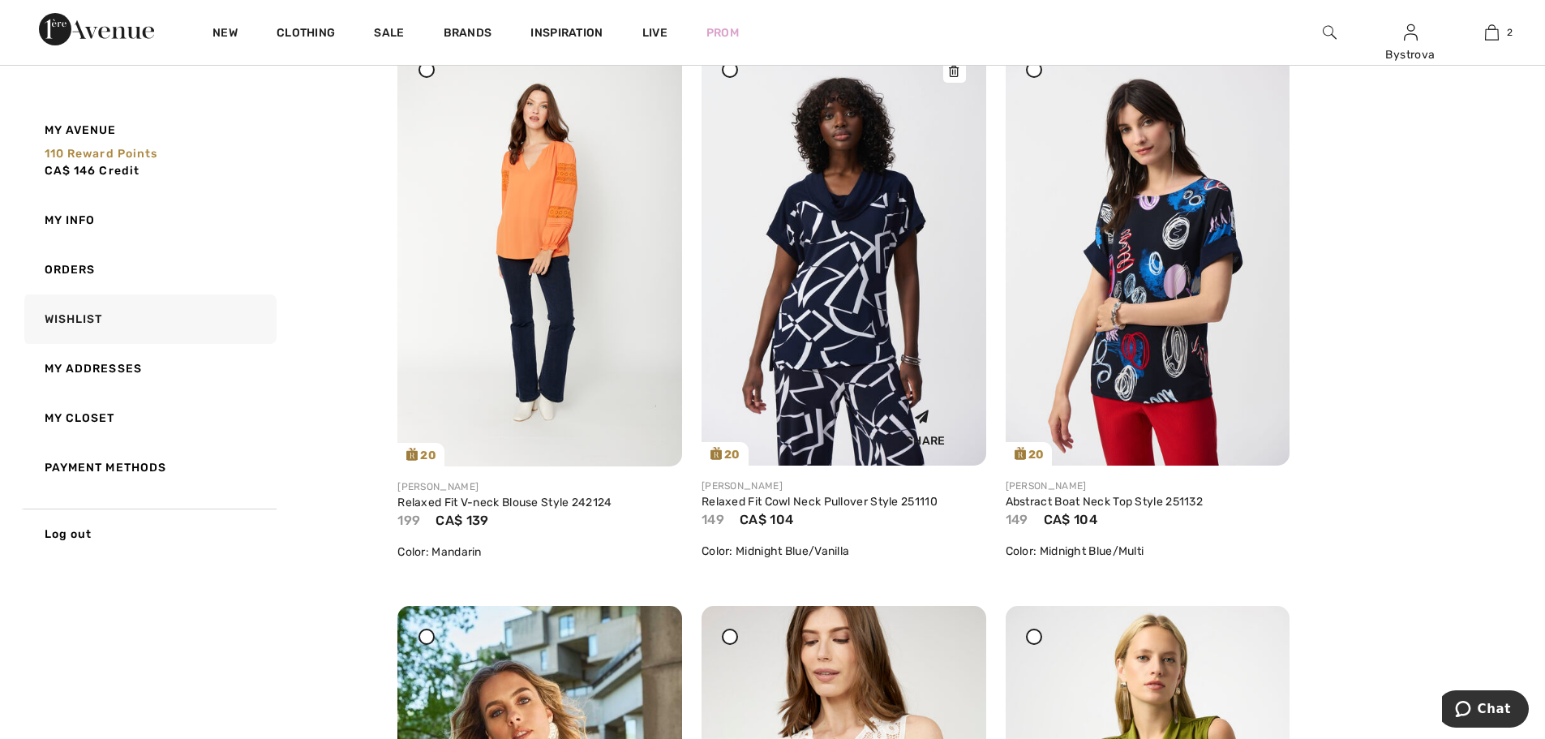
click at [830, 356] on img at bounding box center [843, 253] width 285 height 426
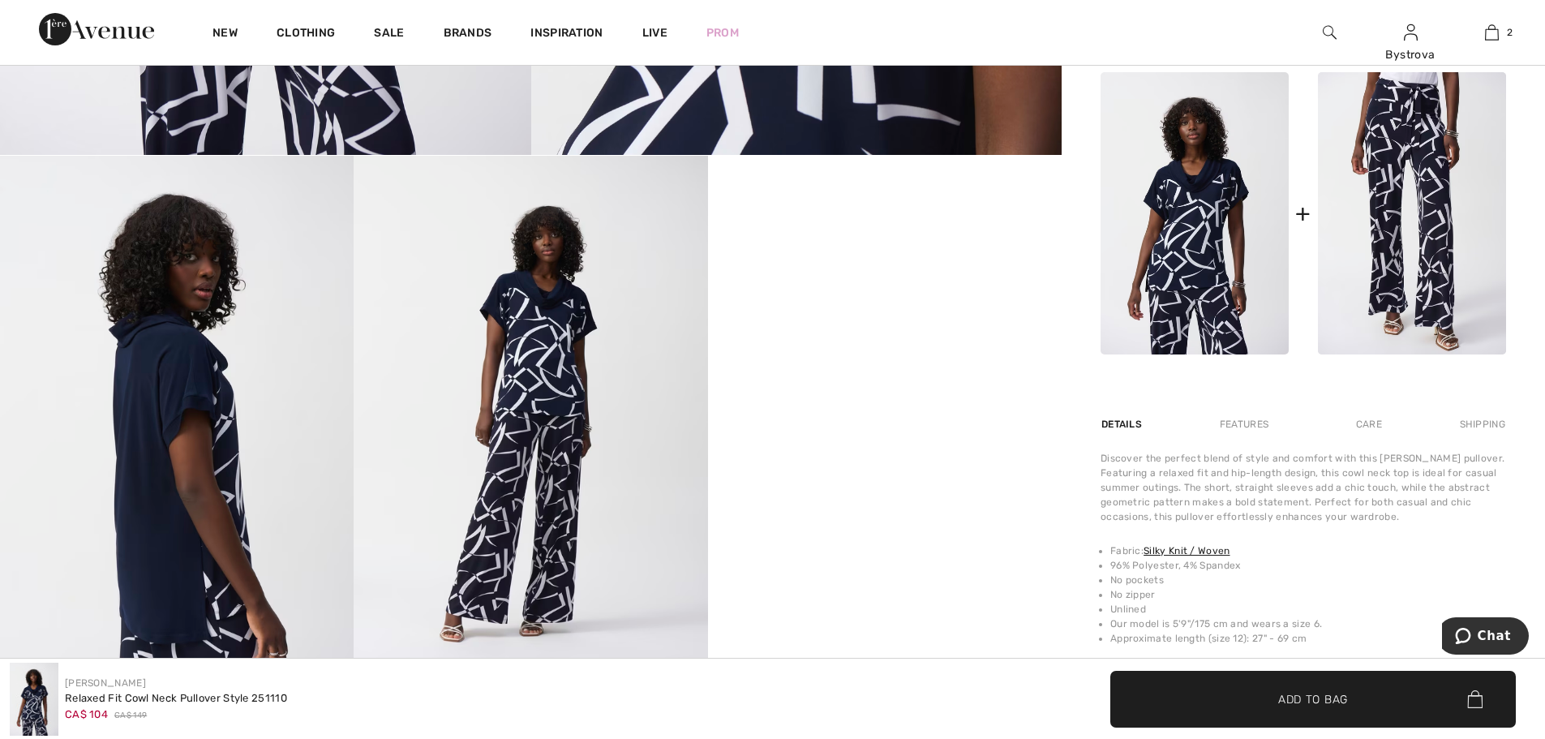
scroll to position [649, 0]
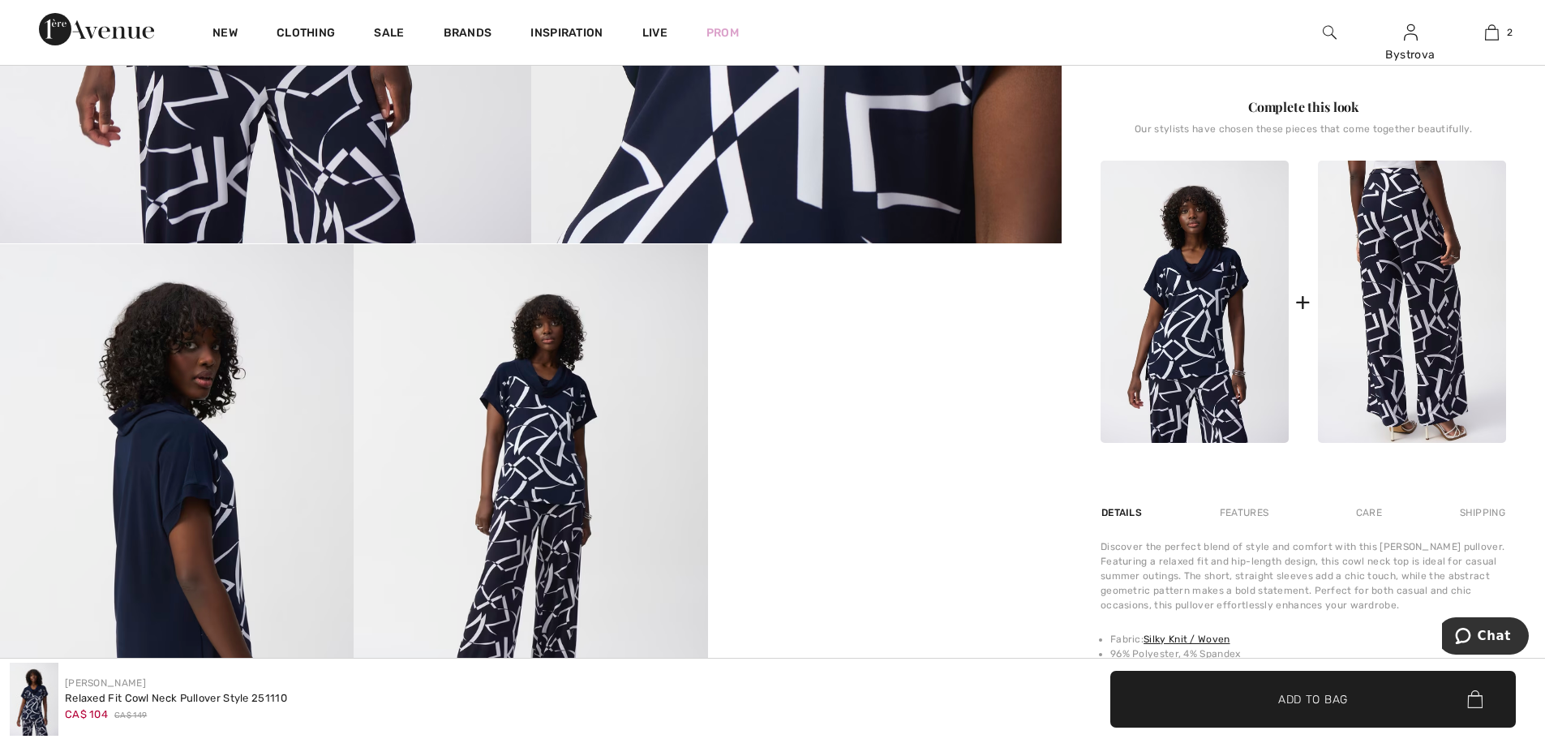
click at [1389, 395] on img at bounding box center [1412, 302] width 188 height 282
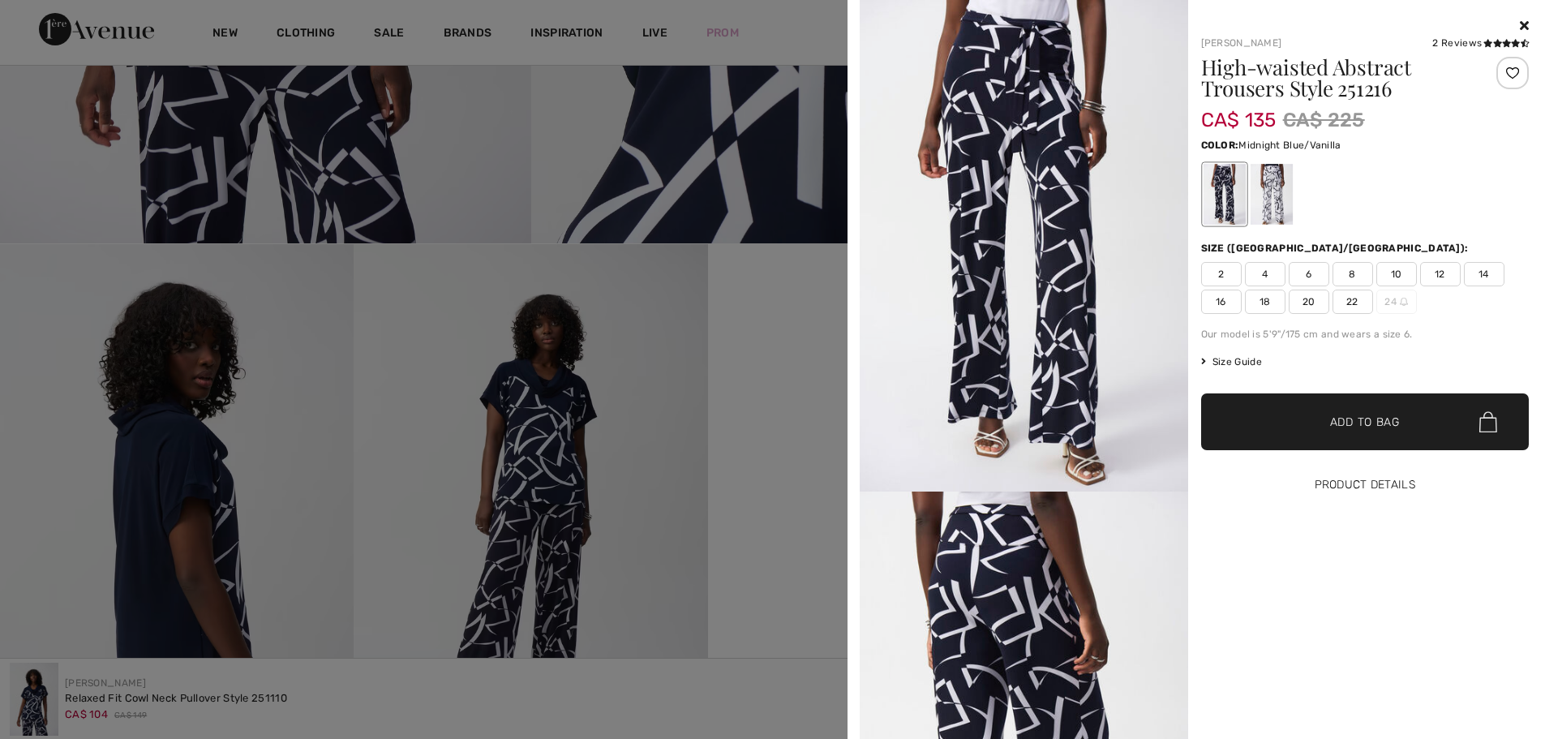
click at [1325, 491] on button "Product Details" at bounding box center [1365, 485] width 328 height 57
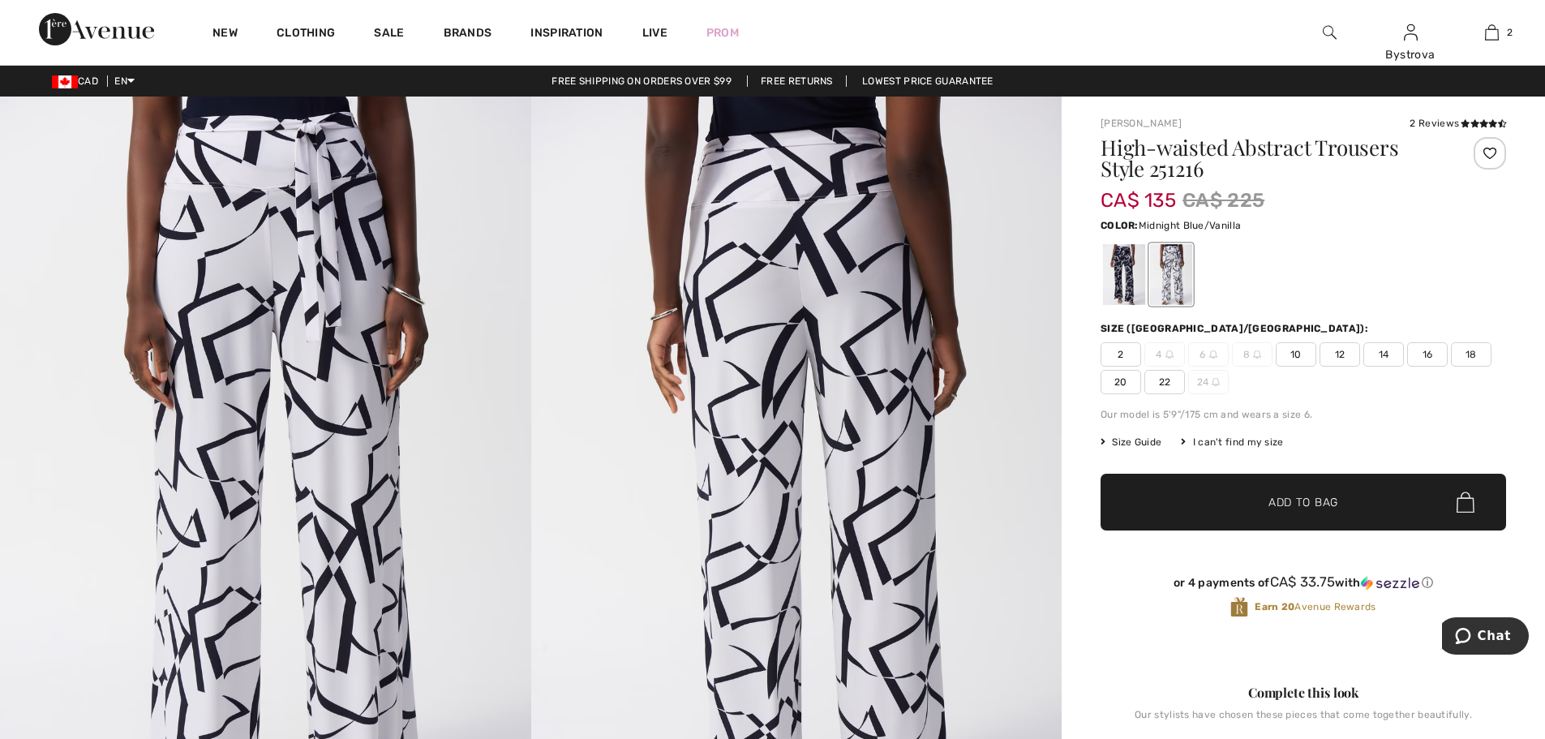
drag, startPoint x: 1119, startPoint y: 264, endPoint x: 1165, endPoint y: 295, distance: 55.5
click at [1121, 264] on div at bounding box center [1124, 274] width 42 height 61
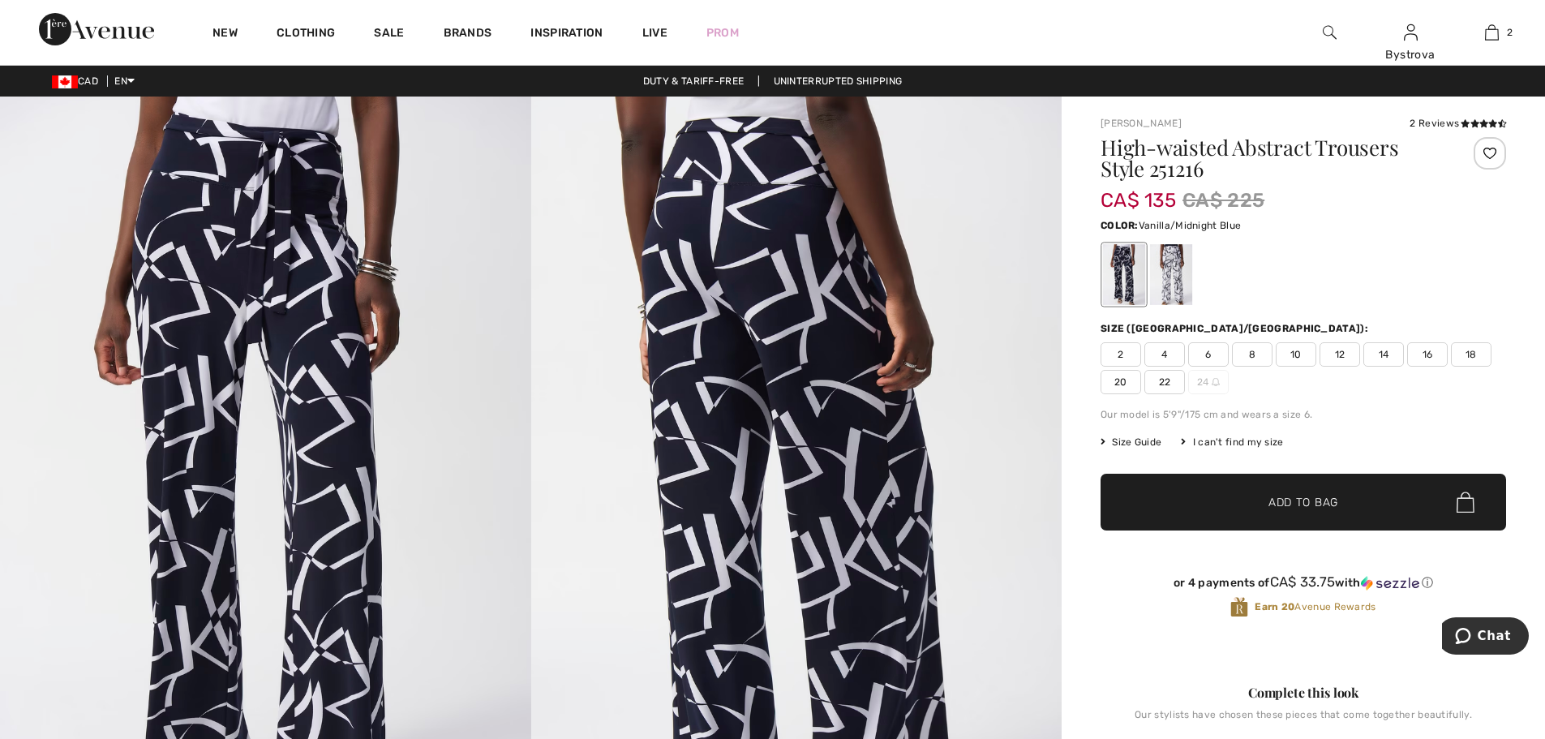
click at [1172, 286] on div at bounding box center [1171, 274] width 42 height 61
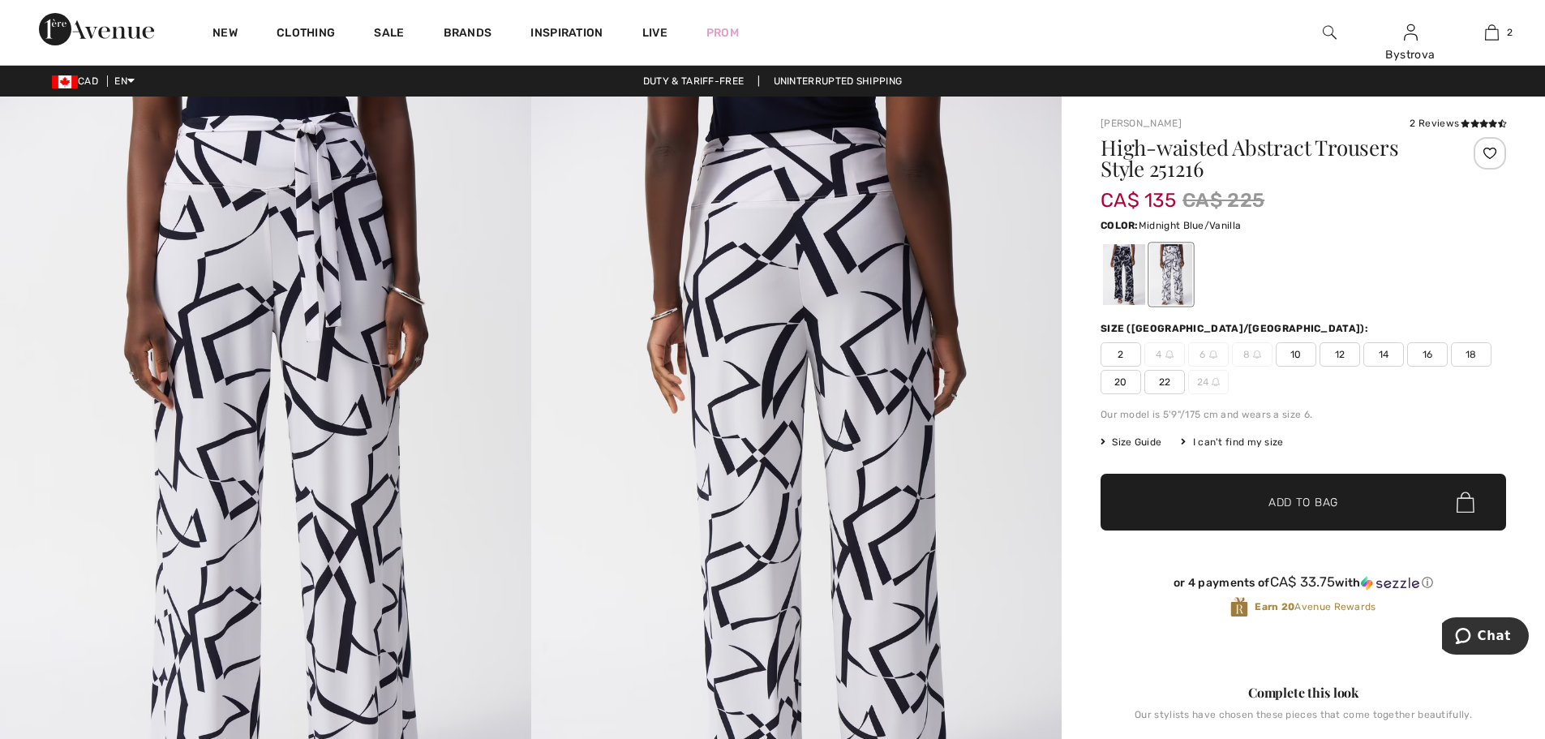
click at [1122, 289] on div at bounding box center [1124, 274] width 42 height 61
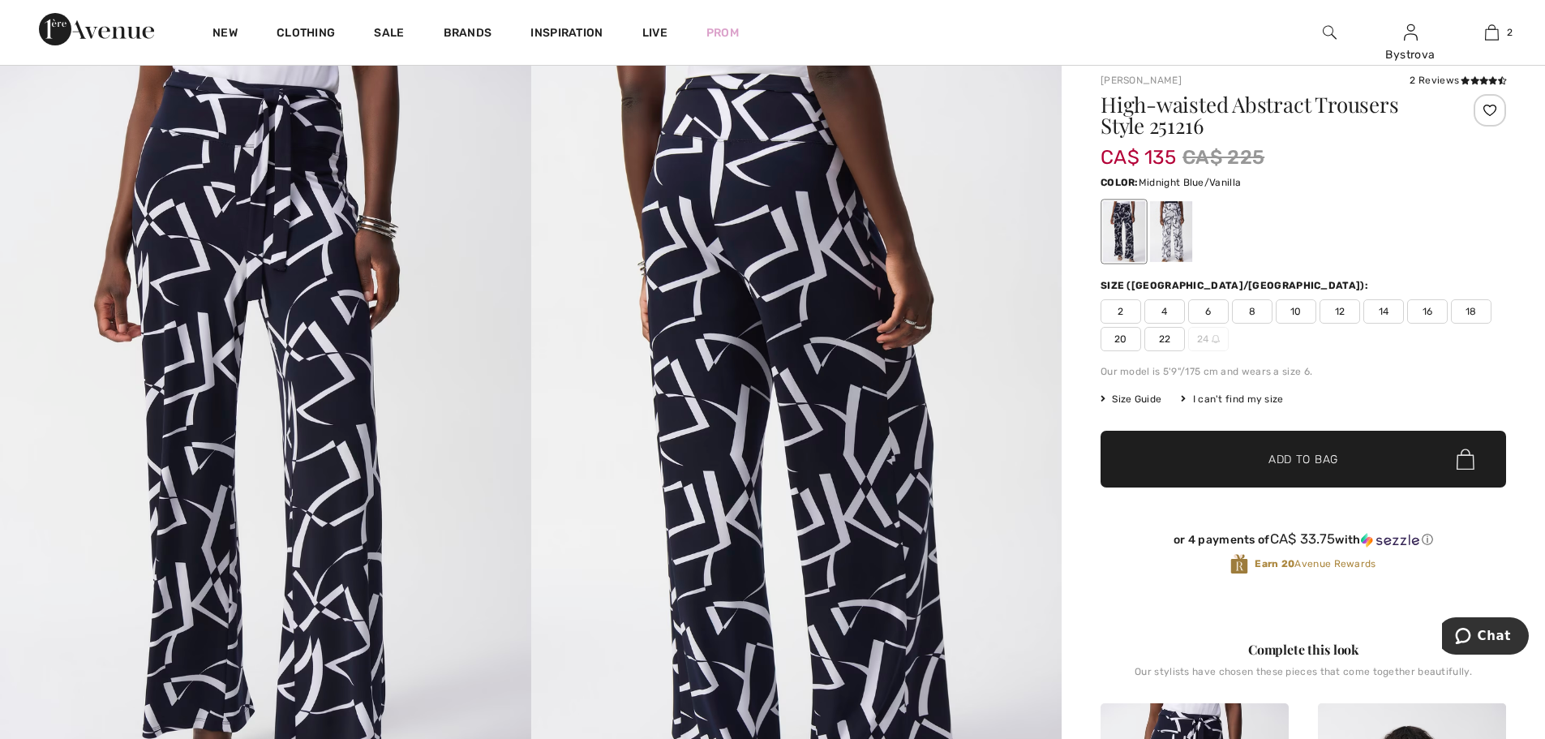
scroll to position [81, 0]
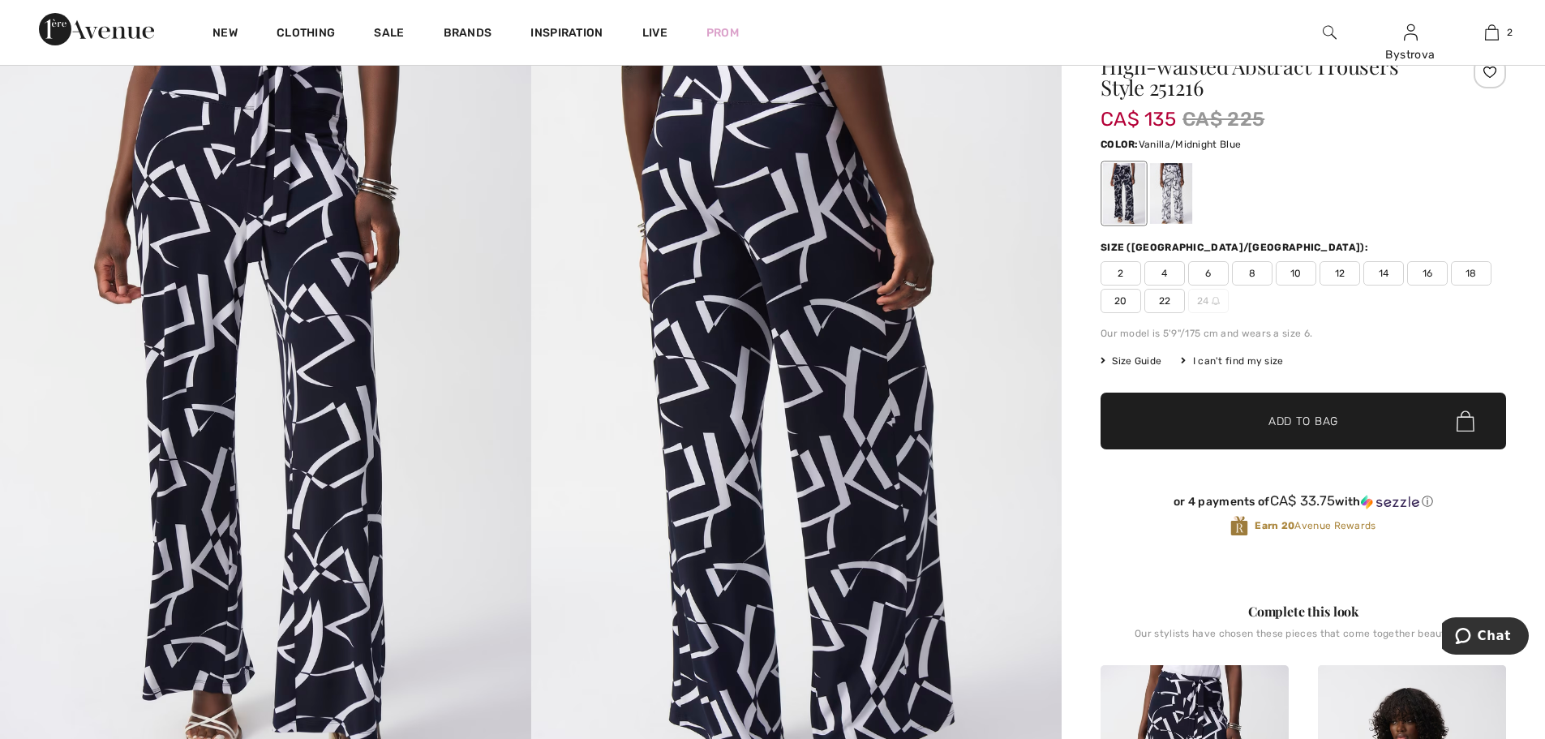
click at [1172, 202] on div at bounding box center [1171, 193] width 42 height 61
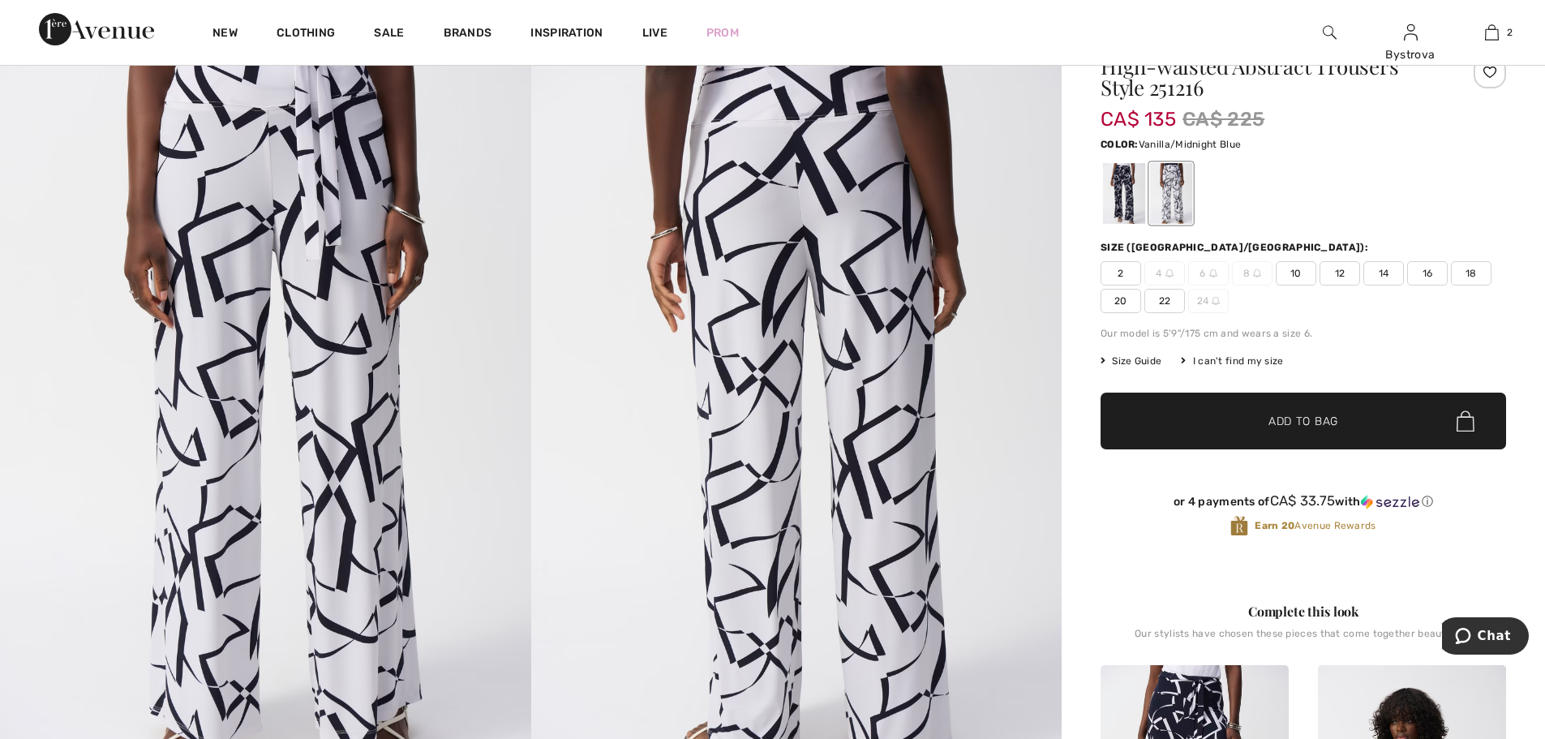
click at [1486, 79] on div at bounding box center [1489, 72] width 32 height 32
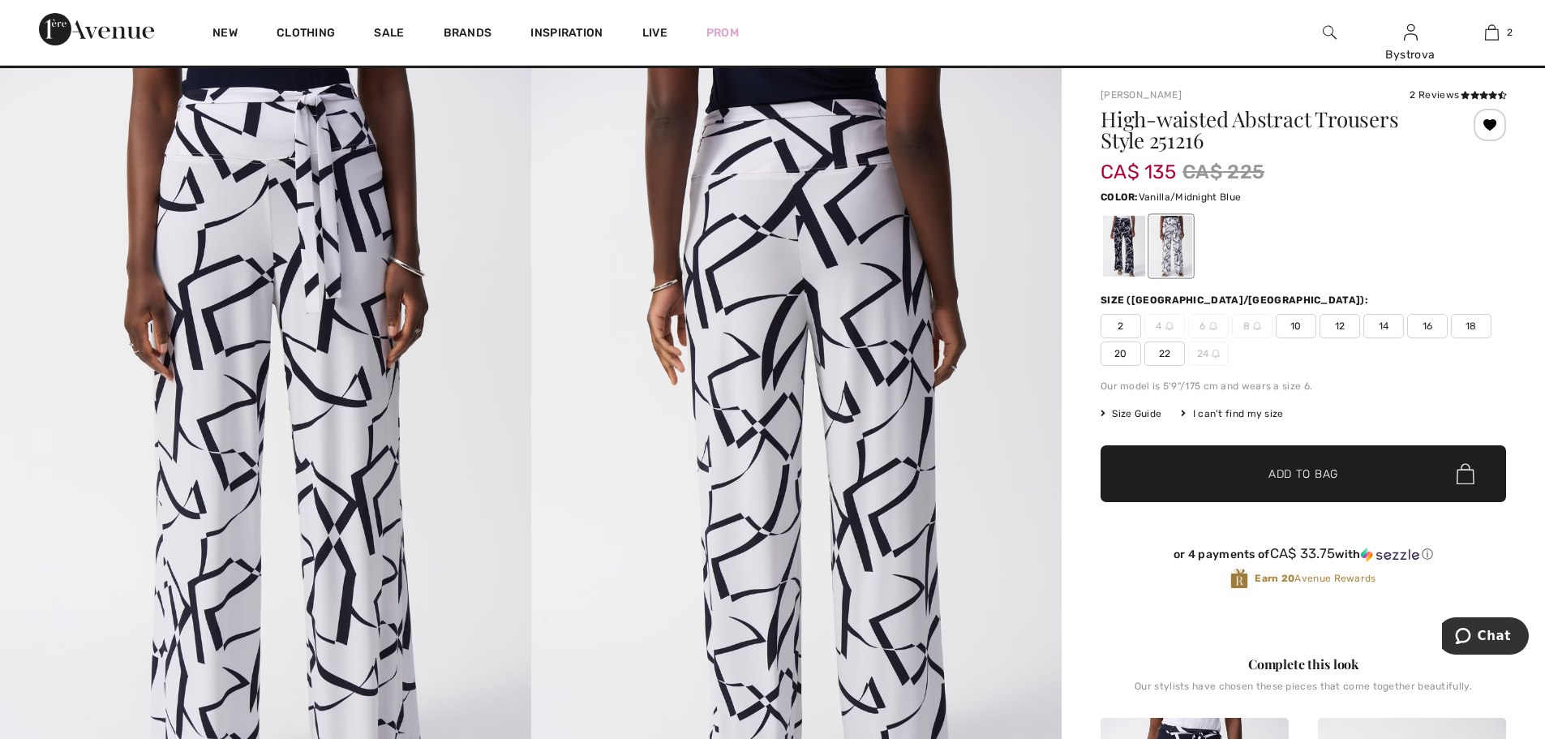
scroll to position [0, 0]
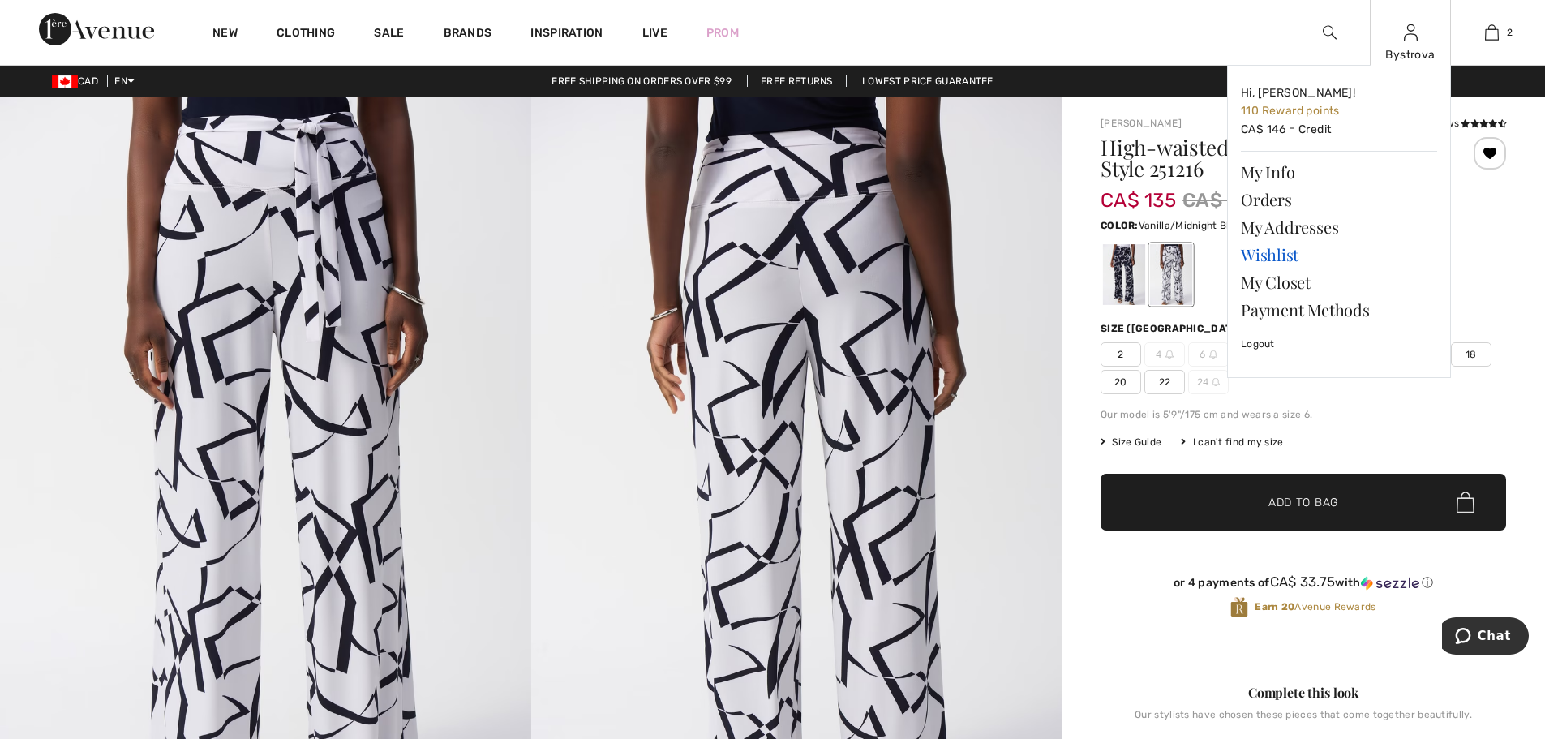
click at [1283, 257] on link "Wishlist" at bounding box center [1339, 255] width 196 height 28
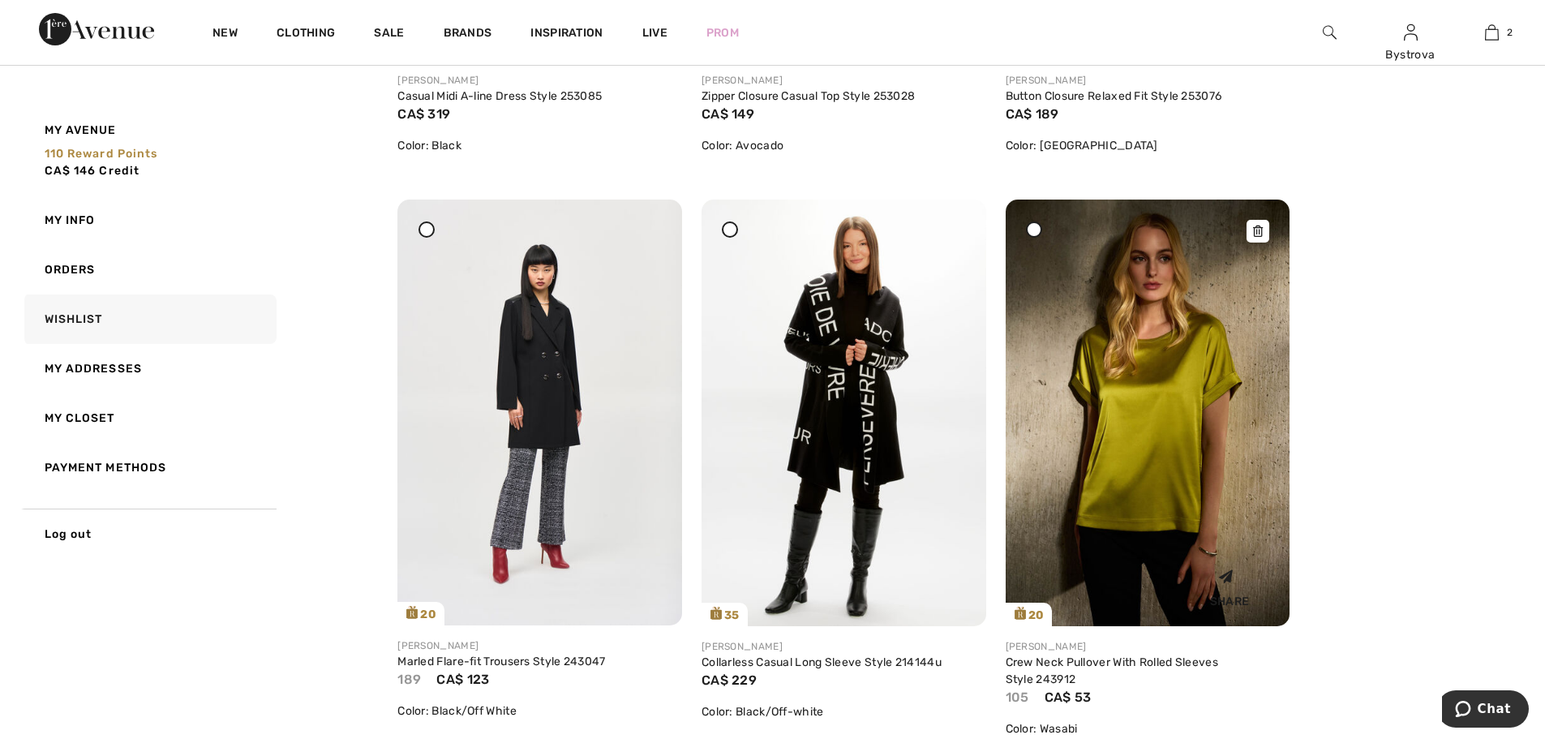
scroll to position [6406, 0]
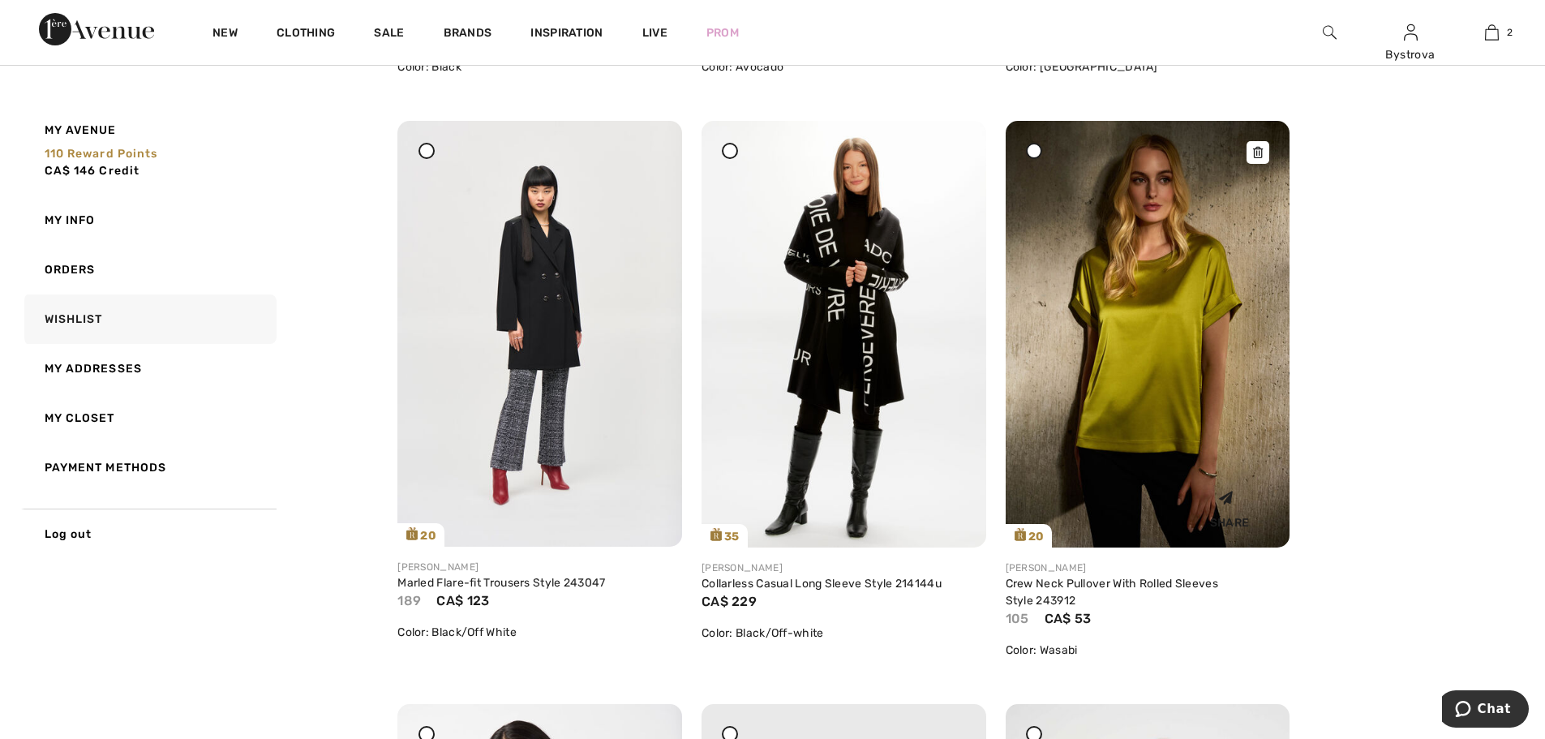
click at [1113, 367] on img at bounding box center [1147, 334] width 285 height 427
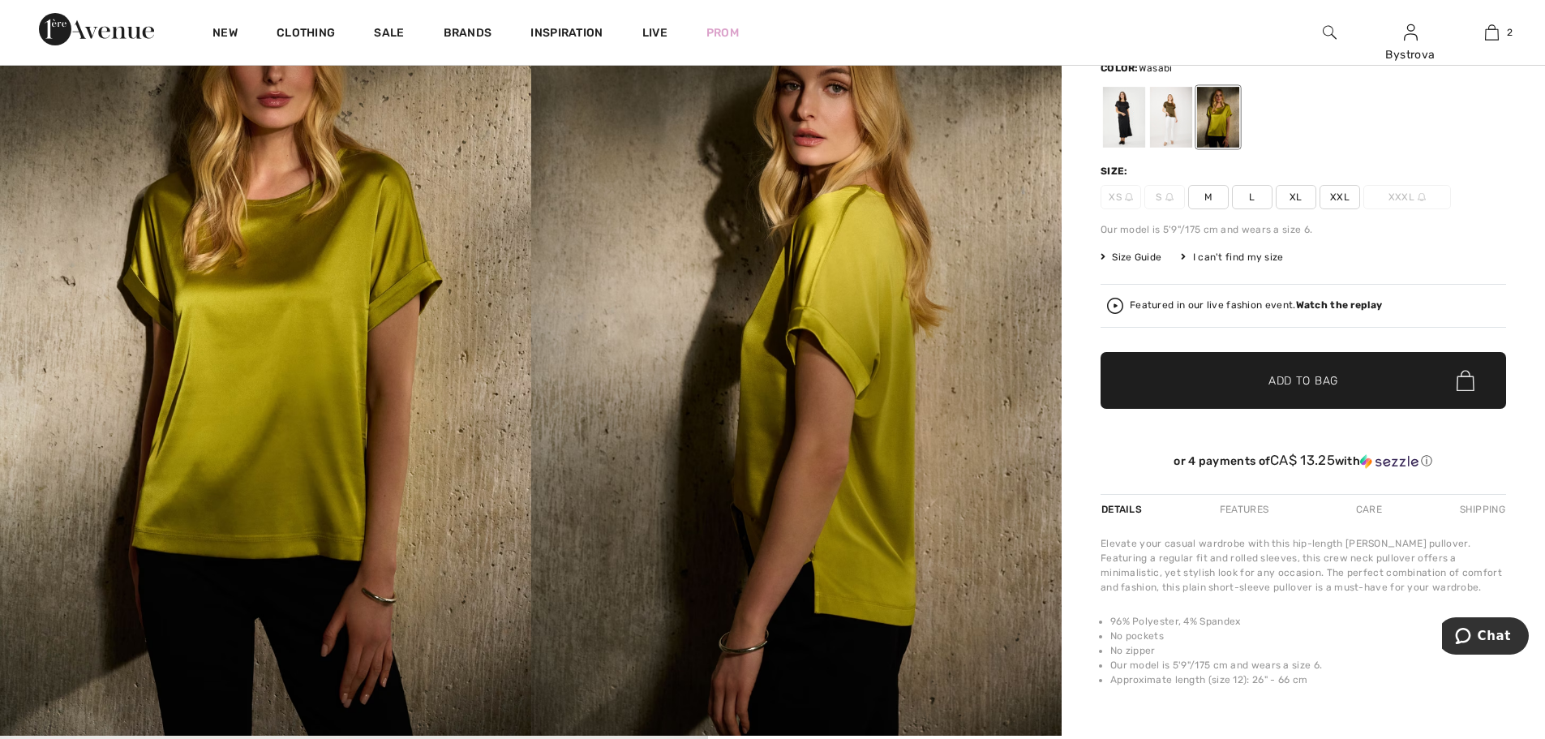
scroll to position [81, 0]
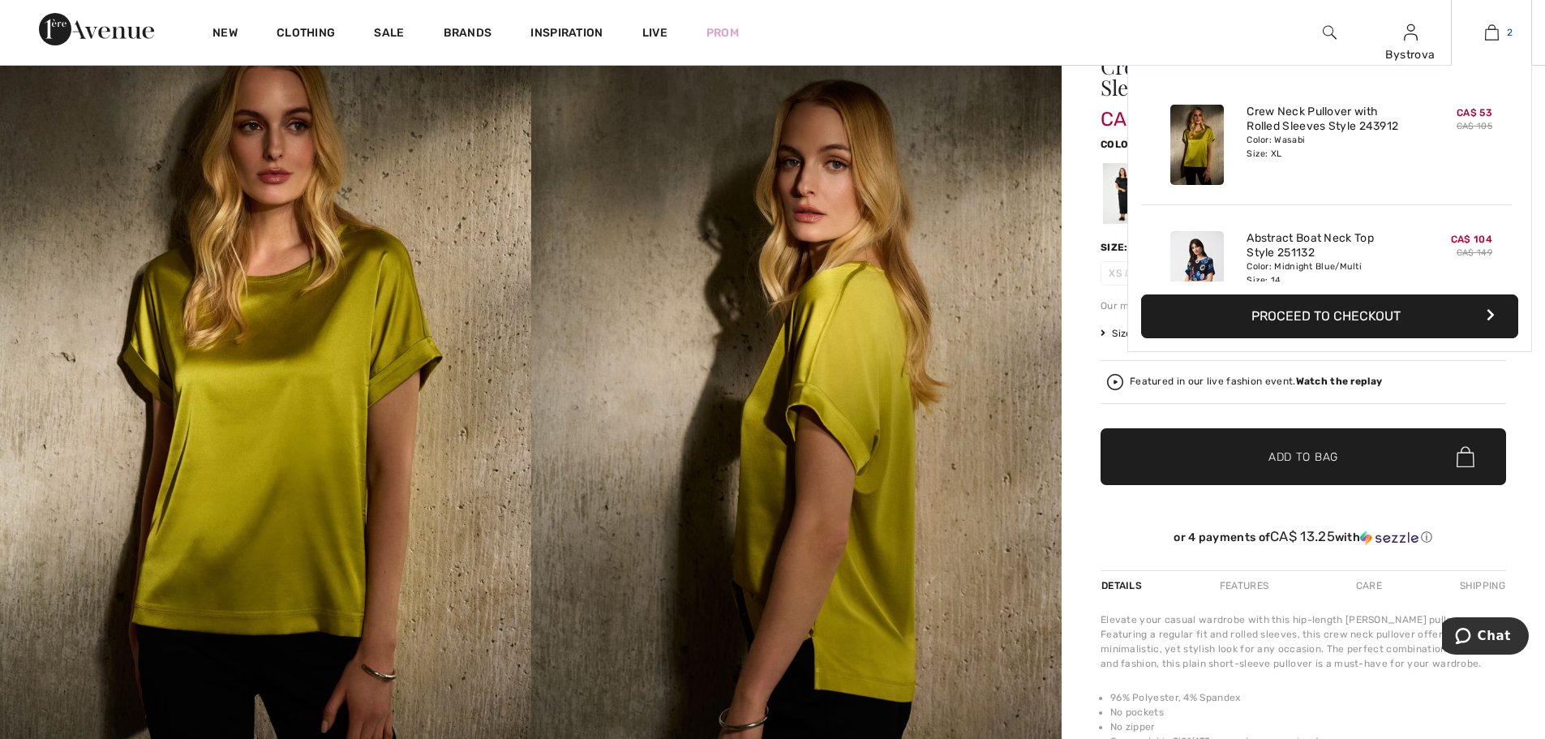
click at [1487, 35] on img at bounding box center [1492, 32] width 14 height 19
click at [1487, 41] on img at bounding box center [1492, 32] width 14 height 19
click at [1494, 31] on img at bounding box center [1492, 32] width 14 height 19
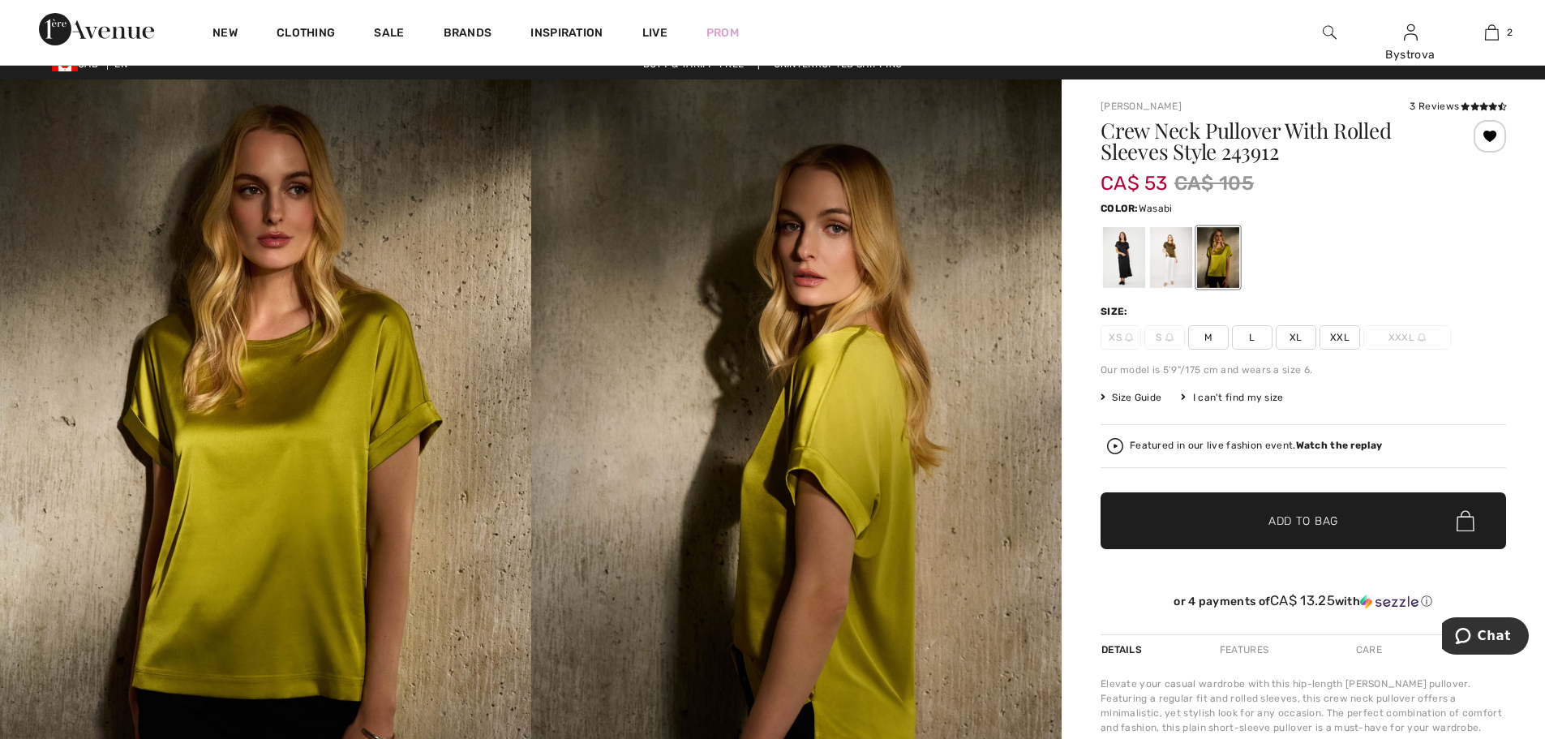
scroll to position [0, 0]
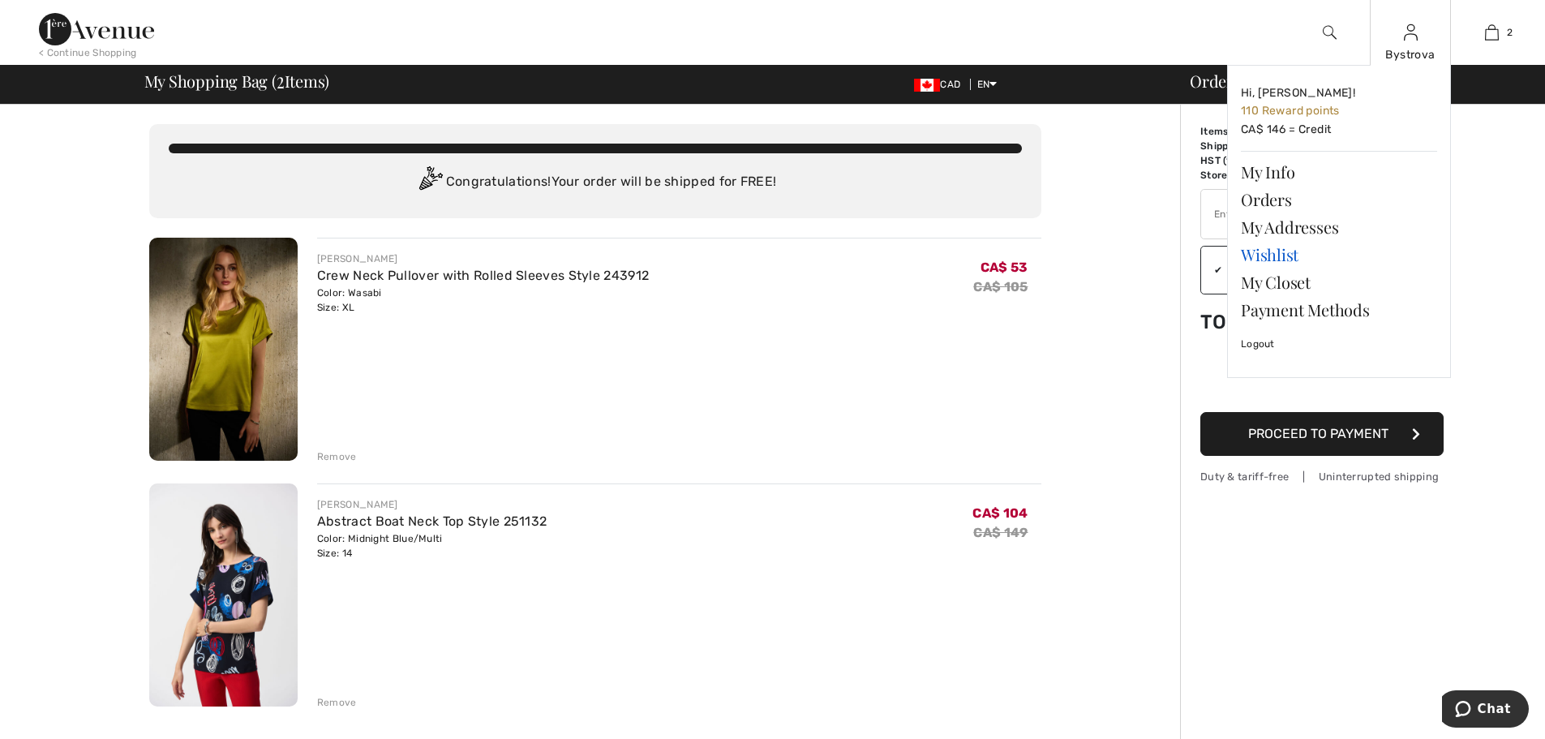
click at [1279, 259] on link "Wishlist" at bounding box center [1339, 255] width 196 height 28
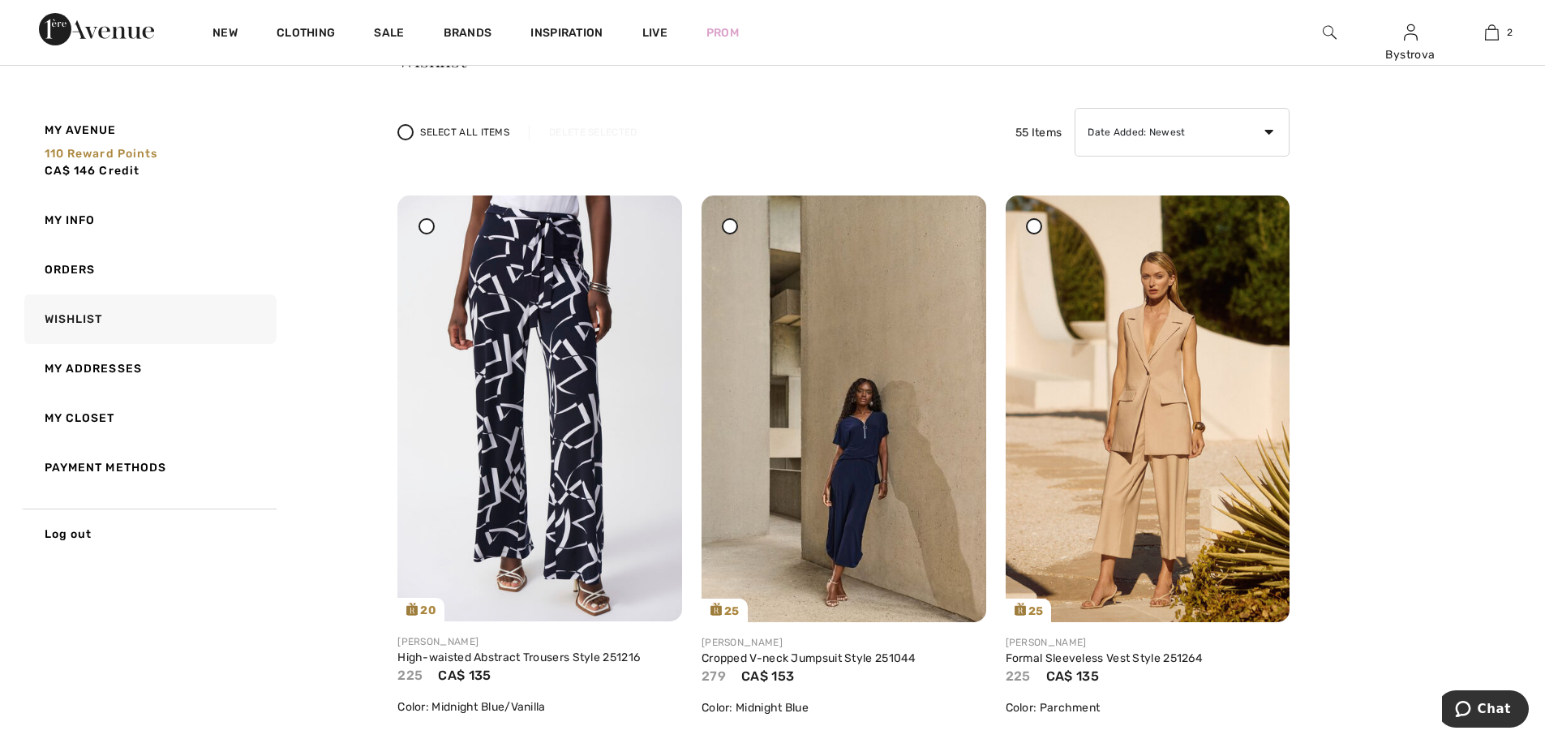
scroll to position [81, 0]
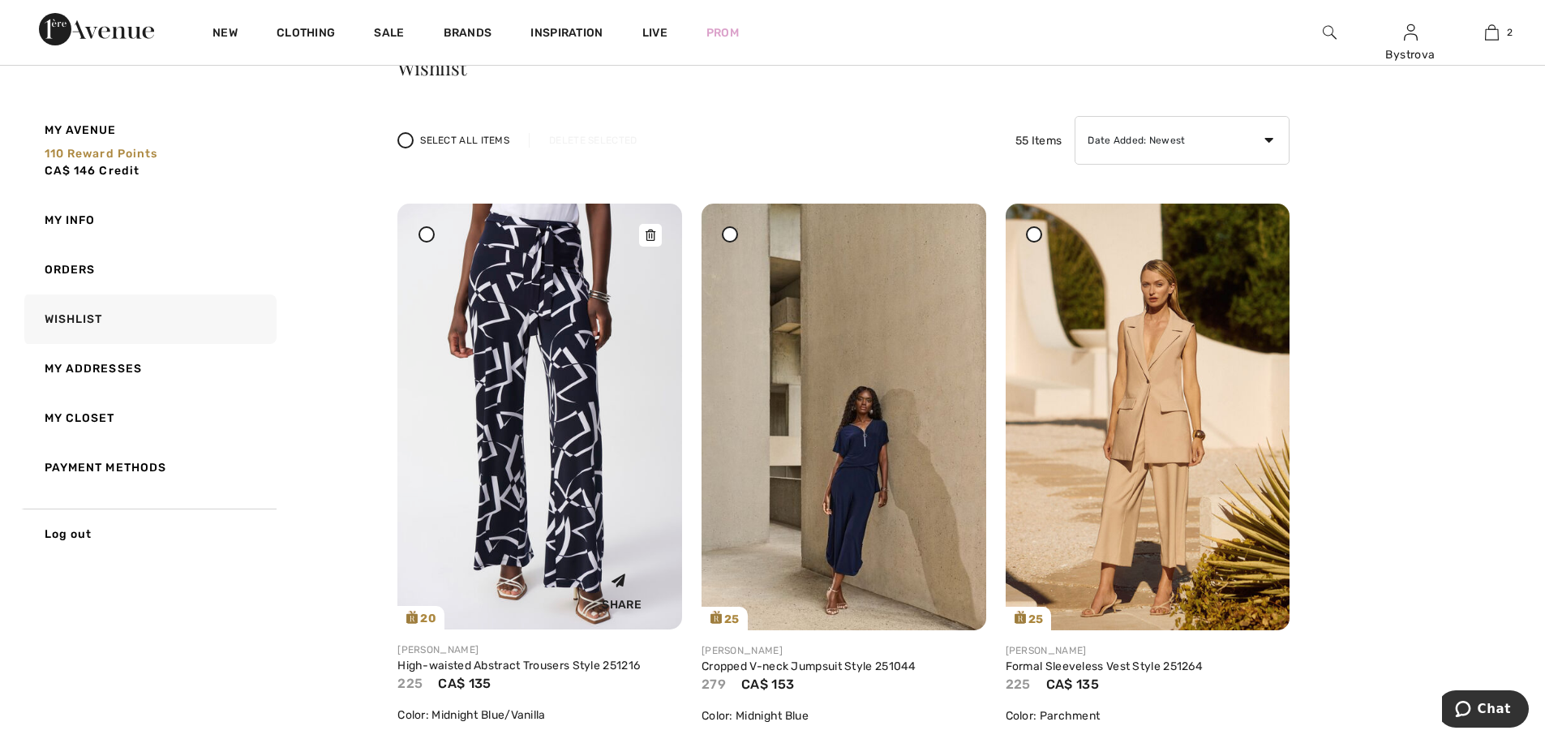
click at [619, 424] on img at bounding box center [539, 417] width 285 height 426
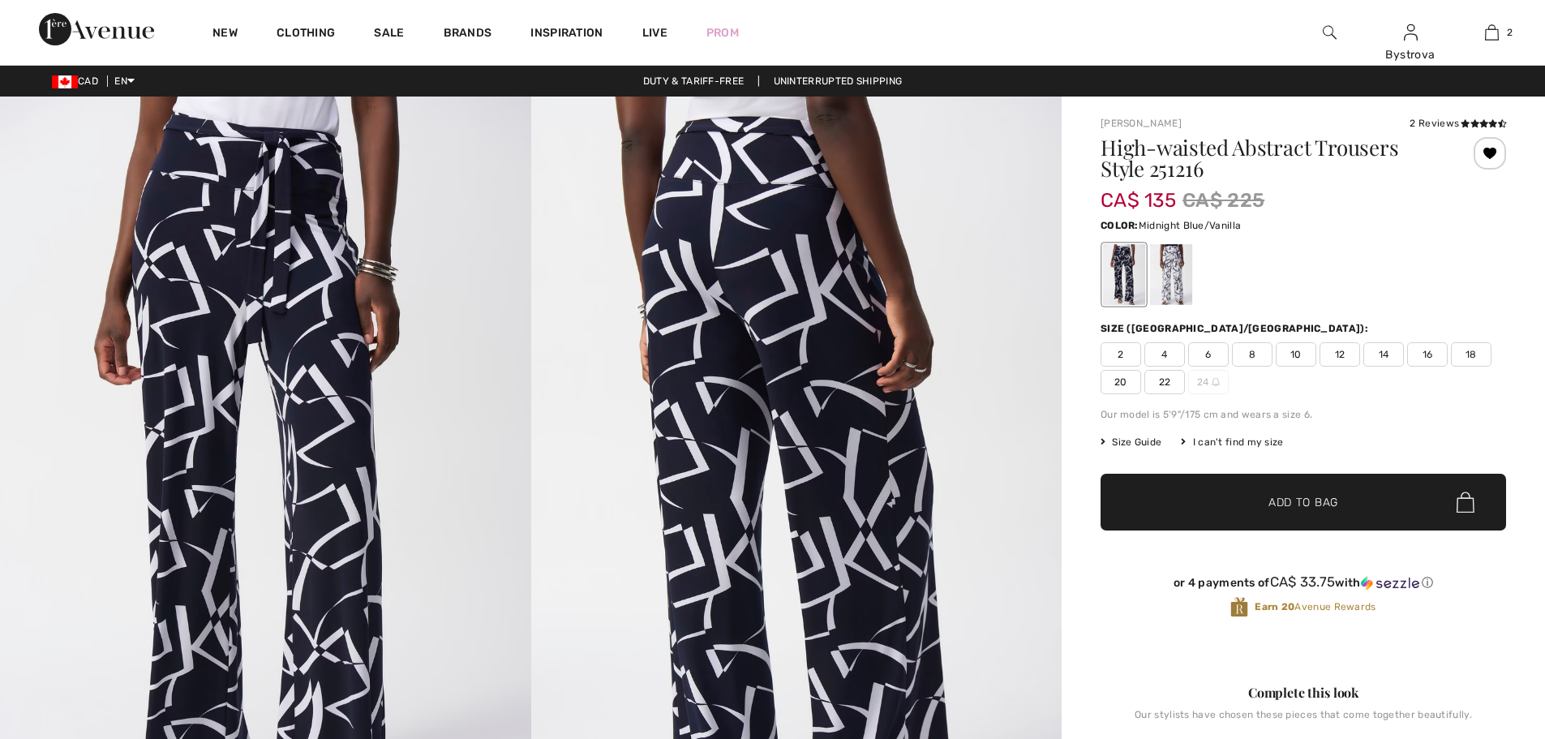
click at [1180, 268] on div at bounding box center [1171, 274] width 42 height 61
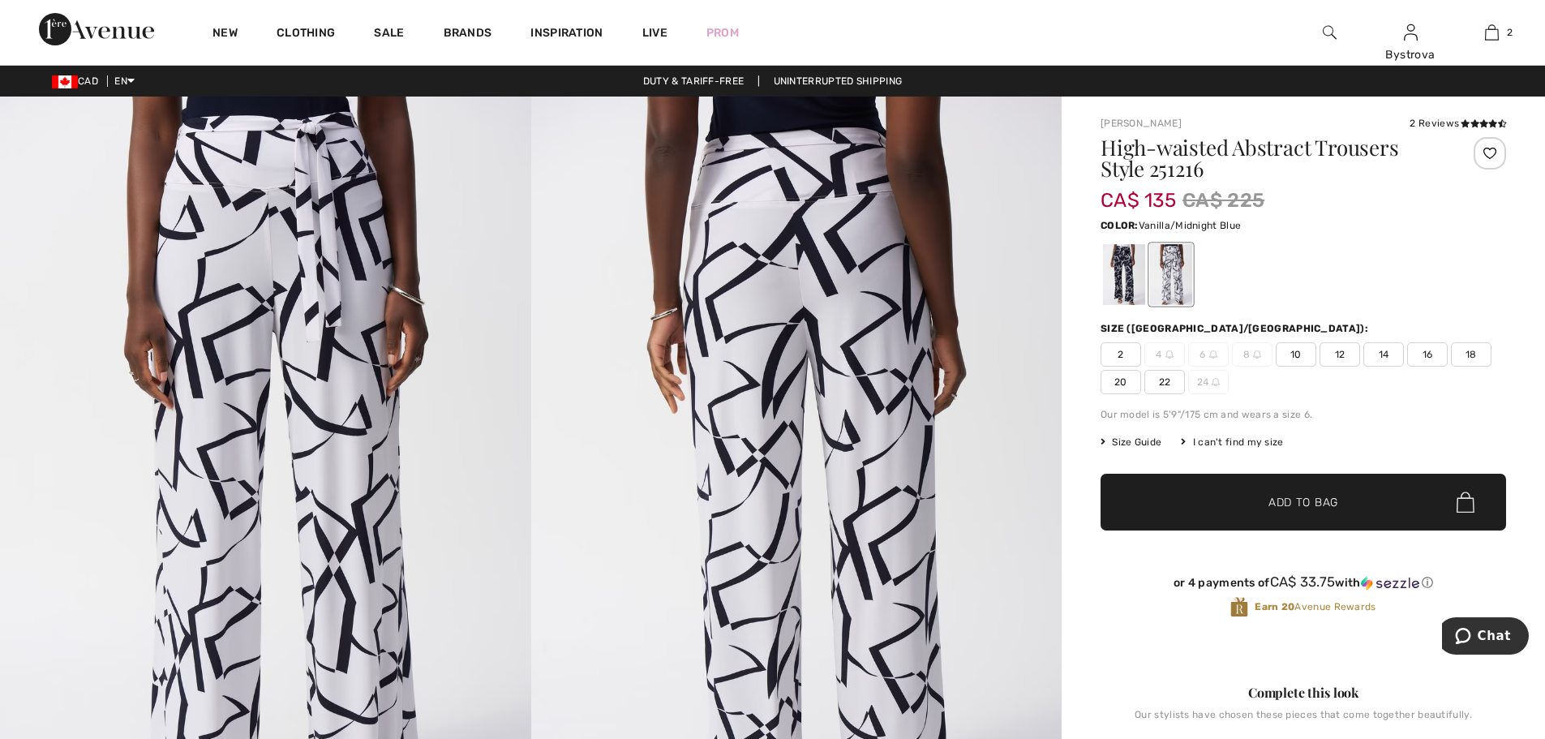
click at [1382, 350] on span "14" at bounding box center [1383, 354] width 41 height 24
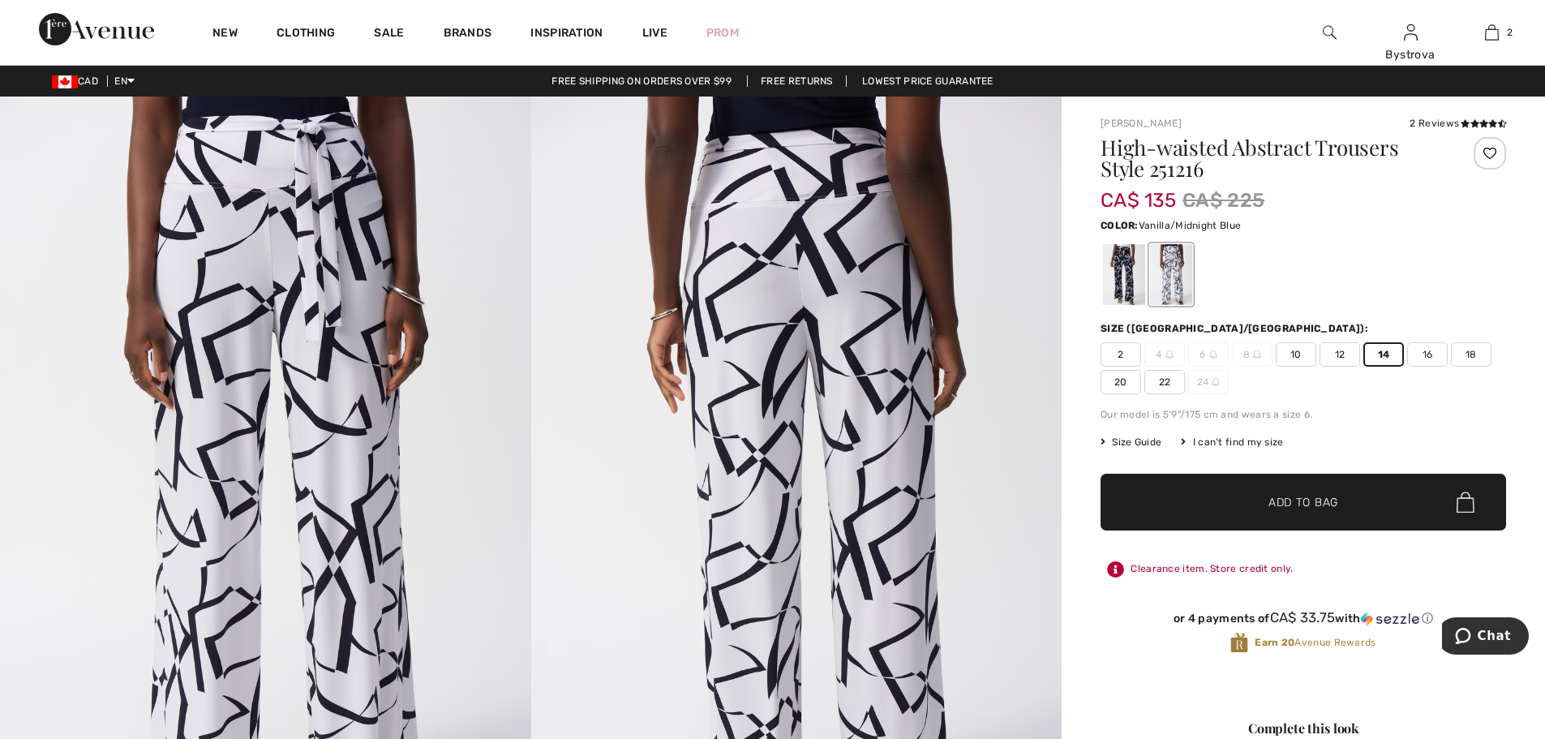
click at [1340, 508] on span "✔ Added to Bag Add to Bag" at bounding box center [1302, 502] width 405 height 57
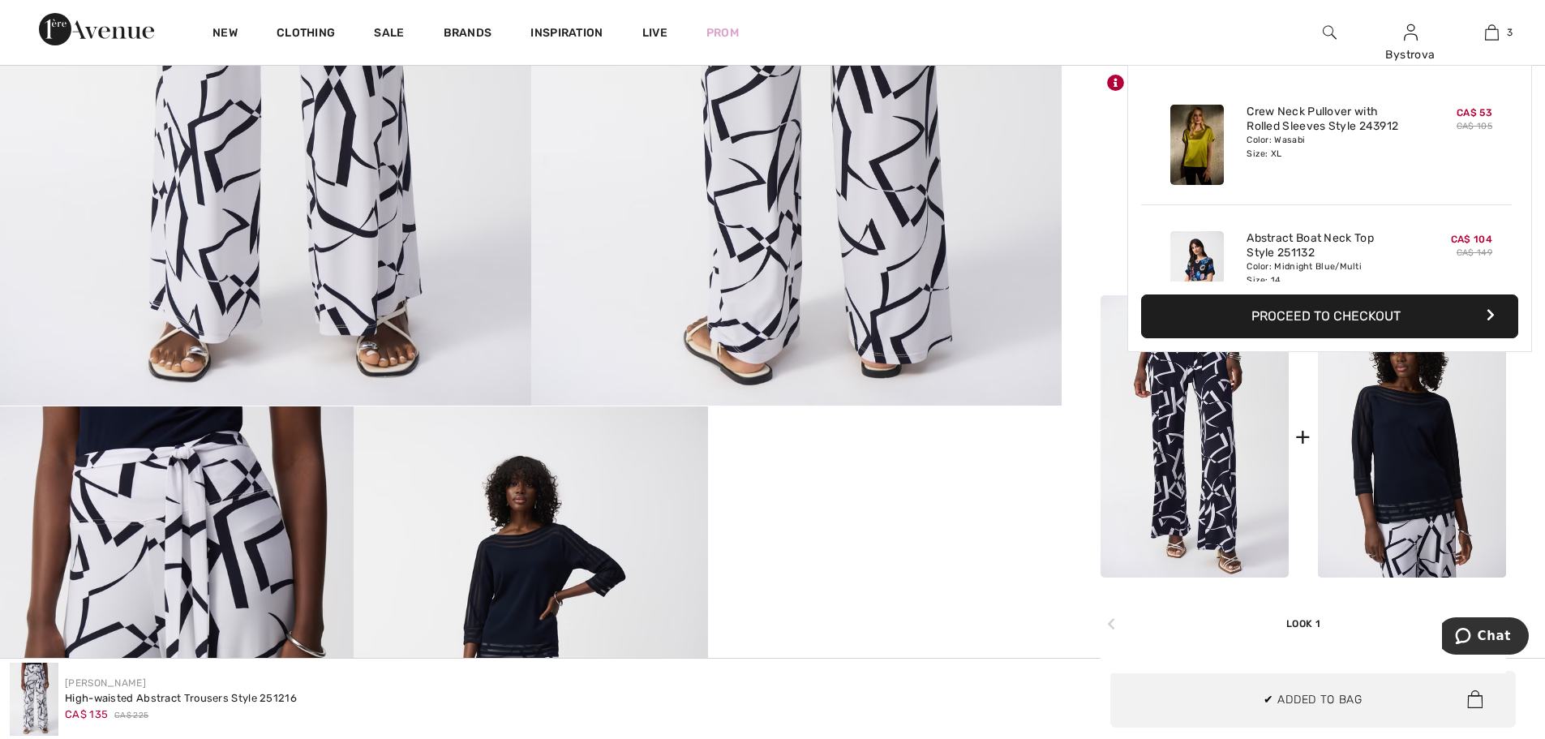
scroll to position [177, 0]
